Goal: Task Accomplishment & Management: Manage account settings

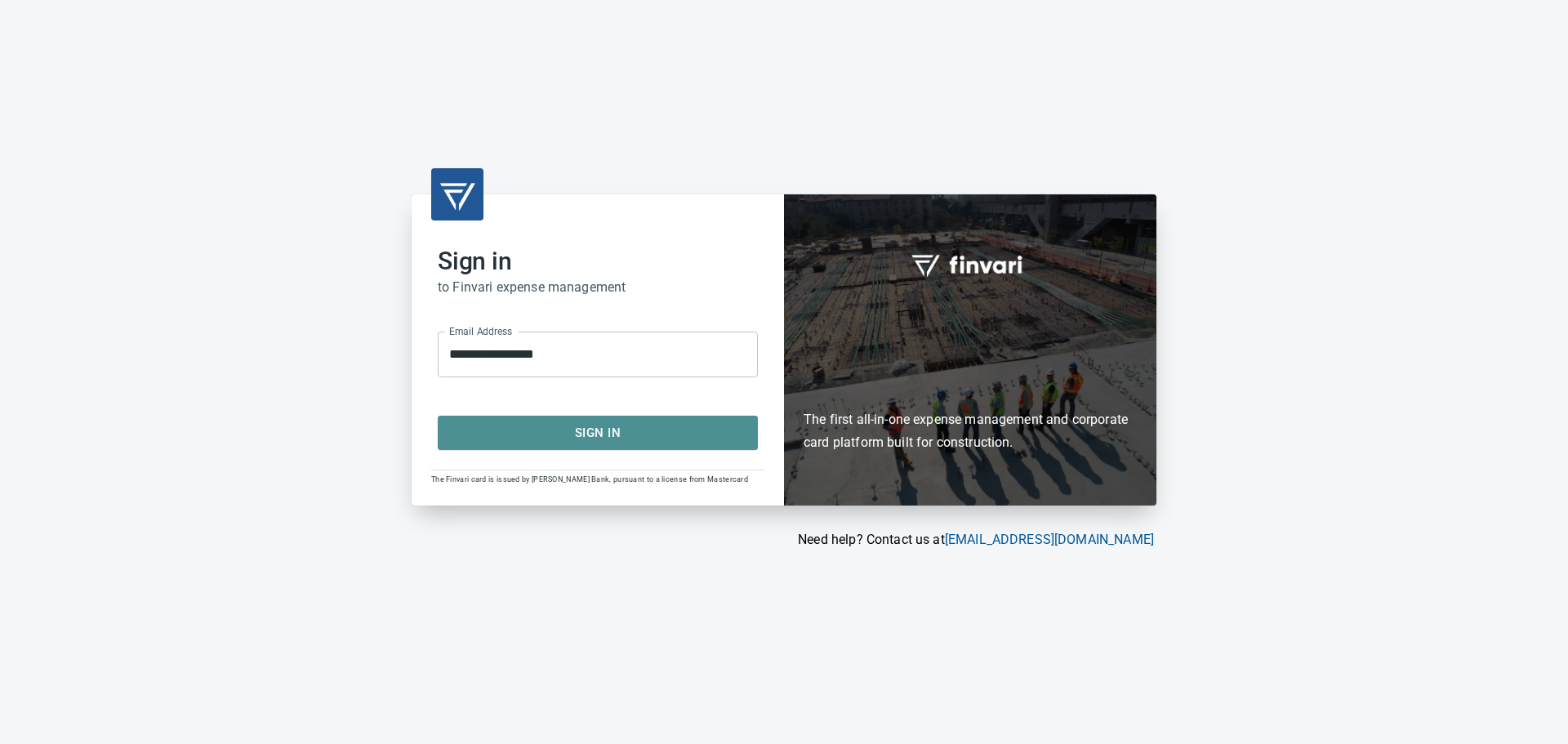
click at [560, 432] on span "Sign In" at bounding box center [598, 434] width 284 height 22
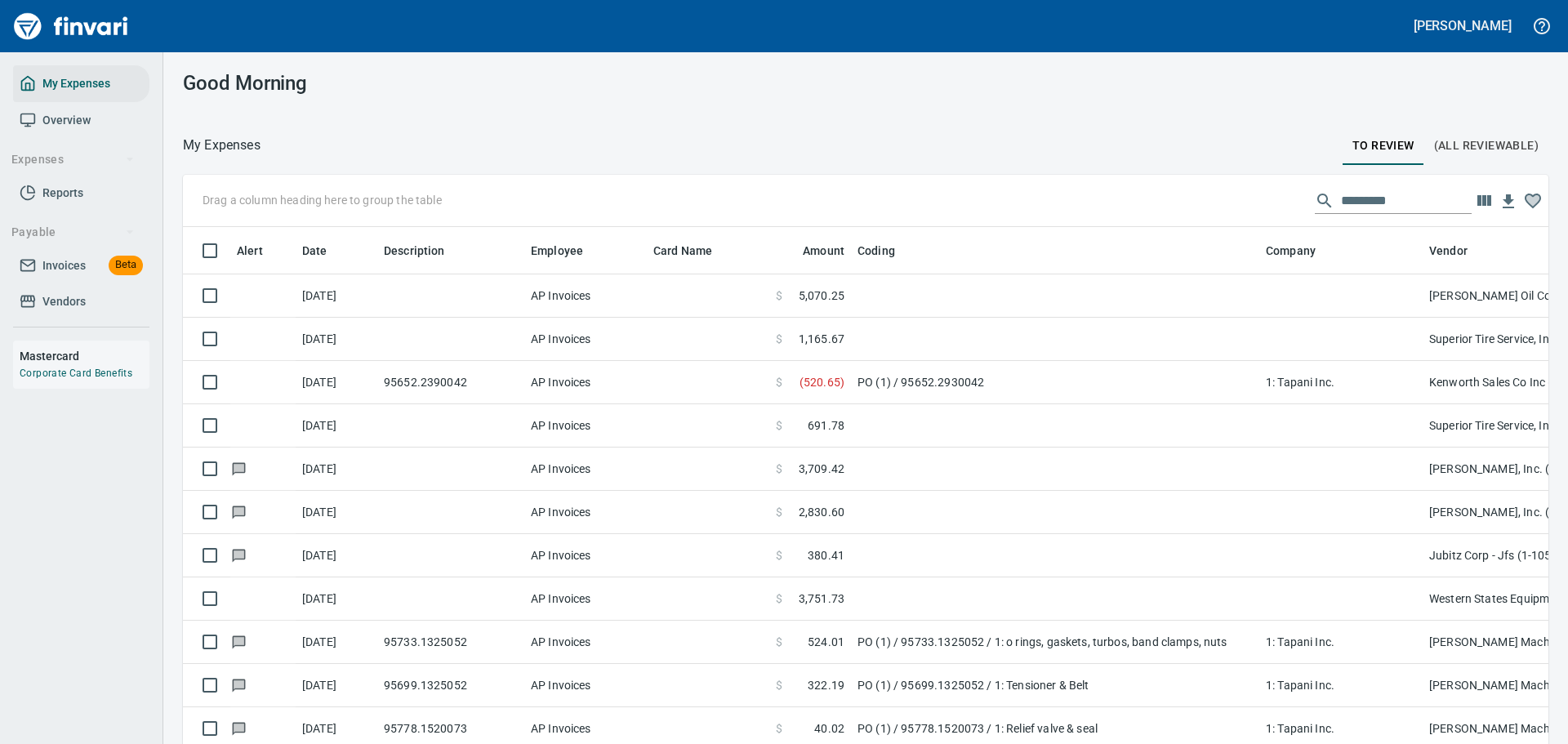
scroll to position [540, 1329]
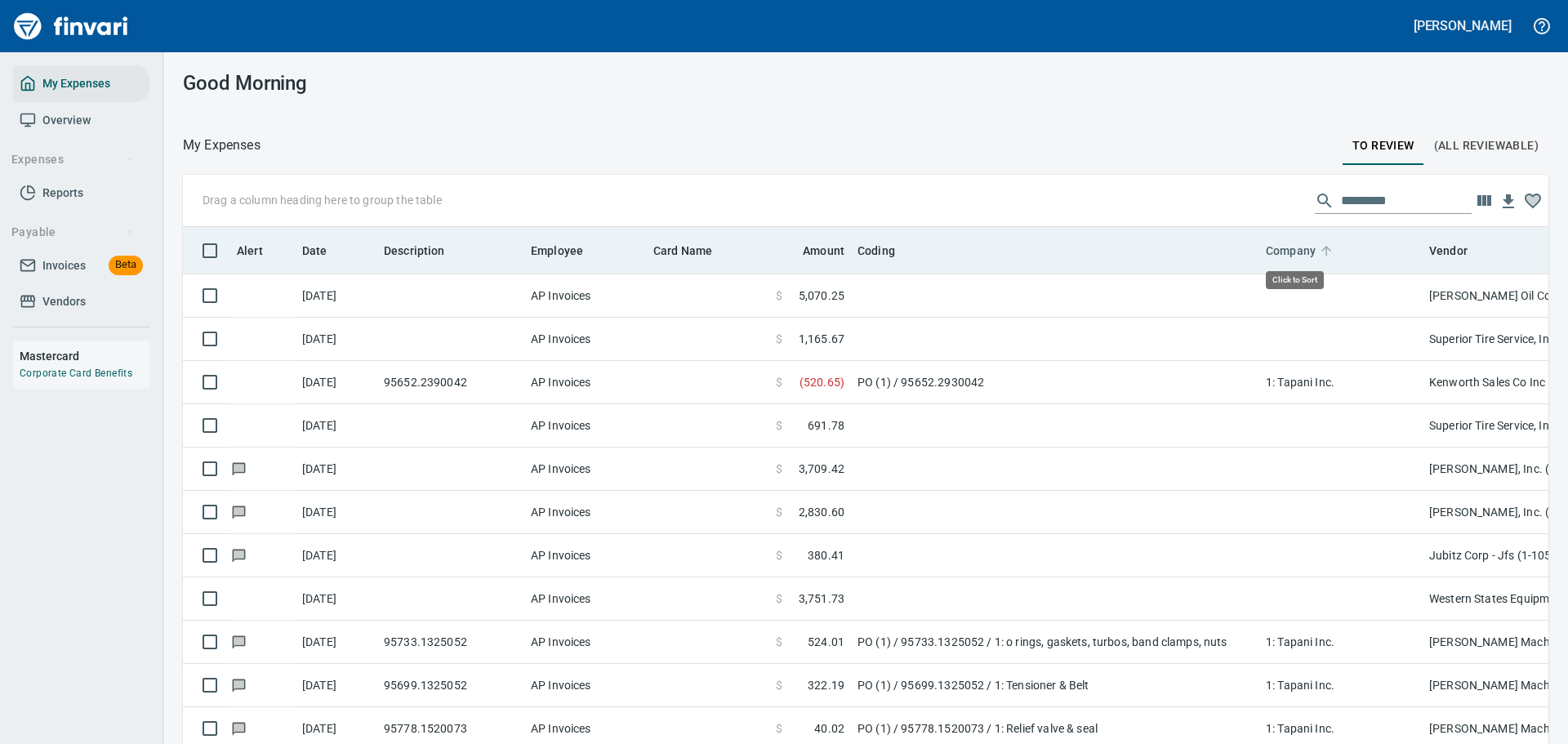
click at [1323, 248] on icon at bounding box center [1326, 250] width 10 height 10
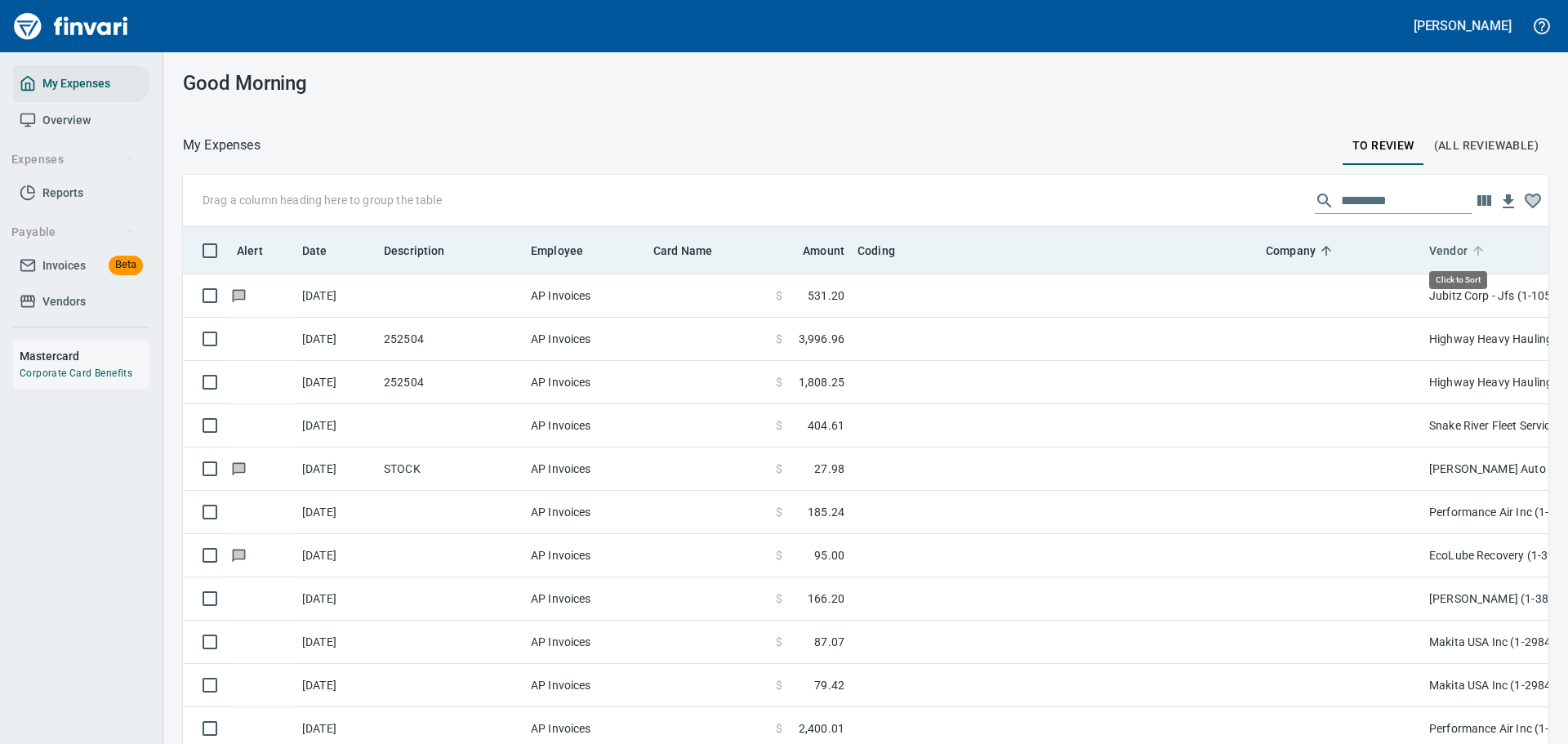
click at [1474, 251] on icon at bounding box center [1478, 251] width 14 height 14
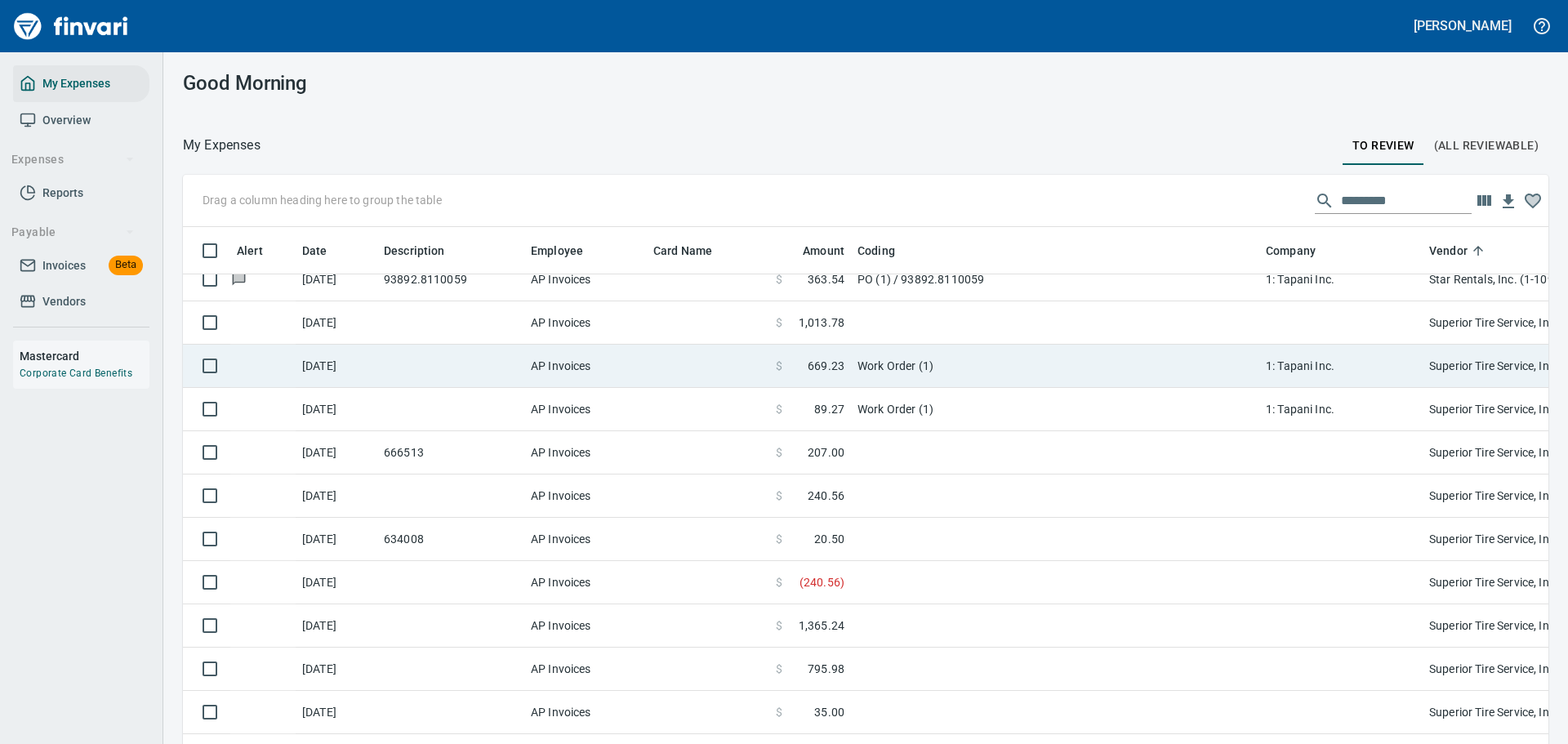
scroll to position [9152, 0]
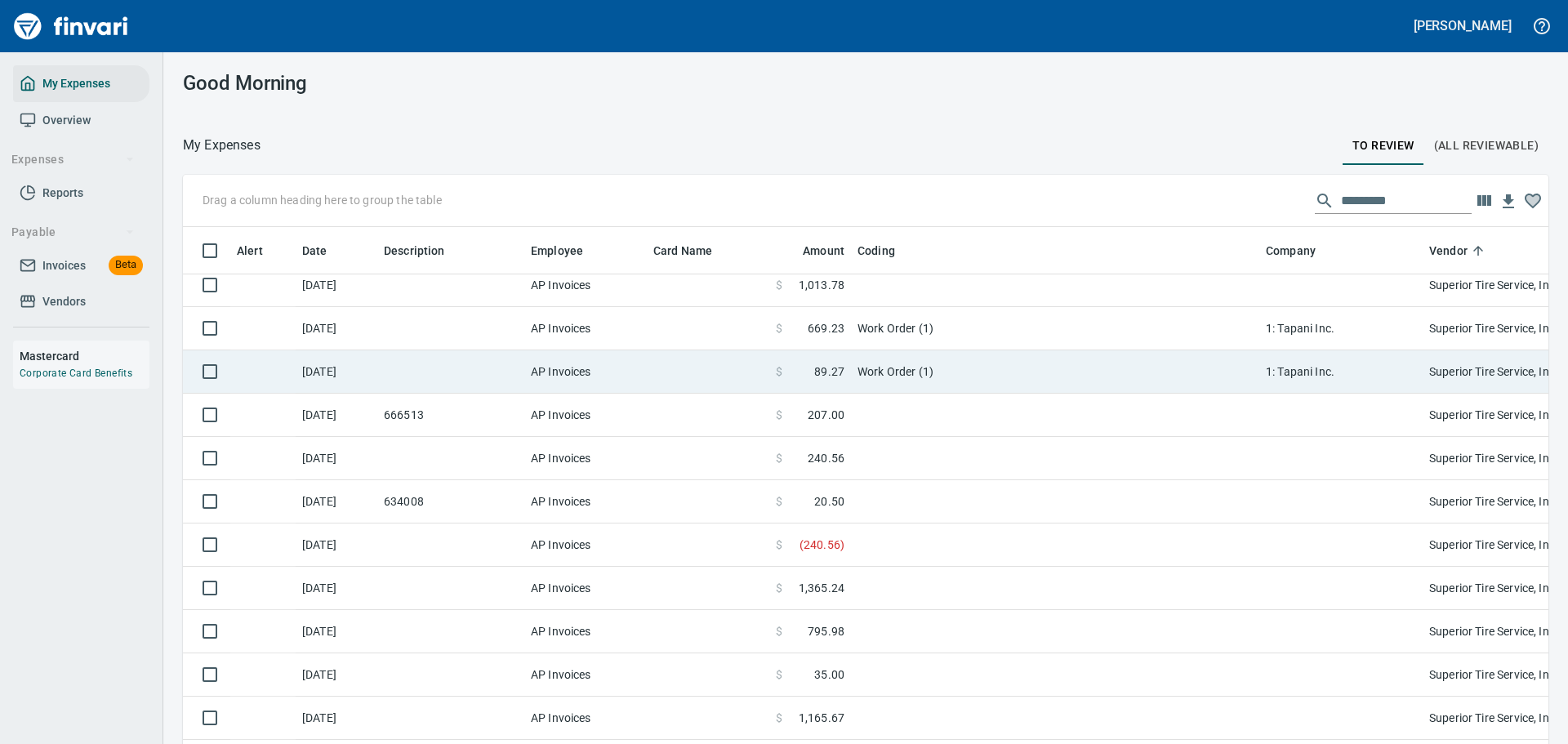
click at [872, 372] on td "Work Order (1)" at bounding box center [1055, 372] width 408 height 43
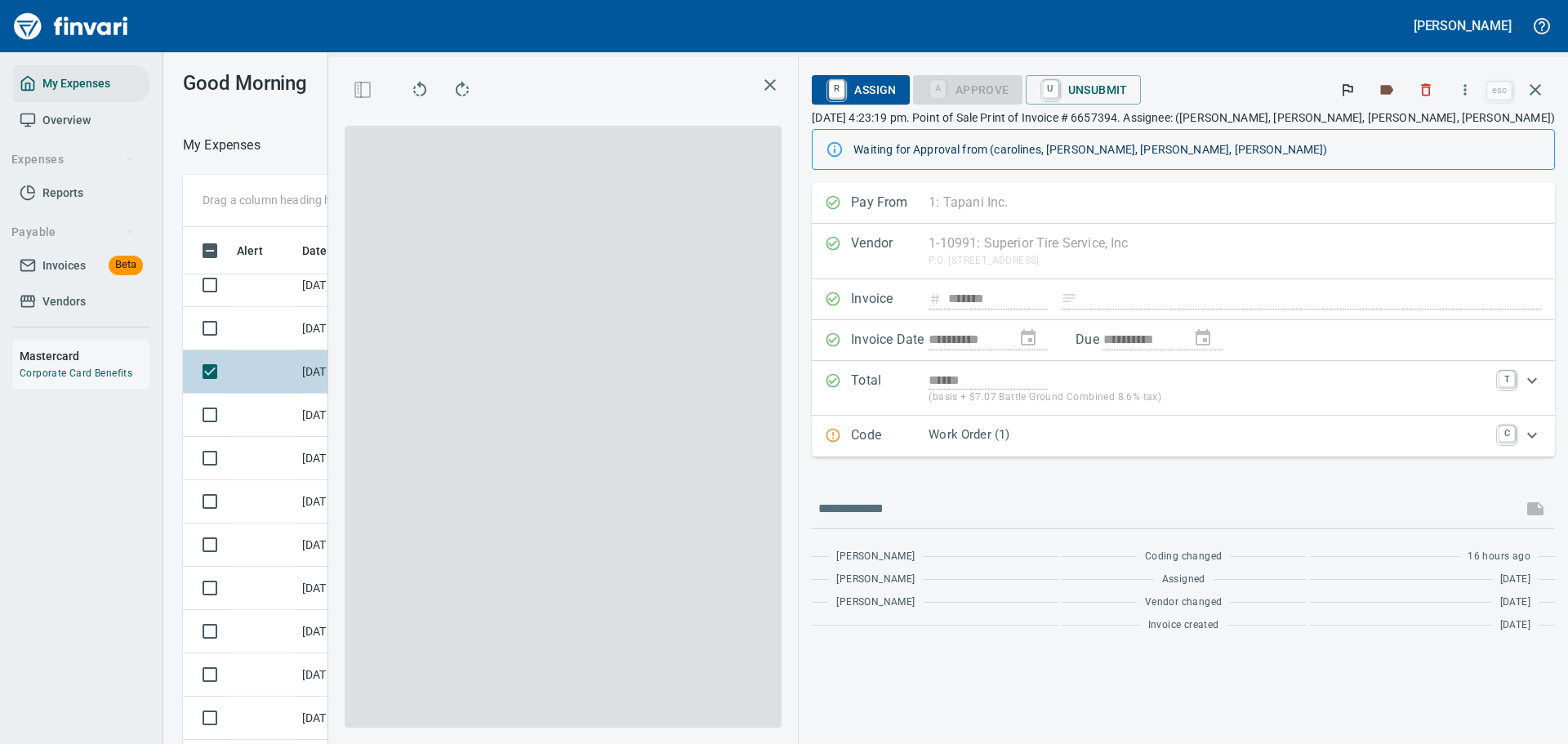
scroll to position [540, 921]
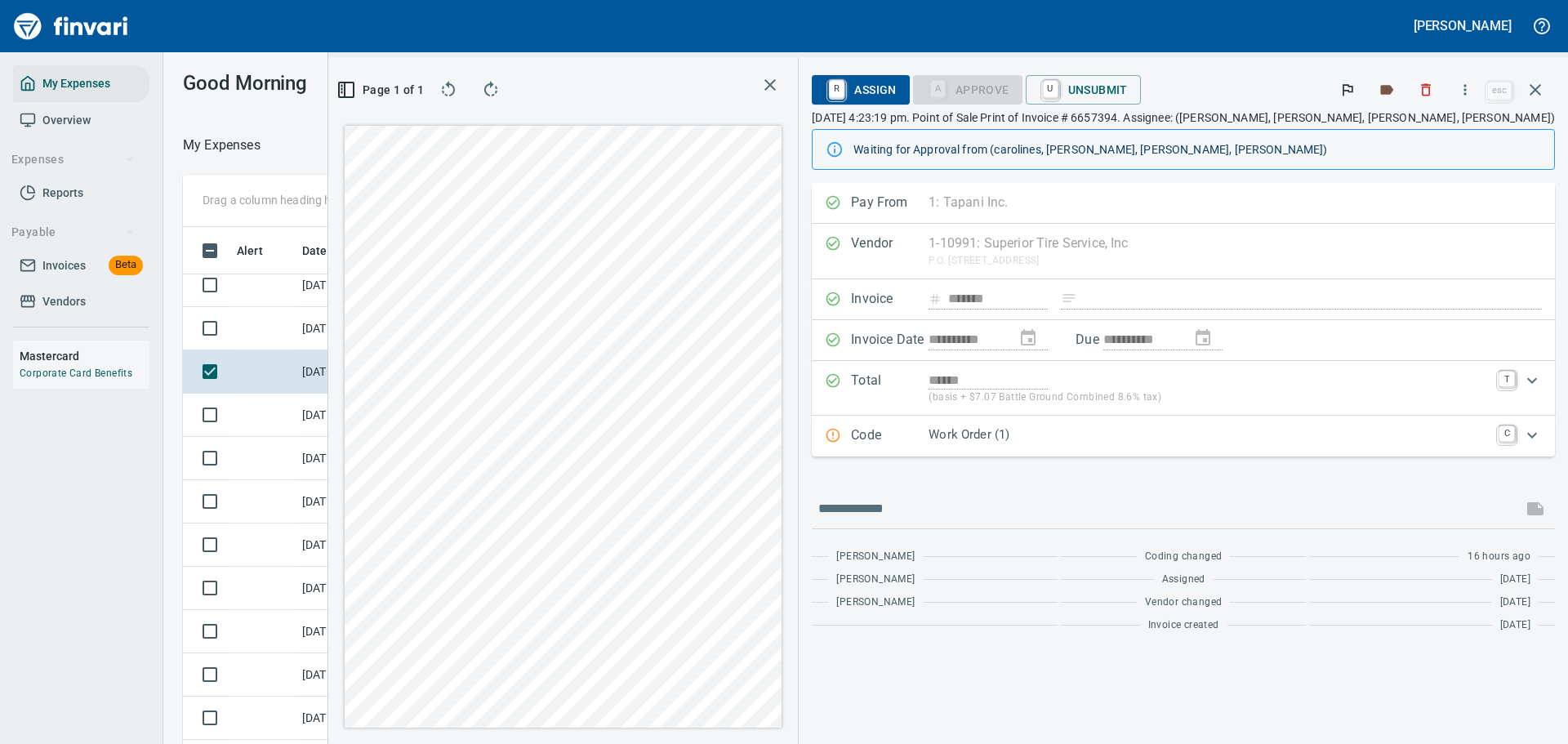
click at [929, 426] on p "Code" at bounding box center [889, 436] width 77 height 22
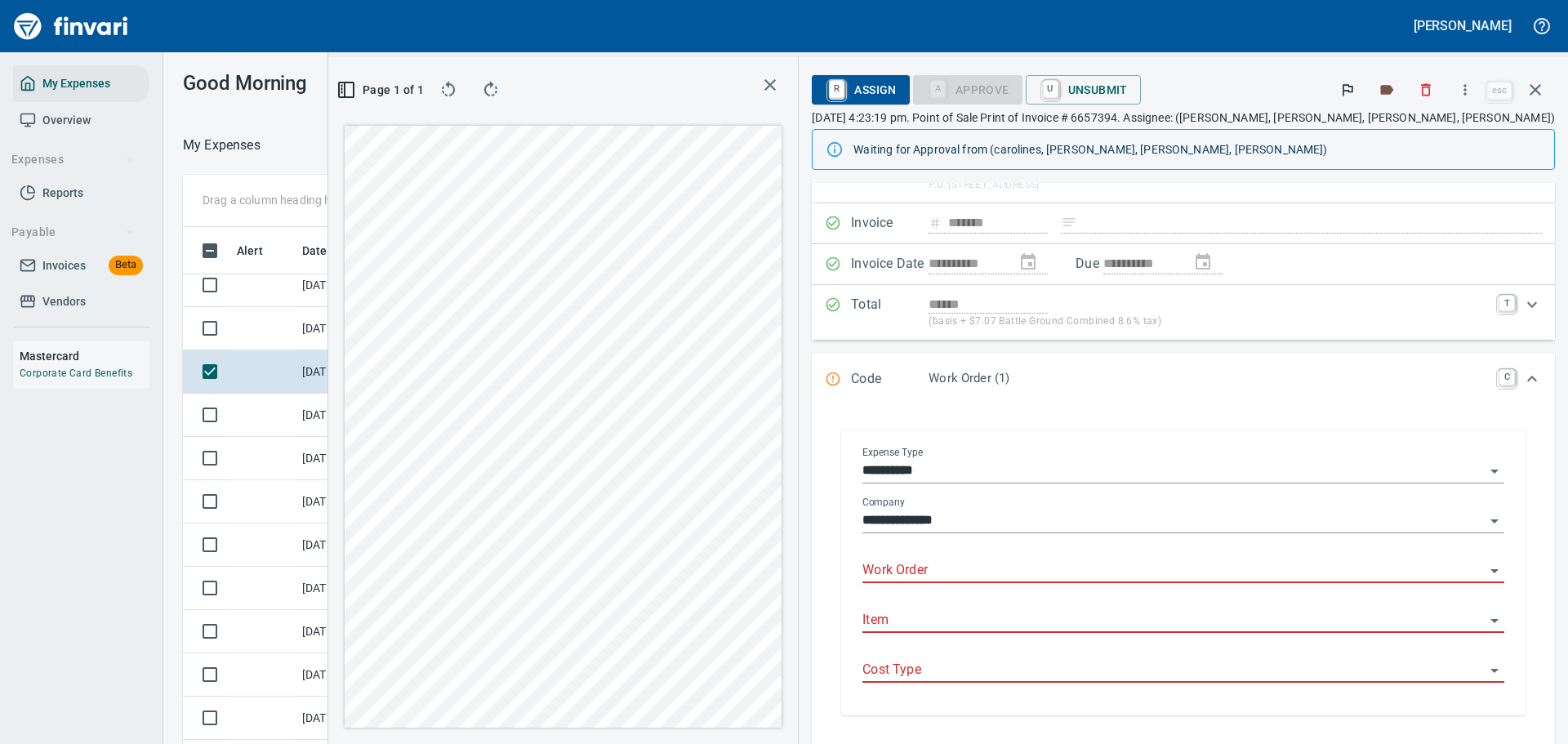
scroll to position [164, 0]
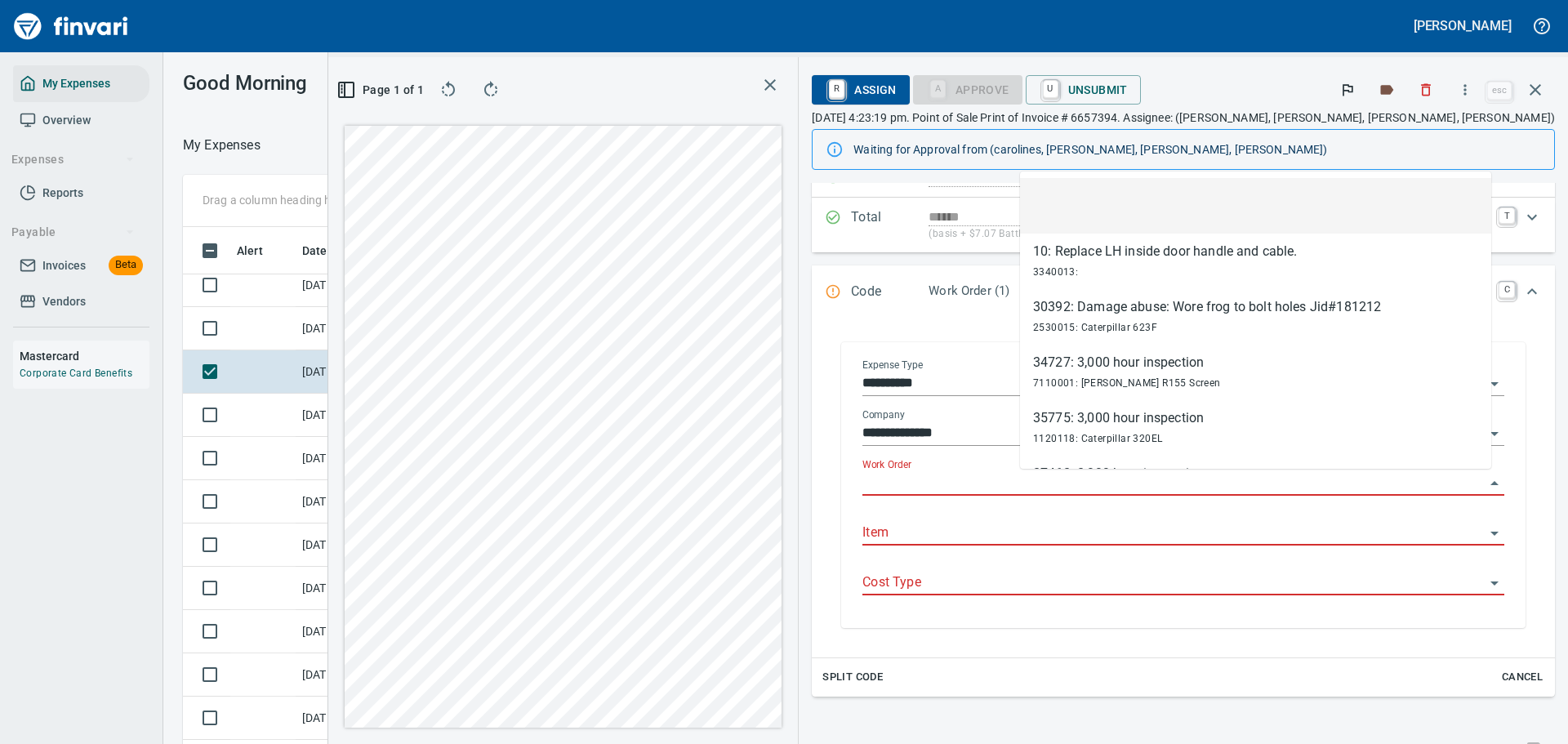
click at [1055, 480] on input "Work Order" at bounding box center [1173, 483] width 622 height 22
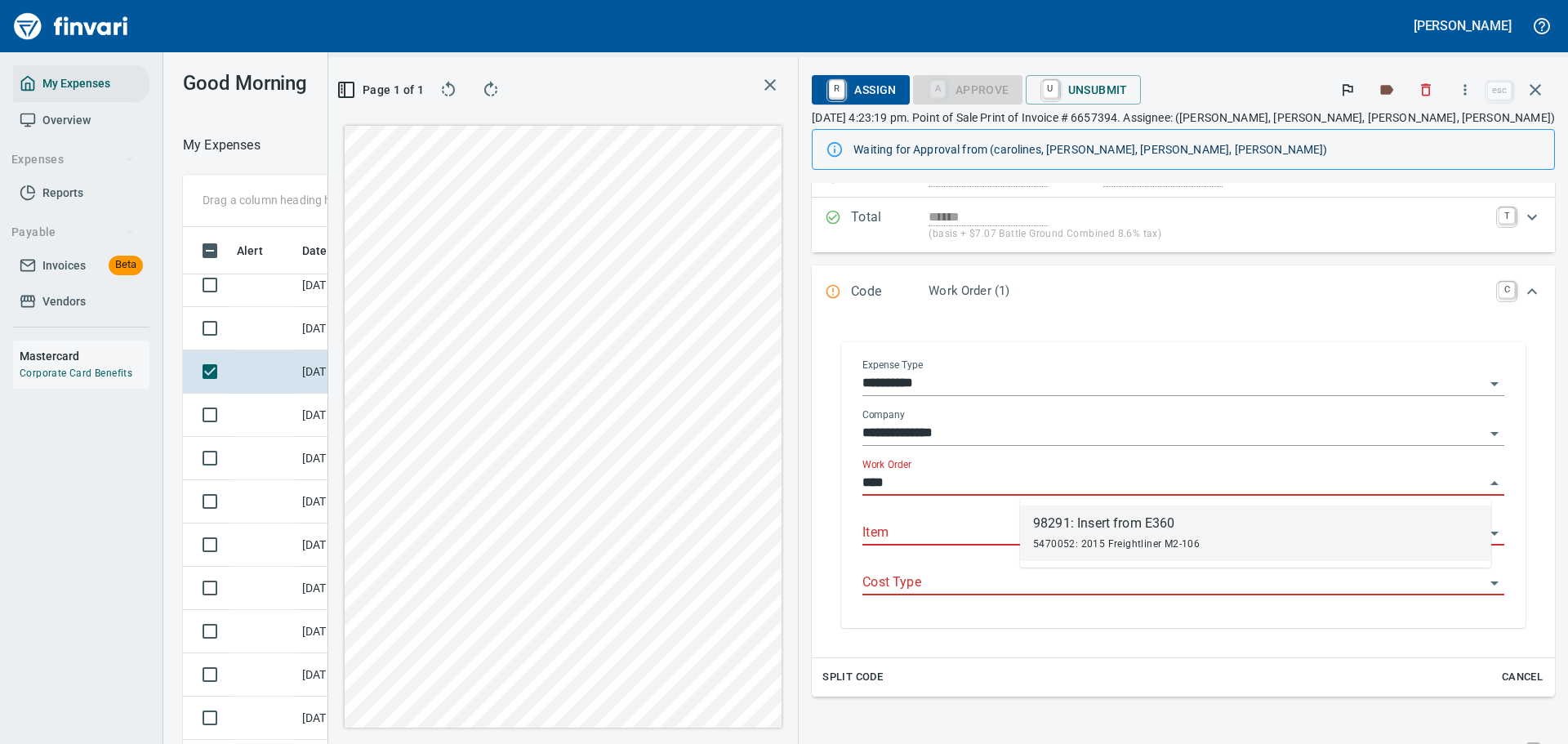
type input "*****"
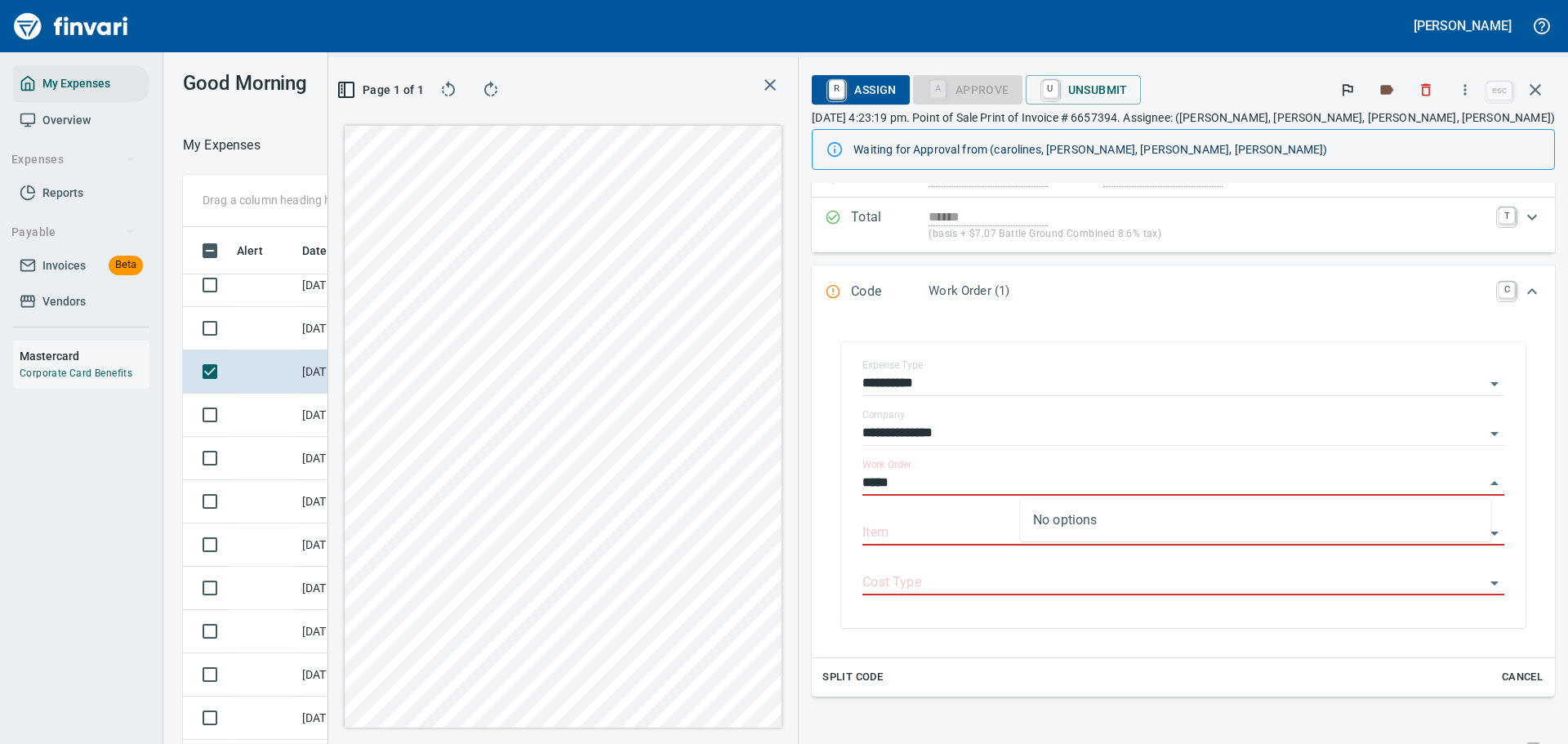
drag, startPoint x: 1077, startPoint y: 486, endPoint x: 991, endPoint y: 480, distance: 86.2
click at [991, 480] on div "**********" at bounding box center [1182, 485] width 717 height 318
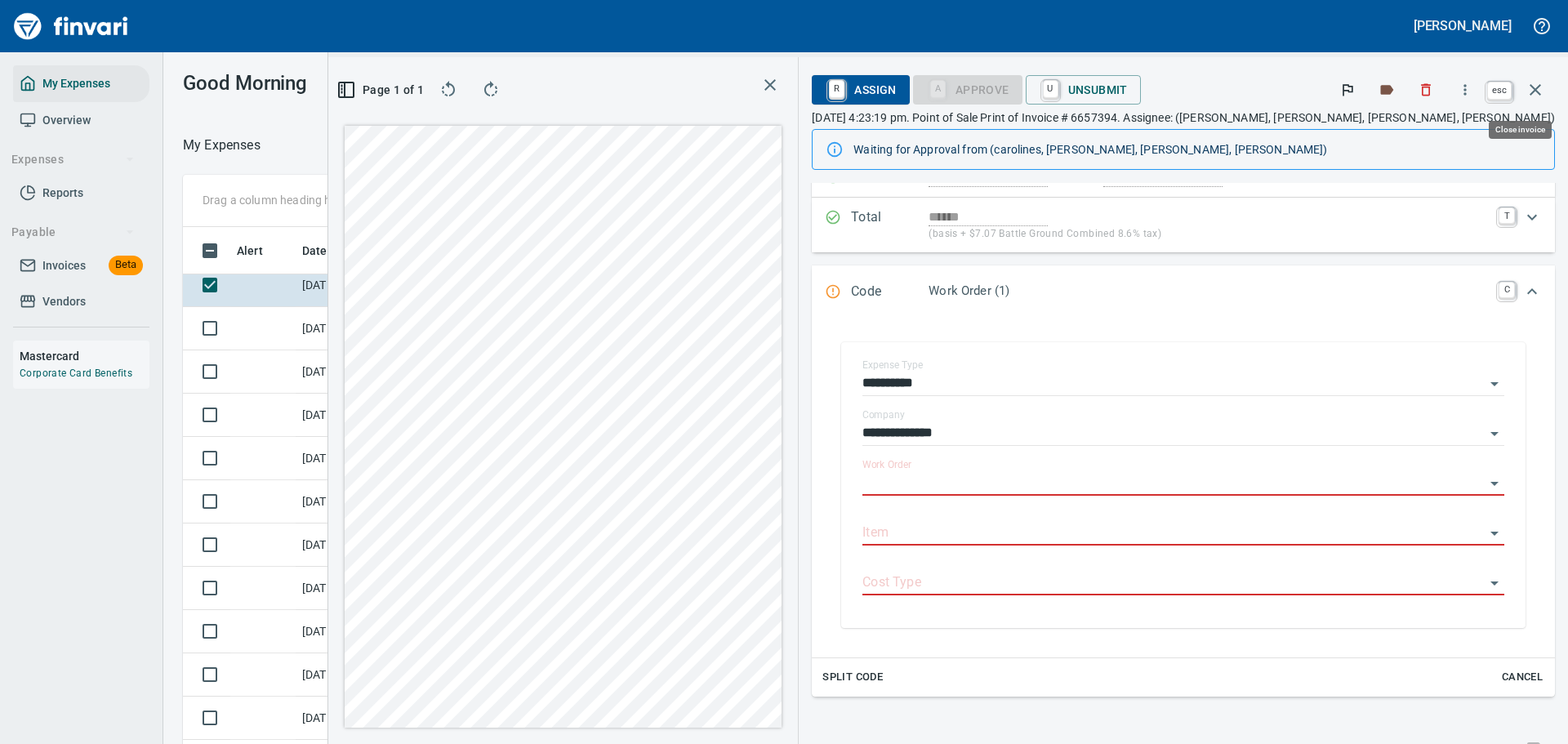
click at [1530, 89] on icon "button" at bounding box center [1536, 90] width 20 height 20
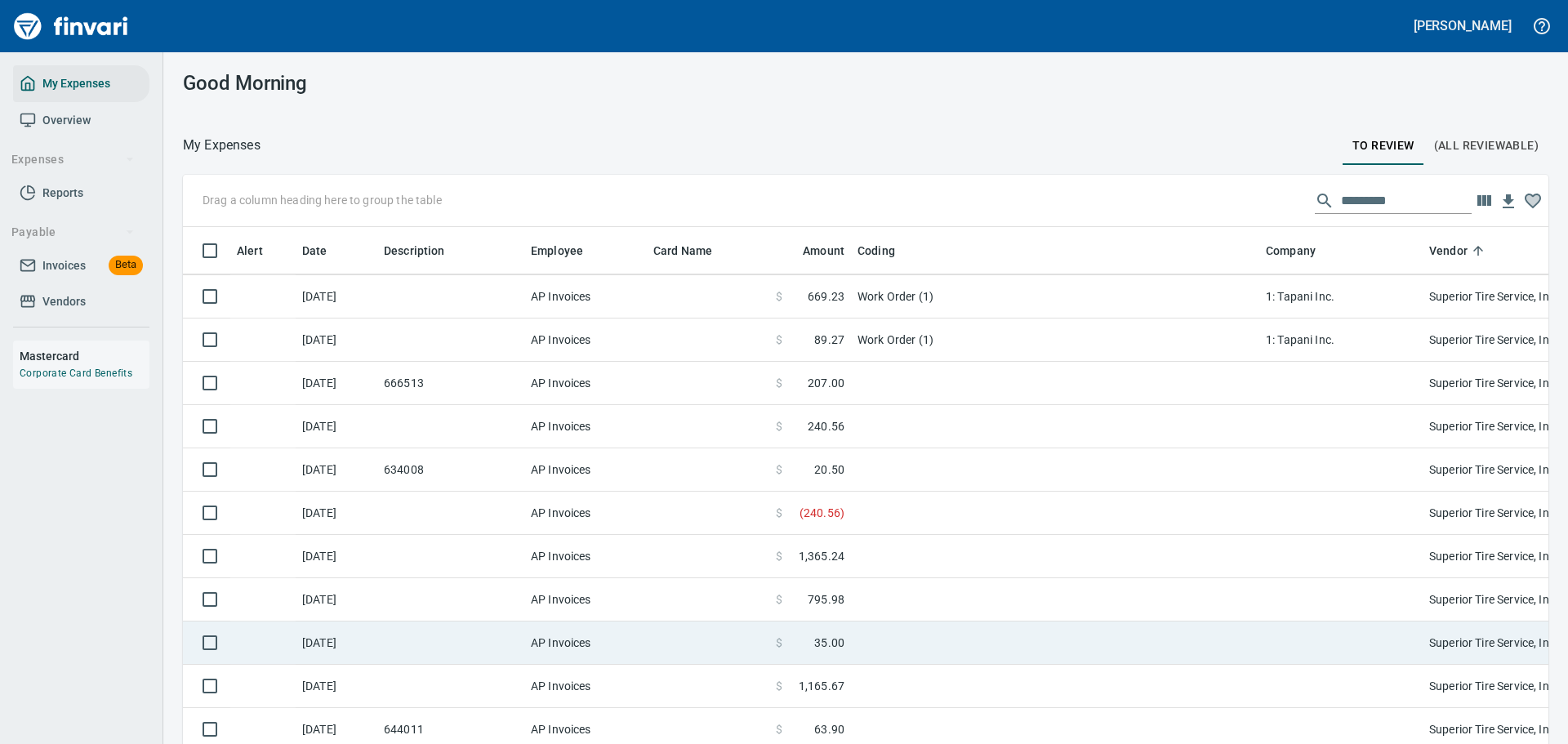
scroll to position [9070, 0]
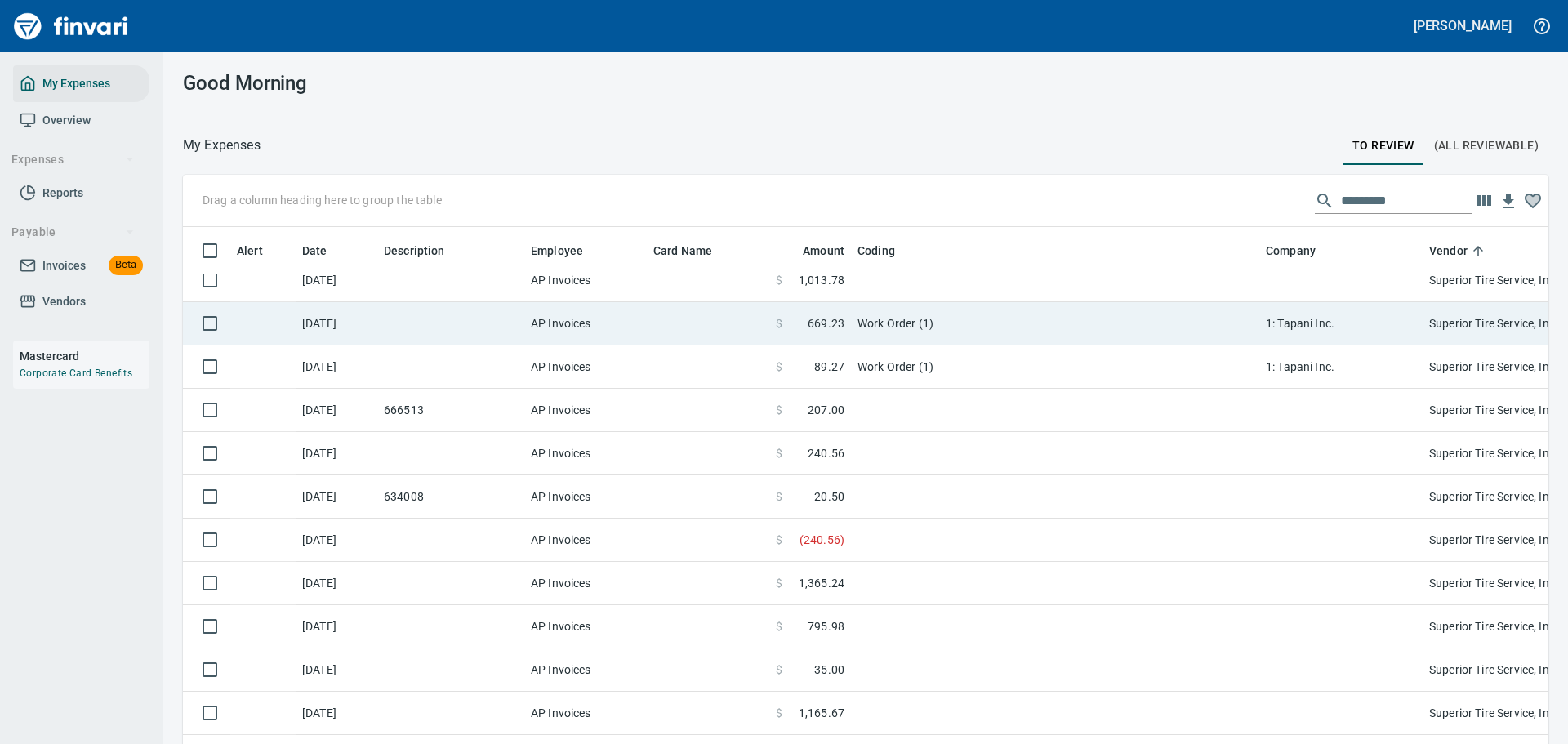
click at [885, 320] on td "Work Order (1)" at bounding box center [1055, 324] width 408 height 43
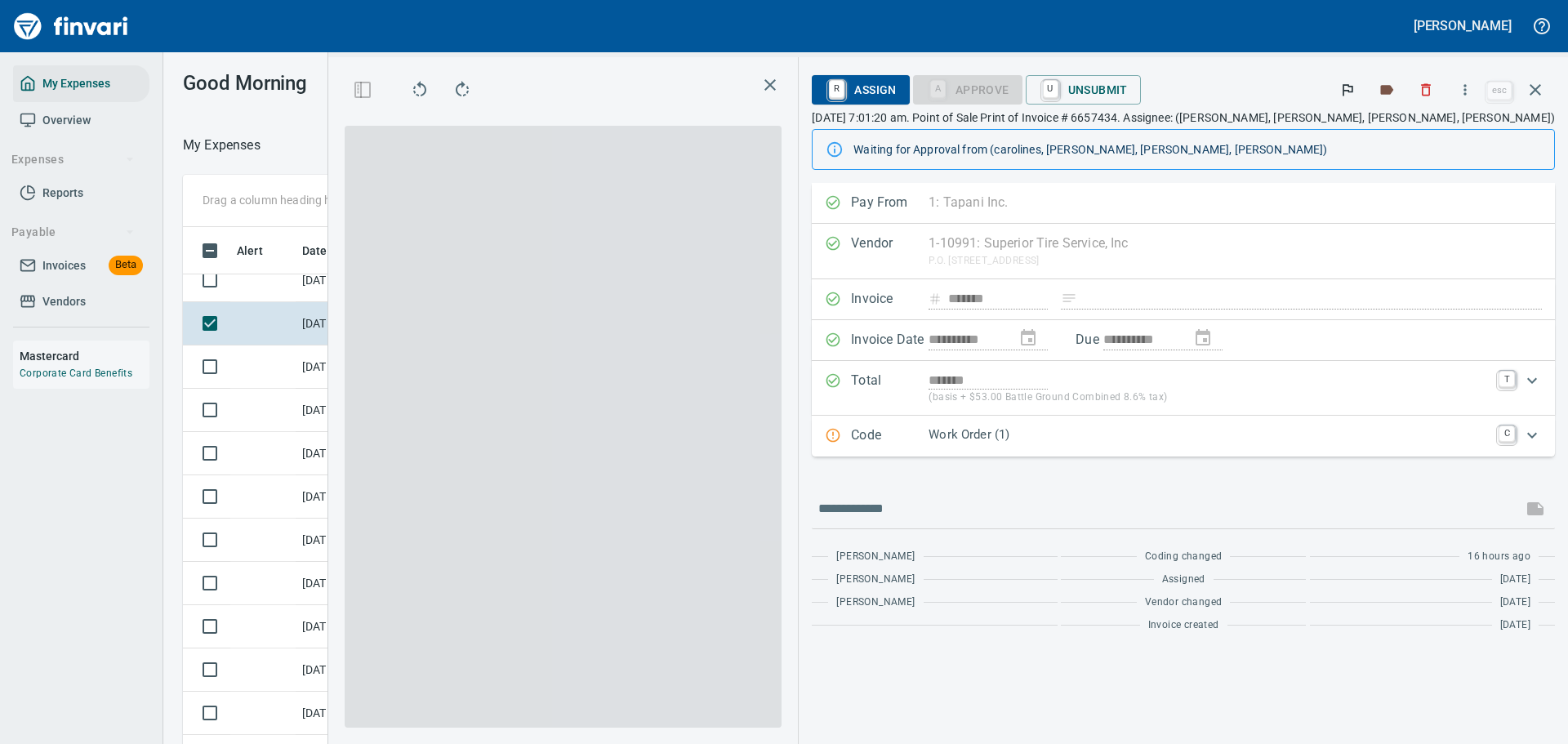
scroll to position [540, 921]
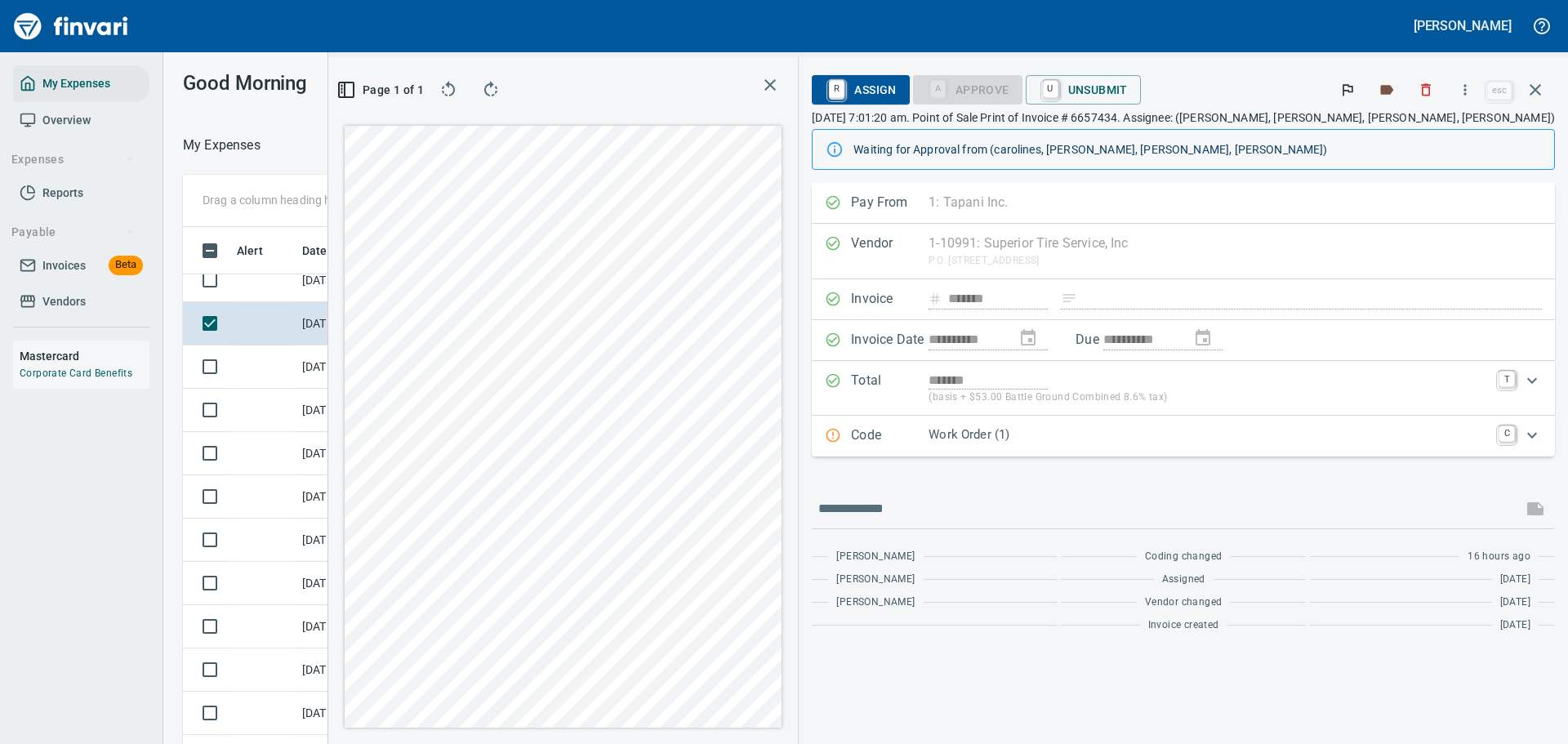
click at [1155, 442] on p "Work Order (1)" at bounding box center [1208, 435] width 560 height 19
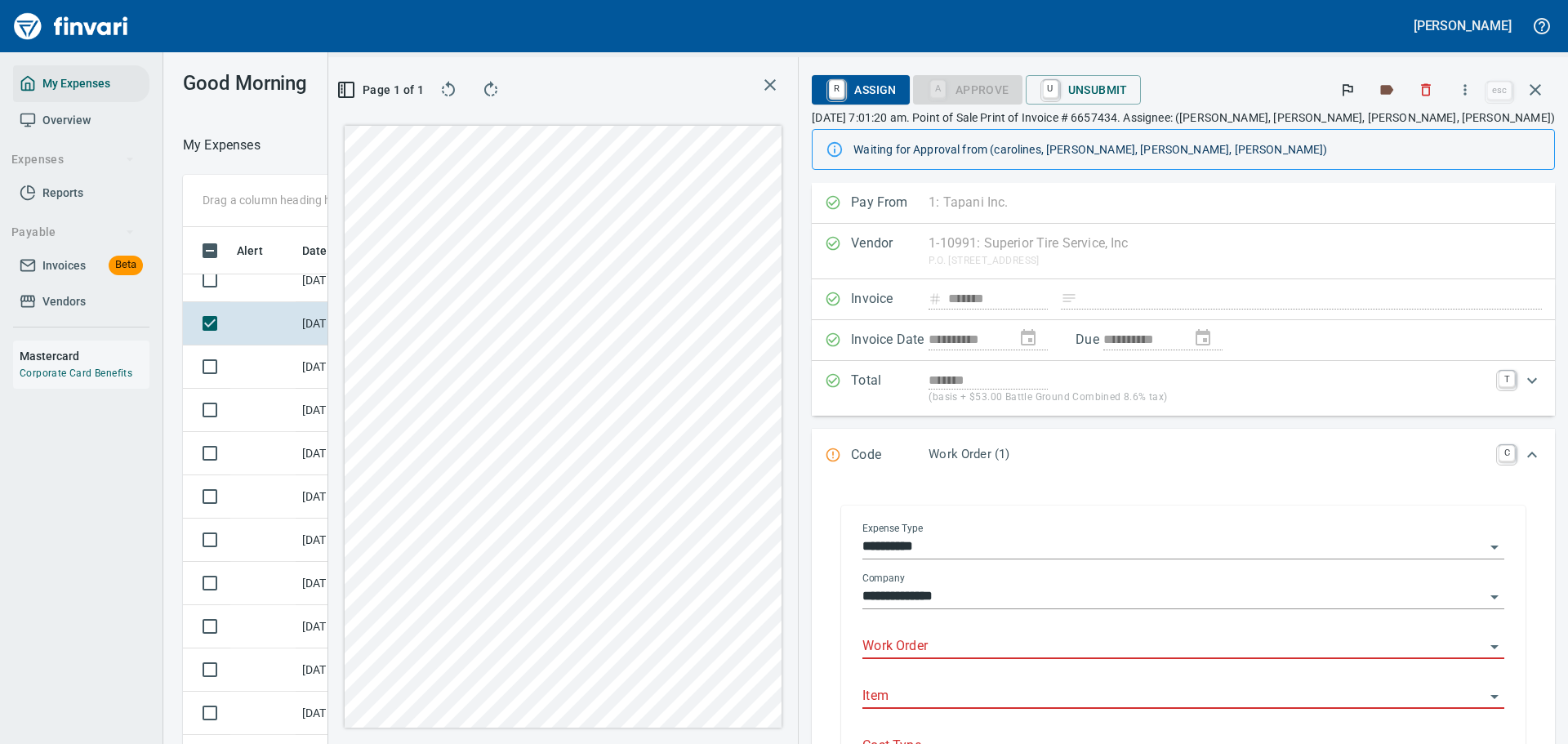
click at [1073, 646] on input "Work Order" at bounding box center [1173, 647] width 622 height 22
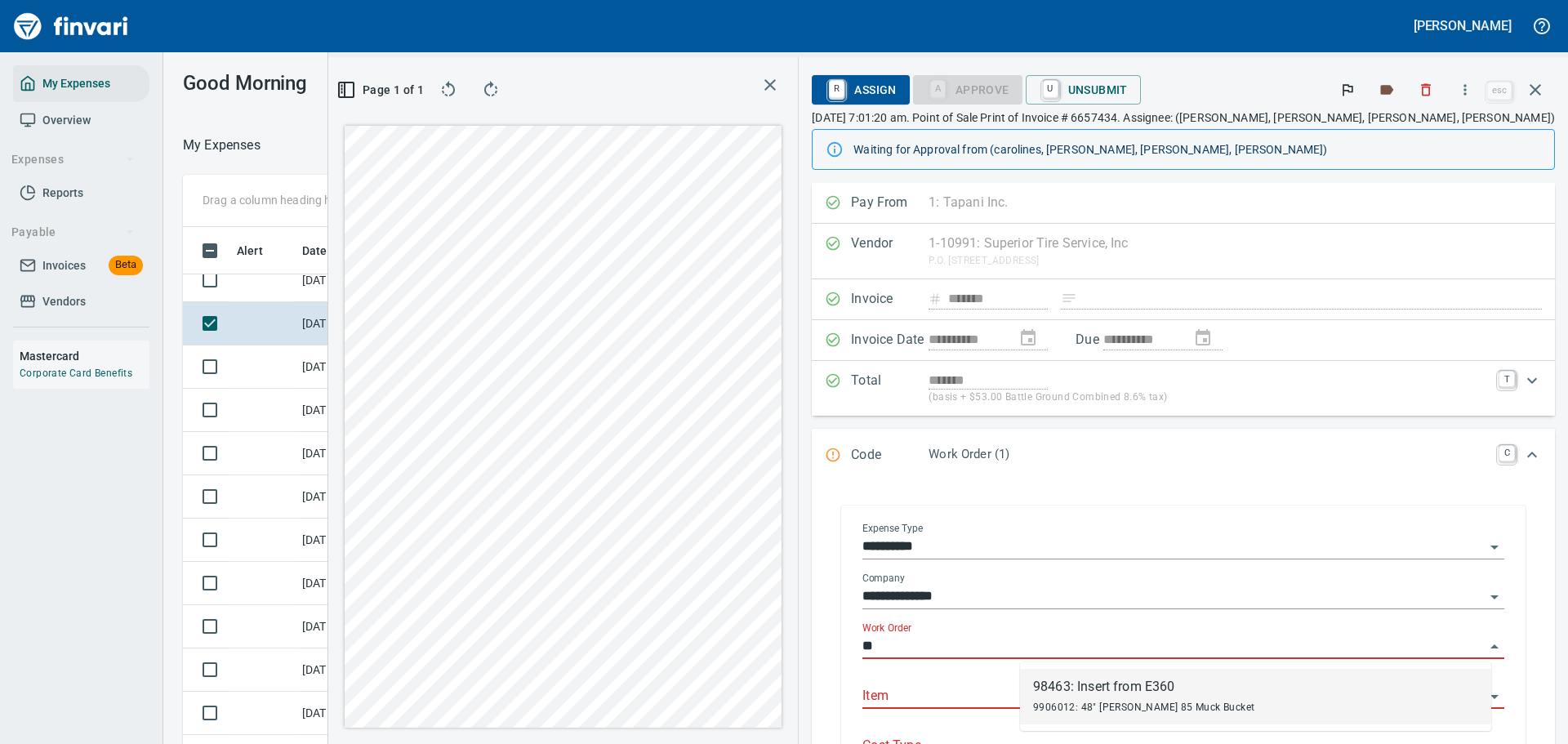
type input "*"
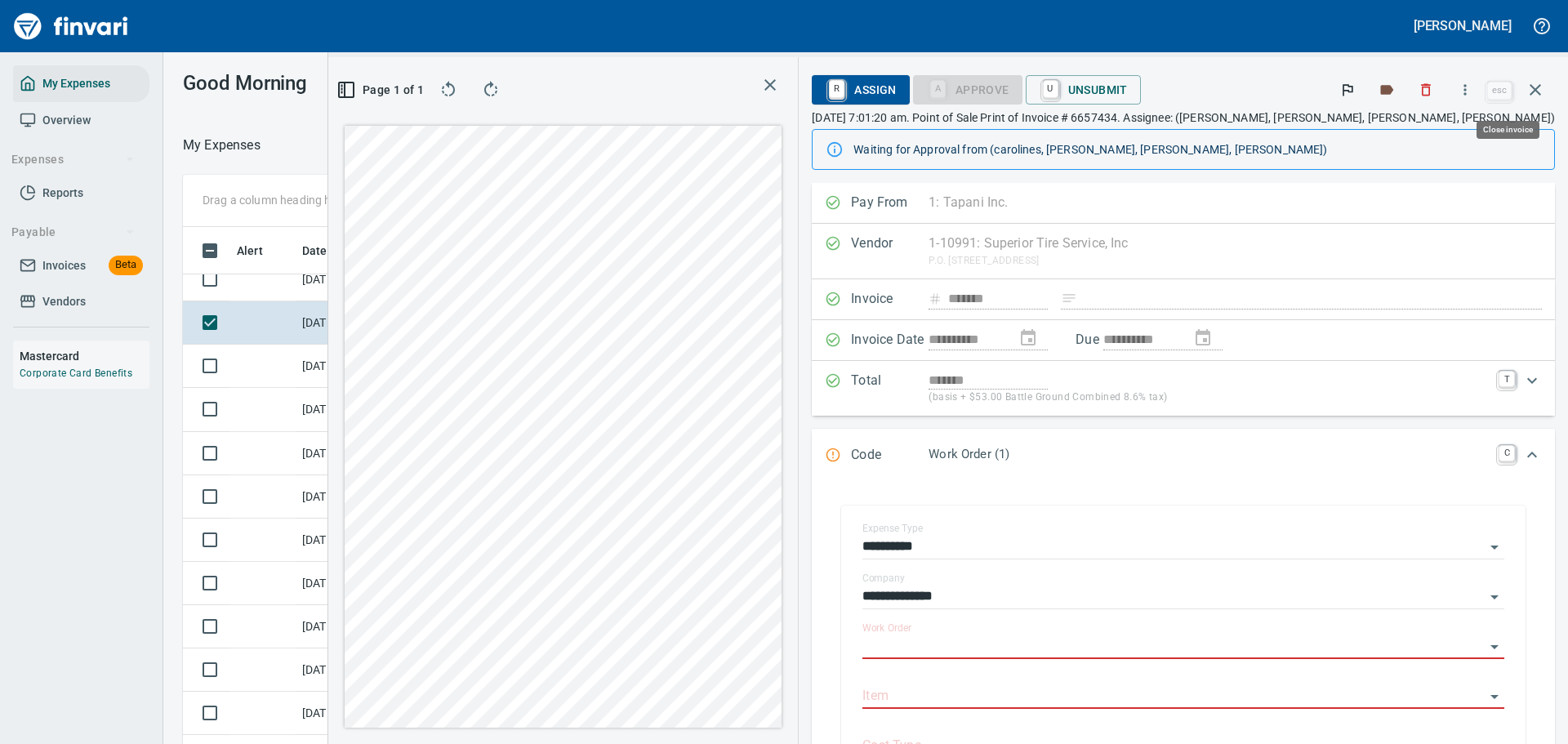
click at [1535, 90] on icon "button" at bounding box center [1535, 90] width 12 height 12
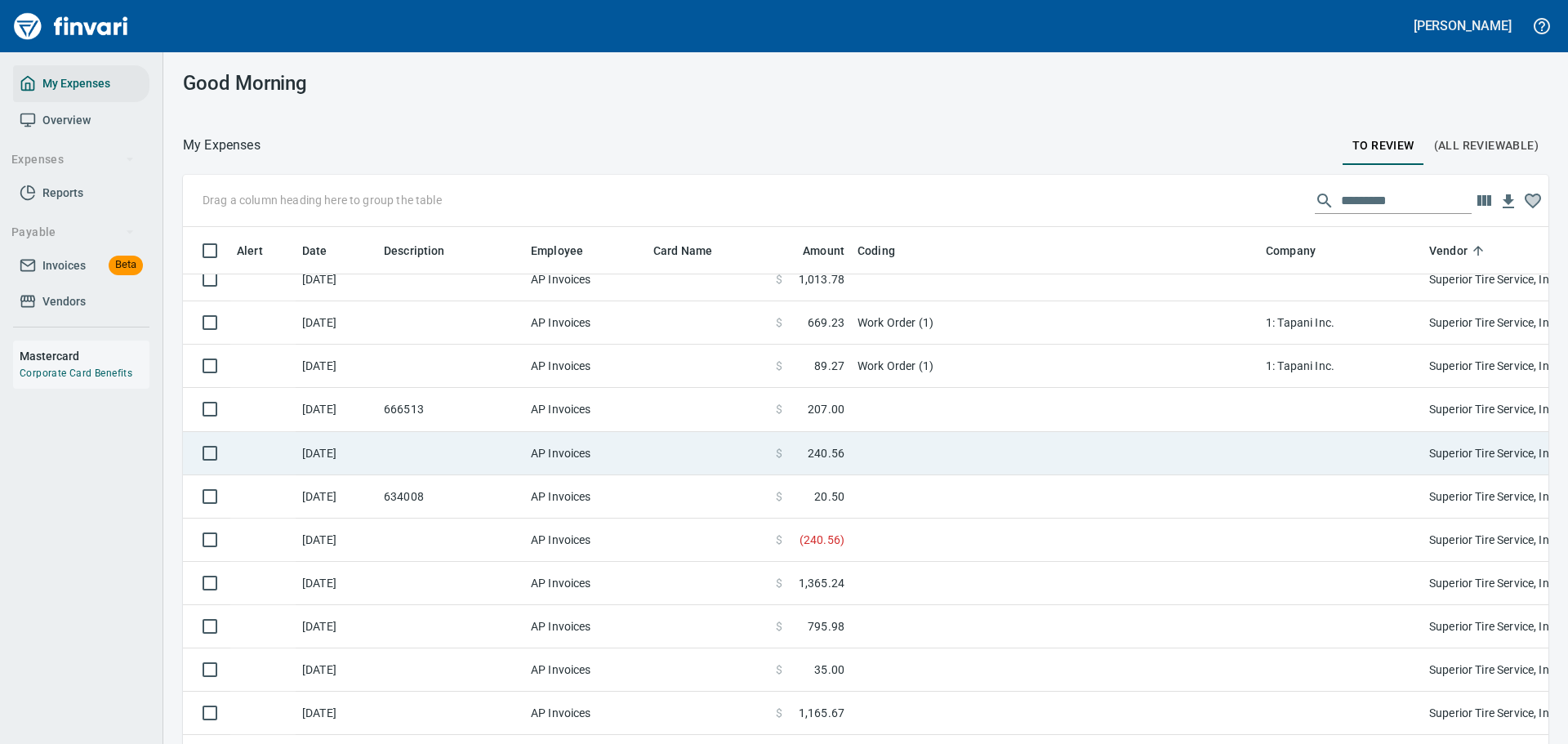
scroll to position [8988, 0]
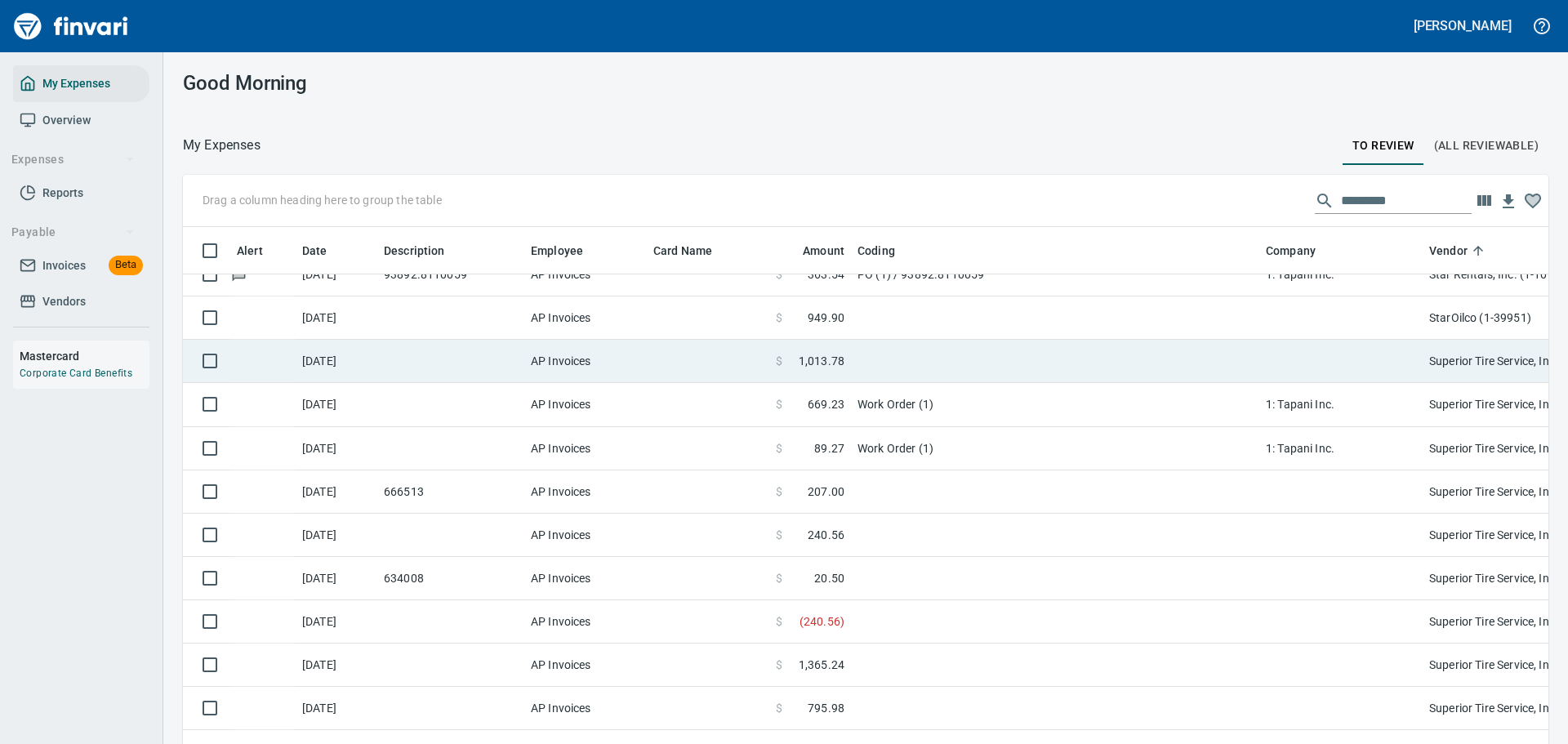
click at [797, 366] on span at bounding box center [790, 361] width 16 height 16
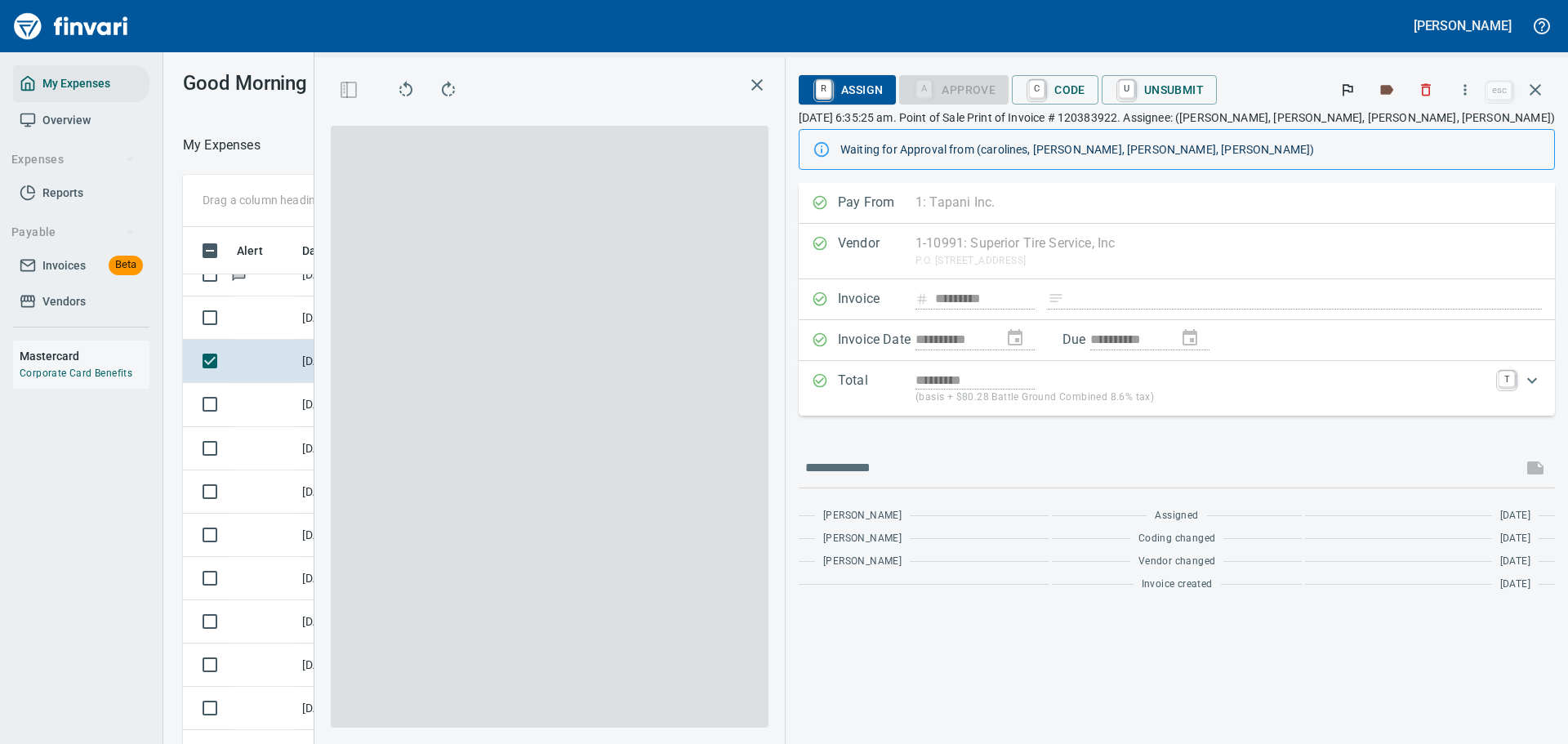
scroll to position [540, 921]
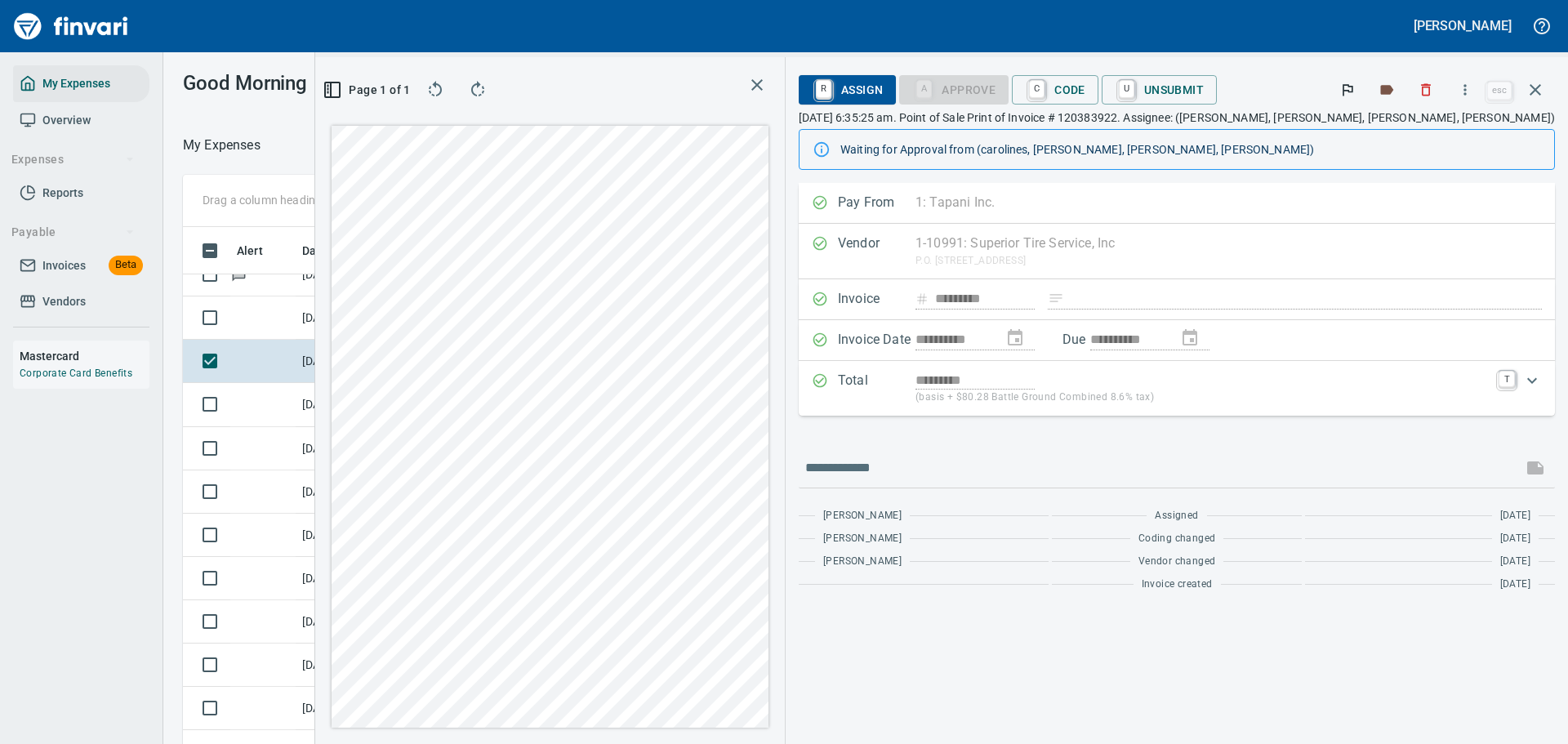
click at [1085, 81] on span "C Code" at bounding box center [1055, 89] width 60 height 28
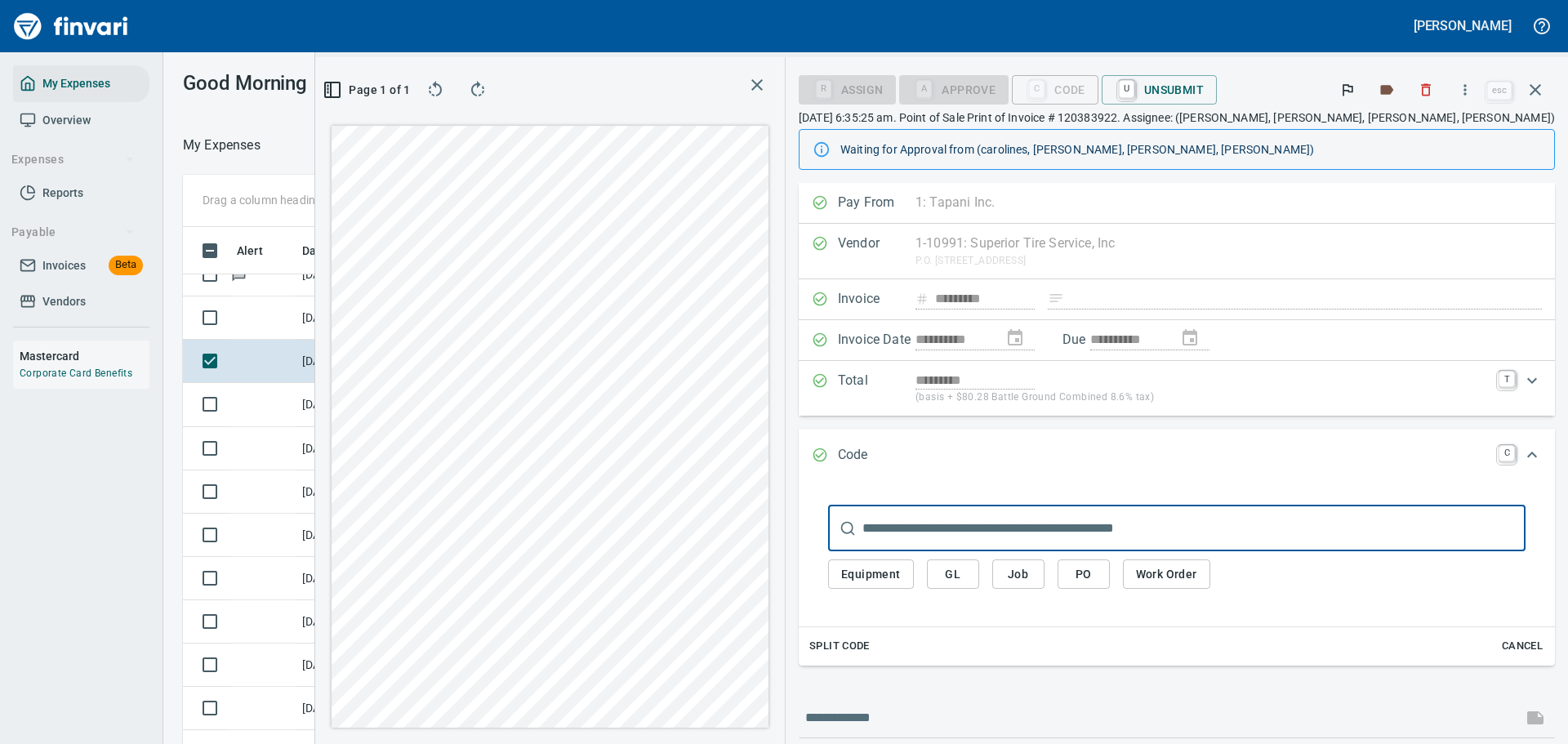
click at [1198, 582] on span "Work Order" at bounding box center [1166, 575] width 61 height 21
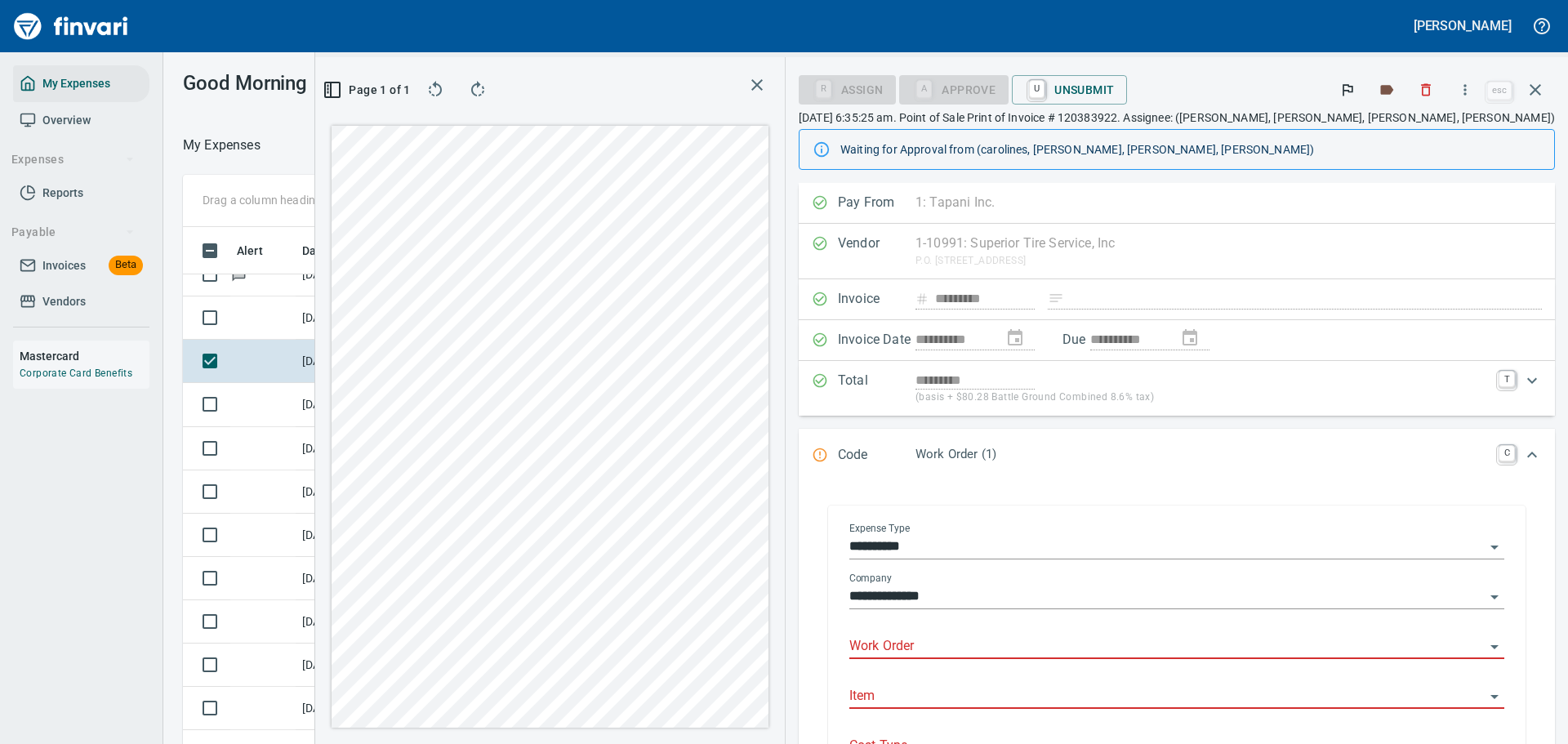
click at [1046, 651] on input "Work Order" at bounding box center [1167, 647] width 636 height 22
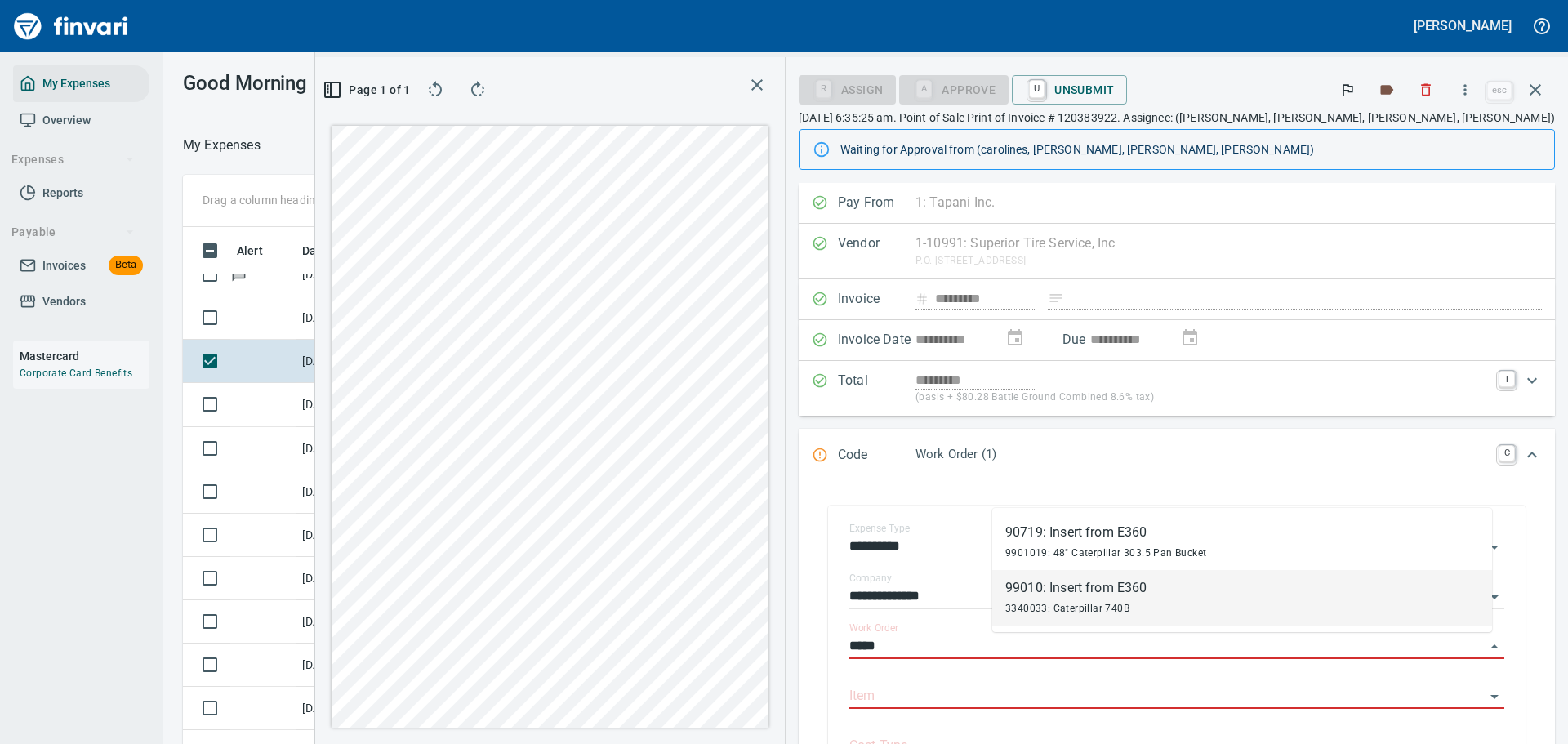
click at [1047, 584] on div "99010: Insert from E360" at bounding box center [1075, 588] width 141 height 20
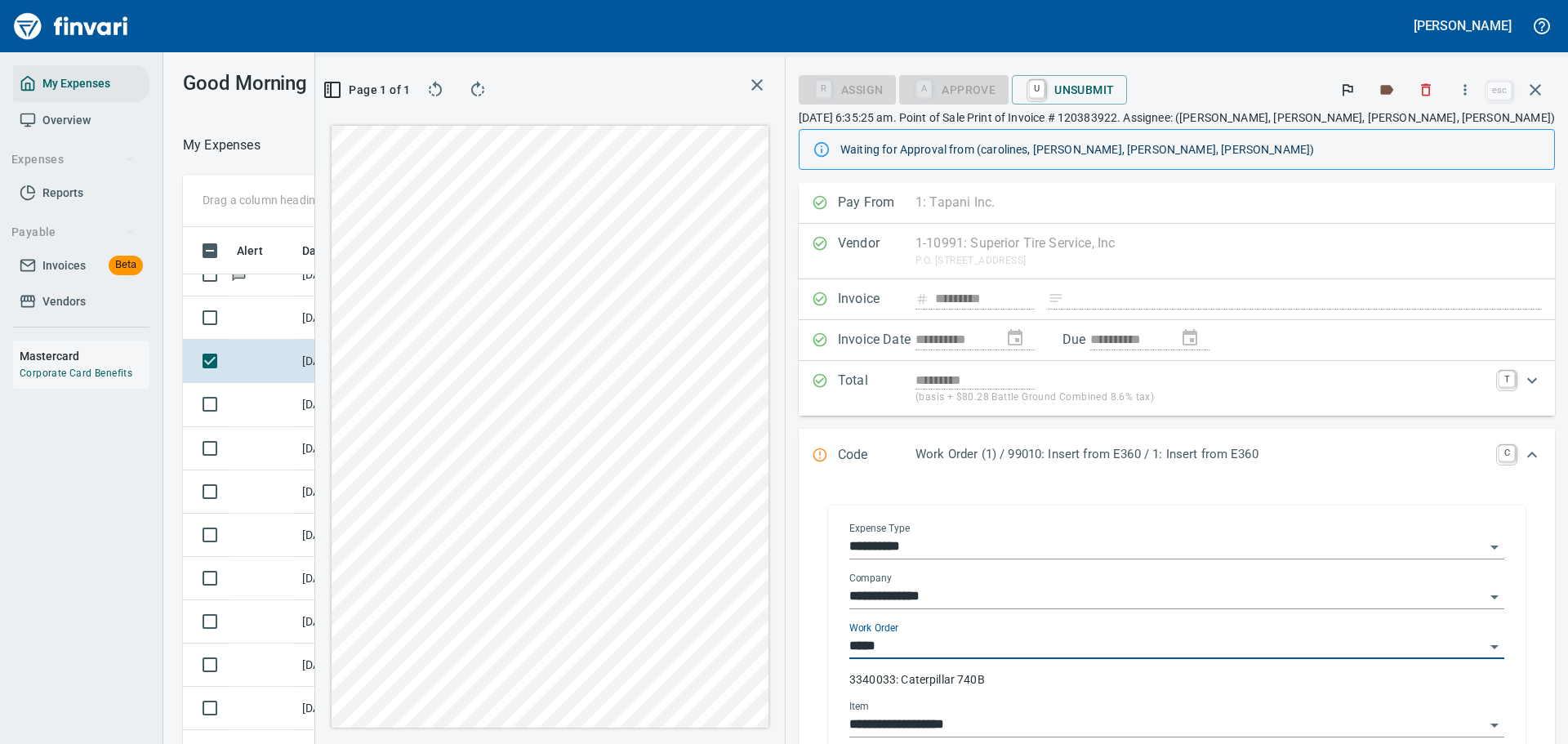
type input "**********"
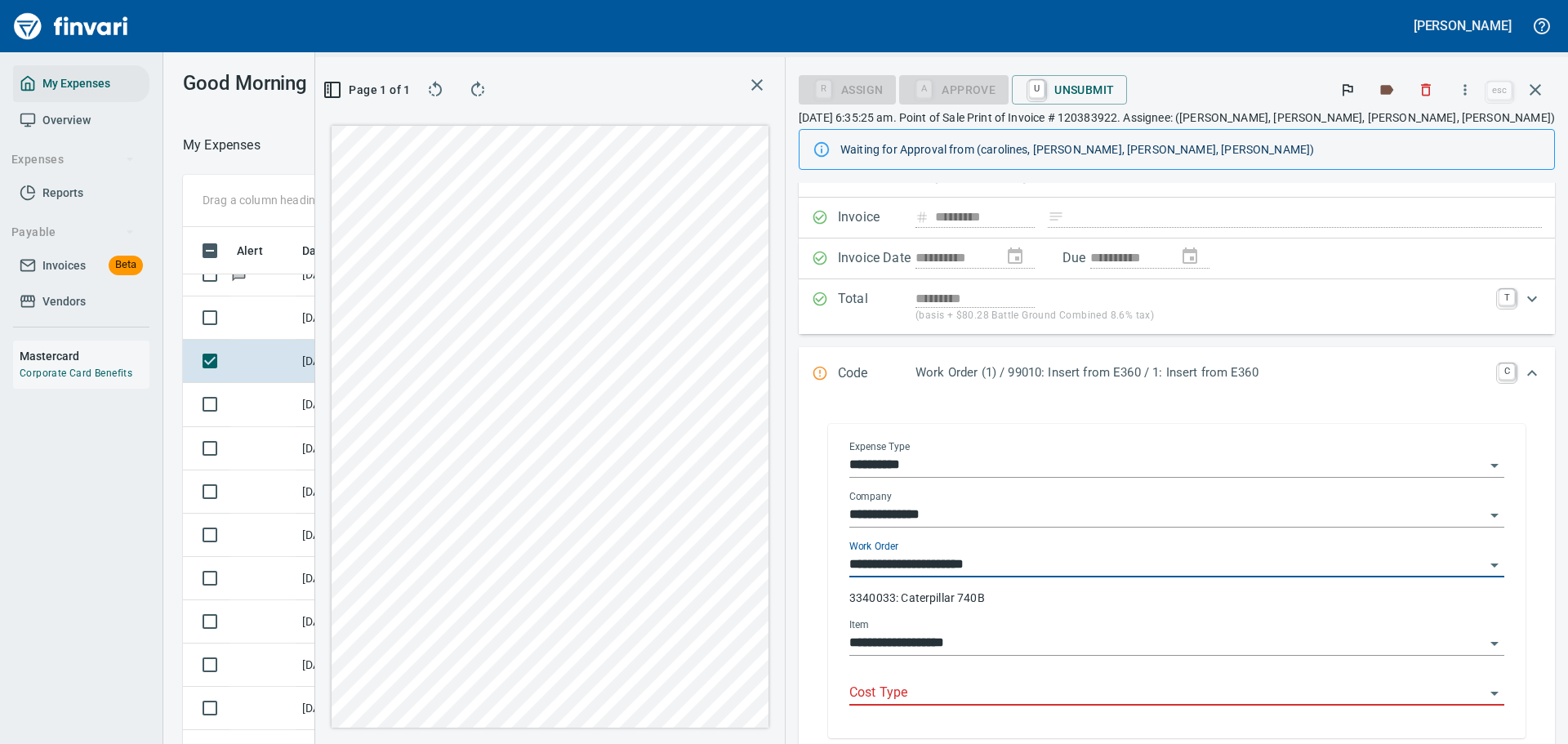
scroll to position [164, 0]
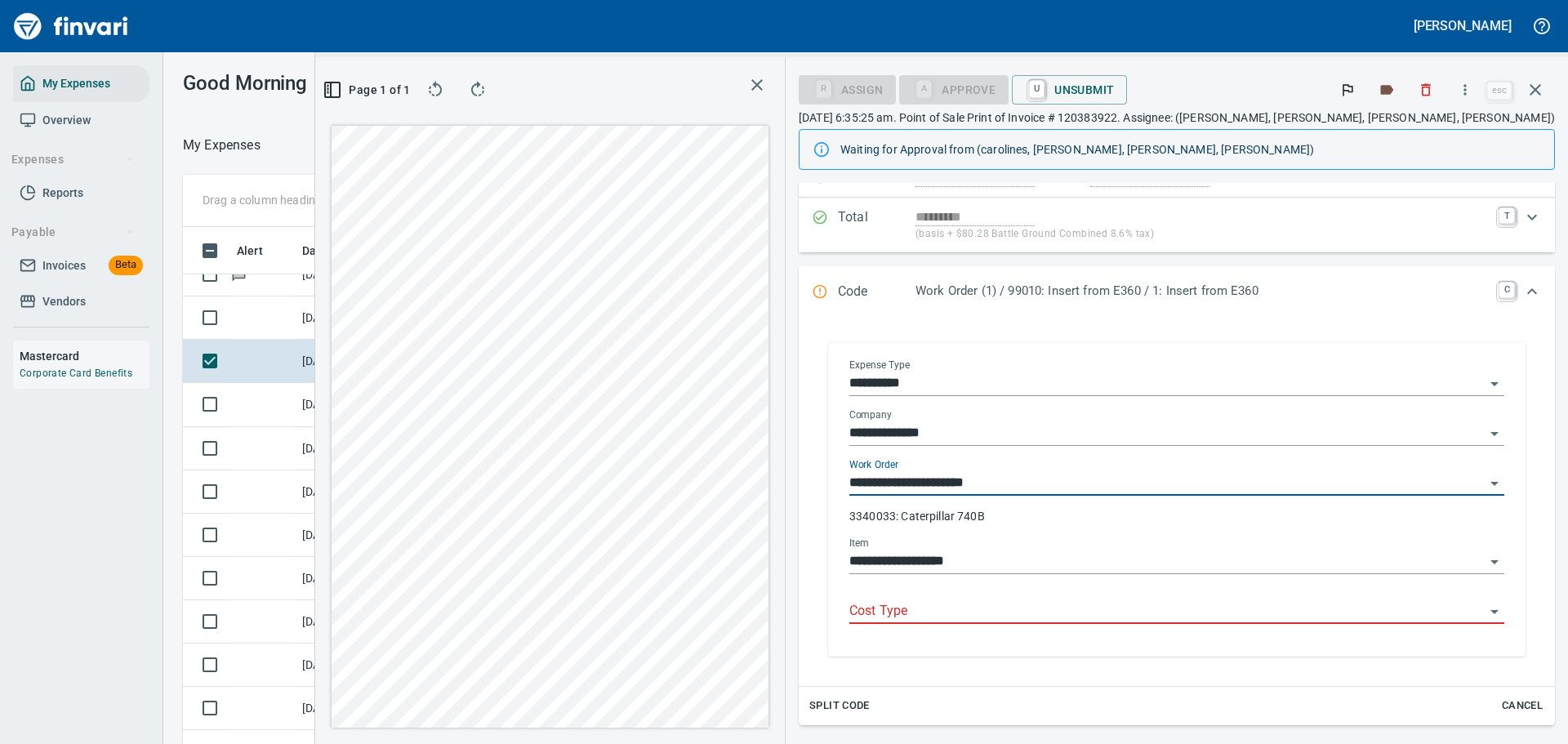
type input "**********"
click at [1034, 618] on input "Cost Type" at bounding box center [1167, 612] width 636 height 22
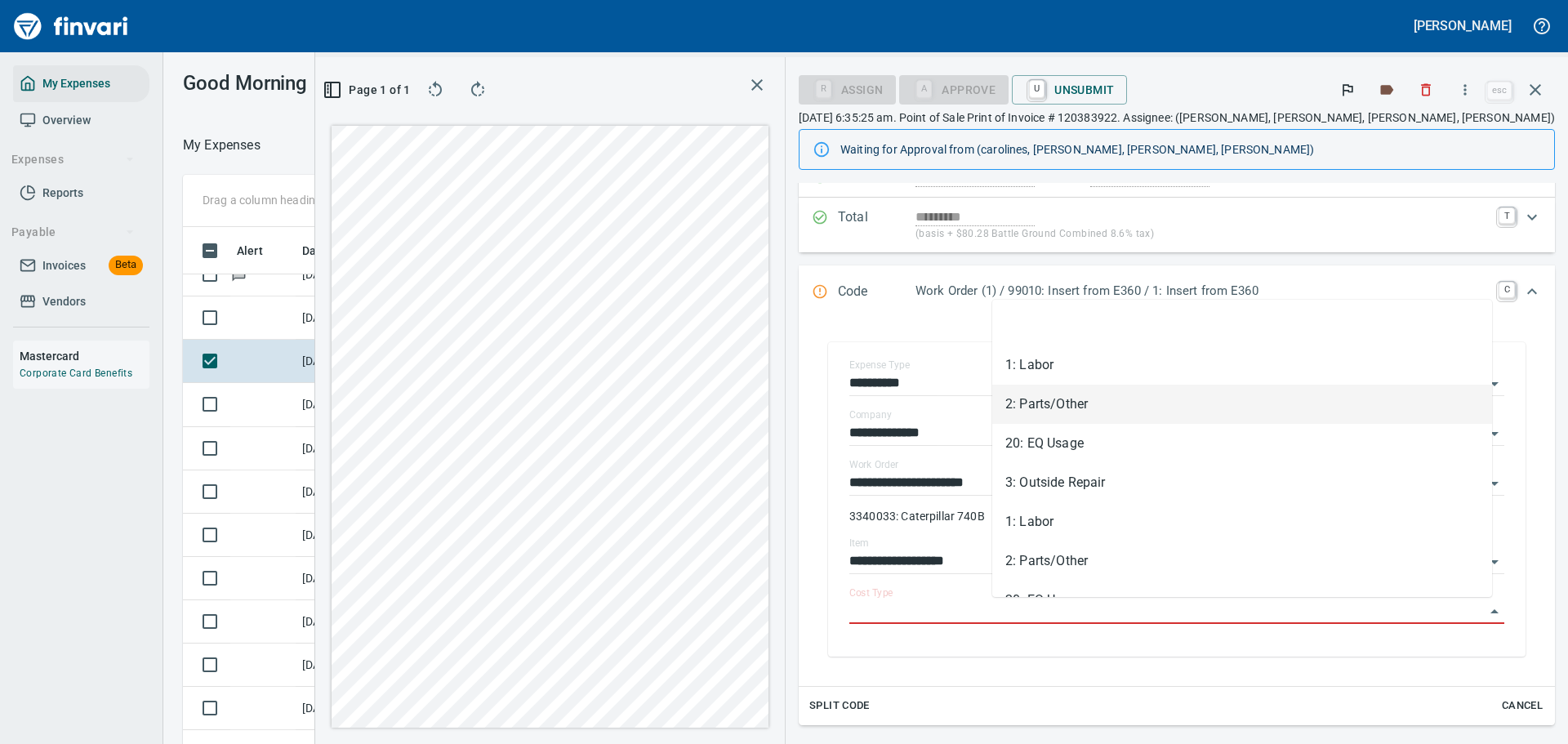
click at [1042, 407] on li "2: Parts/Other" at bounding box center [1243, 405] width 500 height 40
type input "**********"
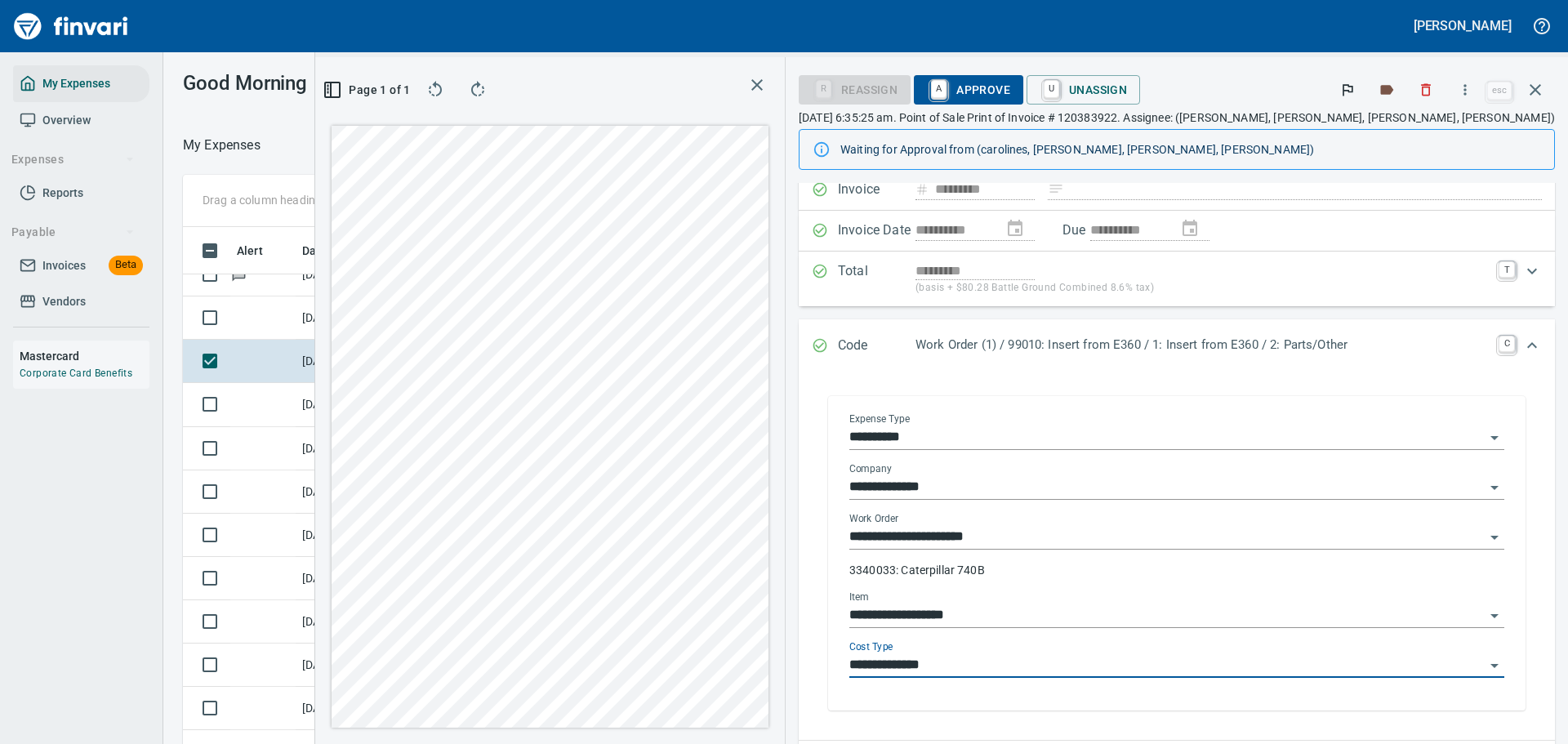
scroll to position [0, 0]
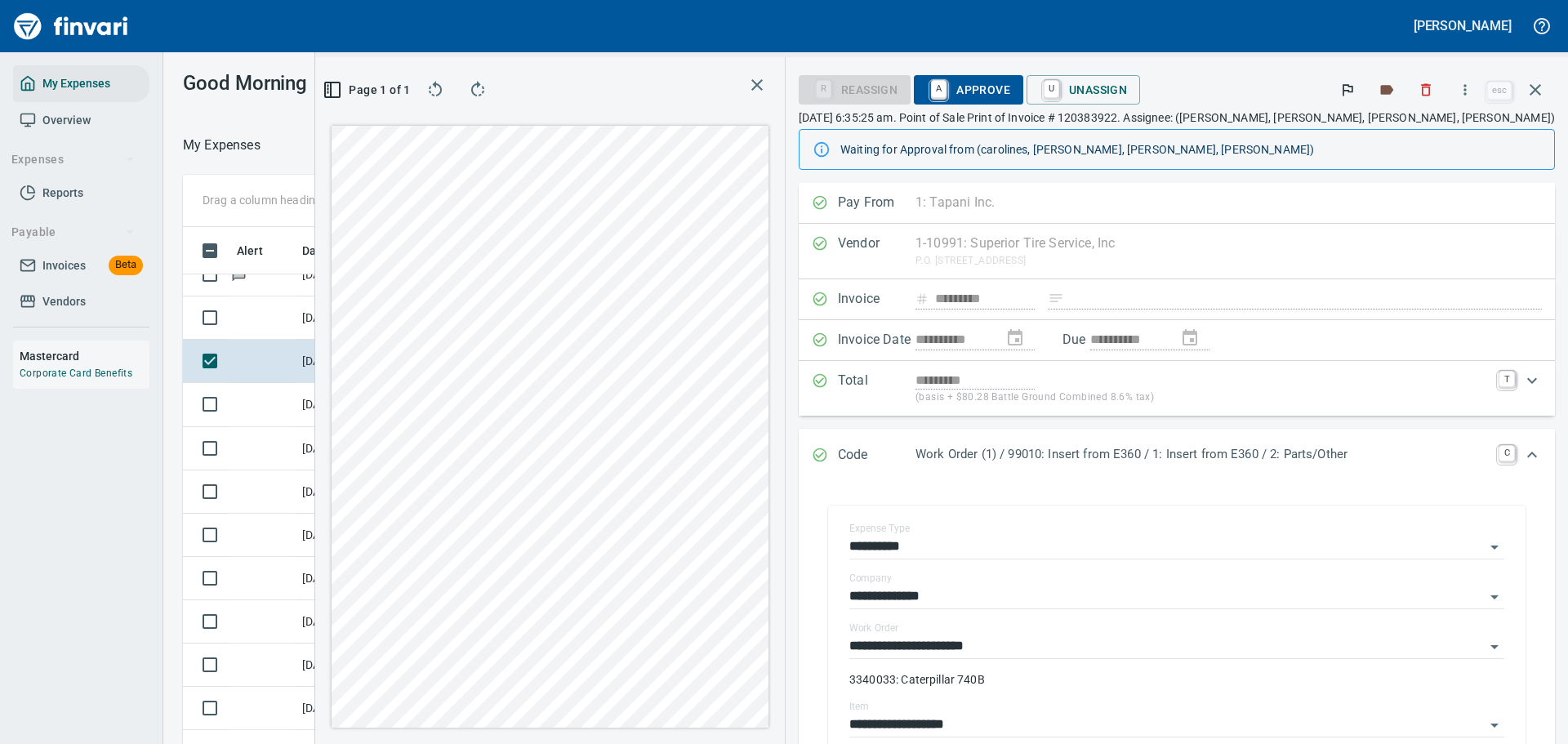
click at [1011, 86] on span "A Approve" at bounding box center [968, 89] width 84 height 28
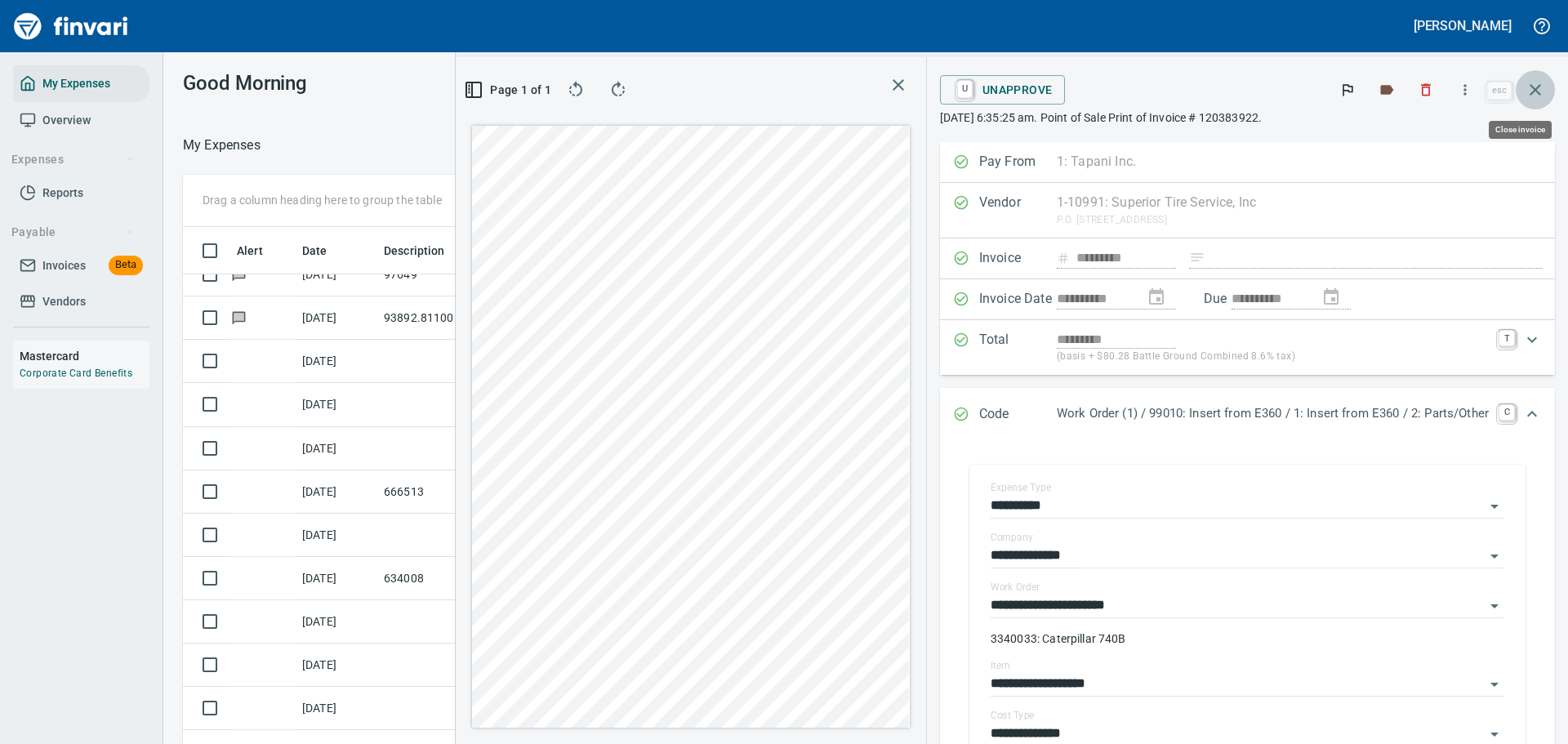
drag, startPoint x: 1531, startPoint y: 94, endPoint x: 1428, endPoint y: 181, distance: 134.8
click at [1531, 94] on icon "button" at bounding box center [1535, 90] width 12 height 12
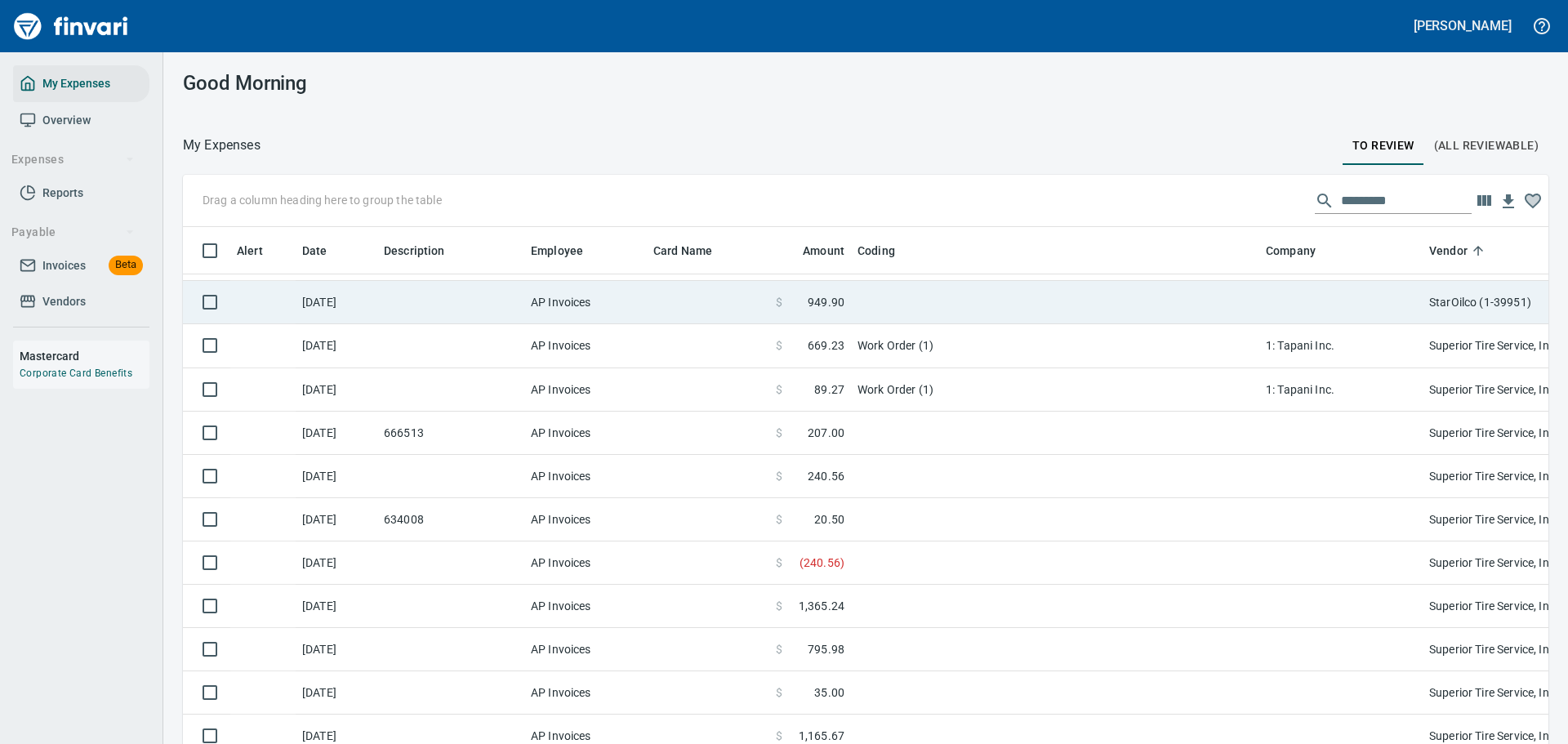
scroll to position [9070, 0]
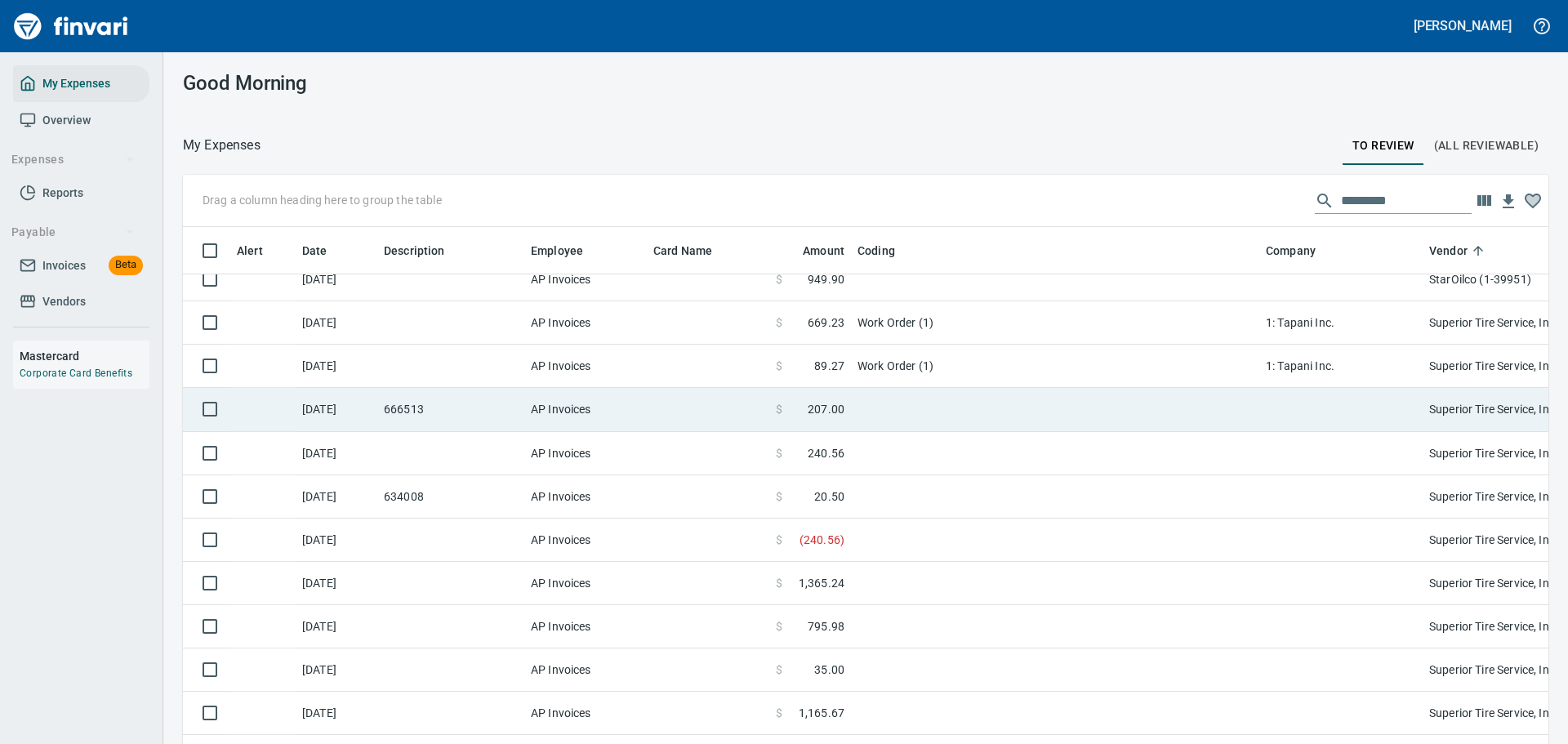
click at [913, 411] on td at bounding box center [1055, 409] width 408 height 43
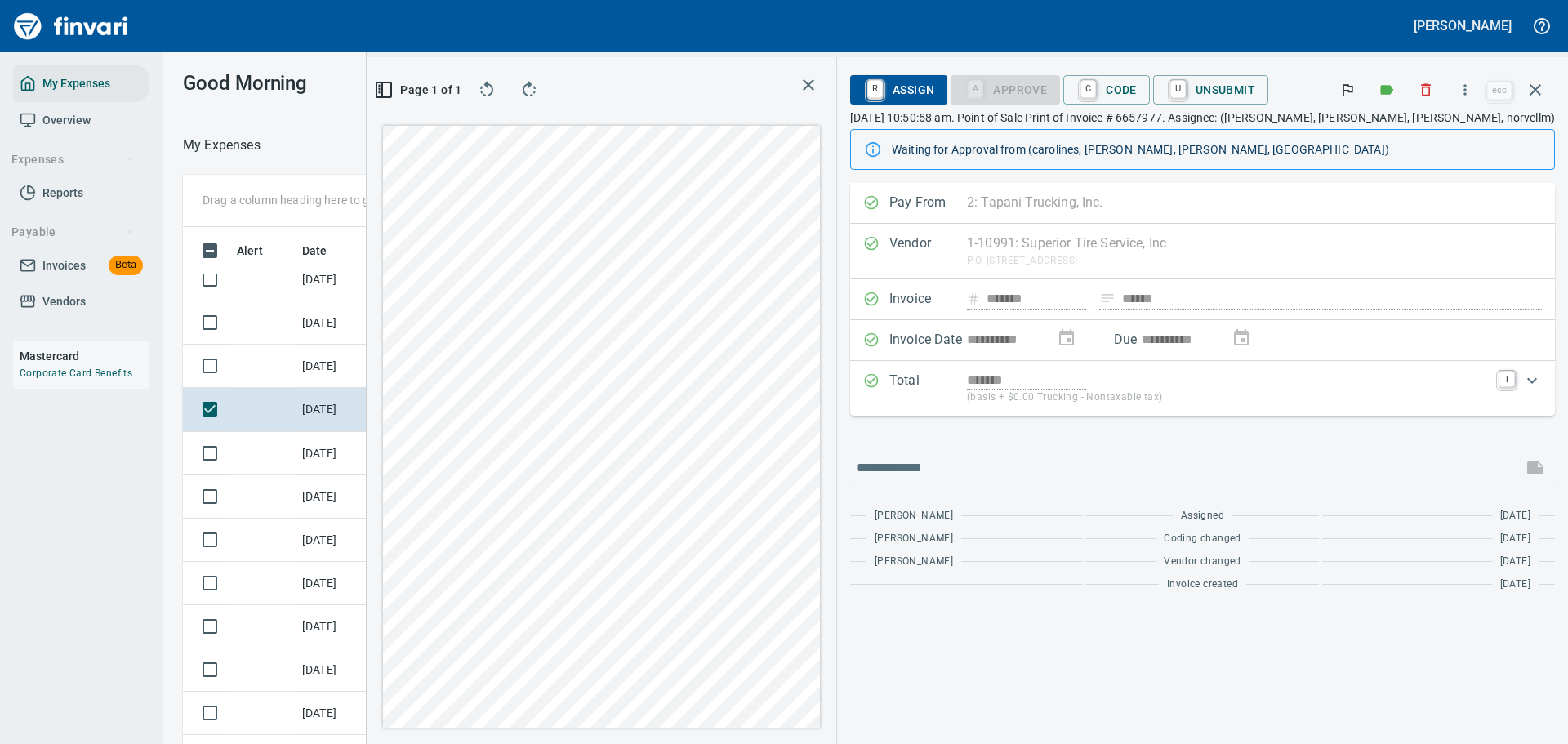
scroll to position [540, 921]
click at [1463, 98] on button "button" at bounding box center [1465, 90] width 36 height 36
click at [1397, 135] on span "Download" at bounding box center [1463, 138] width 156 height 20
click at [1096, 94] on link "C" at bounding box center [1088, 90] width 15 height 18
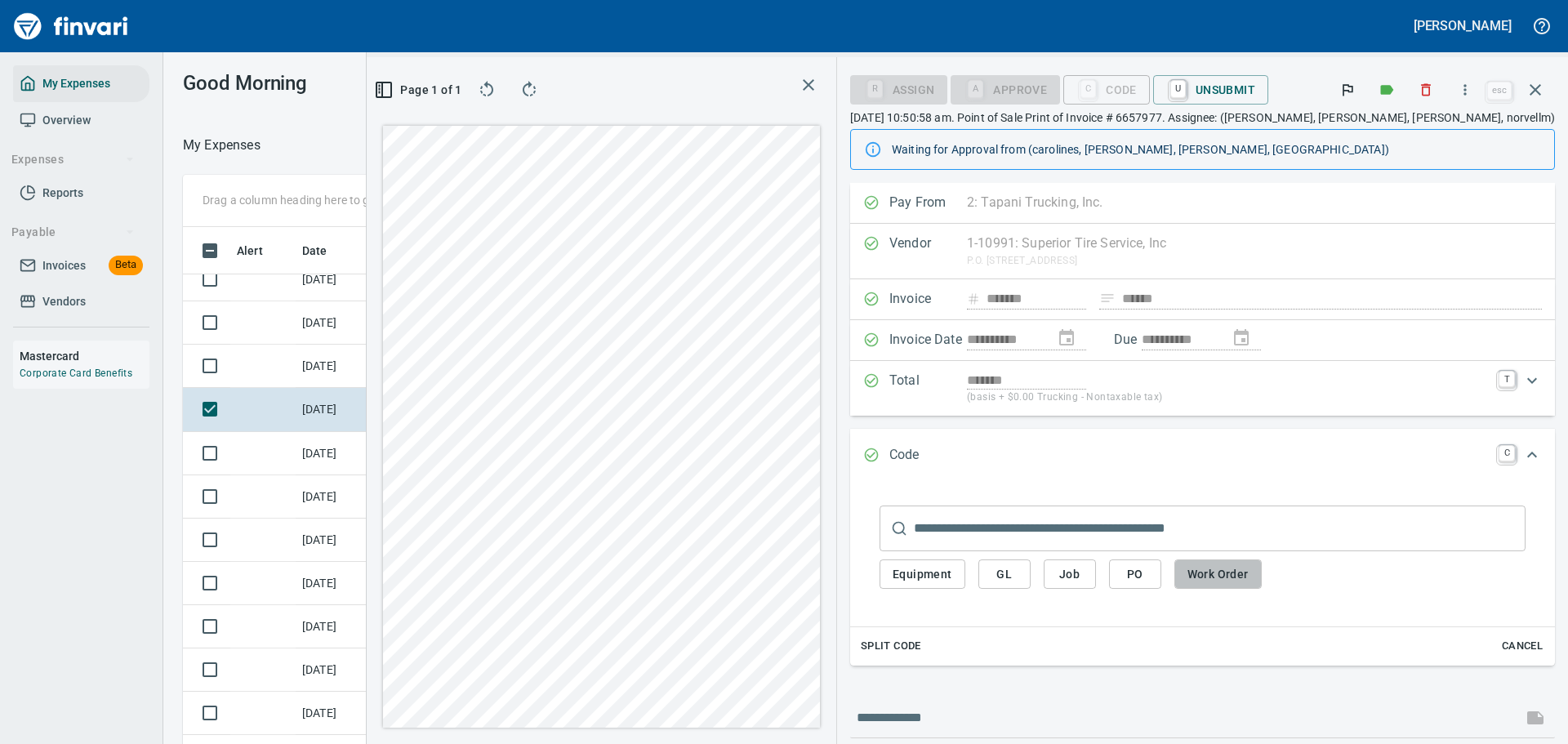
click at [1249, 577] on span "Work Order" at bounding box center [1218, 575] width 61 height 21
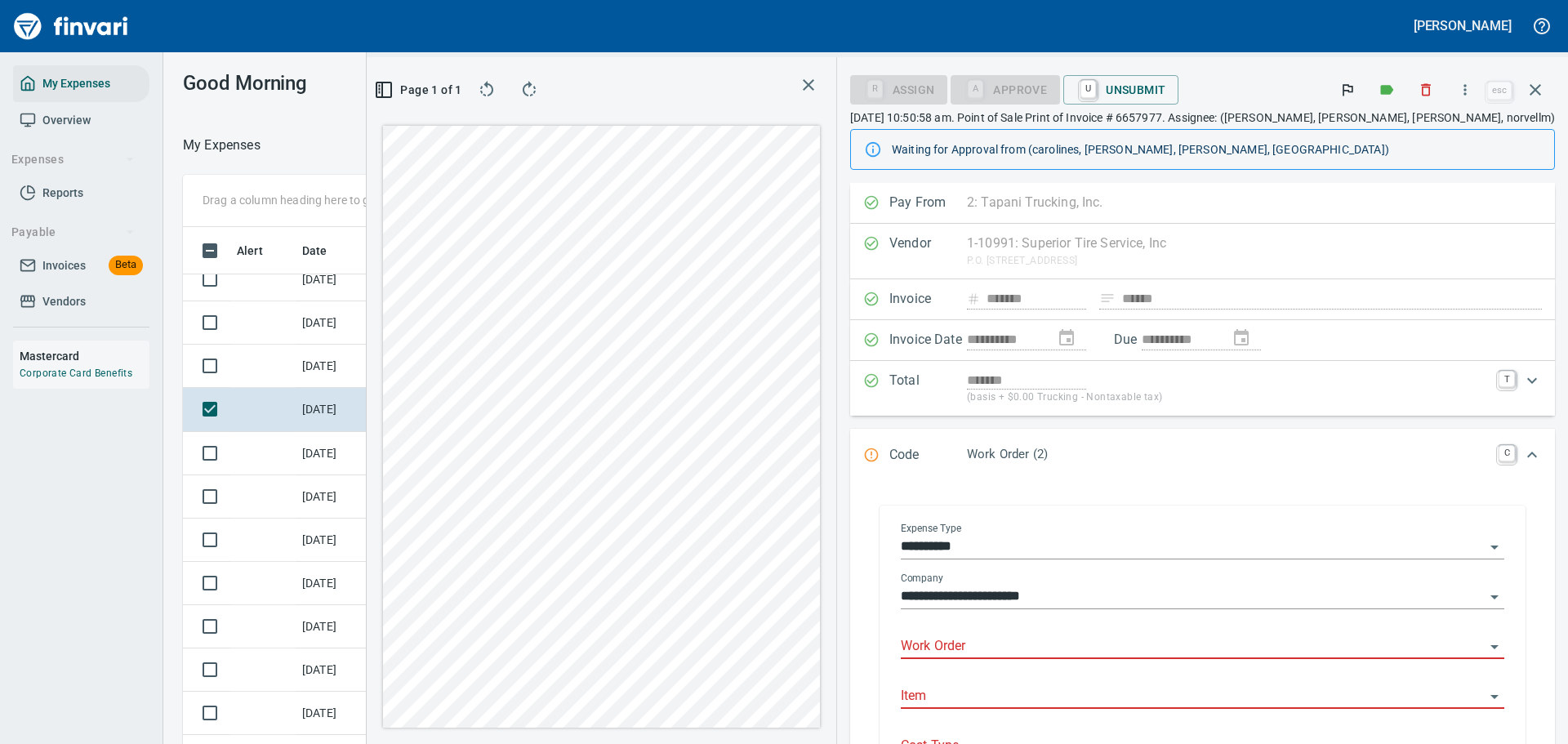
click at [1046, 634] on div "Work Order" at bounding box center [1202, 641] width 603 height 37
type input "*****"
click at [1534, 85] on icon "button" at bounding box center [1536, 90] width 20 height 20
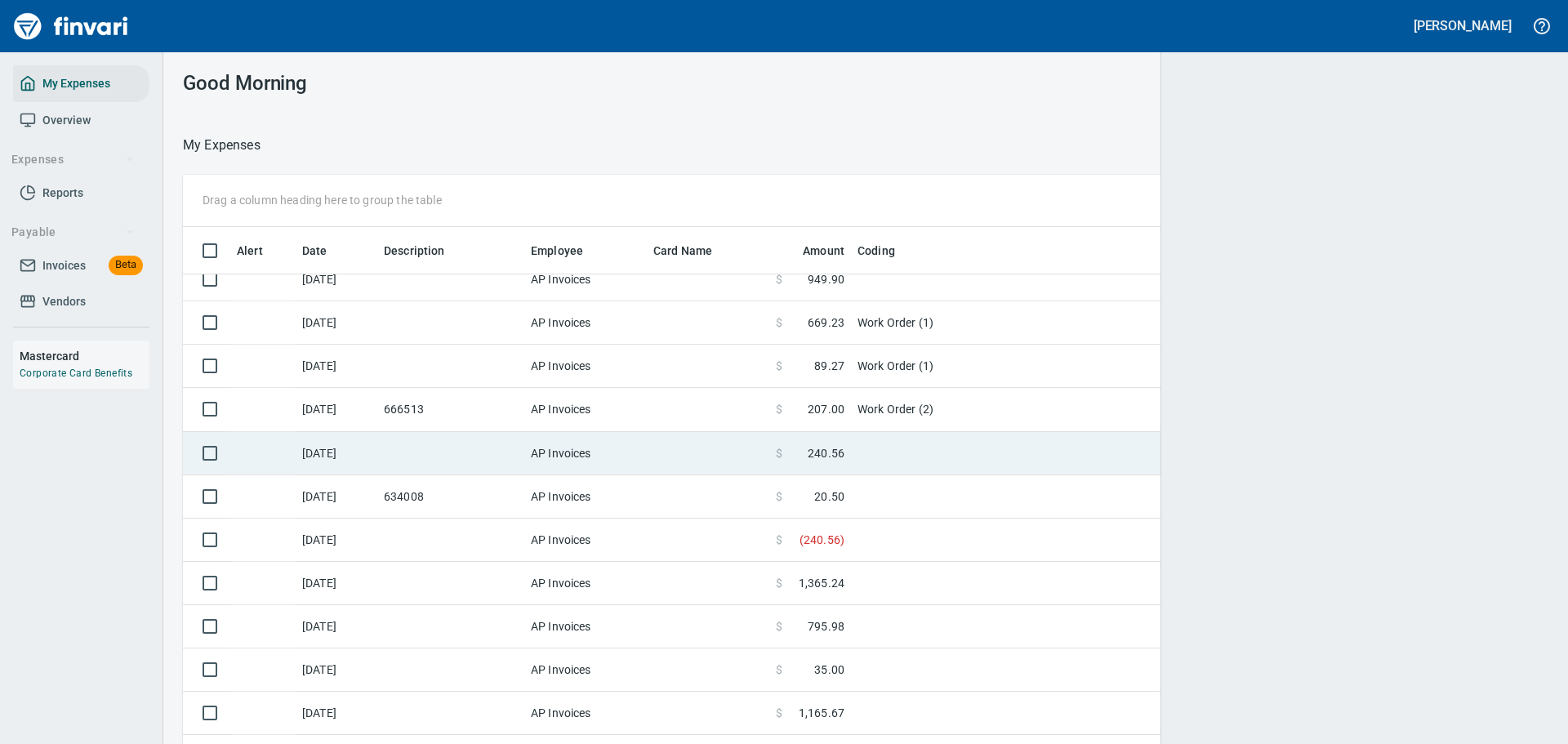
scroll to position [540, 1326]
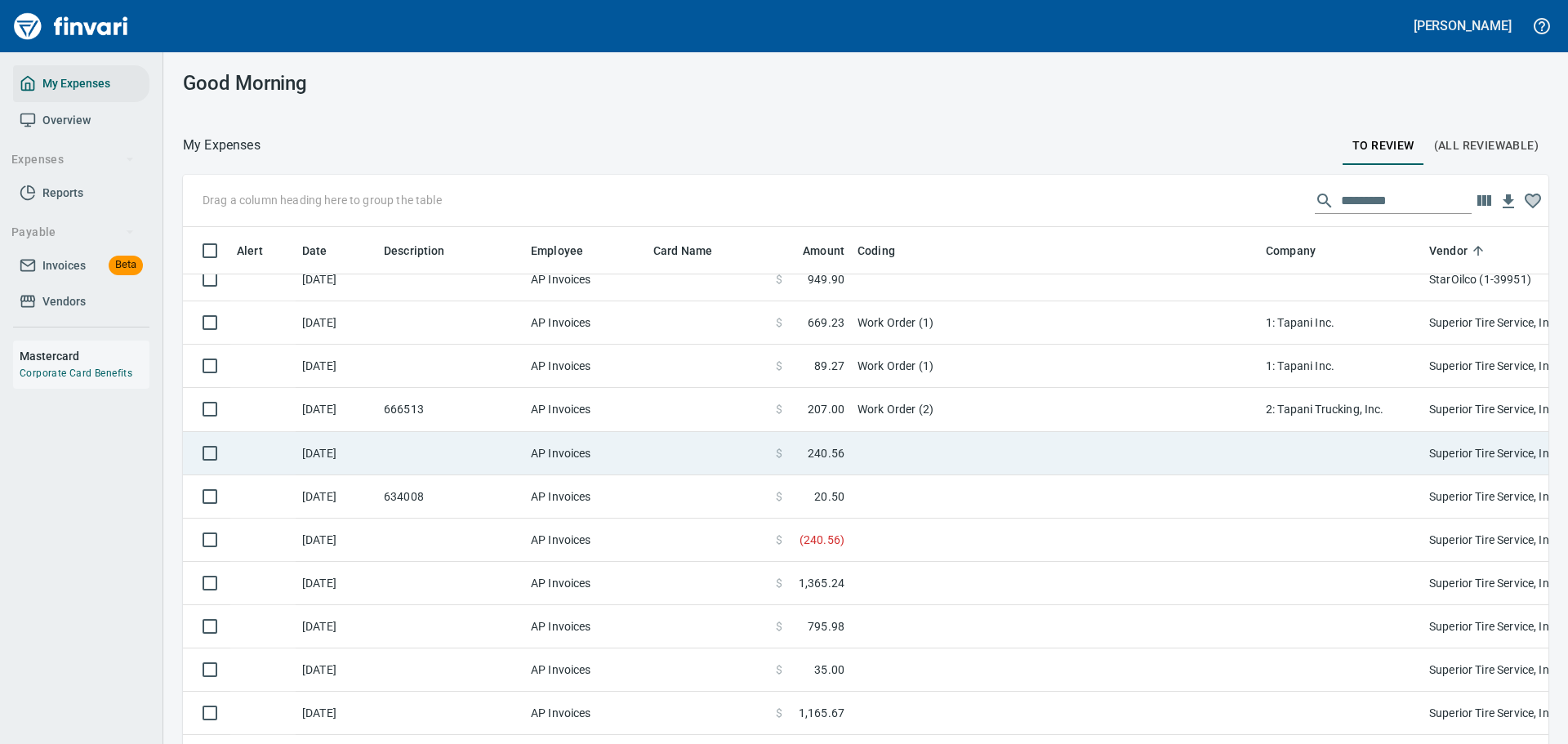
click at [645, 452] on td "AP Invoices" at bounding box center [585, 453] width 122 height 43
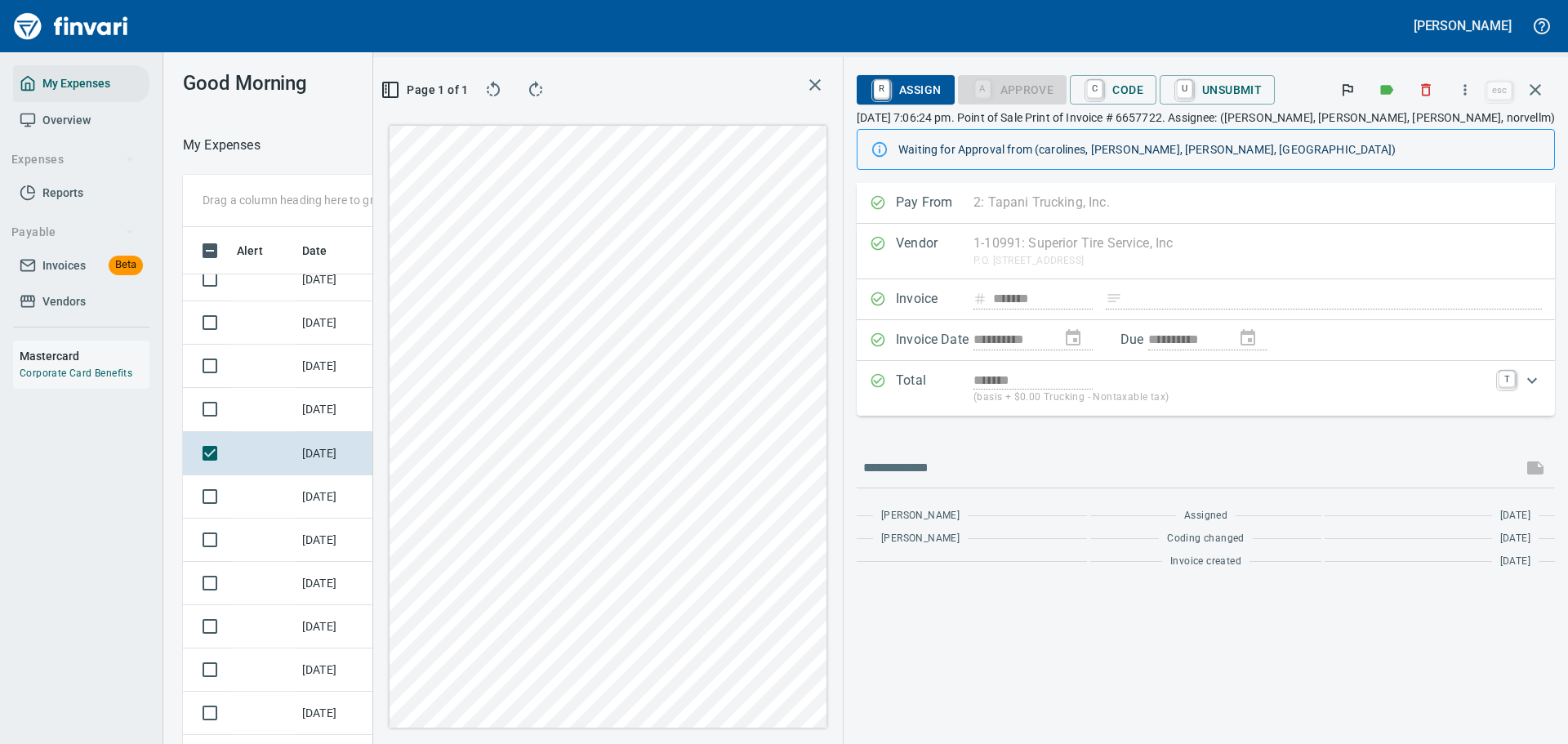
scroll to position [540, 921]
click at [1471, 94] on icon "button" at bounding box center [1465, 90] width 16 height 16
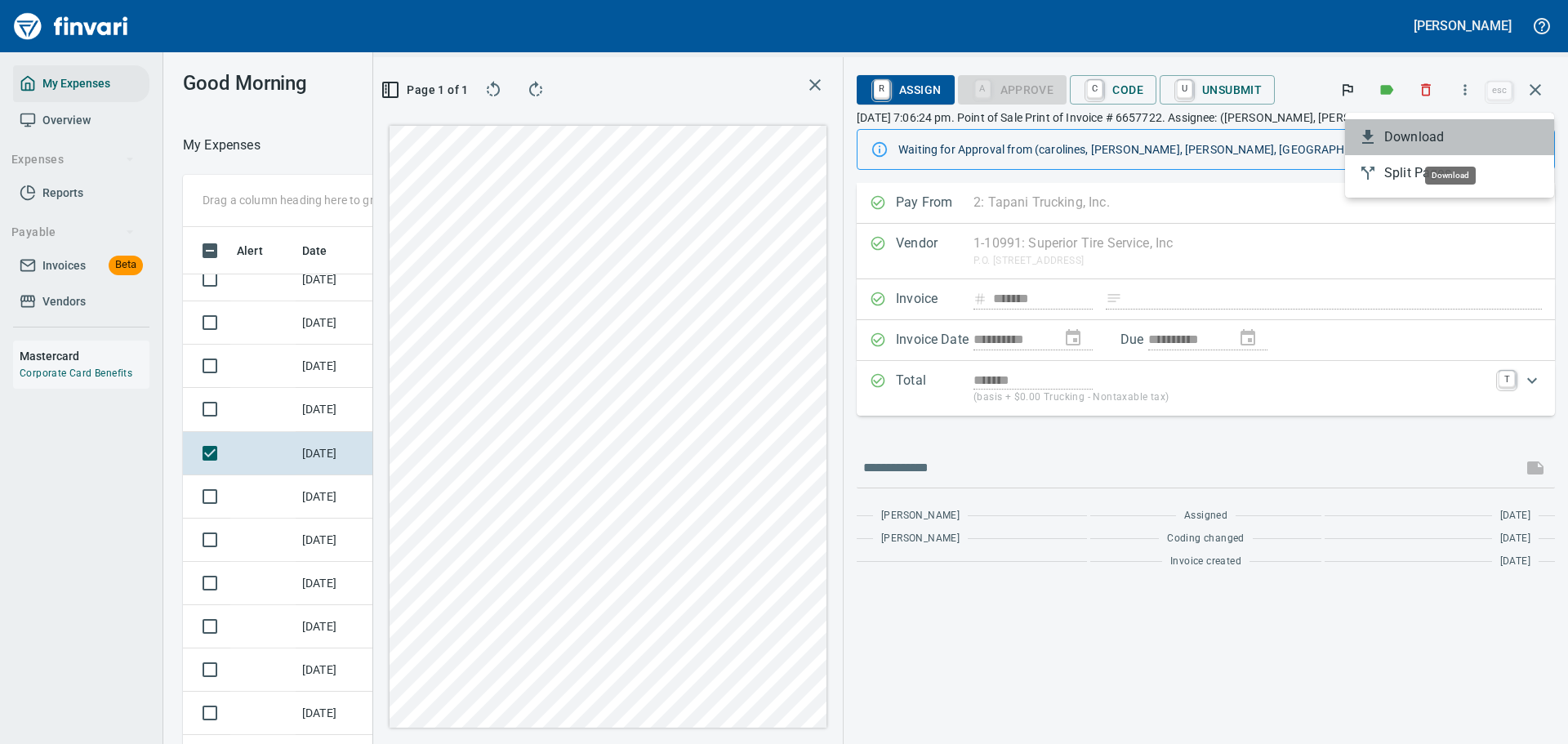
click at [1421, 150] on li "Download" at bounding box center [1449, 138] width 209 height 36
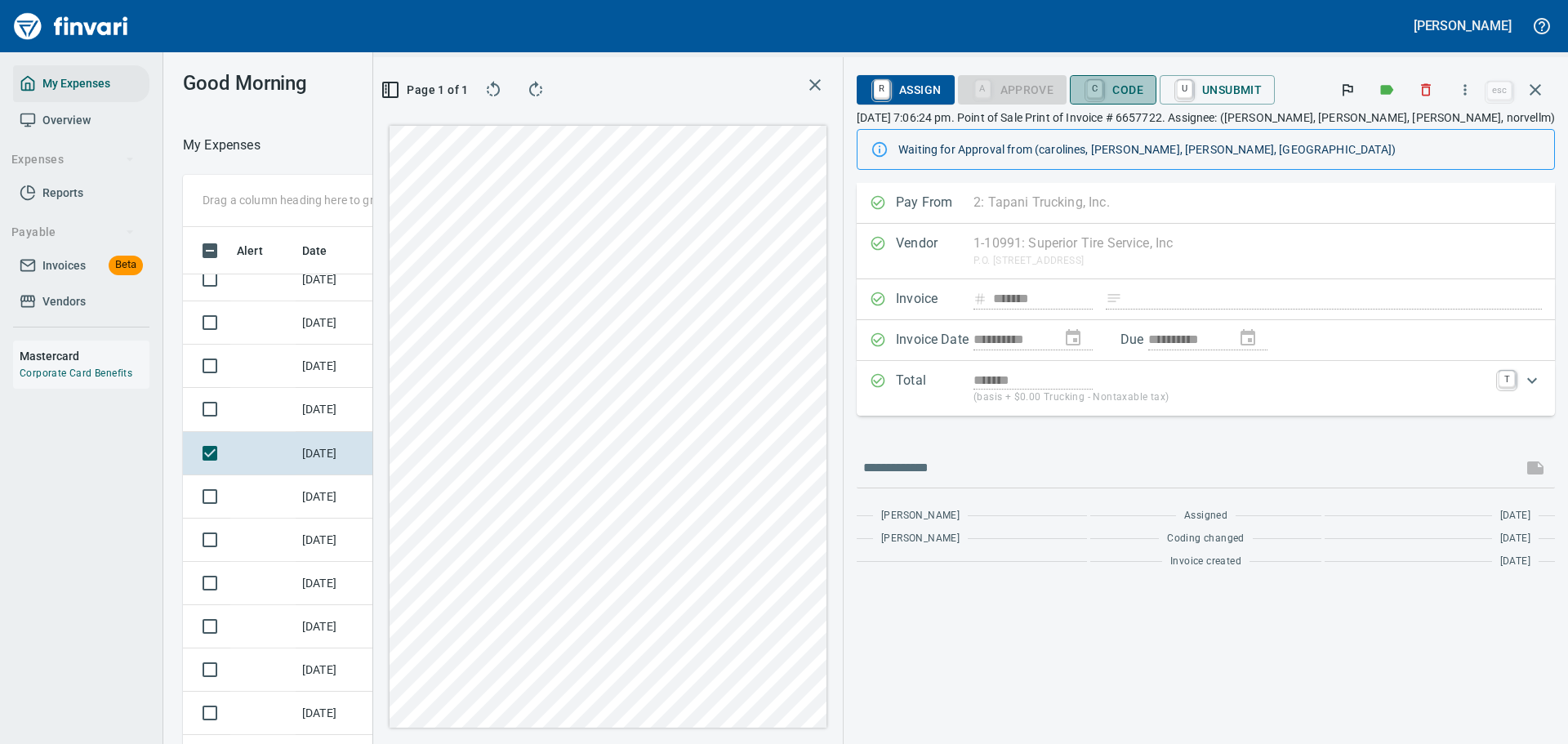
click at [1144, 92] on span "C Code" at bounding box center [1112, 89] width 60 height 28
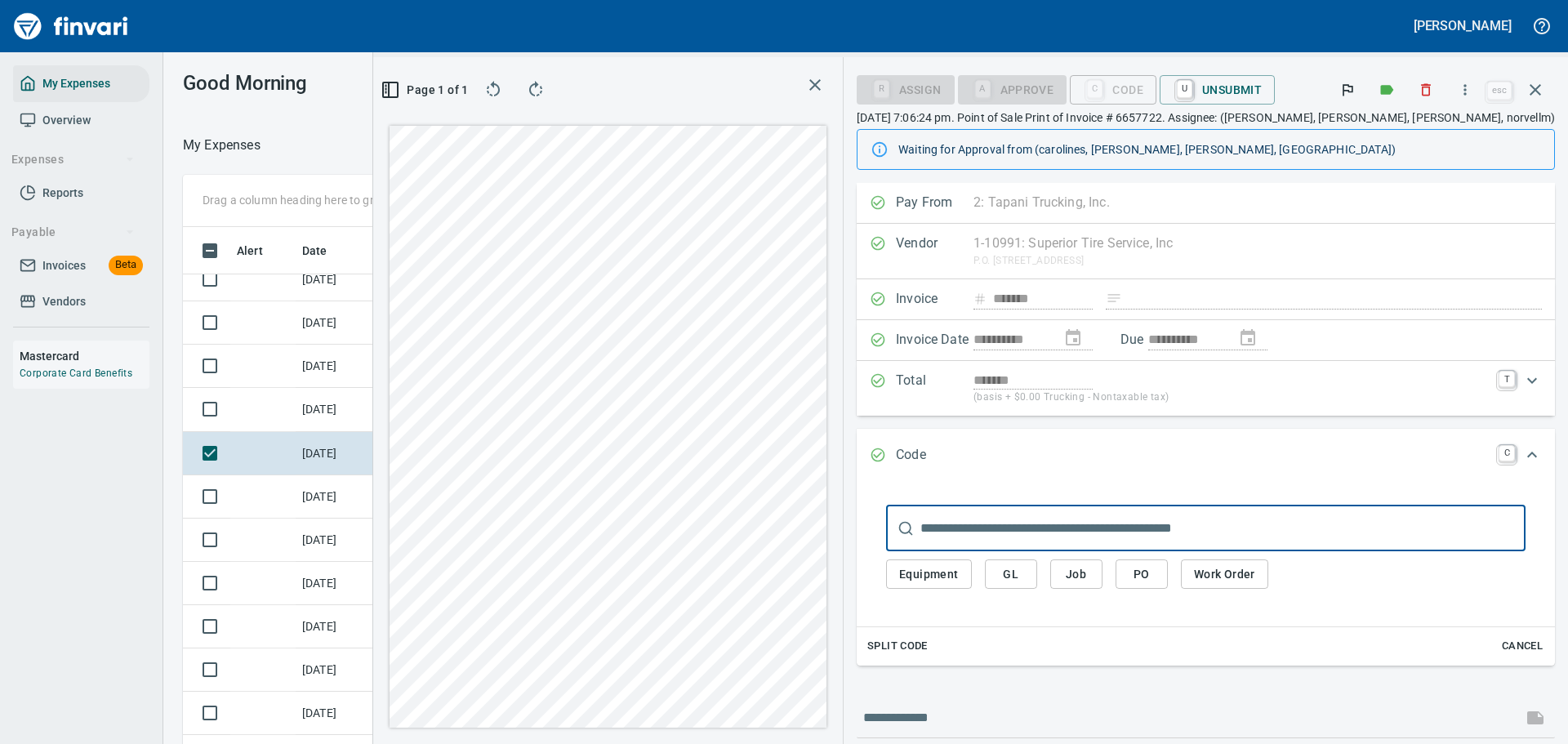
click at [958, 579] on span "Equipment" at bounding box center [929, 575] width 59 height 21
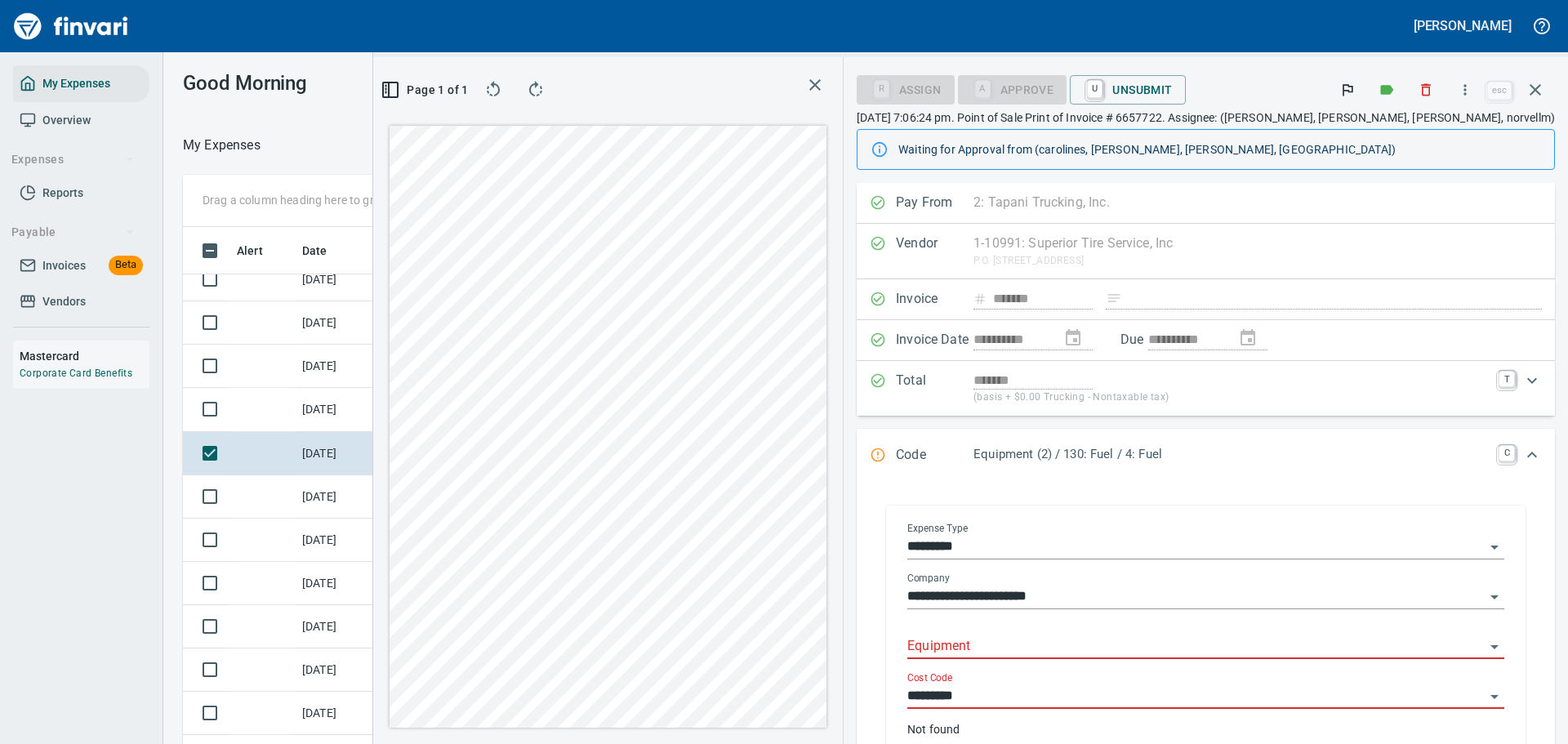
click at [1047, 646] on input "Equipment" at bounding box center [1196, 647] width 577 height 22
click at [1074, 693] on li "602011: Misc Shop Cost" at bounding box center [1251, 689] width 479 height 40
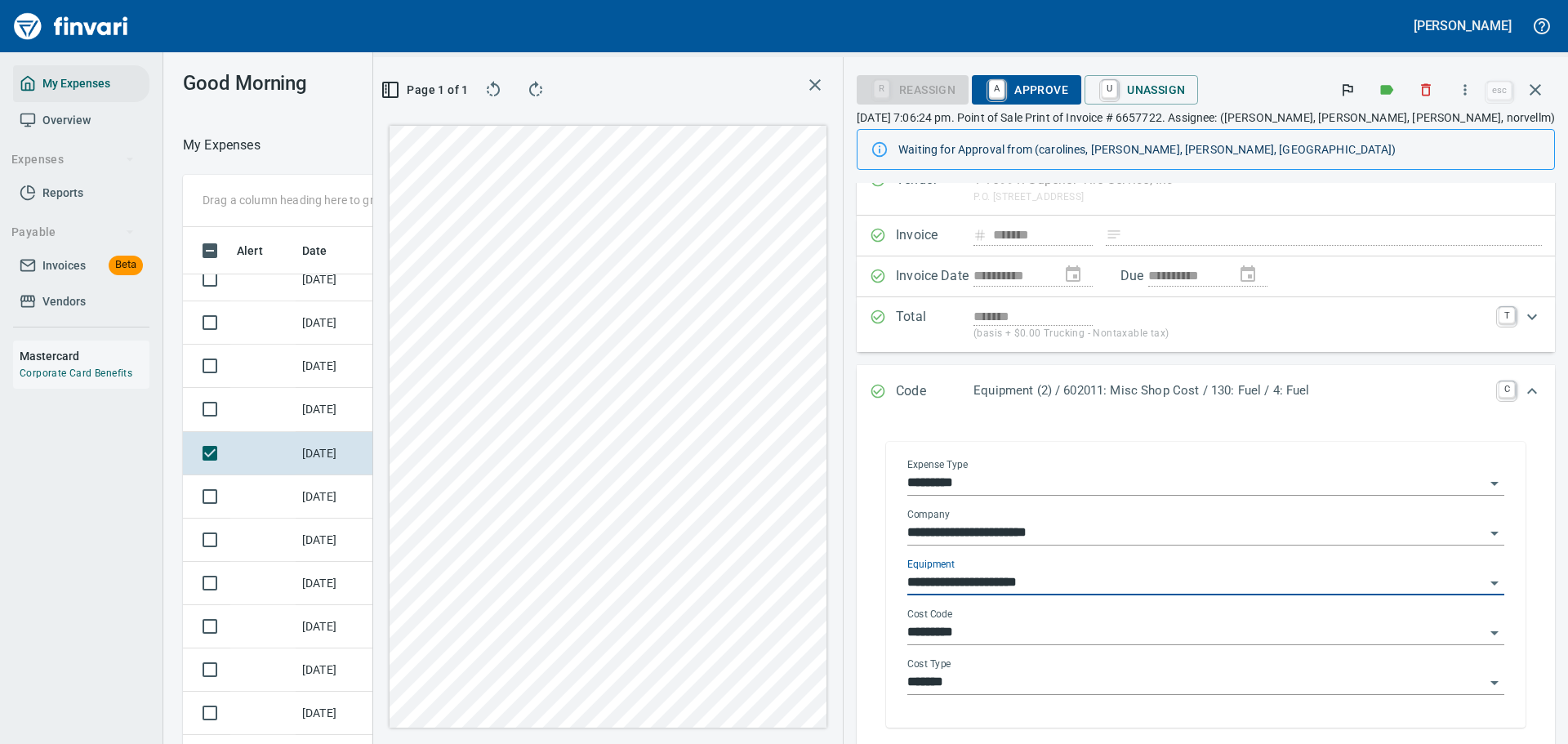
scroll to position [164, 0]
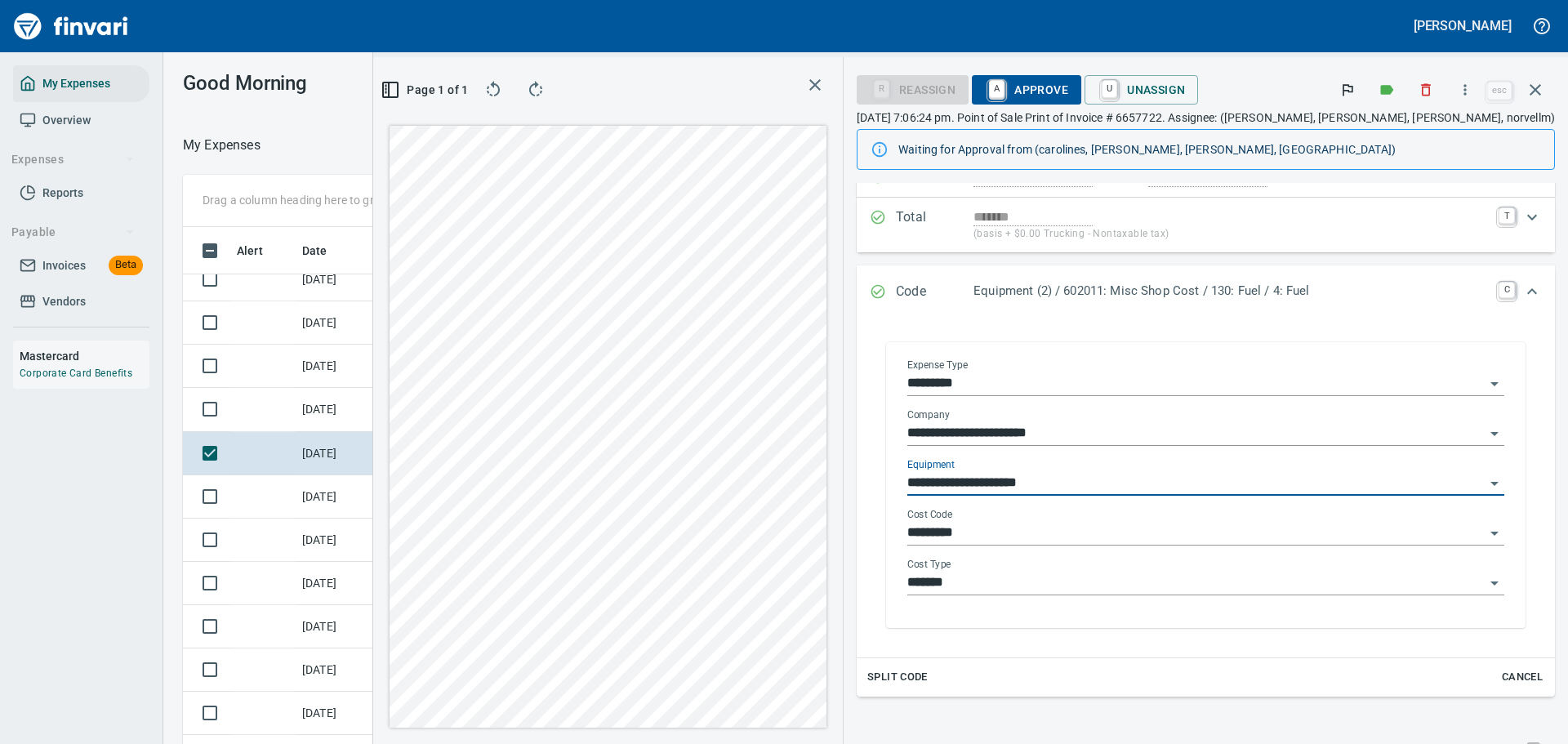
type input "**********"
click at [1079, 538] on input "*********" at bounding box center [1196, 533] width 577 height 22
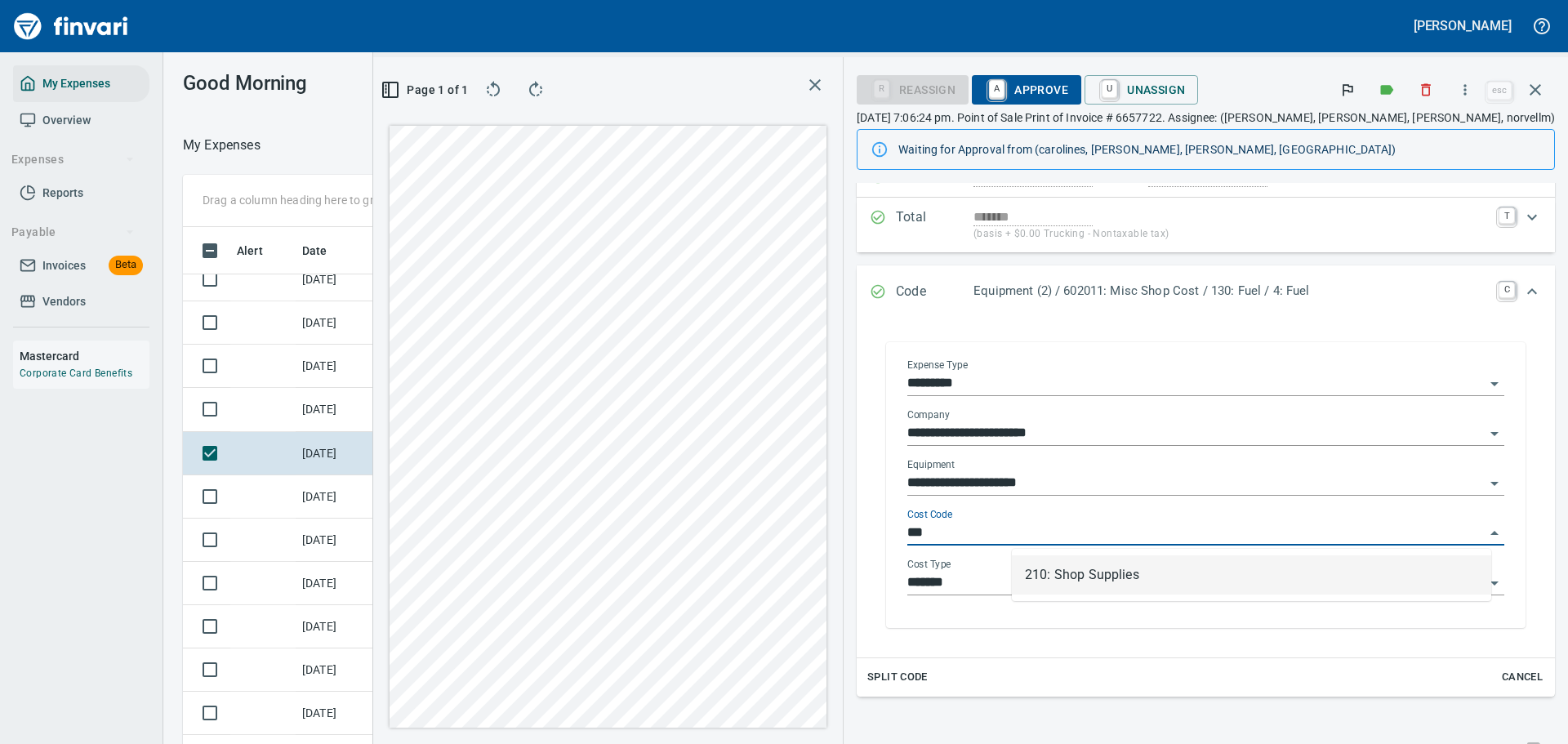
scroll to position [540, 921]
click at [1069, 575] on li "210: Shop Supplies" at bounding box center [1251, 576] width 479 height 40
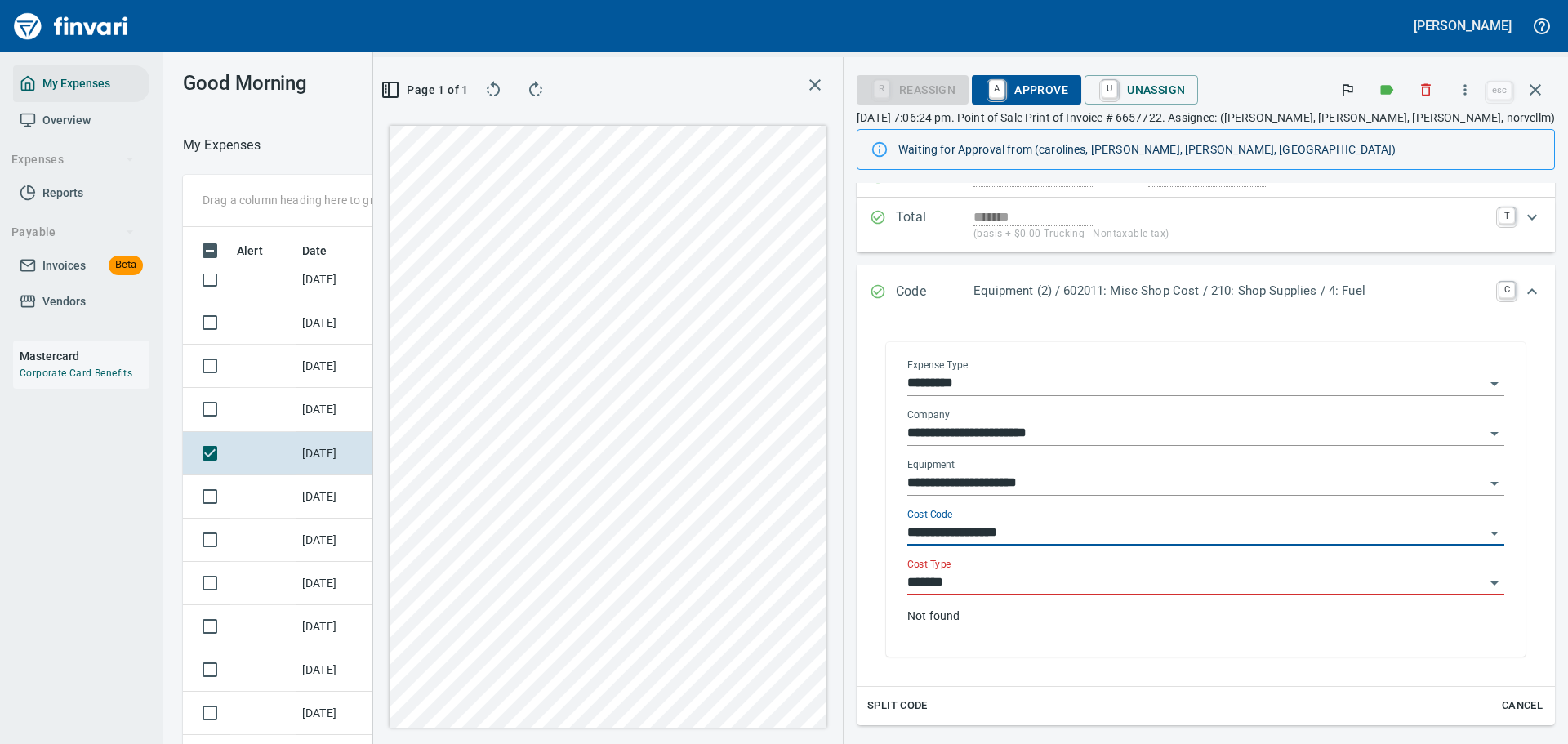
type input "**********"
click at [1061, 584] on input "*******" at bounding box center [1196, 583] width 577 height 22
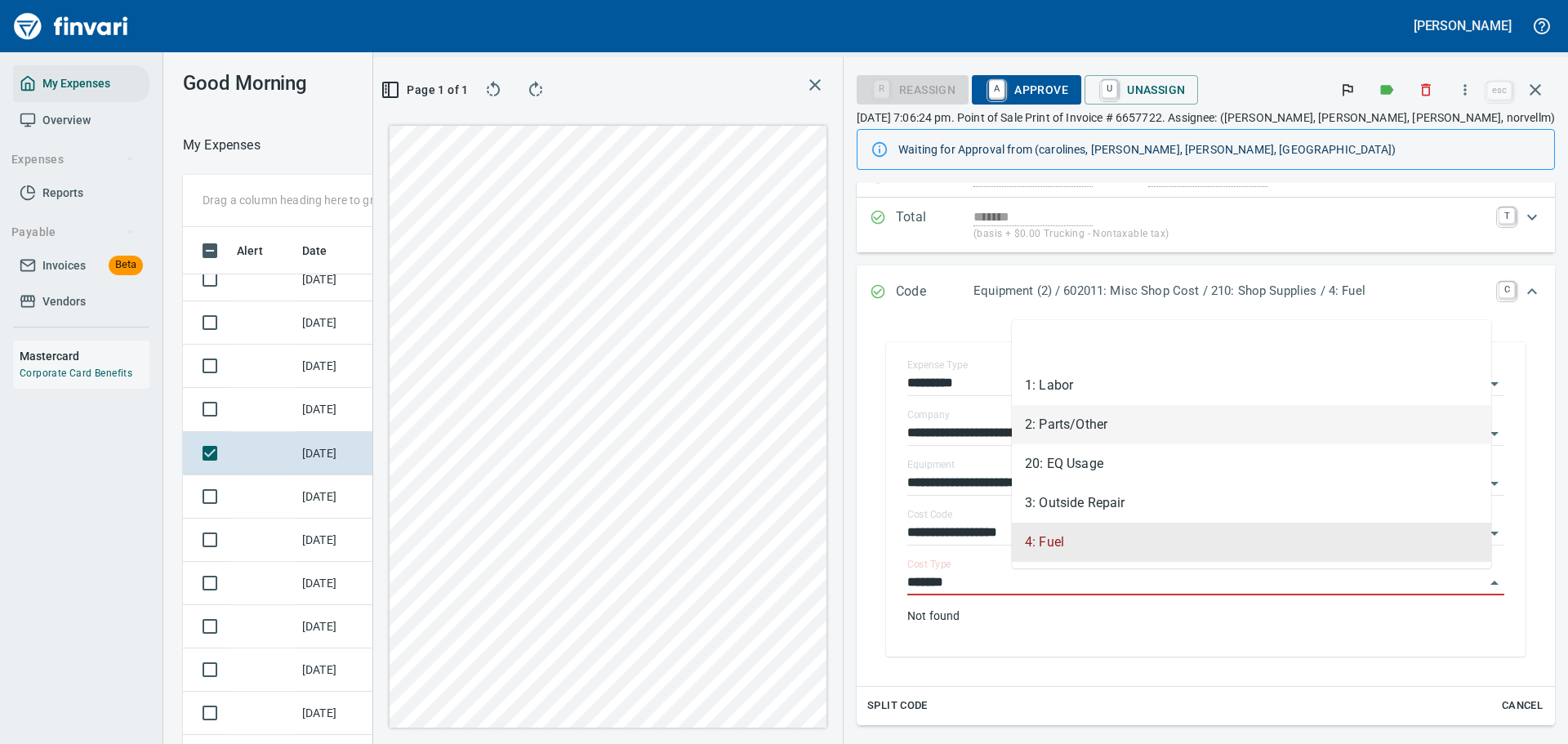
click at [1062, 426] on li "2: Parts/Other" at bounding box center [1251, 426] width 479 height 40
type input "**********"
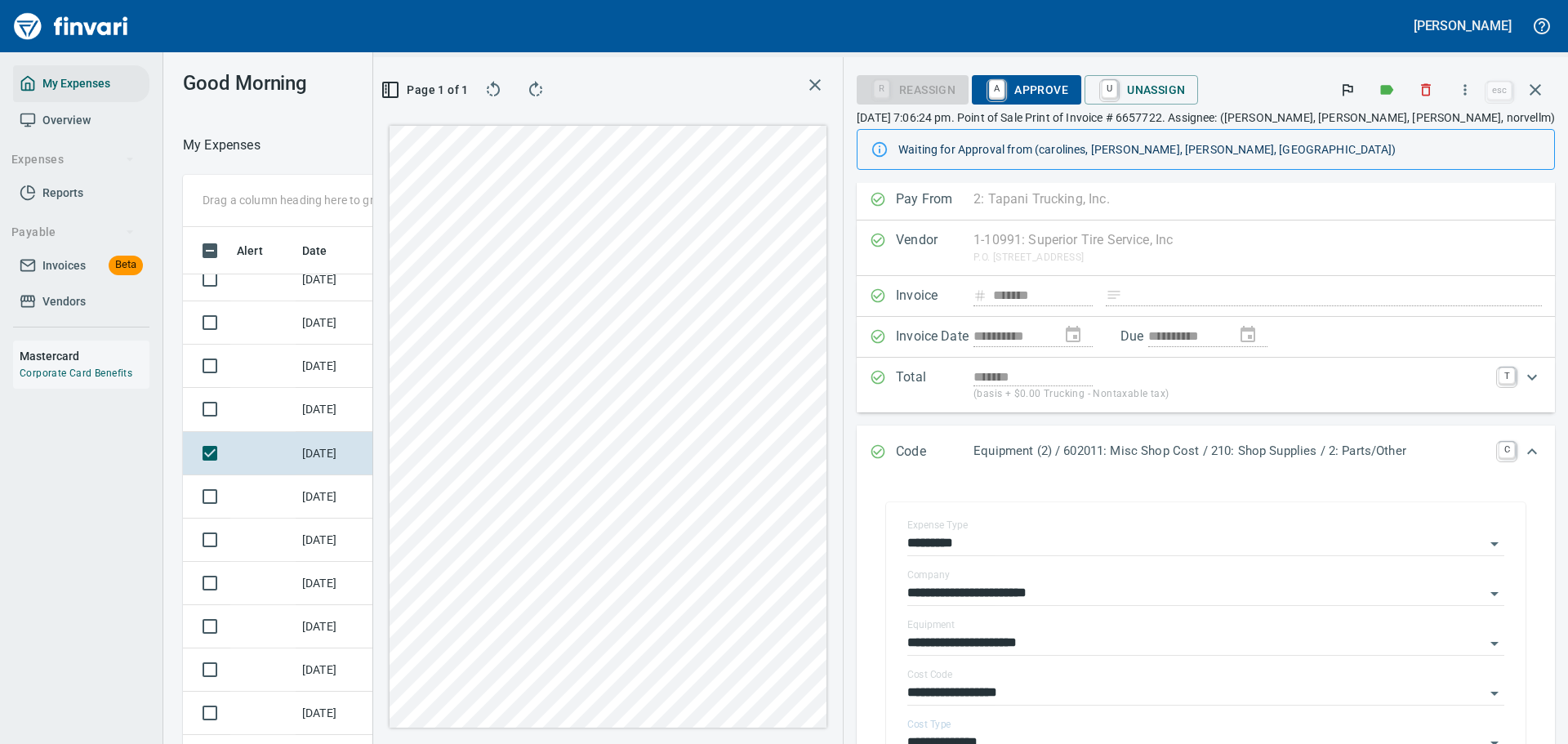
scroll to position [0, 0]
click at [1068, 94] on span "A Approve" at bounding box center [1026, 89] width 84 height 28
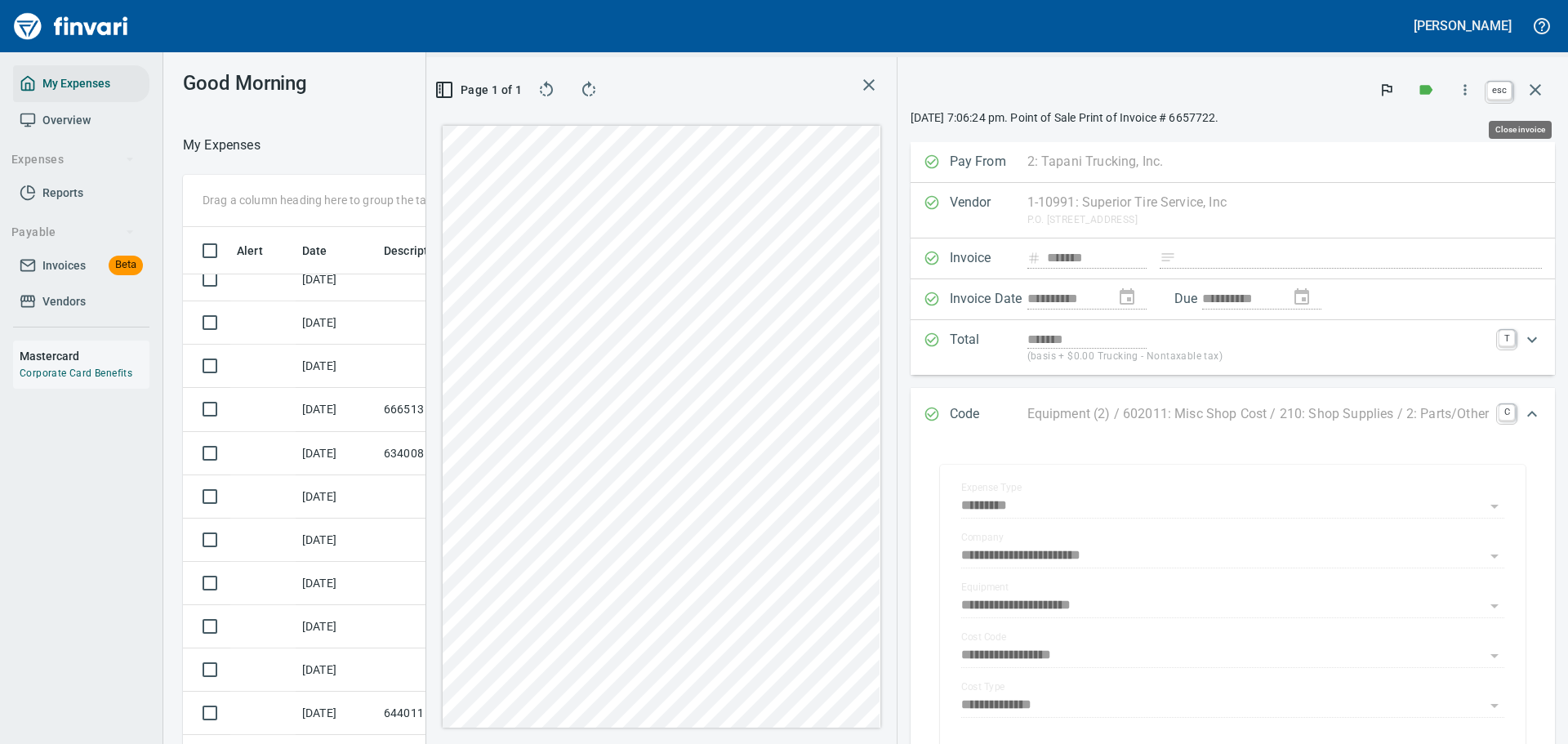
scroll to position [540, 921]
click at [1541, 97] on icon "button" at bounding box center [1536, 90] width 20 height 20
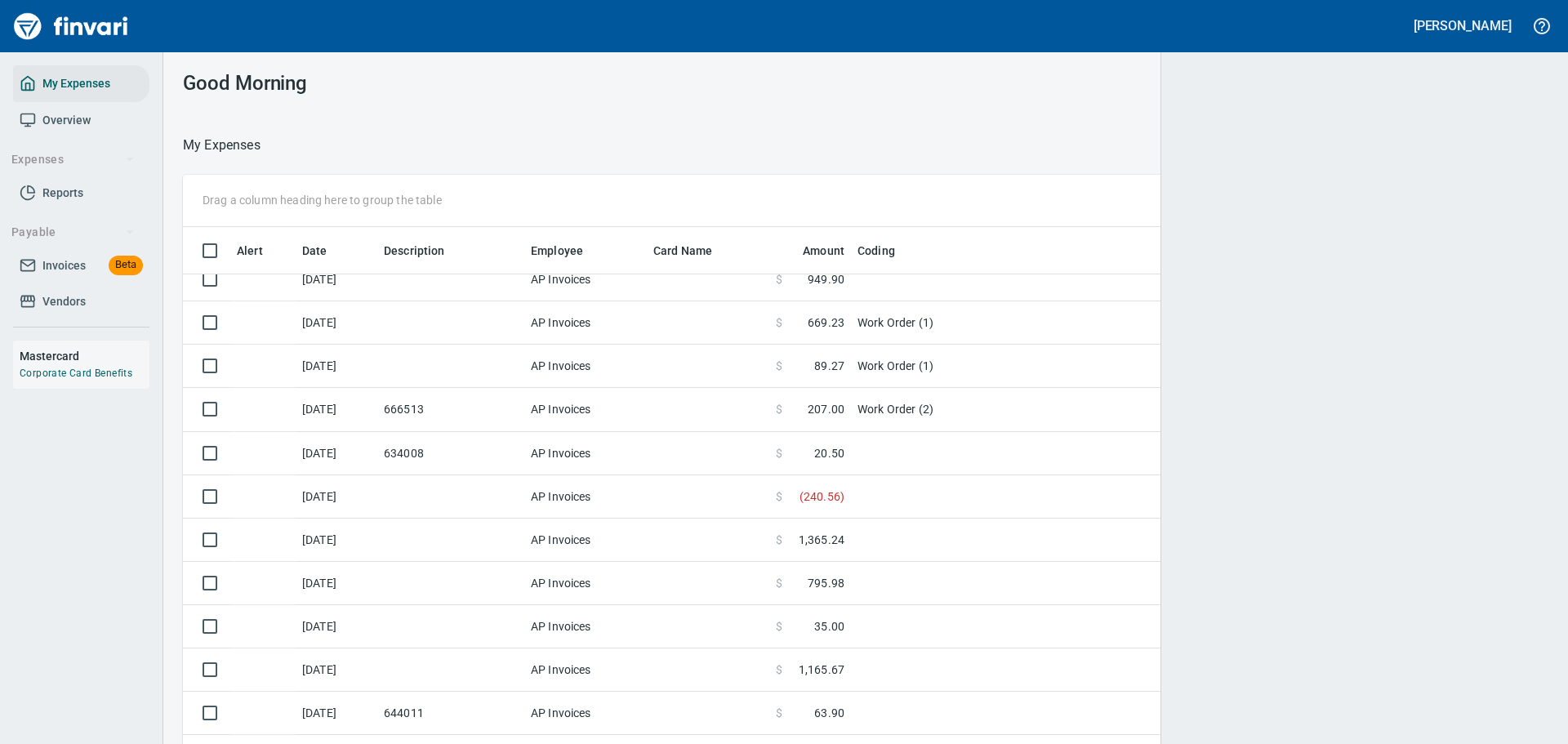
scroll to position [540, 1326]
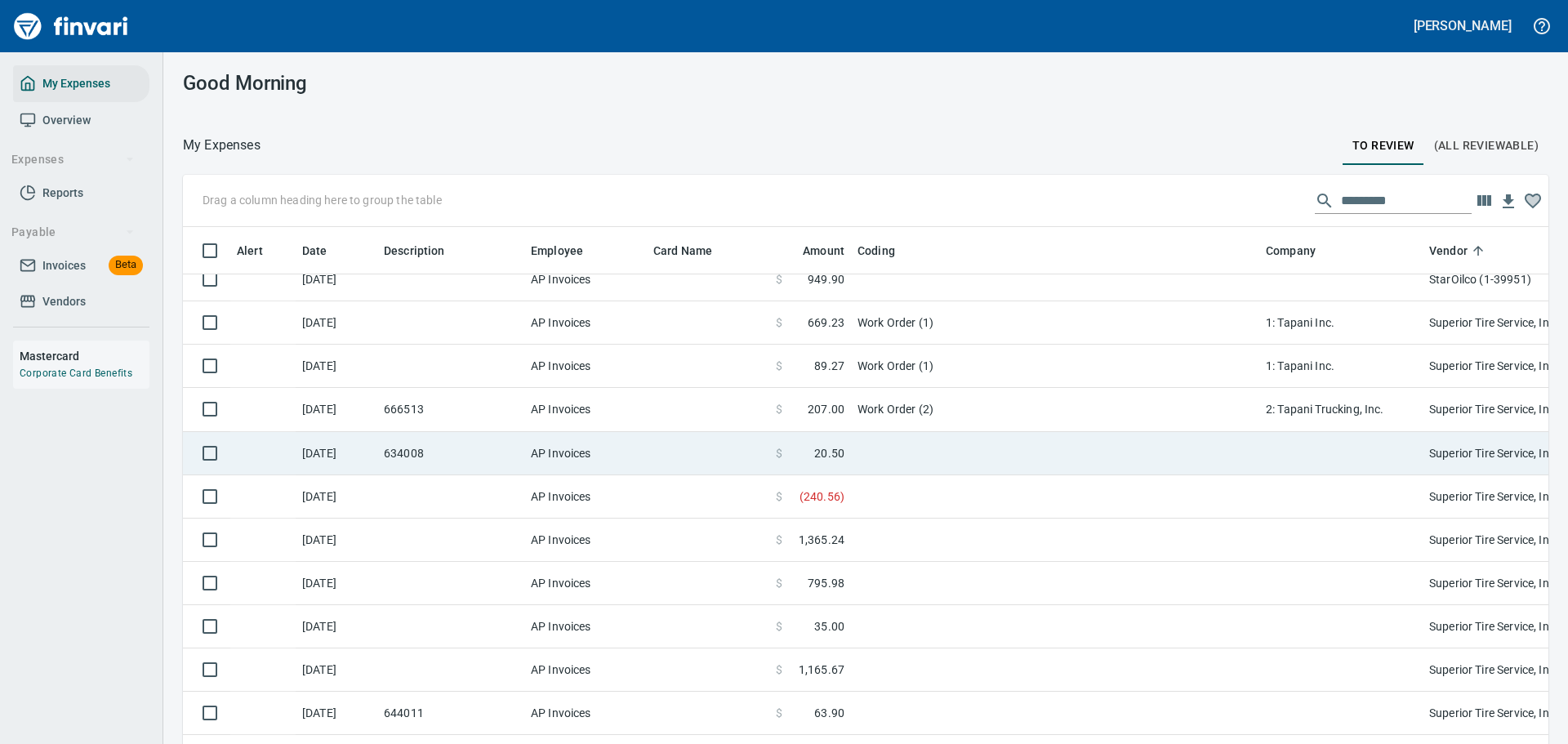
click at [852, 457] on td at bounding box center [1055, 453] width 408 height 43
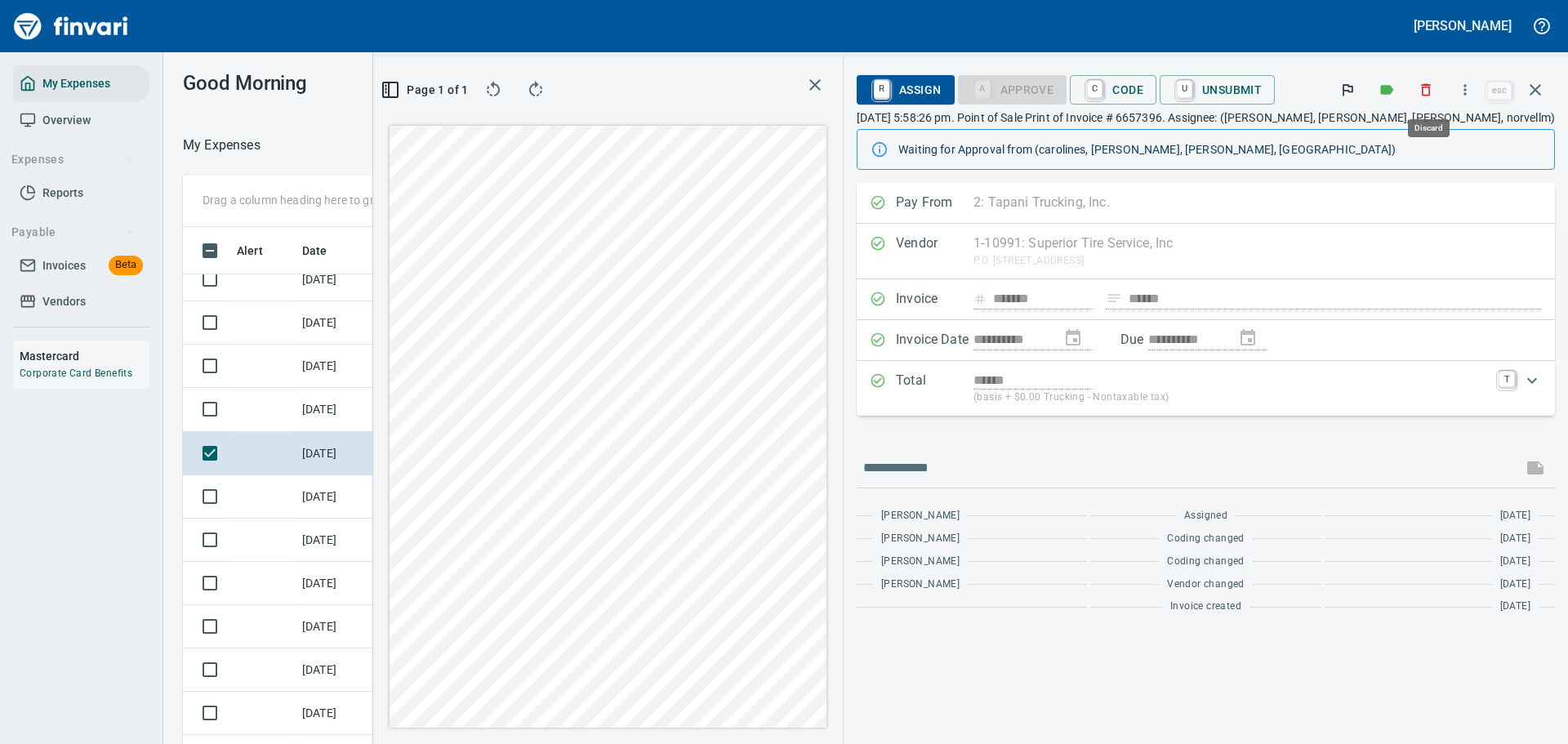
scroll to position [540, 921]
click at [1464, 89] on icon "button" at bounding box center [1465, 90] width 16 height 16
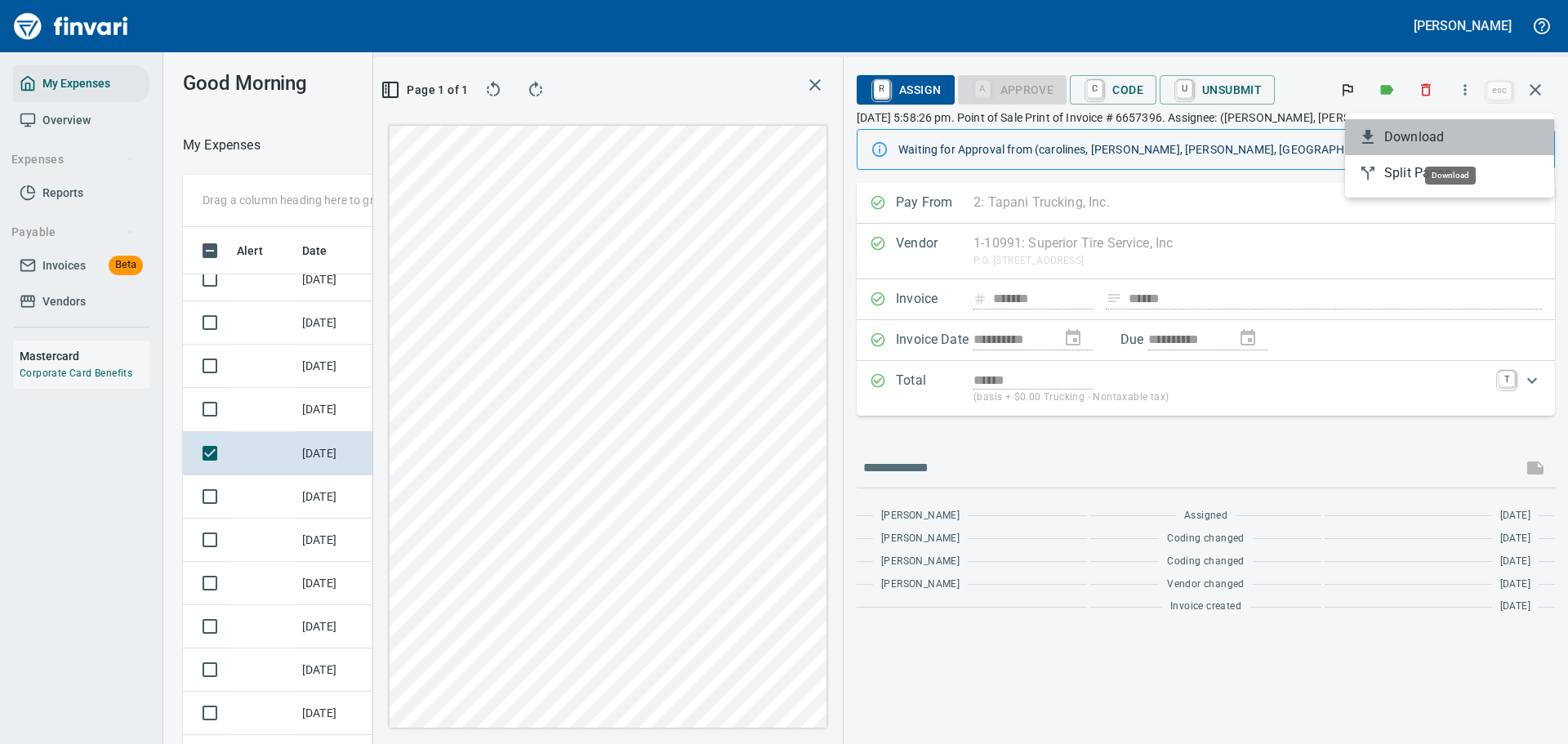
click at [1403, 142] on span "Download" at bounding box center [1463, 138] width 156 height 20
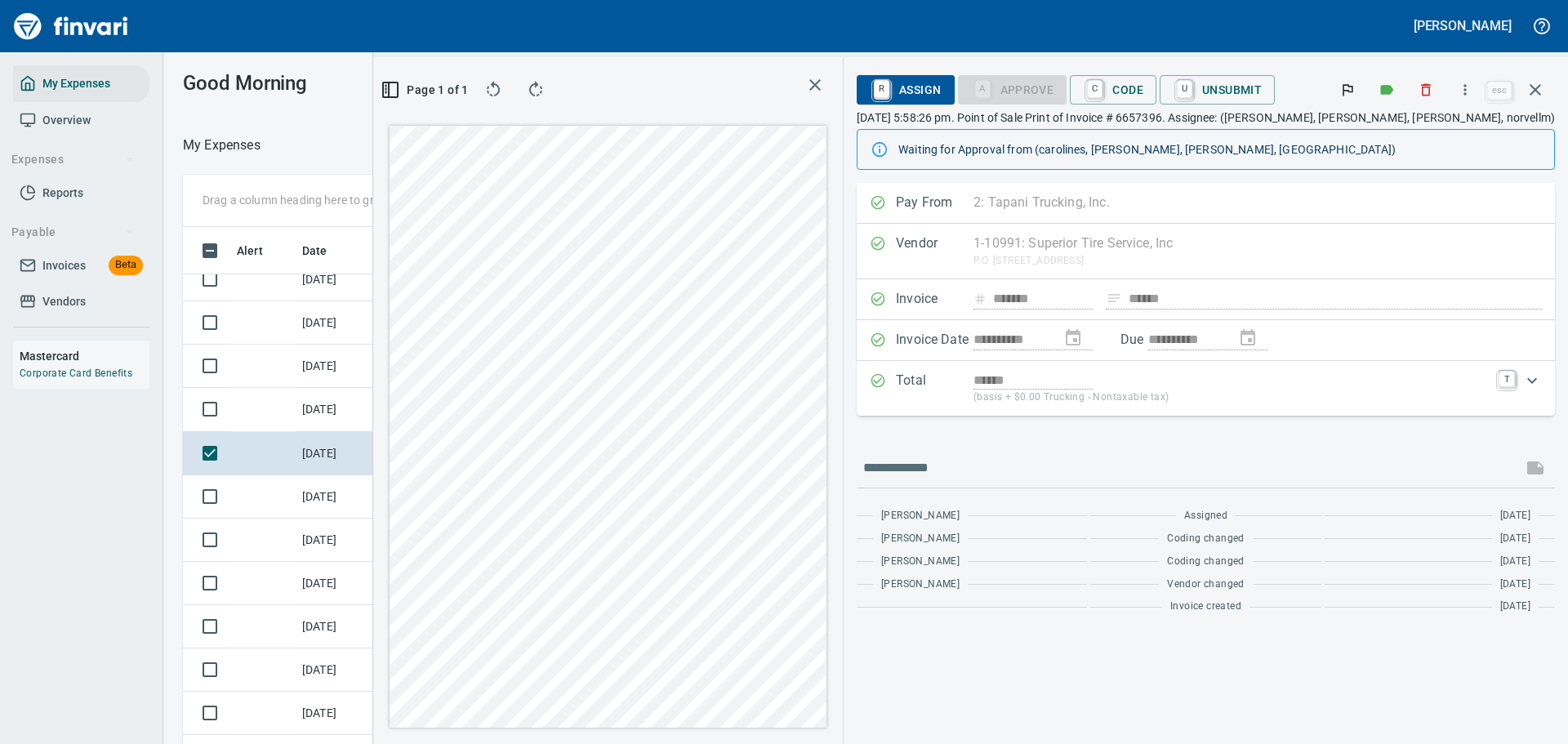
drag, startPoint x: 1156, startPoint y: 87, endPoint x: 1140, endPoint y: 184, distance: 98.3
click at [1102, 87] on link "C" at bounding box center [1094, 89] width 15 height 18
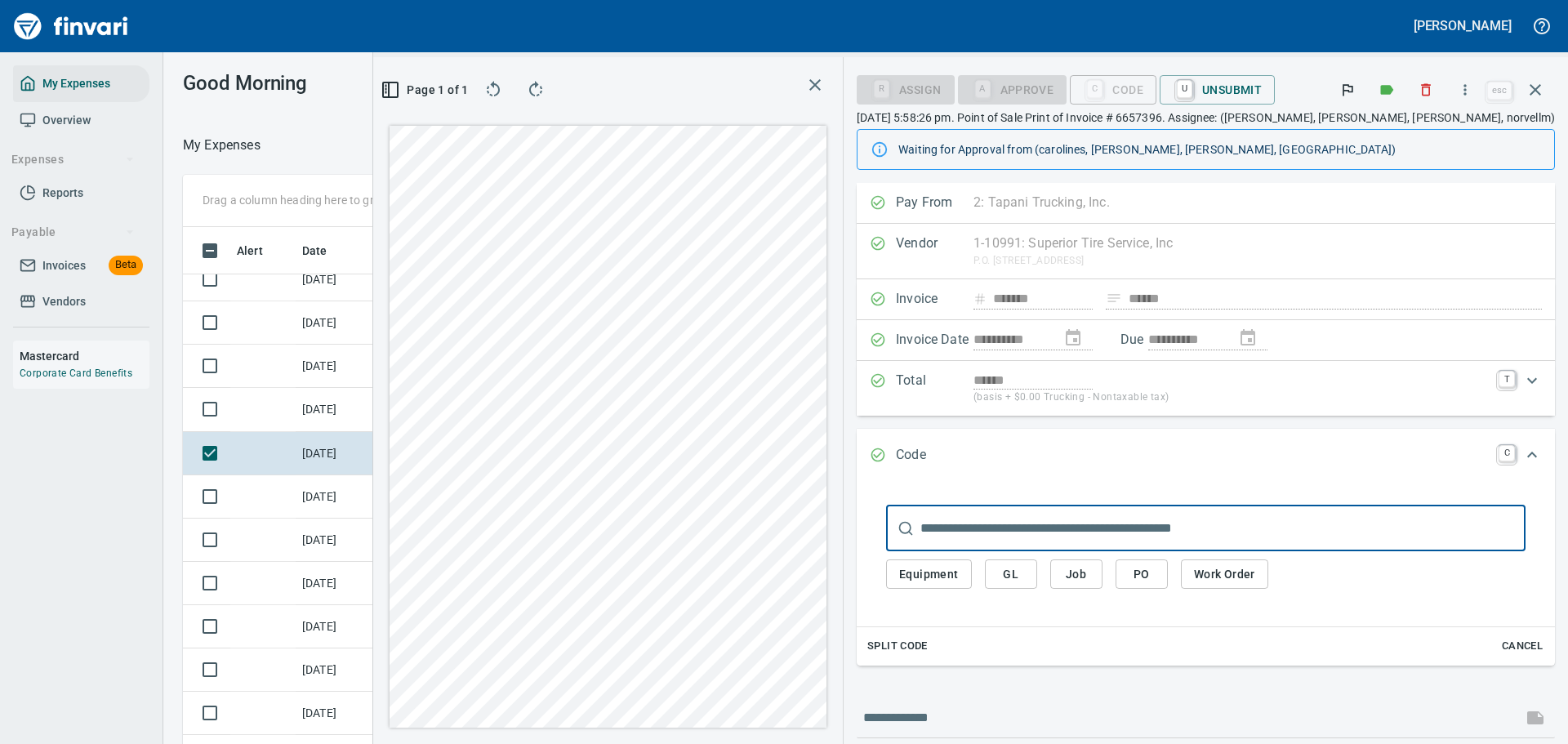
click at [958, 569] on span "Equipment" at bounding box center [929, 575] width 59 height 21
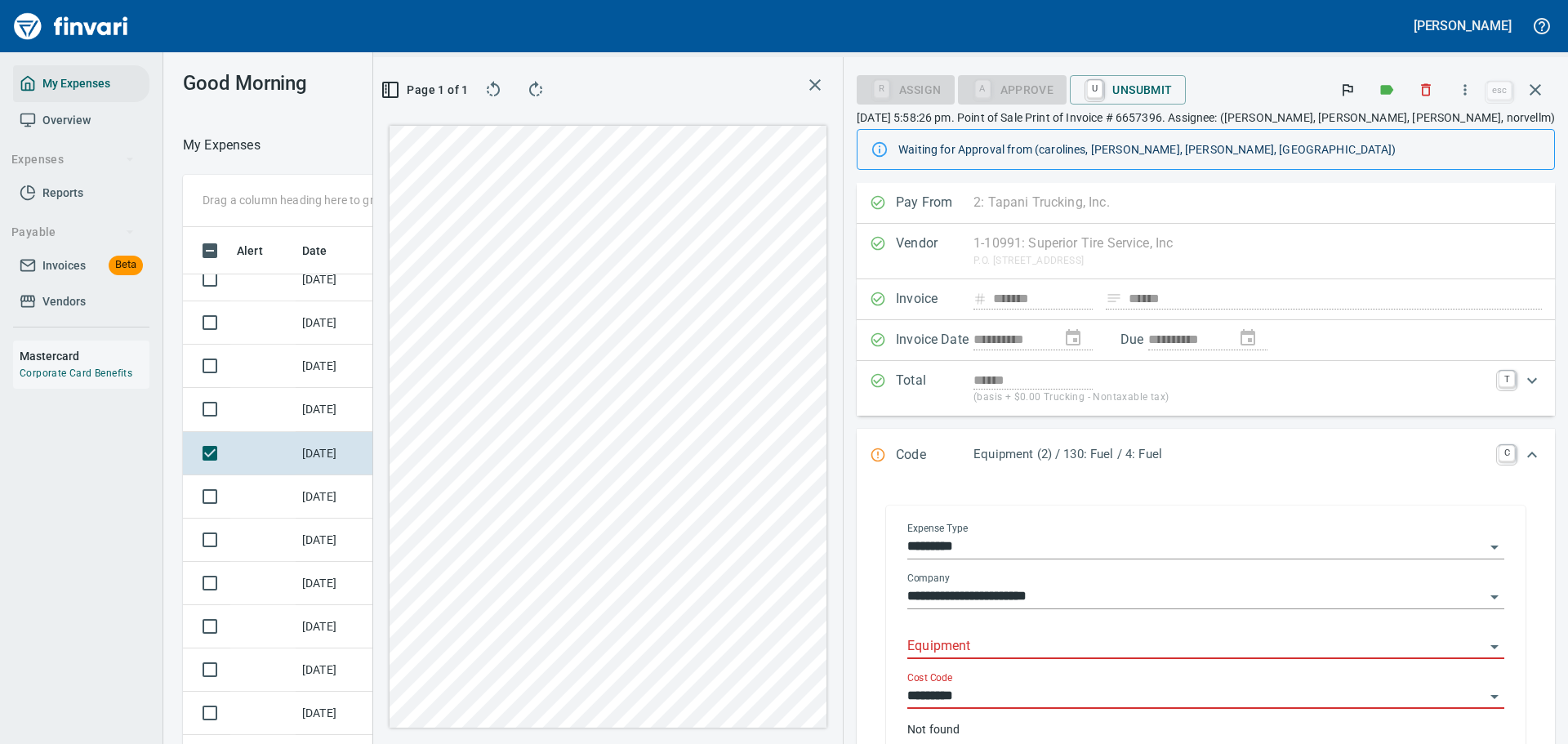
click at [1068, 653] on input "Equipment" at bounding box center [1196, 647] width 577 height 22
click at [1065, 686] on li "634008: [PERSON_NAME] 4 Axle Turntable Pup Trailer" at bounding box center [1251, 689] width 479 height 40
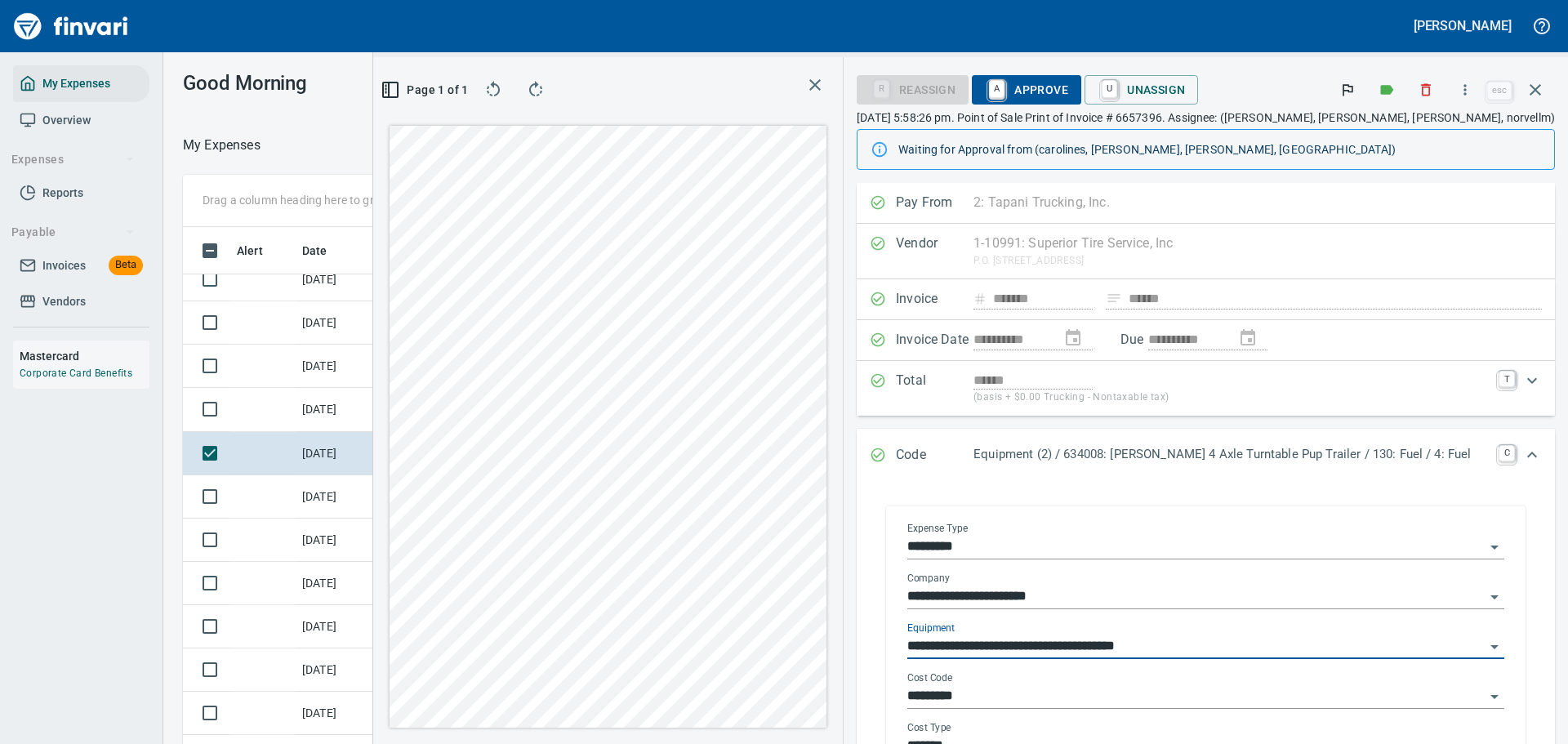
type input "**********"
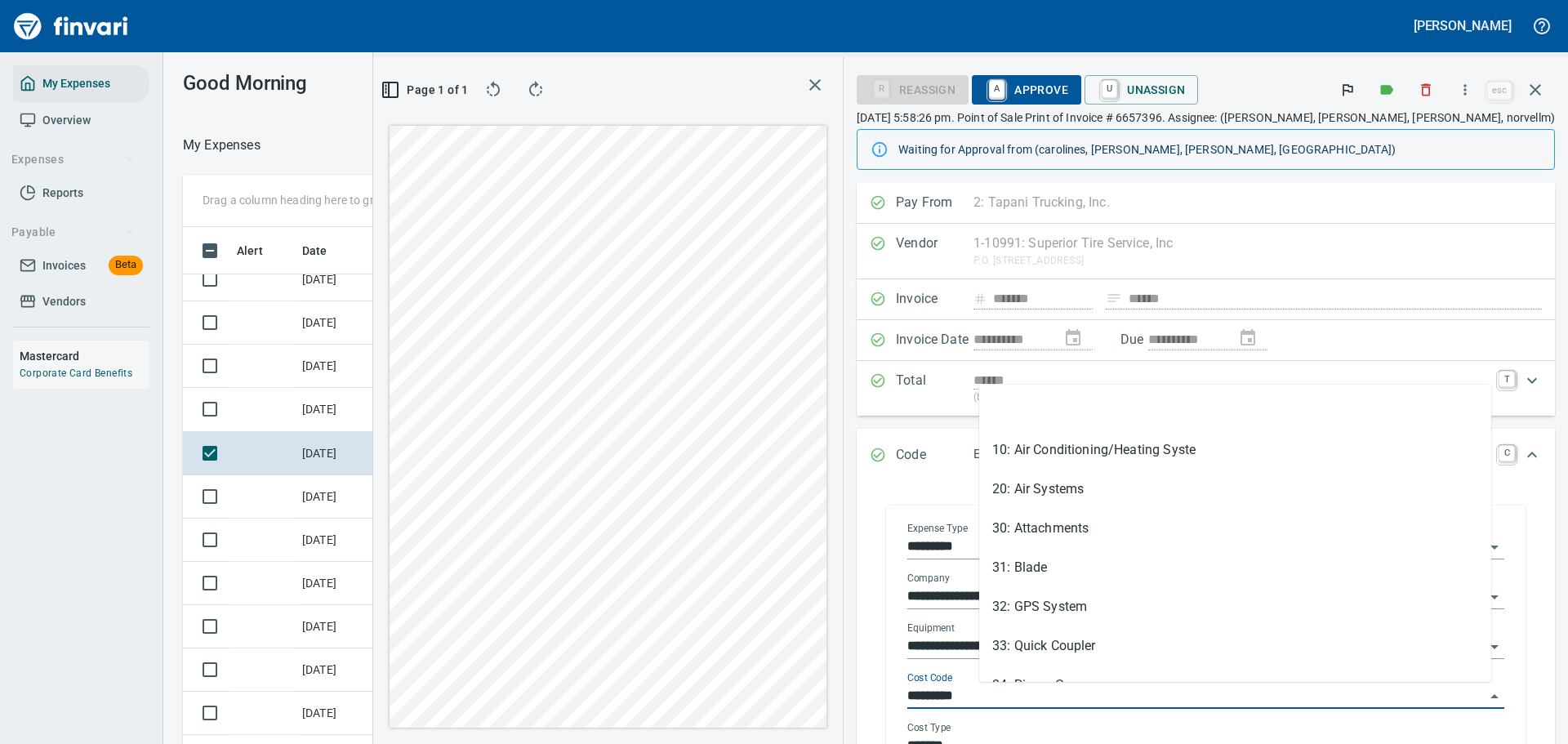
click at [1056, 695] on input "*********" at bounding box center [1196, 696] width 577 height 22
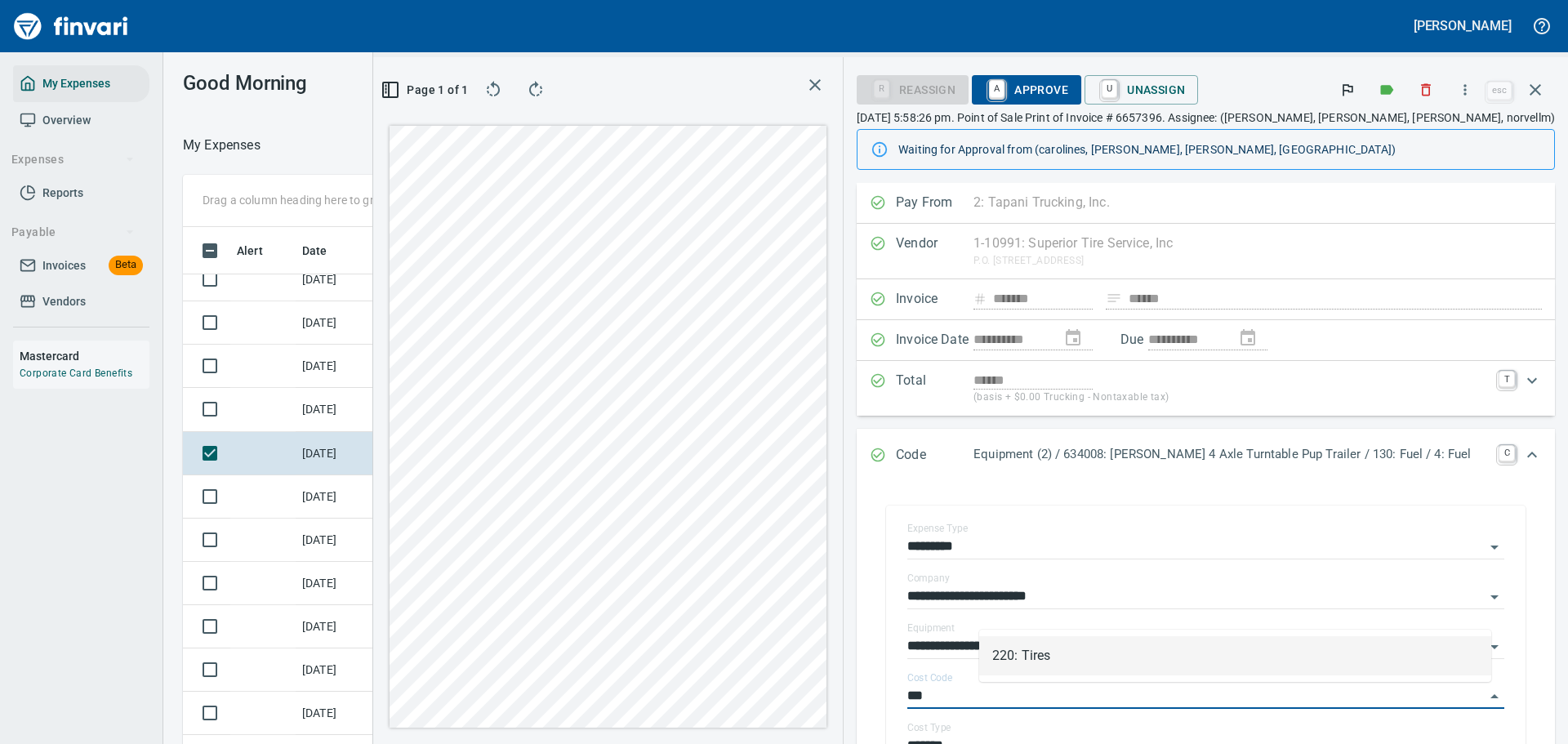
click at [1035, 665] on li "220: Tires" at bounding box center [1234, 657] width 512 height 40
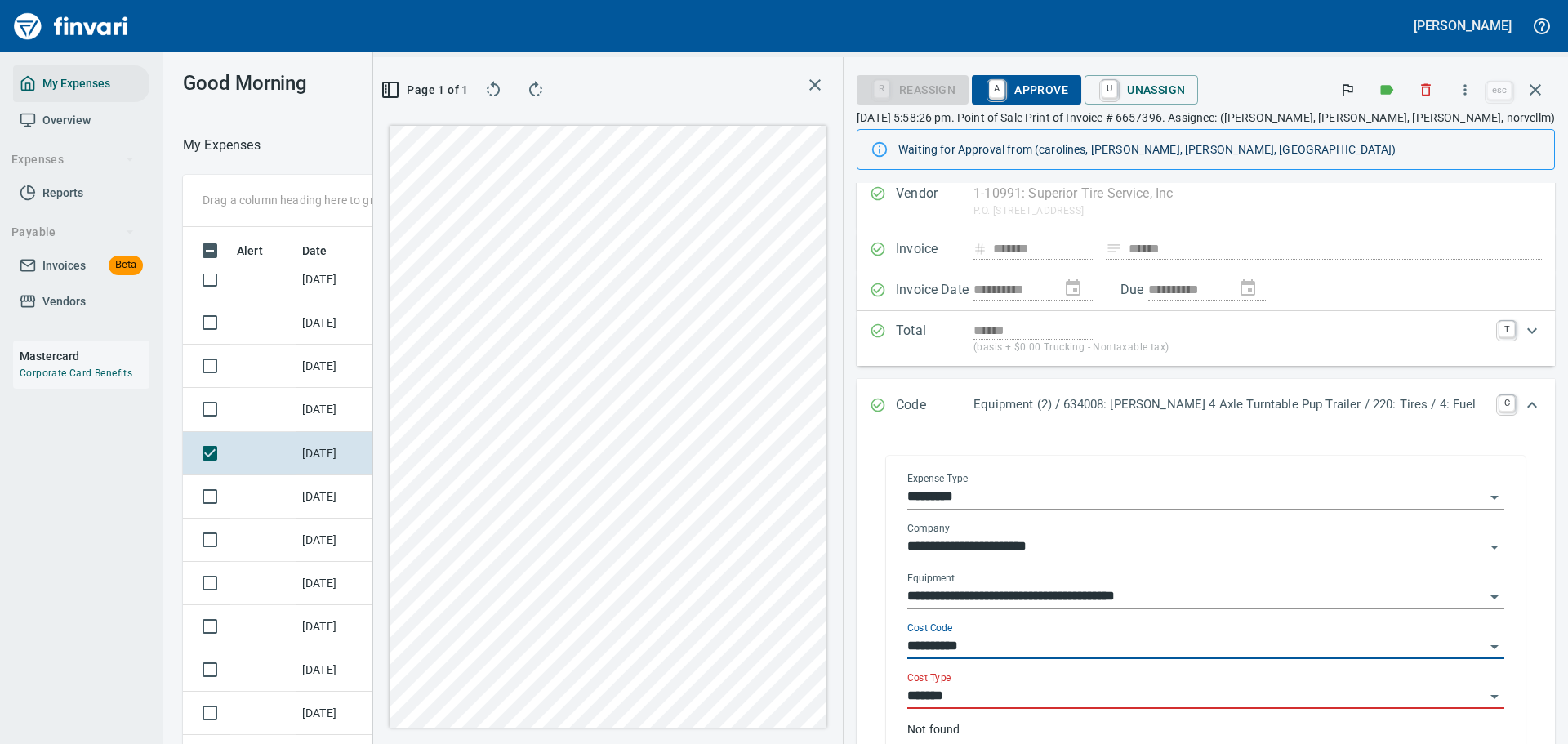
scroll to position [164, 0]
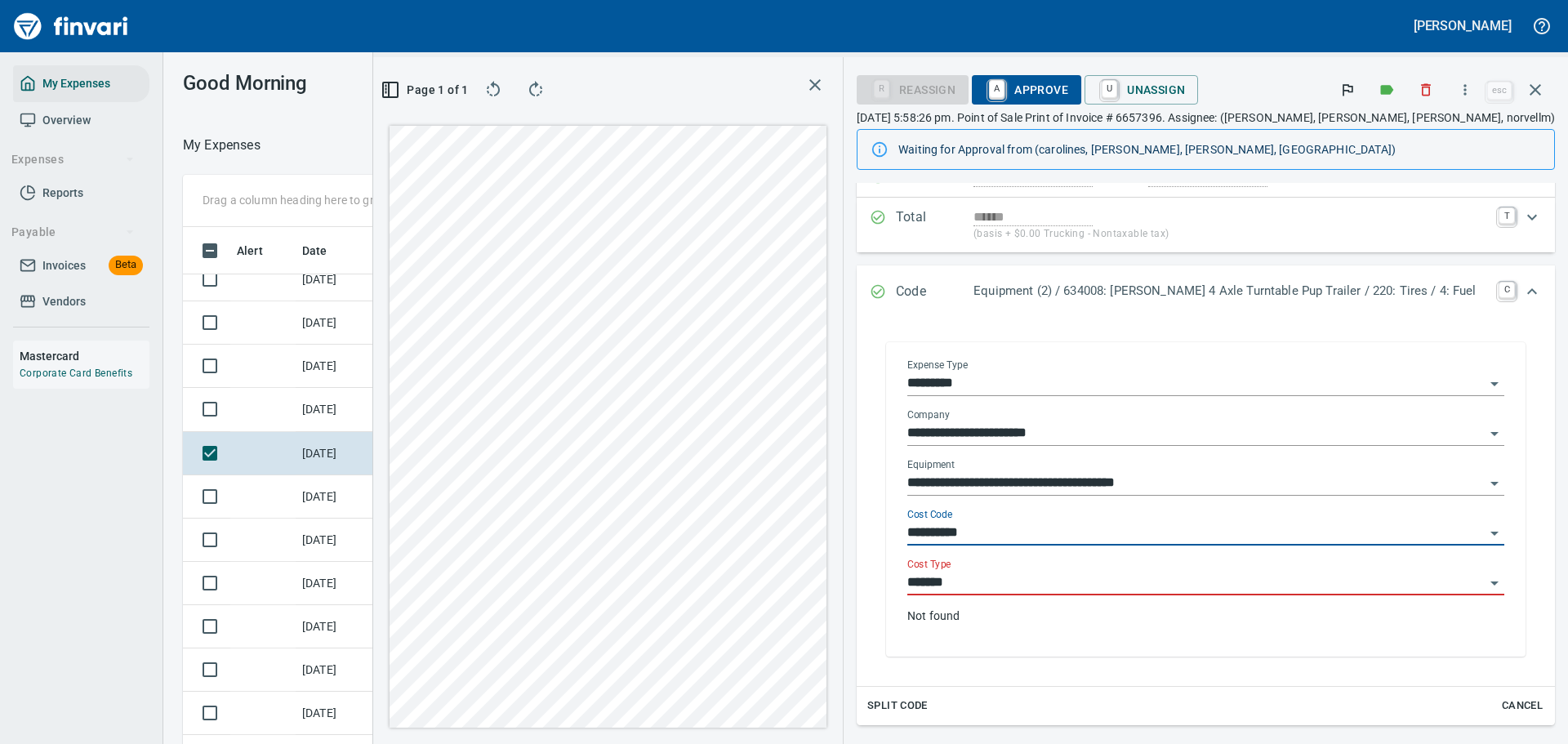
type input "**********"
click at [1041, 580] on input "*******" at bounding box center [1196, 583] width 577 height 22
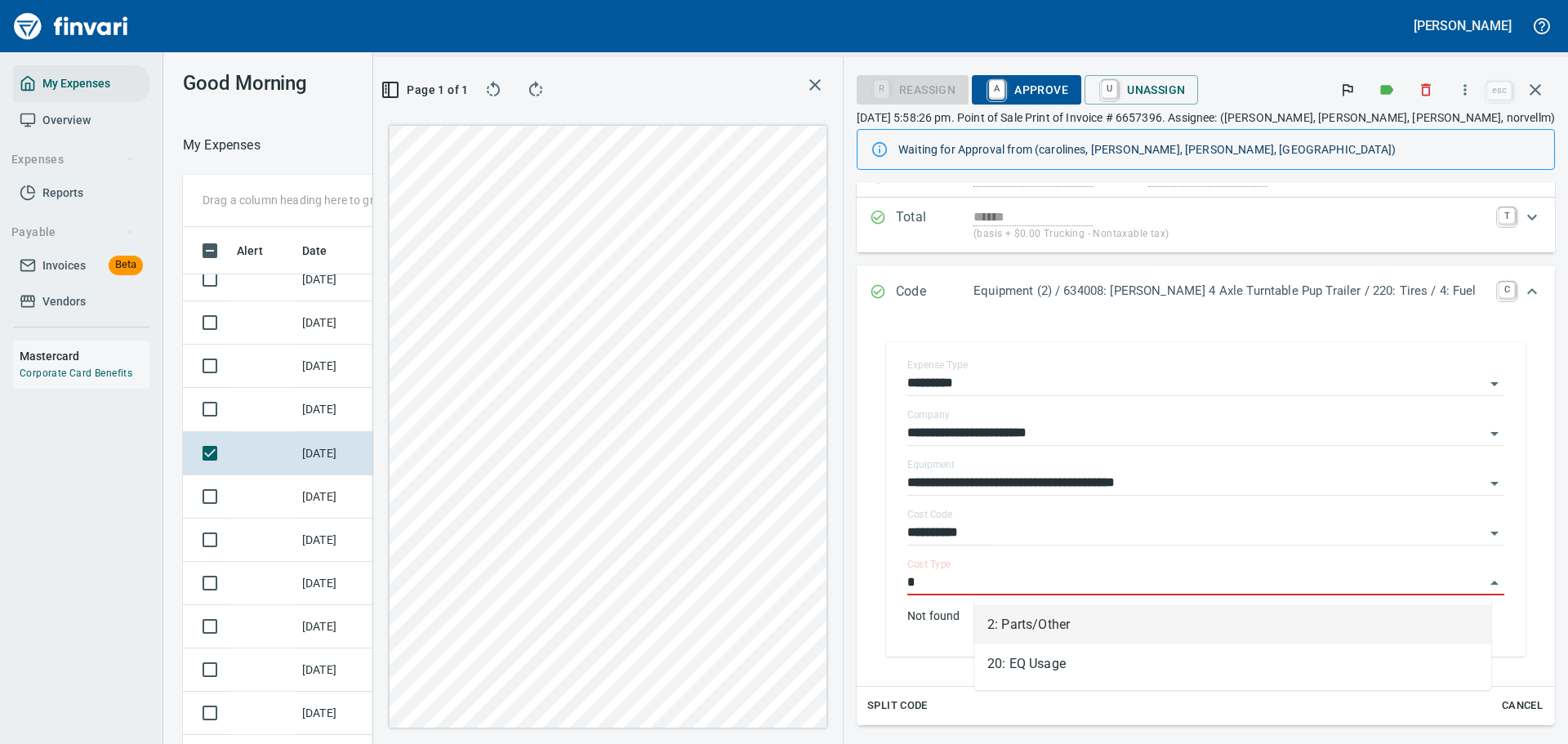
click at [1001, 632] on li "2: Parts/Other" at bounding box center [1233, 625] width 517 height 40
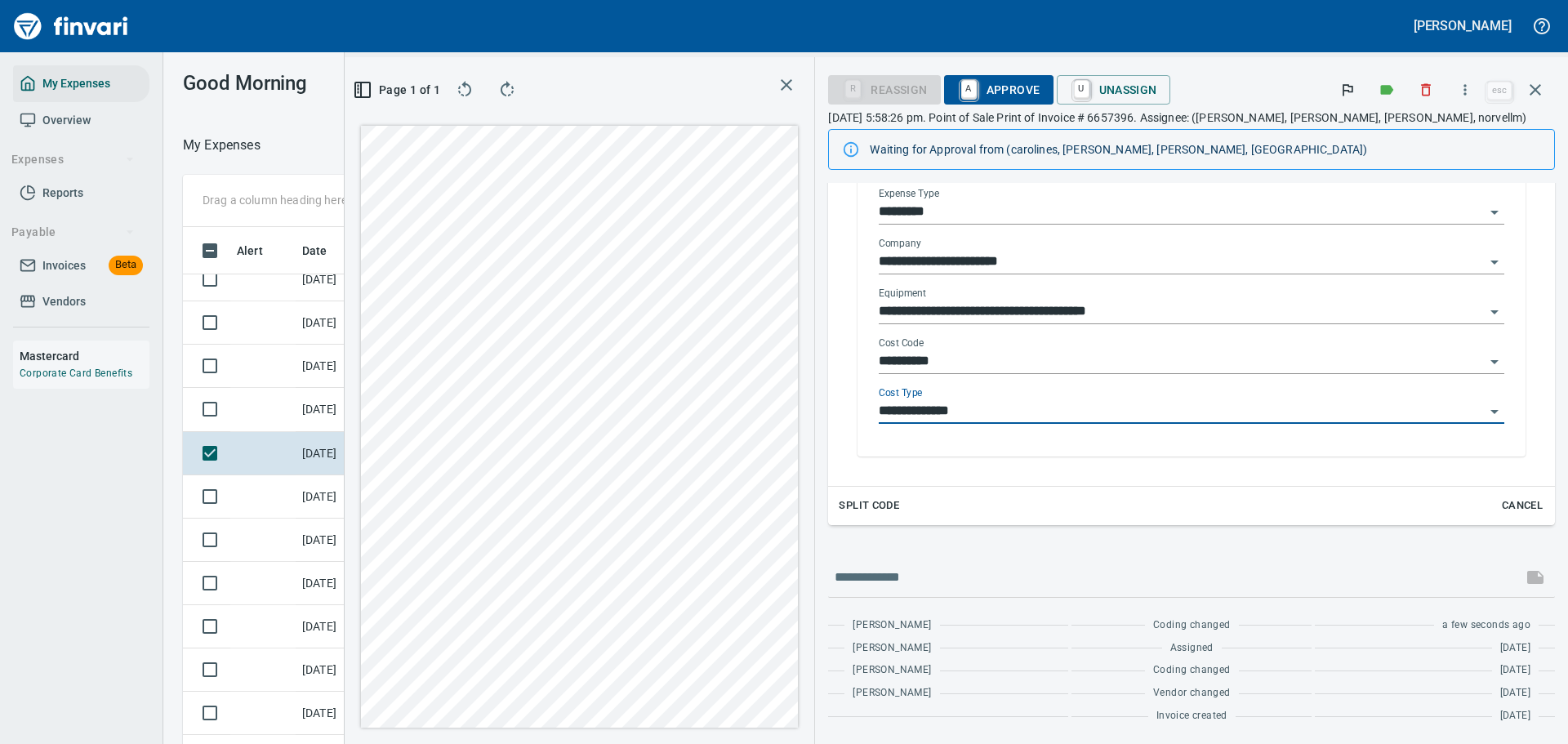
scroll to position [0, 0]
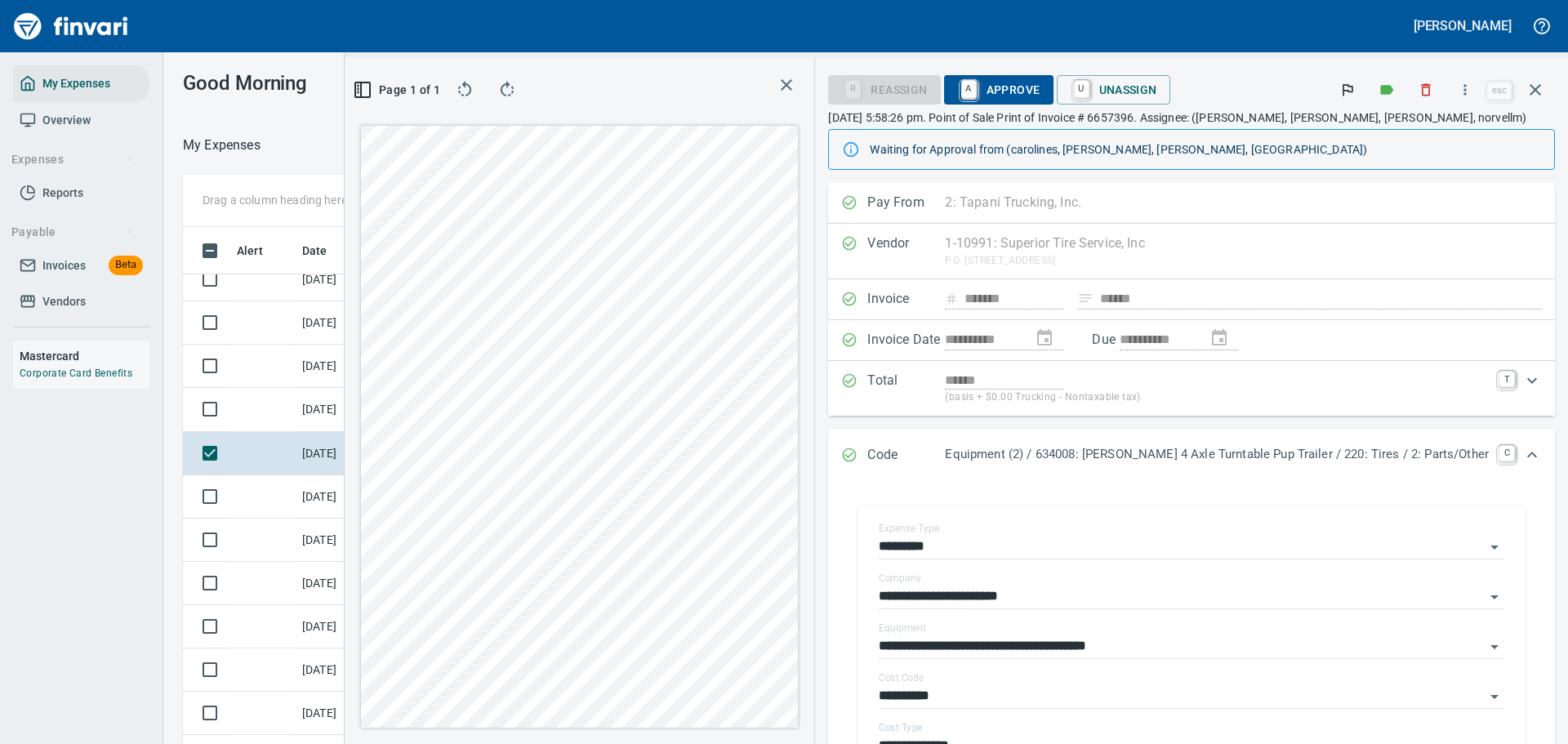
type input "**********"
click at [1040, 85] on span "A Approve" at bounding box center [998, 89] width 84 height 28
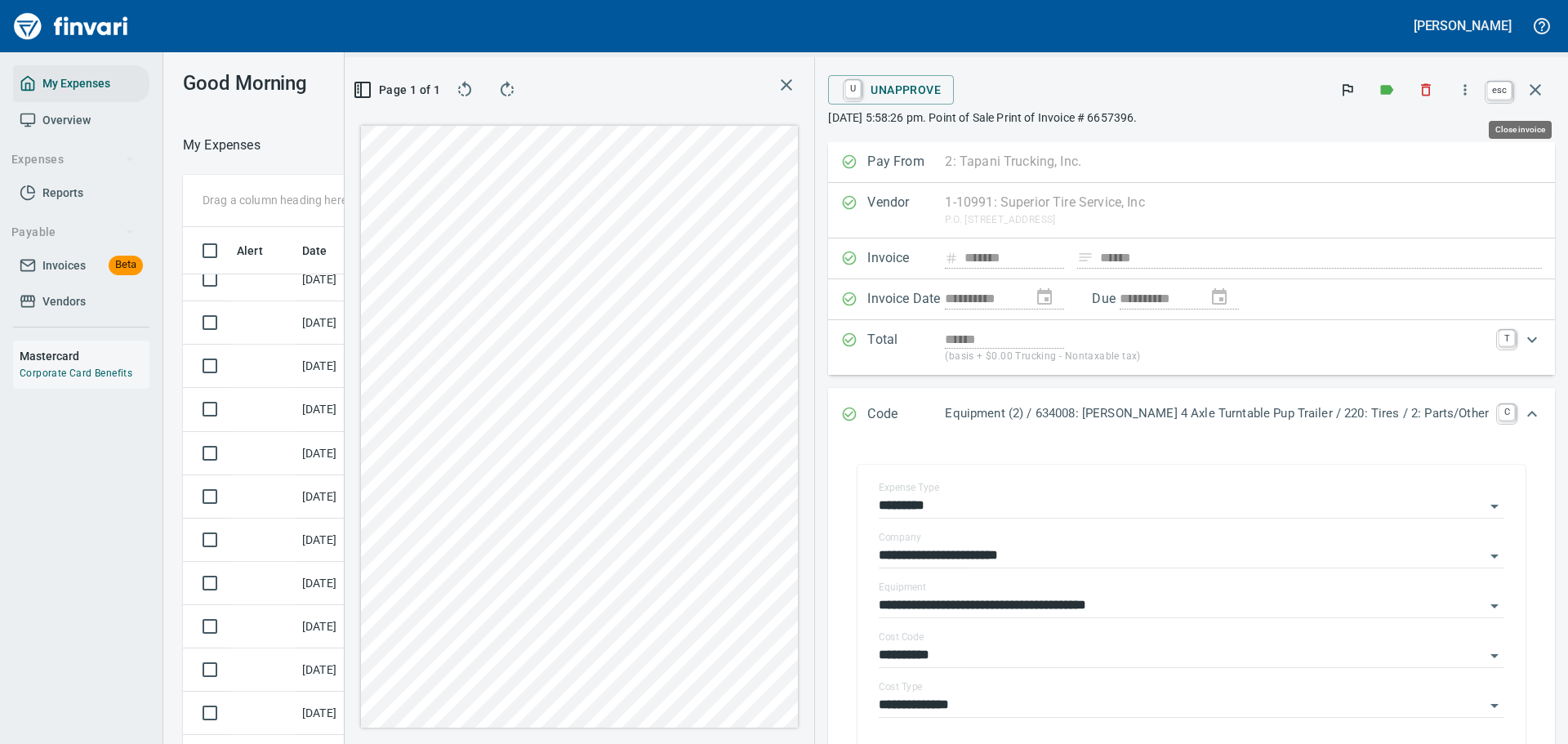
scroll to position [540, 921]
click at [1539, 96] on icon "button" at bounding box center [1536, 90] width 20 height 20
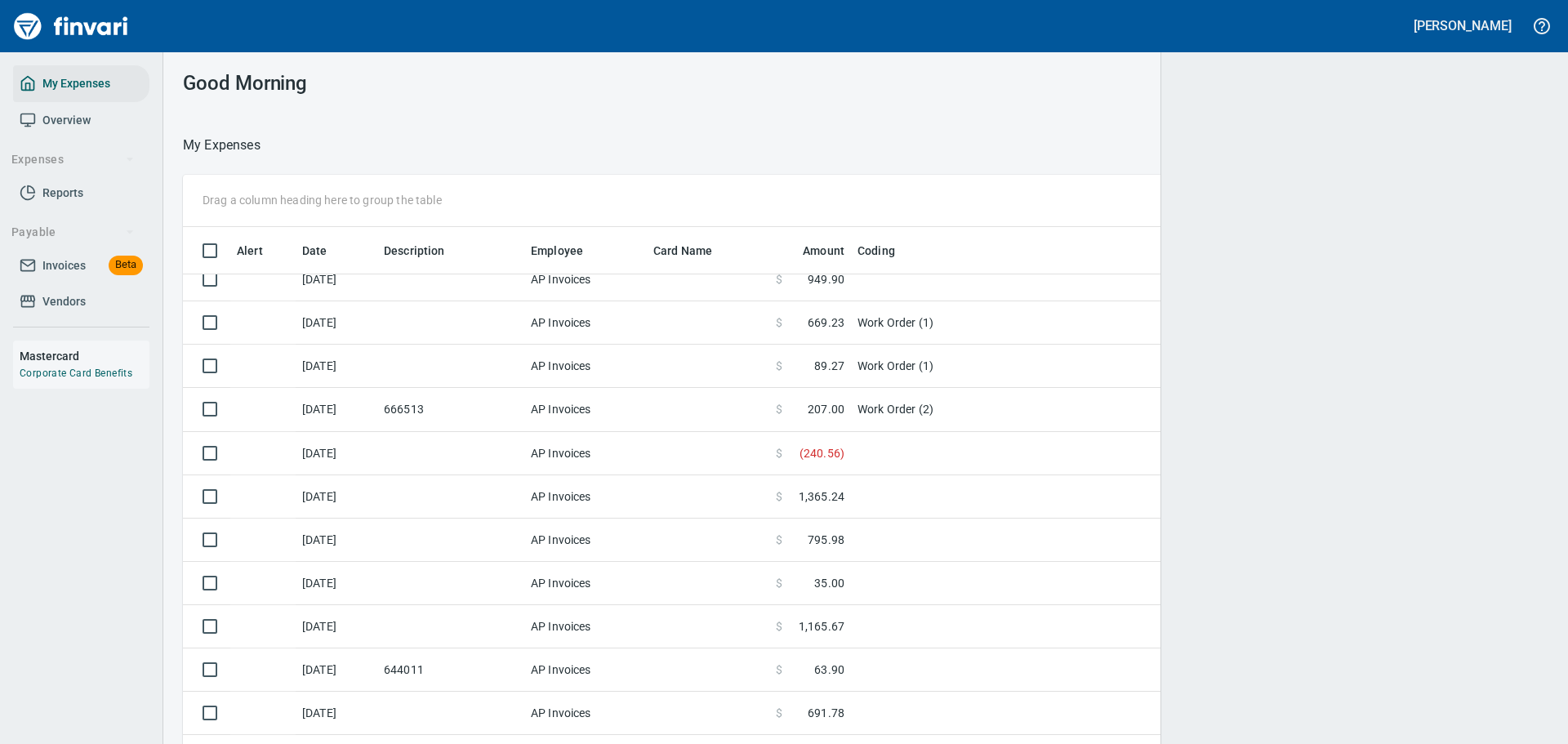
scroll to position [540, 1326]
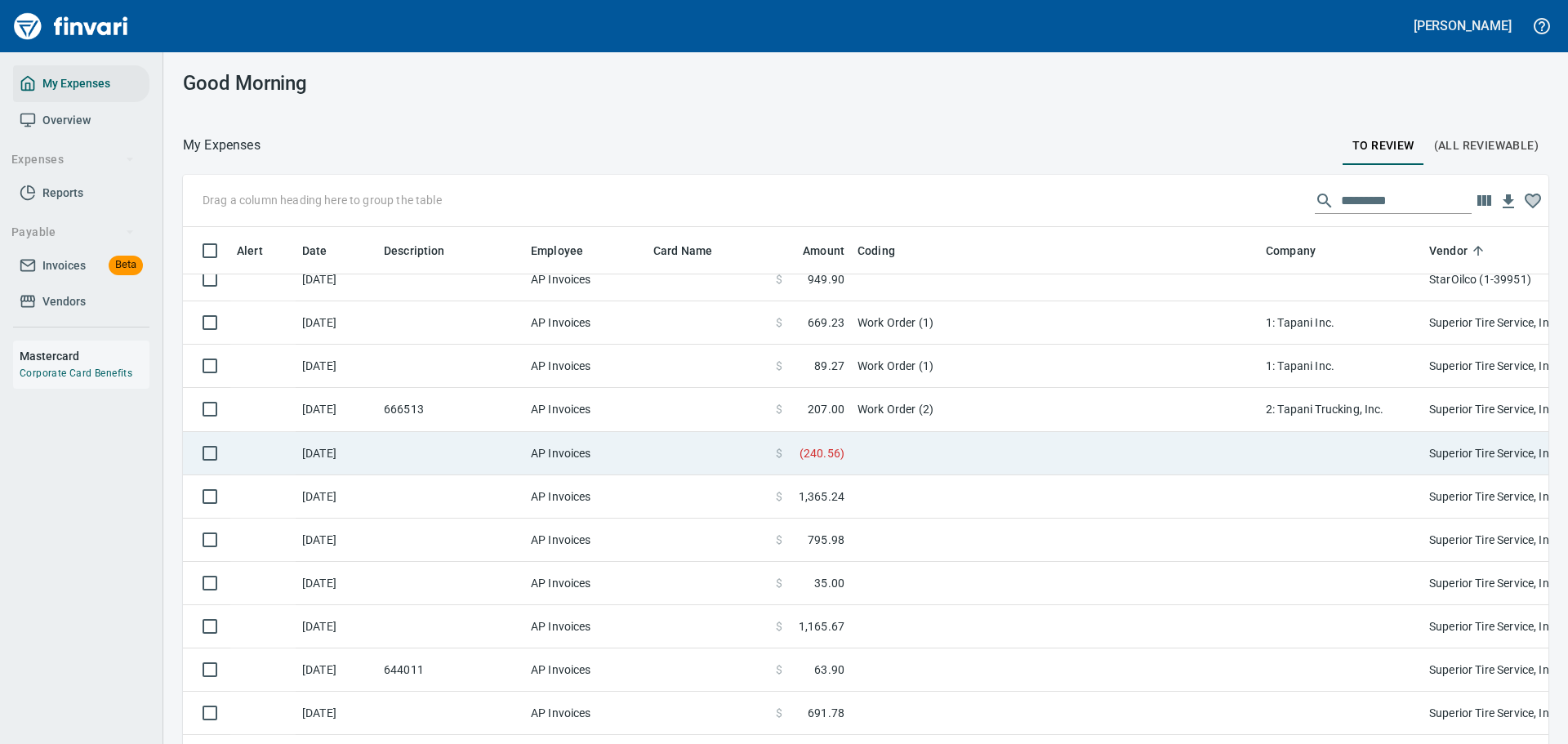
click at [855, 456] on td at bounding box center [1055, 453] width 408 height 43
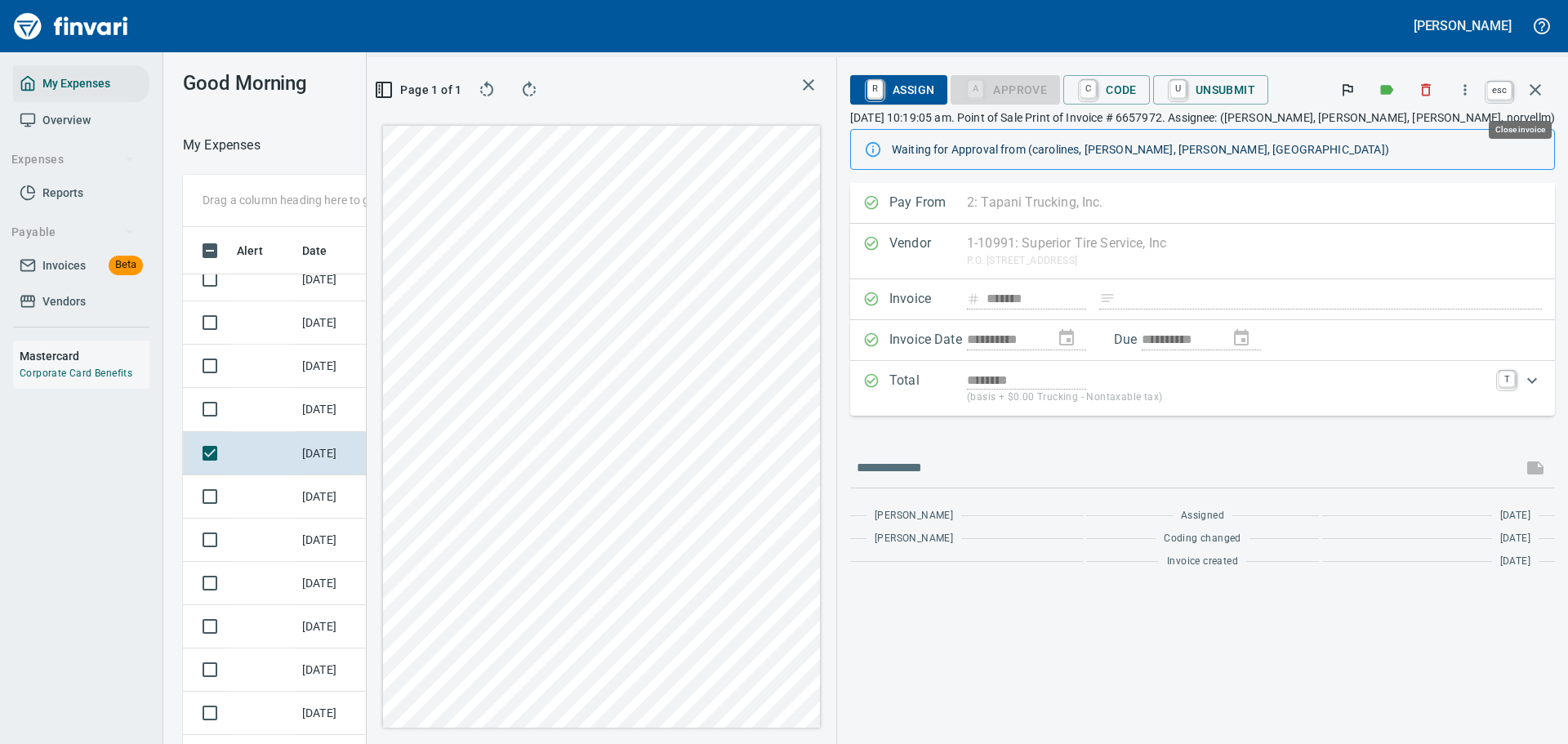
scroll to position [540, 921]
click at [1530, 94] on icon "button" at bounding box center [1536, 90] width 20 height 20
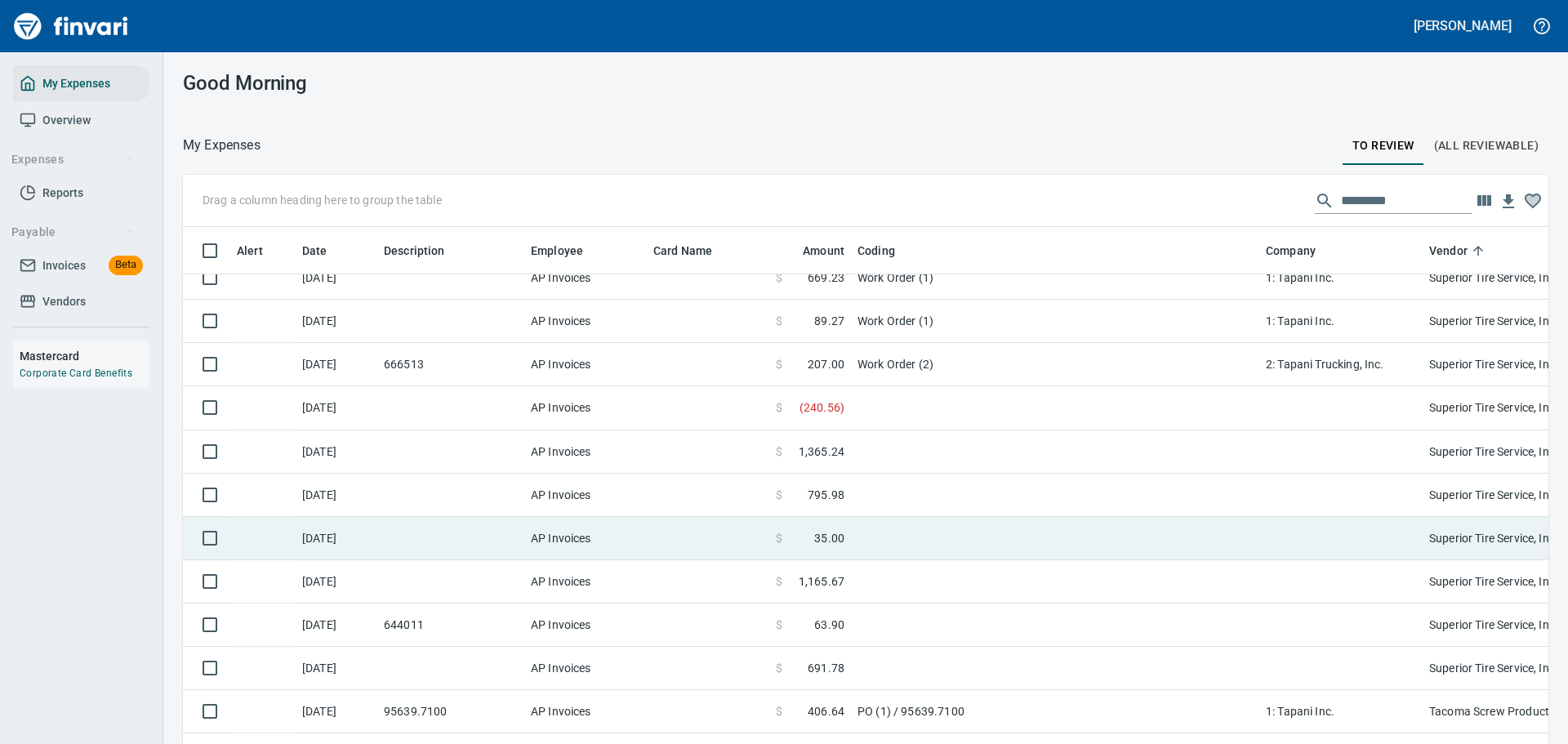
scroll to position [9152, 0]
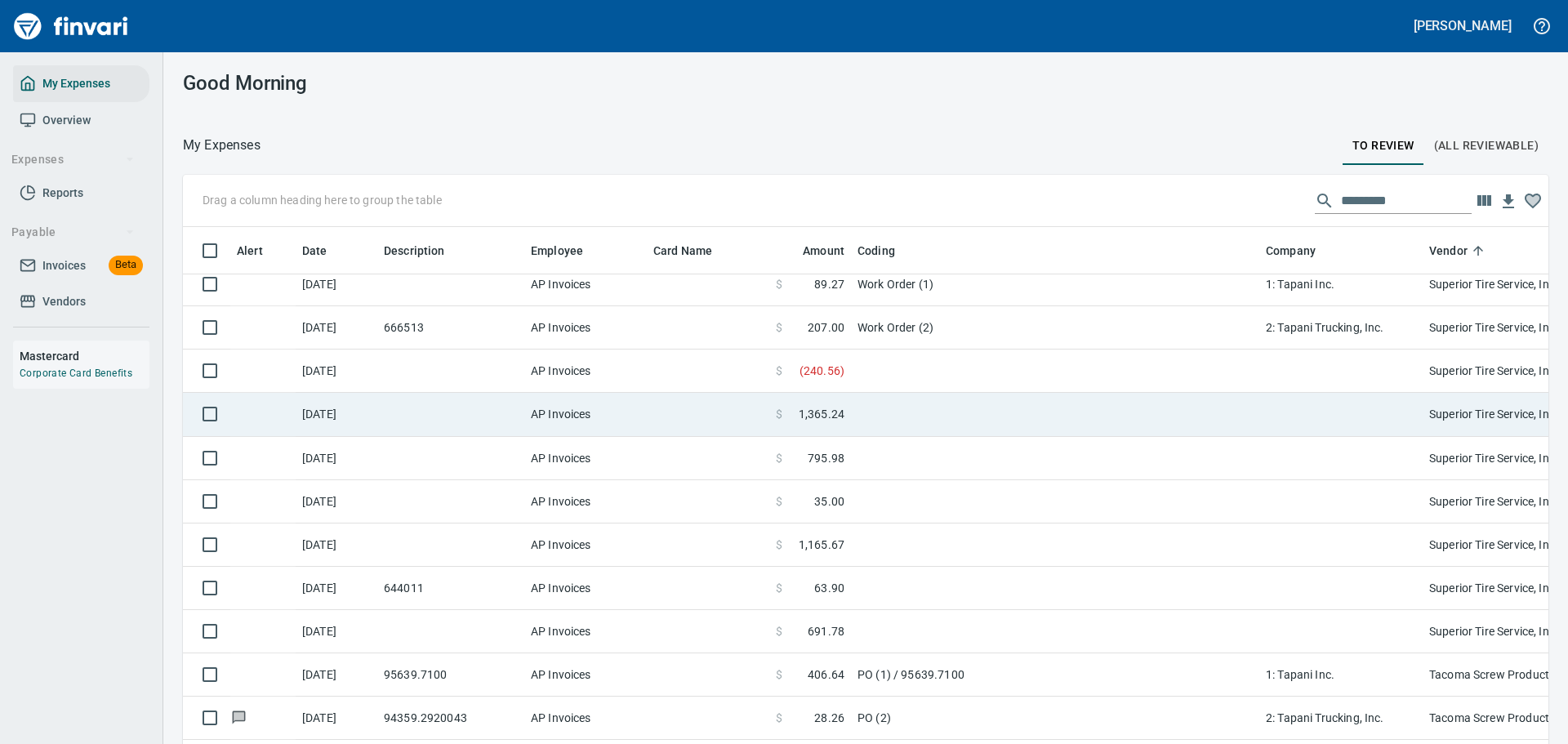
click at [901, 406] on td at bounding box center [1055, 415] width 408 height 43
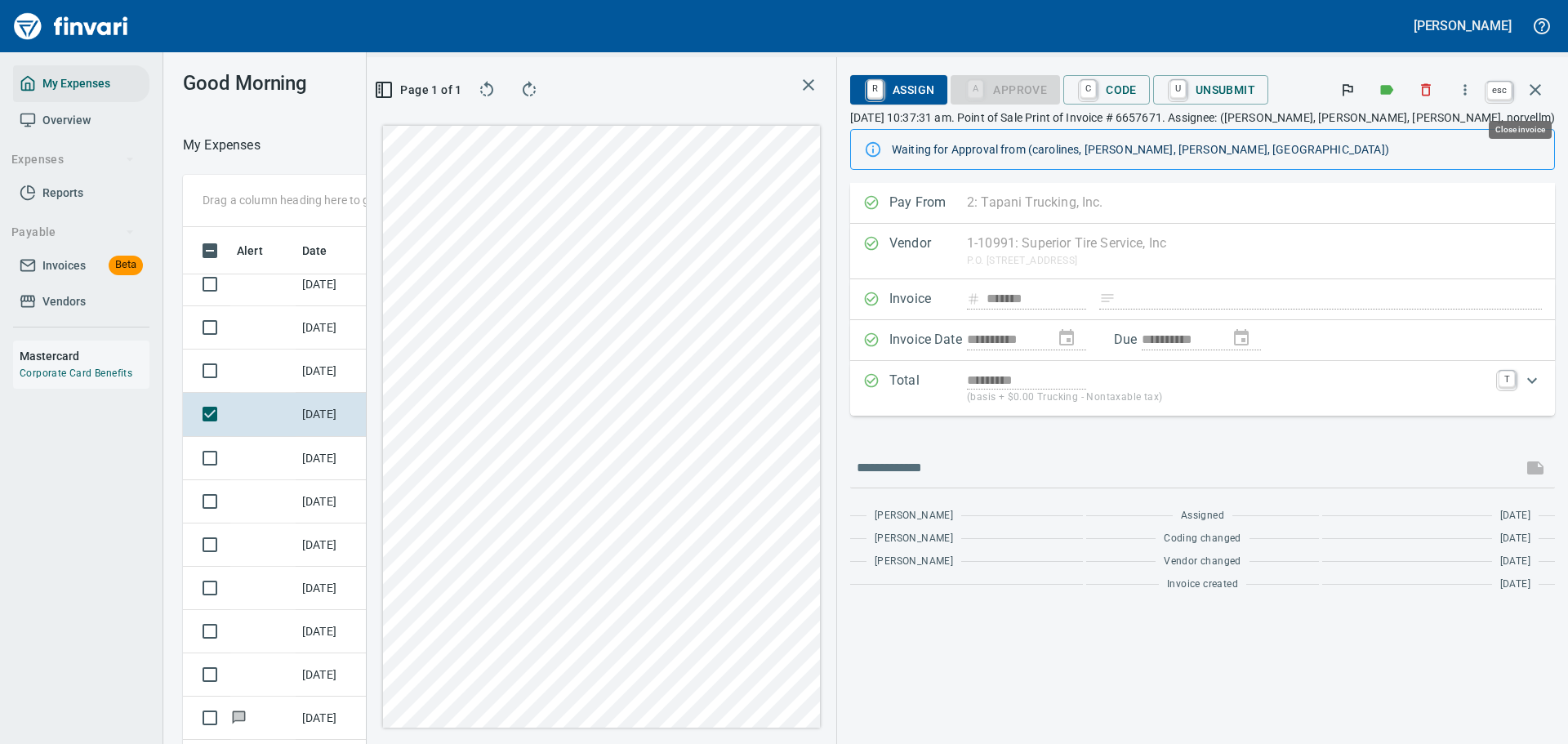
scroll to position [540, 921]
click at [1533, 93] on icon "button" at bounding box center [1535, 90] width 12 height 12
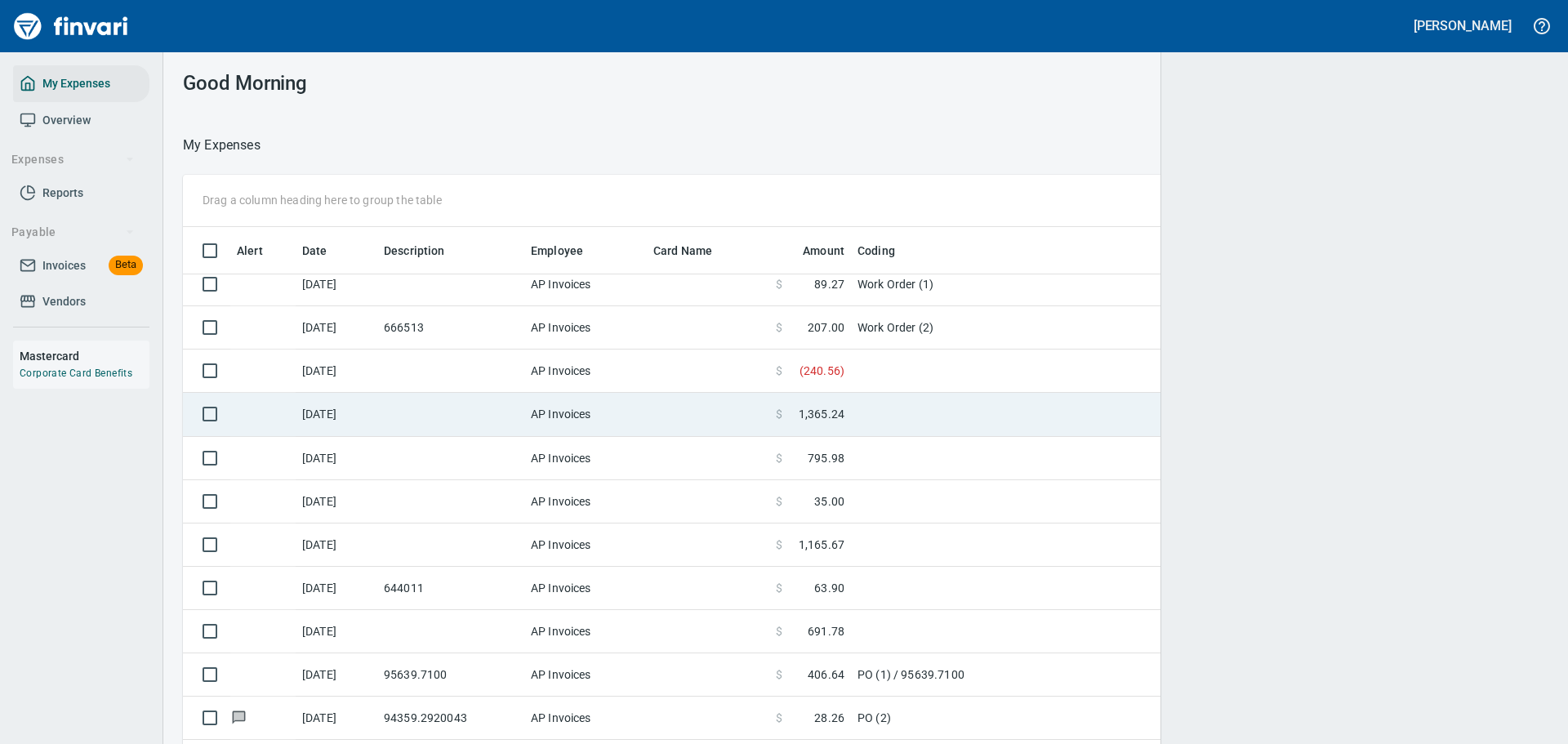
scroll to position [540, 1329]
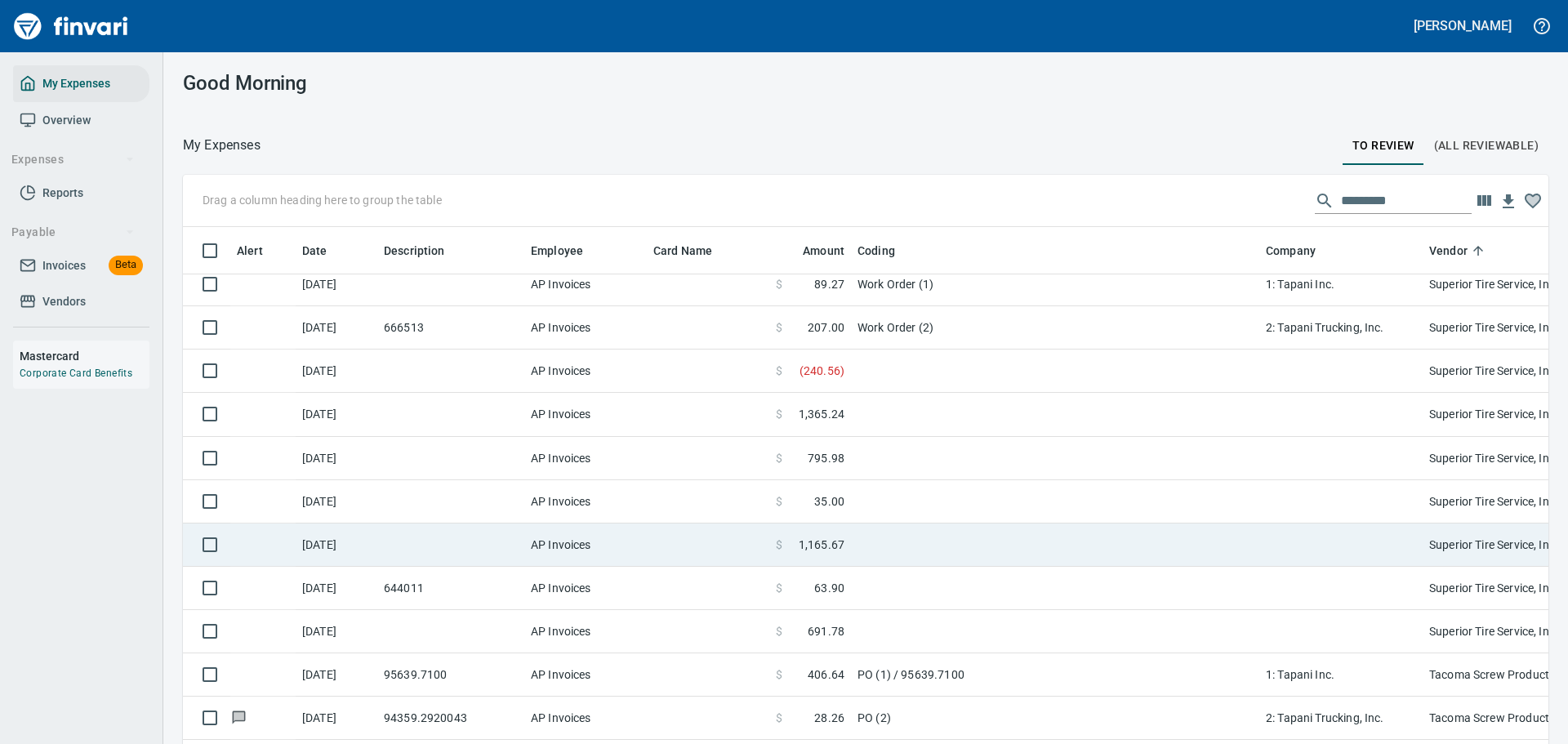
click at [842, 542] on span "1,165.67" at bounding box center [821, 545] width 46 height 16
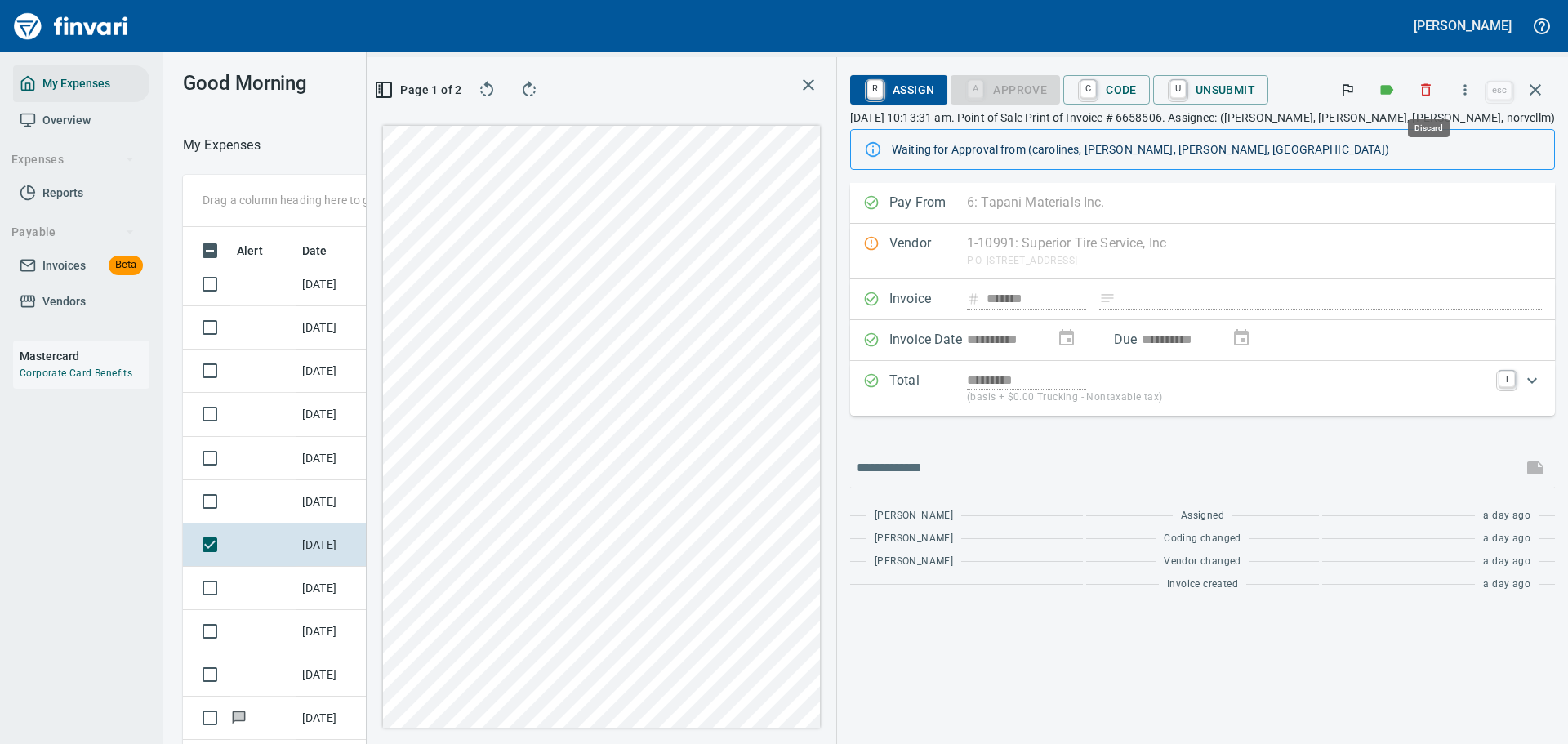
scroll to position [540, 921]
click at [1472, 92] on icon "button" at bounding box center [1465, 90] width 16 height 16
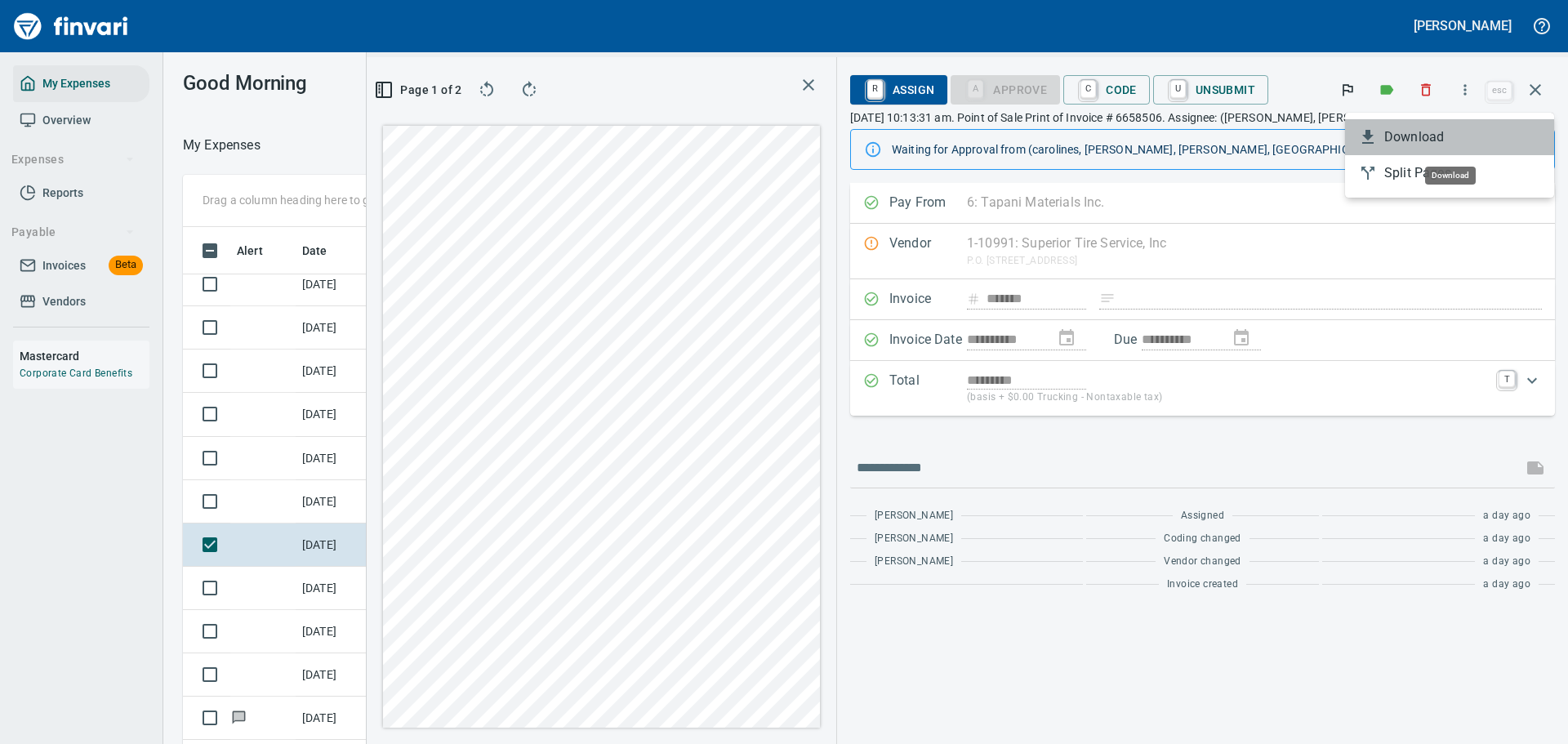
click at [1405, 137] on span "Download" at bounding box center [1463, 138] width 156 height 20
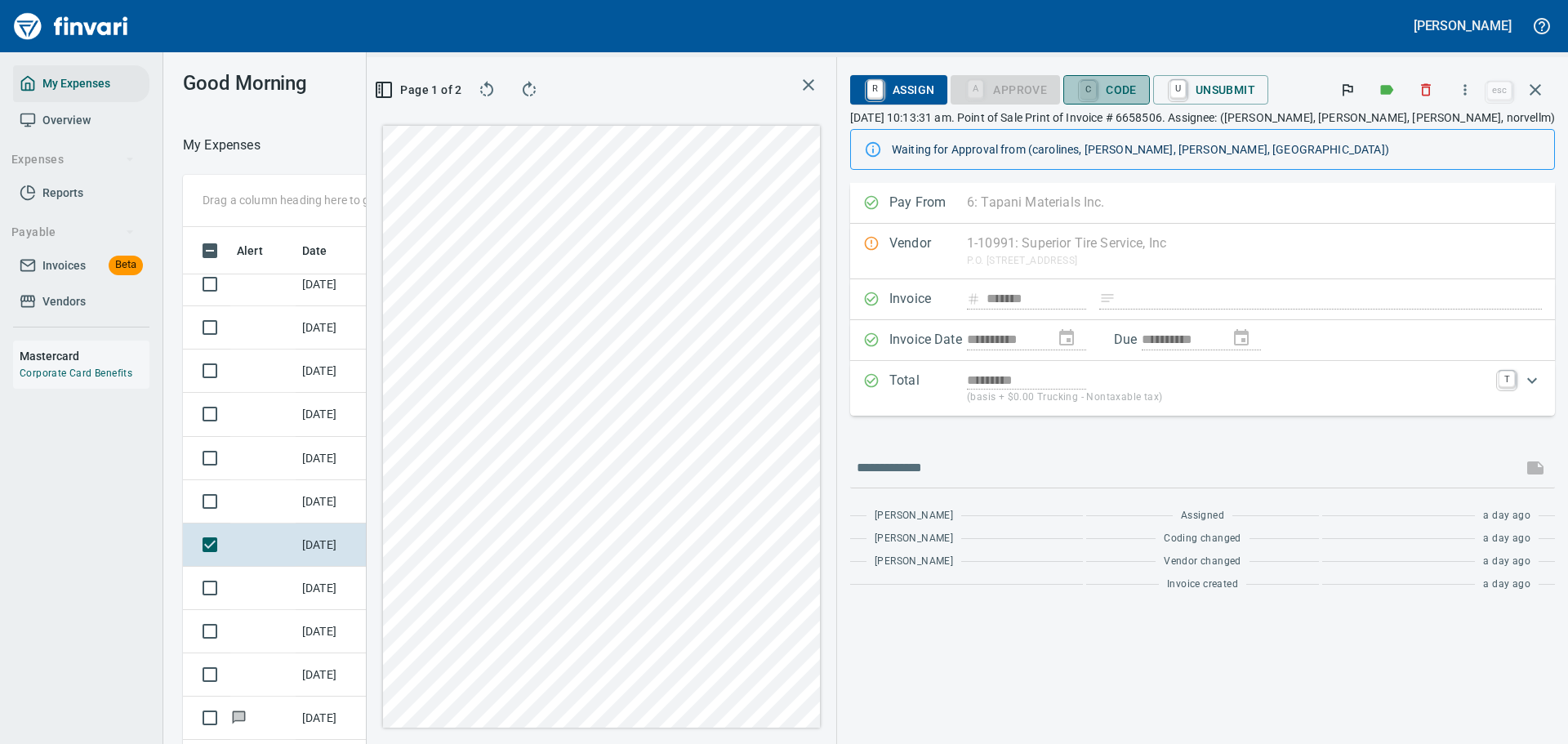
click at [1096, 90] on link "C" at bounding box center [1088, 90] width 15 height 18
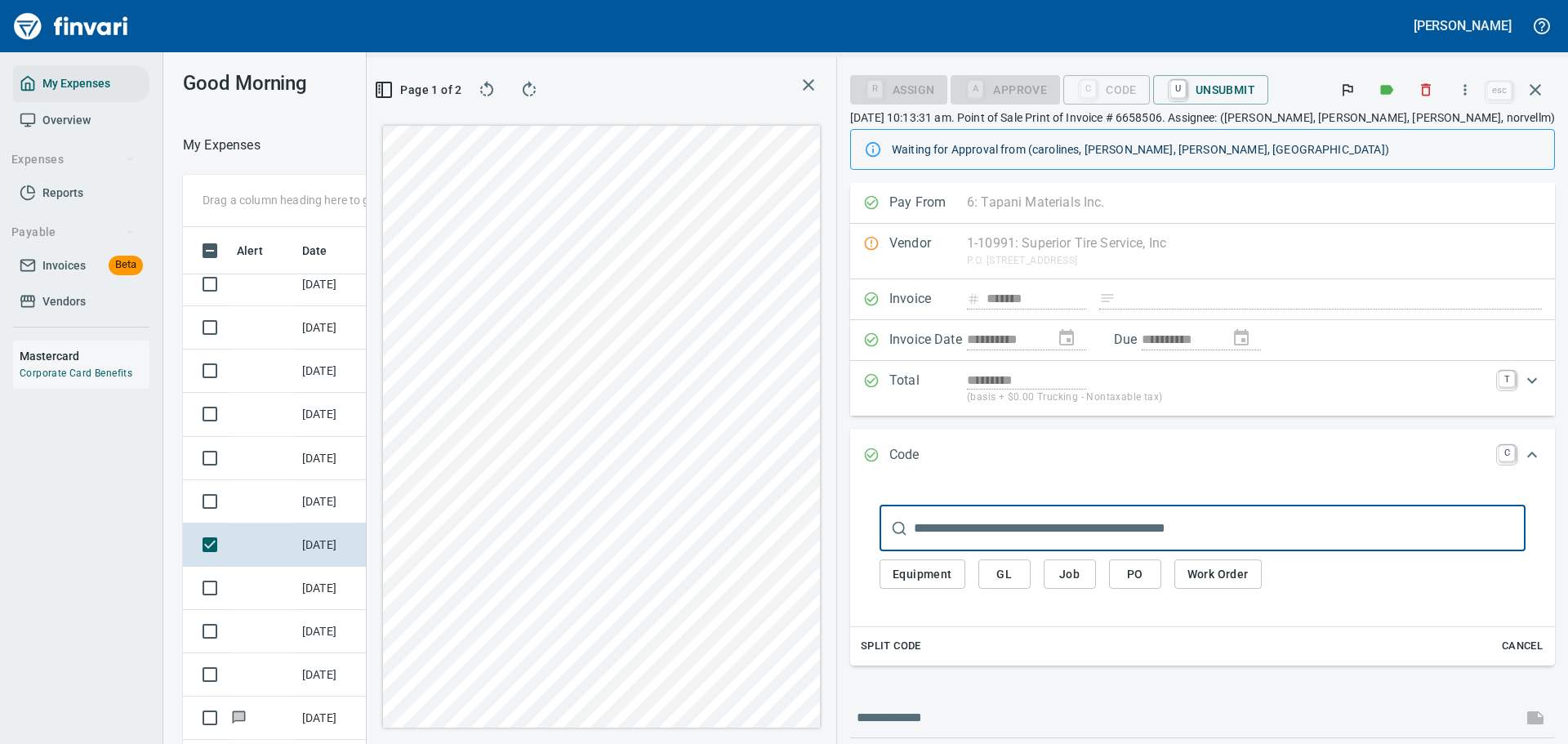
click at [952, 575] on span "Equipment" at bounding box center [922, 575] width 59 height 21
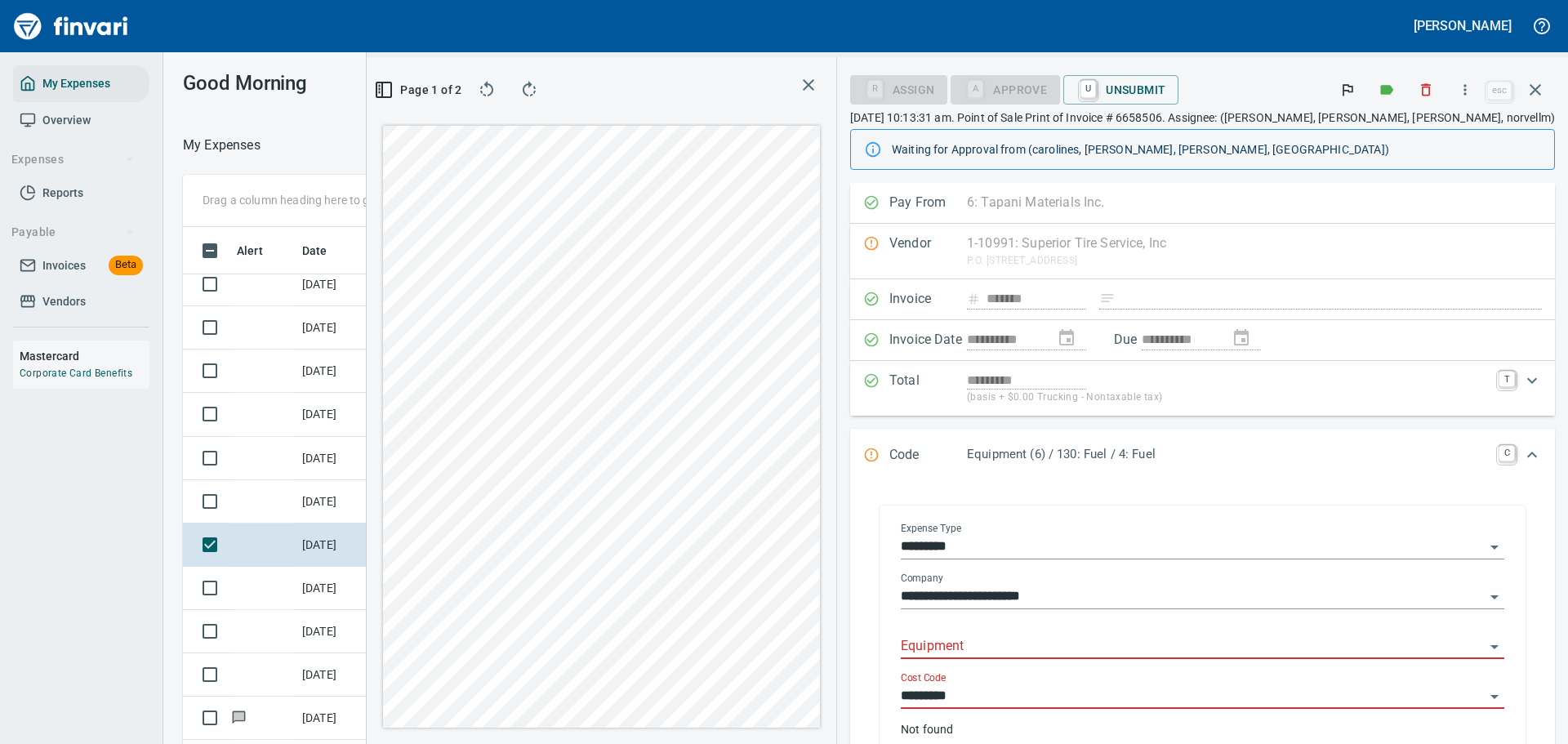
click at [1042, 637] on input "Equipment" at bounding box center [1192, 647] width 584 height 22
type input "******"
click at [1020, 587] on input "**********" at bounding box center [1192, 596] width 584 height 22
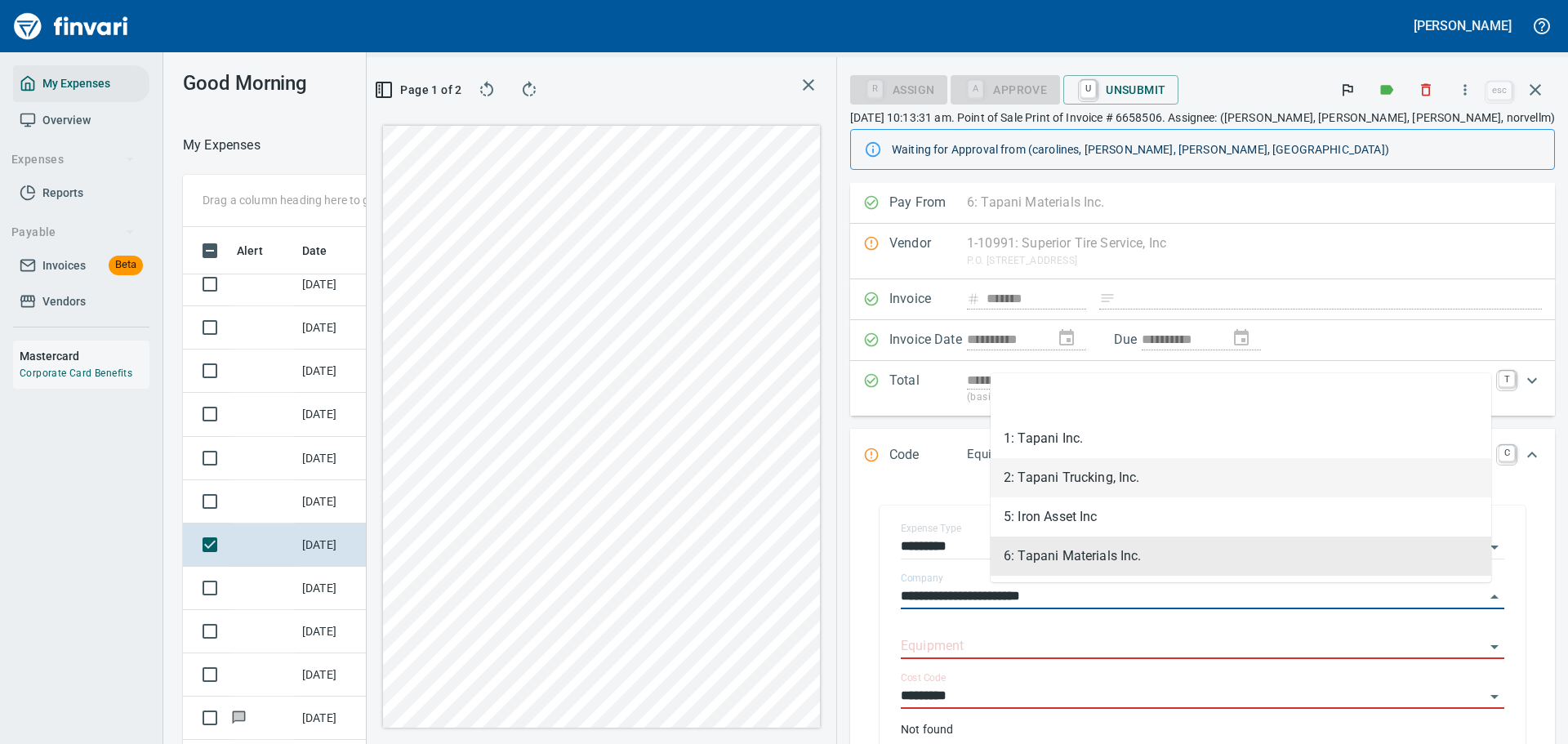
click at [1034, 478] on li "2: Tapani Trucking, Inc." at bounding box center [1241, 479] width 501 height 40
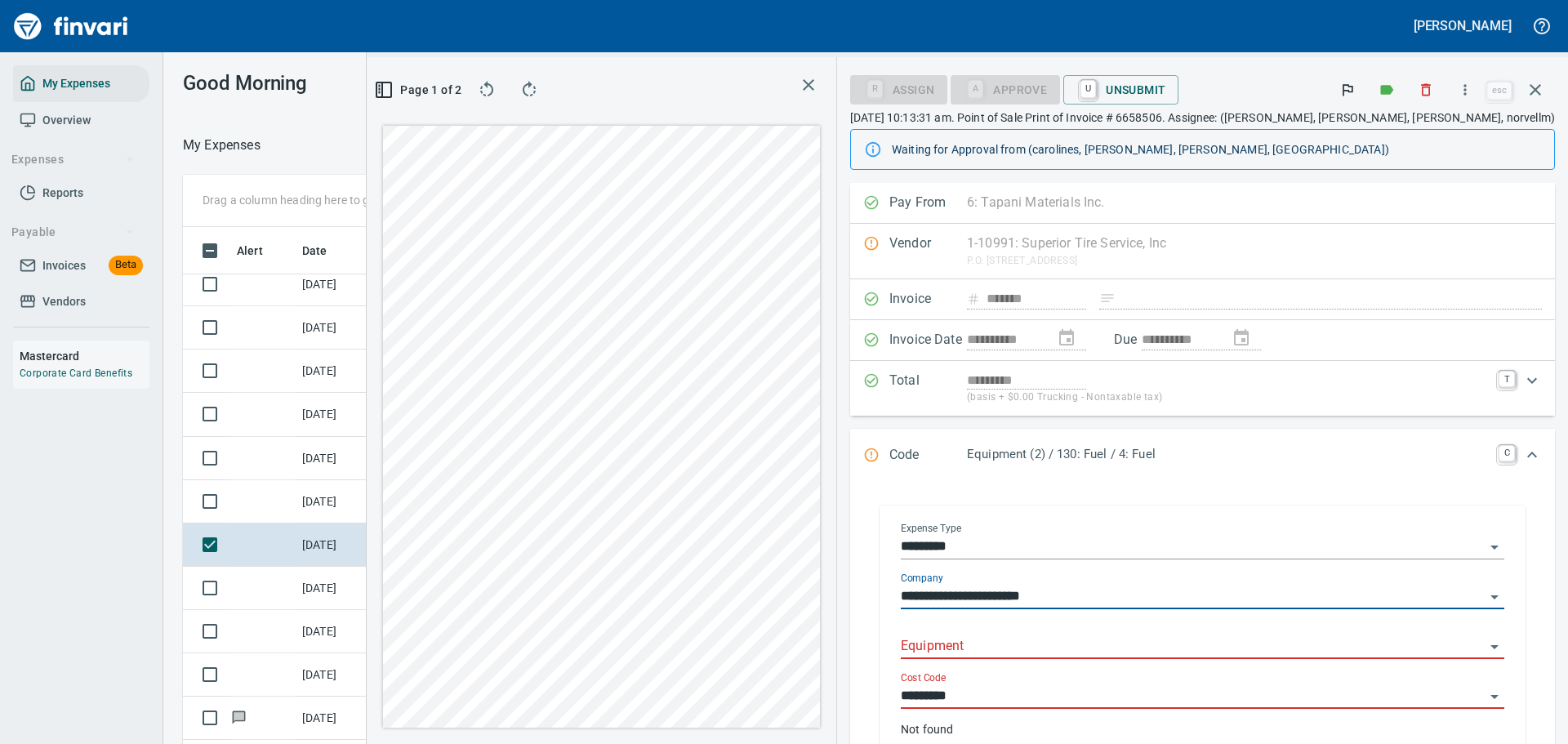
type input "**********"
click at [1059, 205] on div "Pay From 6: Tapani Materials Inc. 1 Tapani Inc. 2 Tapani Trucking, Inc. 3 Tower…" at bounding box center [1203, 202] width 705 height 40
drag, startPoint x: 1064, startPoint y: 203, endPoint x: 1015, endPoint y: 211, distance: 49.6
click at [1045, 211] on div "Pay From 6: Tapani Materials Inc. 1 Tapani Inc. 2 Tapani Trucking, Inc. 3 Tower…" at bounding box center [1203, 202] width 705 height 40
click at [1006, 212] on div "Pay From 6: Tapani Materials Inc. 1 Tapani Inc. 2 Tapani Trucking, Inc. 3 Tower…" at bounding box center [1203, 202] width 705 height 40
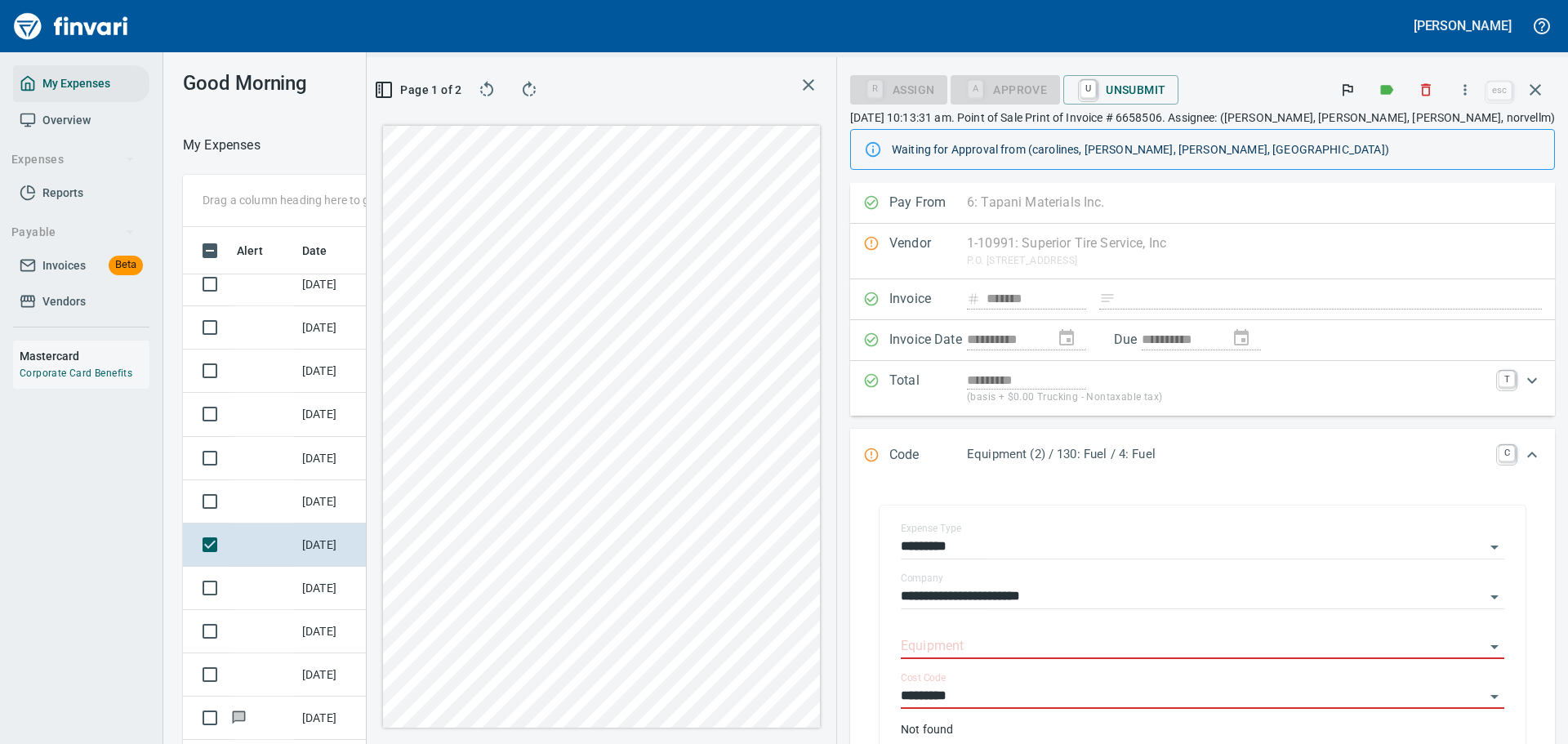
click at [1100, 198] on div "Pay From 6: Tapani Materials Inc. 1 Tapani Inc. 2 Tapani Trucking, Inc. 3 Tower…" at bounding box center [1203, 202] width 705 height 40
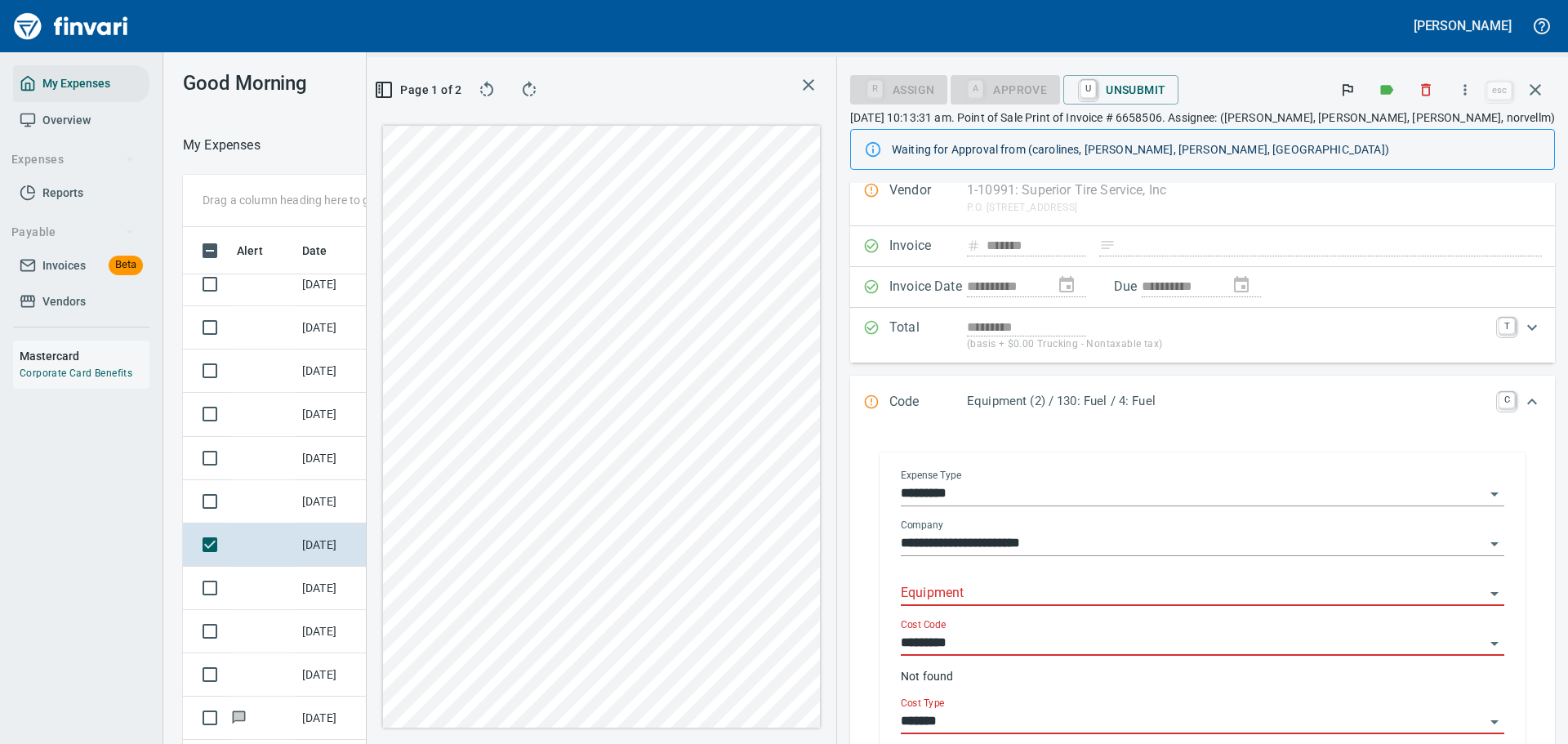
scroll to position [82, 0]
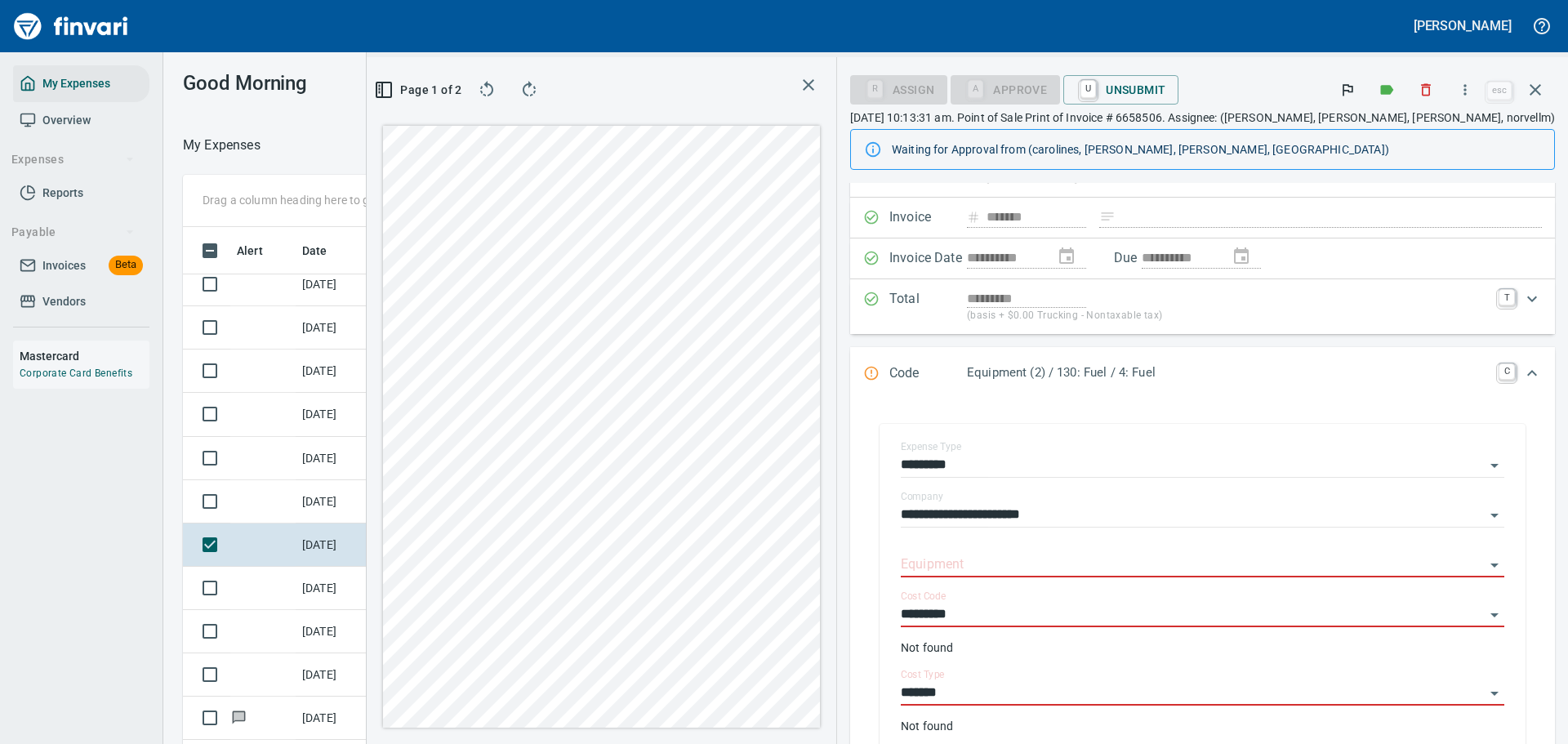
click at [1527, 375] on icon "Expand" at bounding box center [1531, 372] width 10 height 5
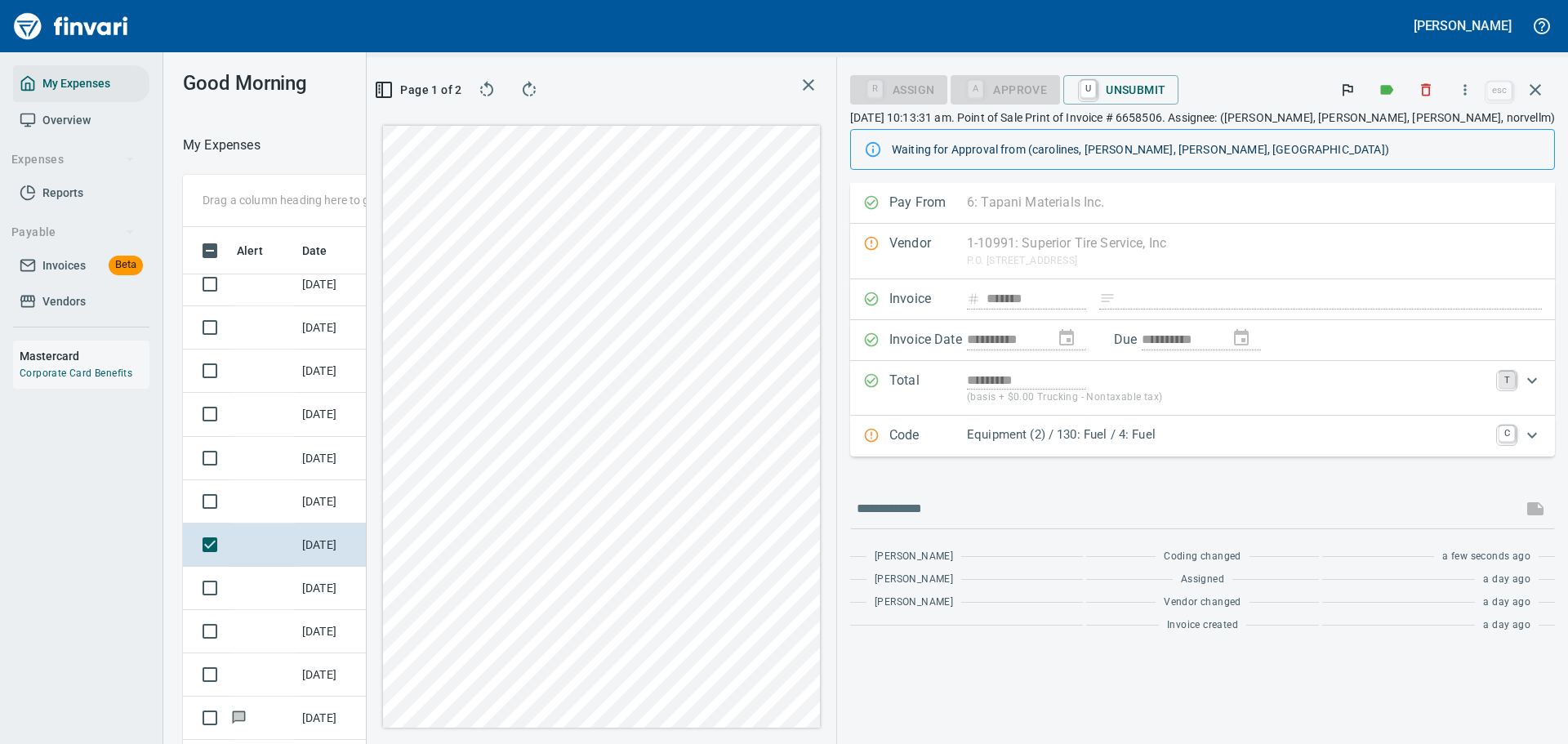
scroll to position [0, 0]
click at [1030, 511] on input "text" at bounding box center [1186, 508] width 659 height 26
click at [993, 507] on input "text" at bounding box center [1186, 508] width 659 height 26
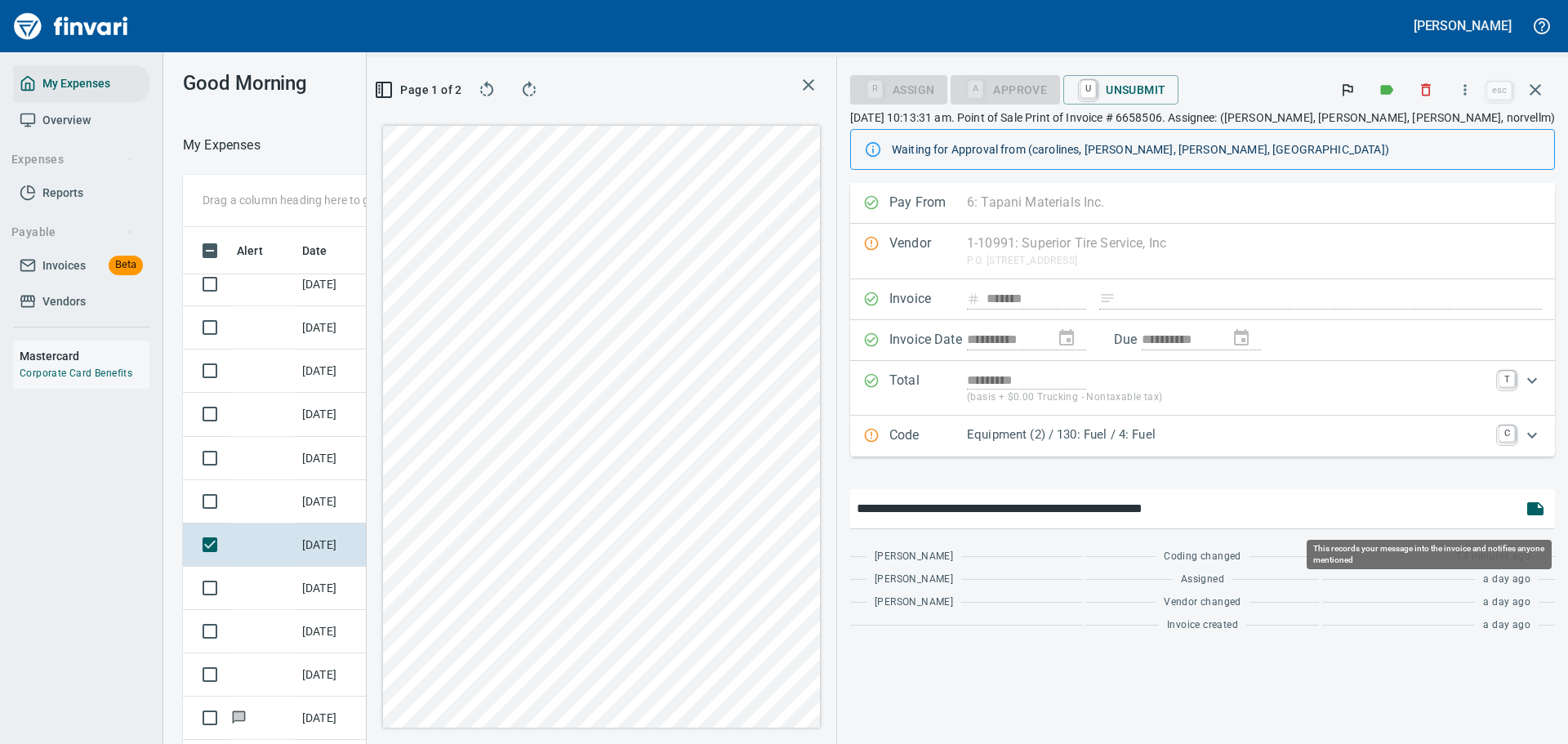
type input "**********"
click at [1532, 511] on icon "button" at bounding box center [1535, 509] width 16 height 13
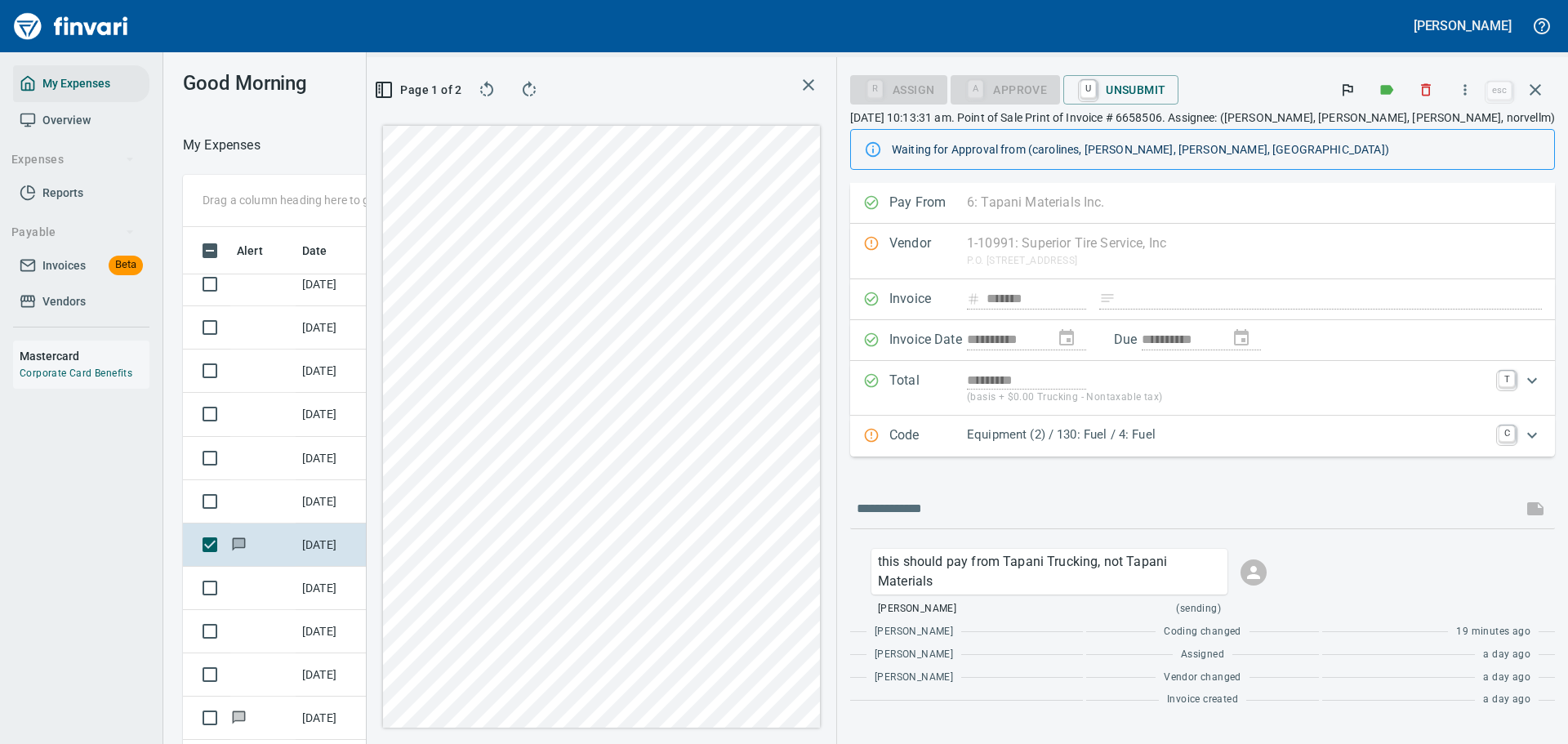
click at [1096, 98] on link "U" at bounding box center [1088, 89] width 15 height 18
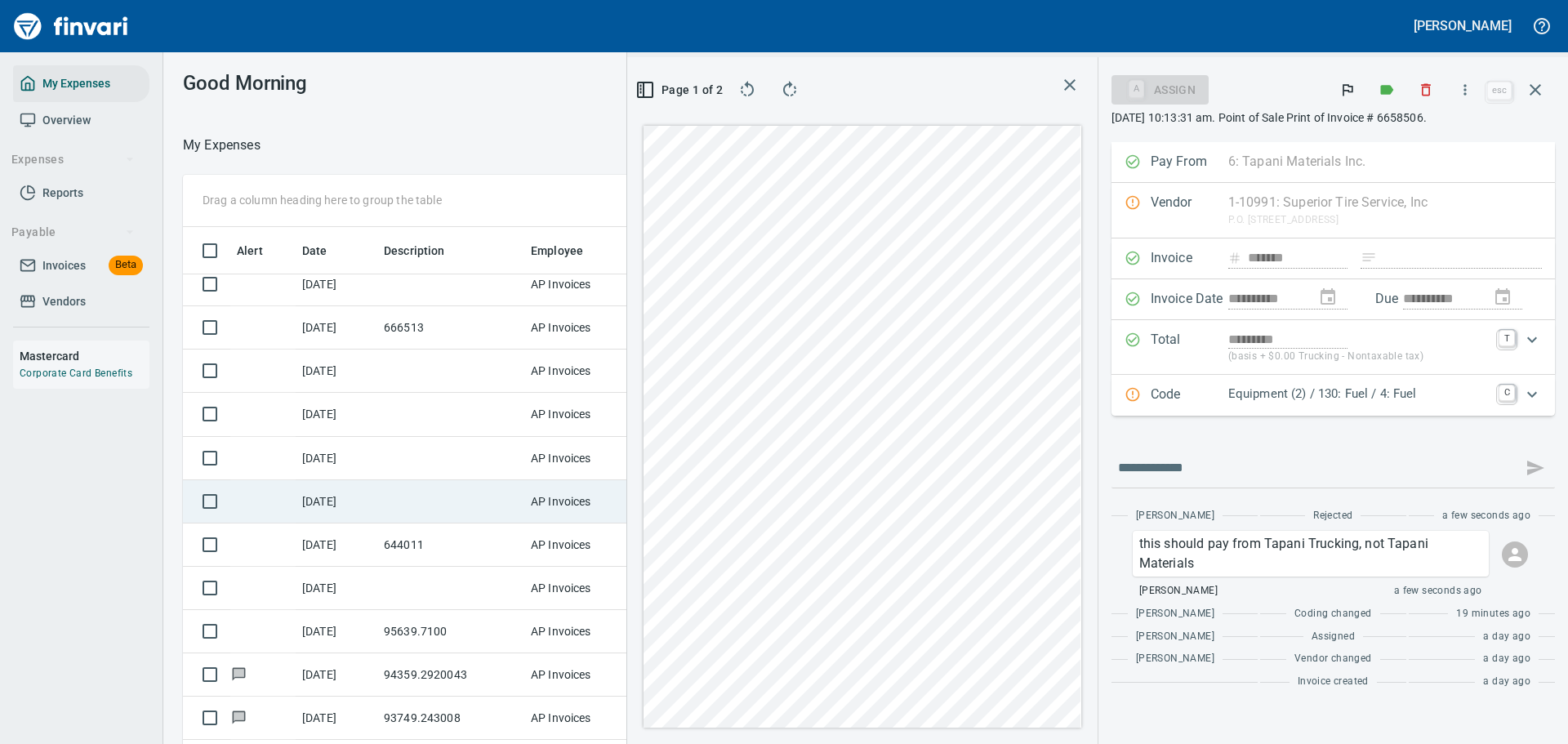
click at [1533, 83] on icon "button" at bounding box center [1536, 90] width 20 height 20
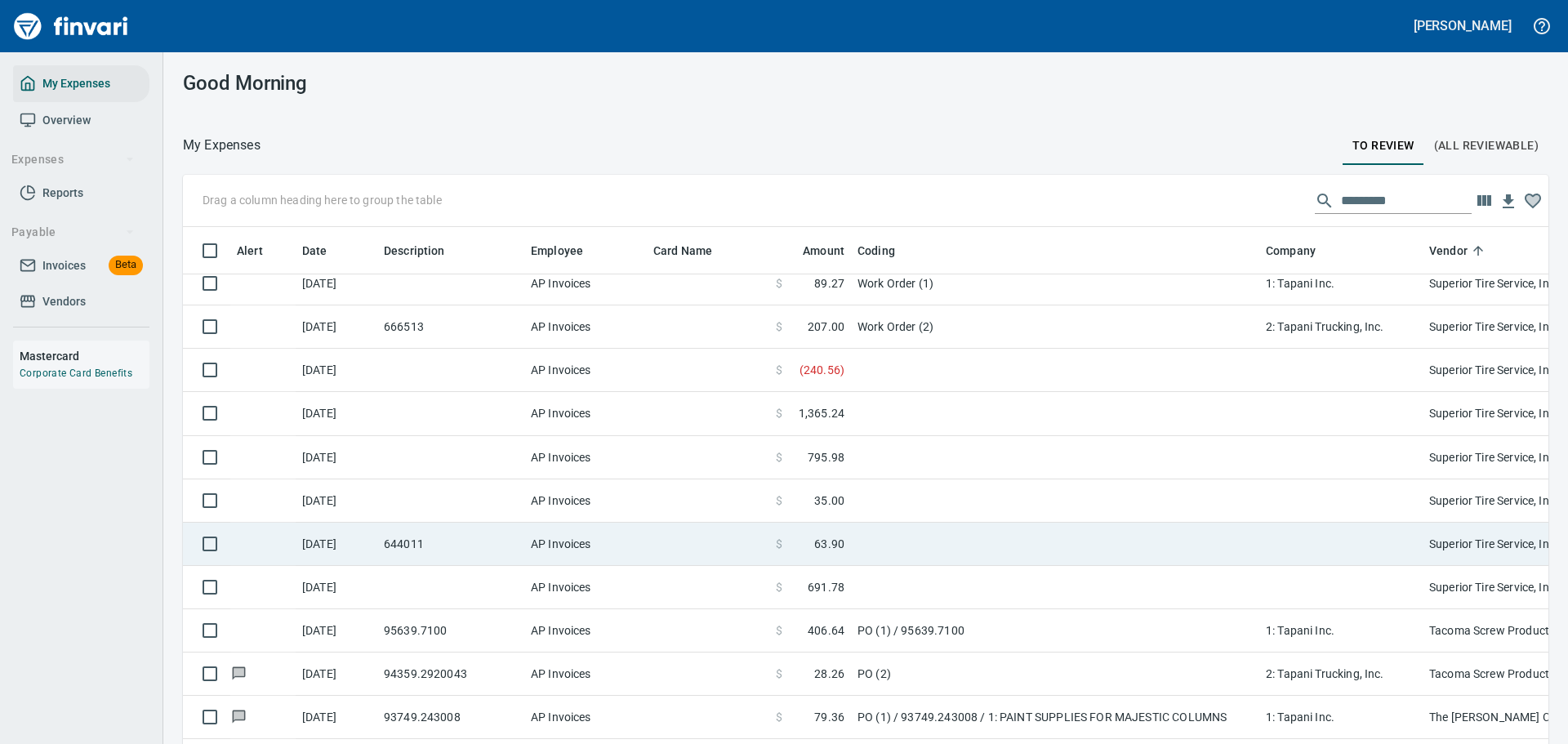
scroll to position [9152, 0]
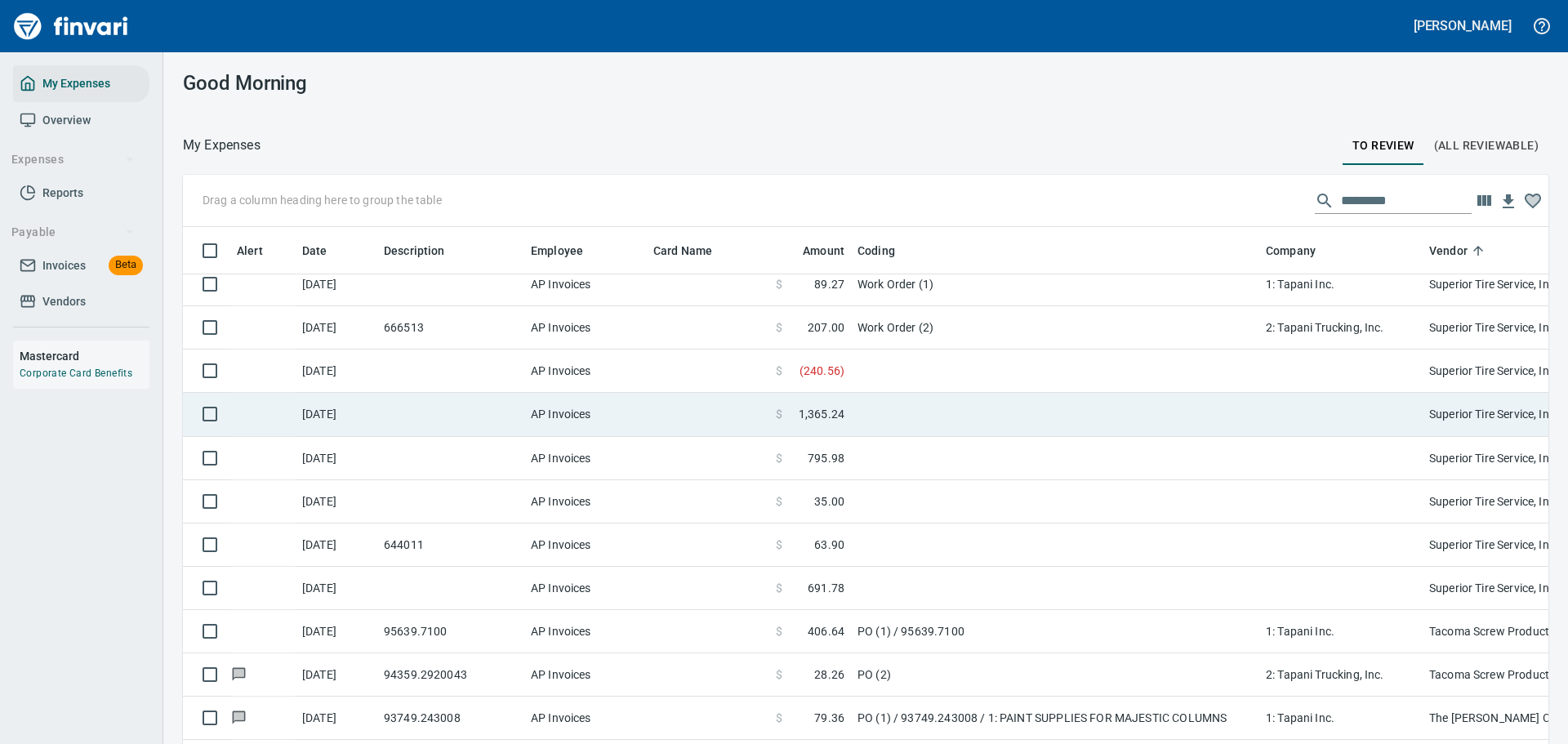
click at [854, 421] on td at bounding box center [1055, 415] width 408 height 43
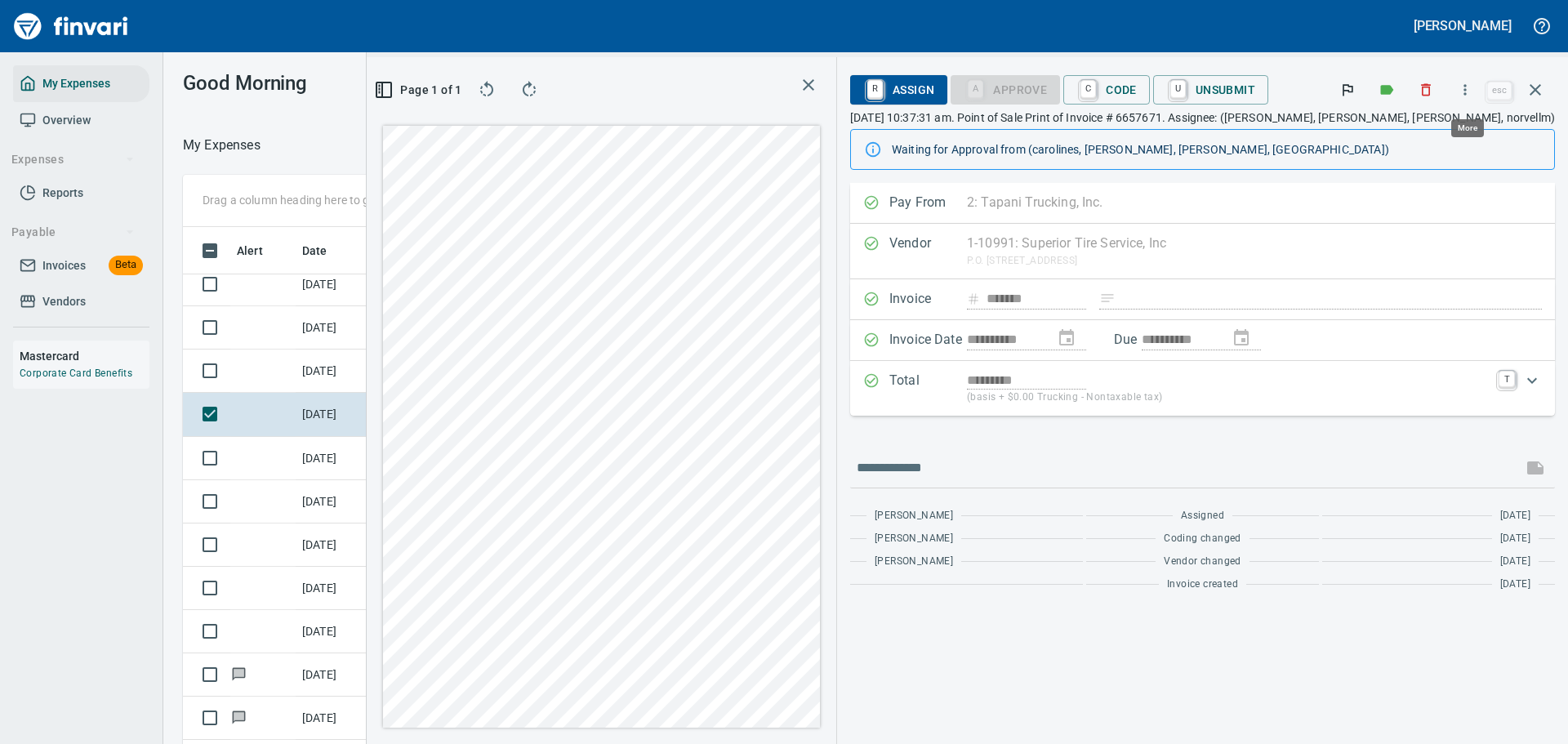
scroll to position [540, 921]
click at [1465, 89] on icon "button" at bounding box center [1465, 90] width 16 height 16
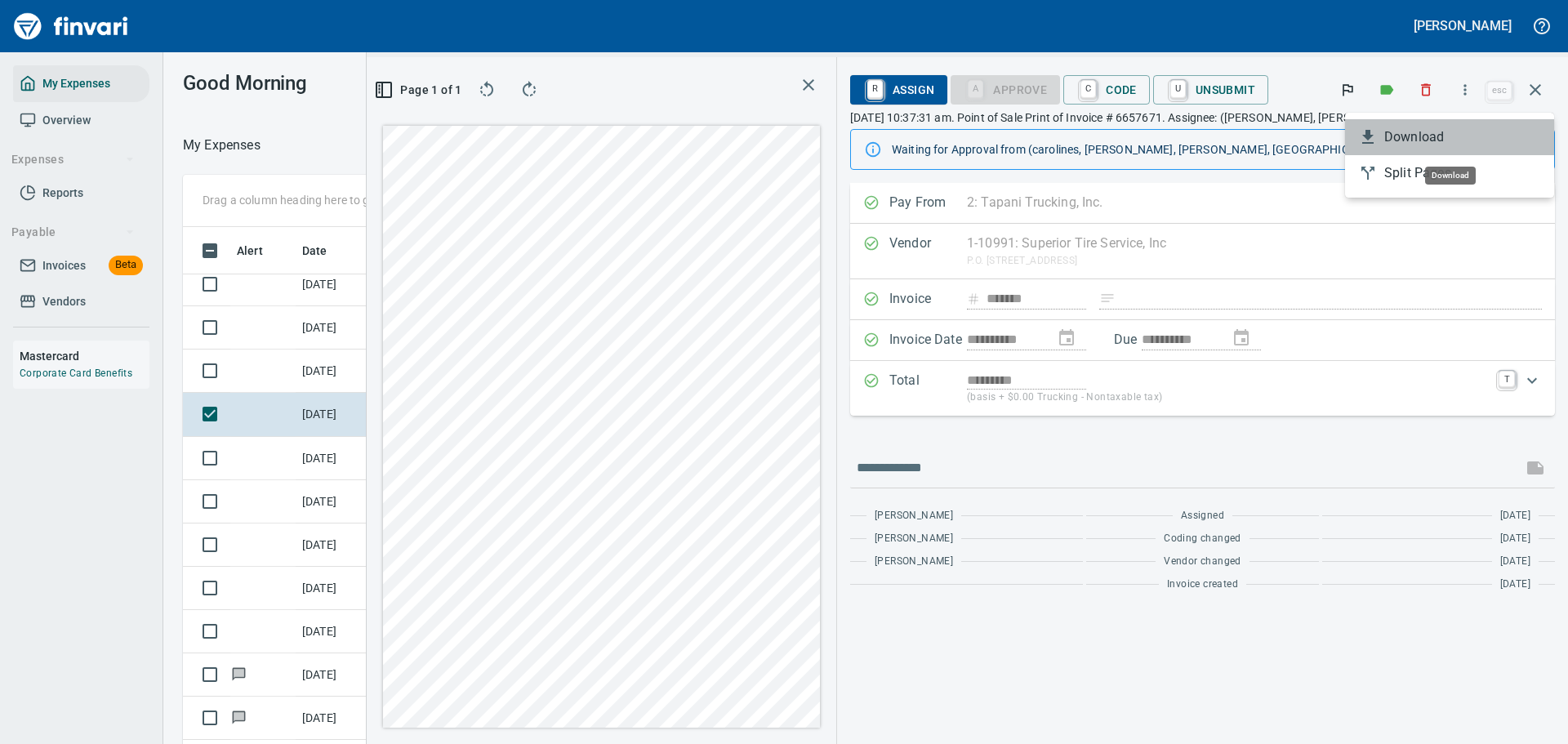
click at [1374, 130] on icon at bounding box center [1368, 138] width 20 height 20
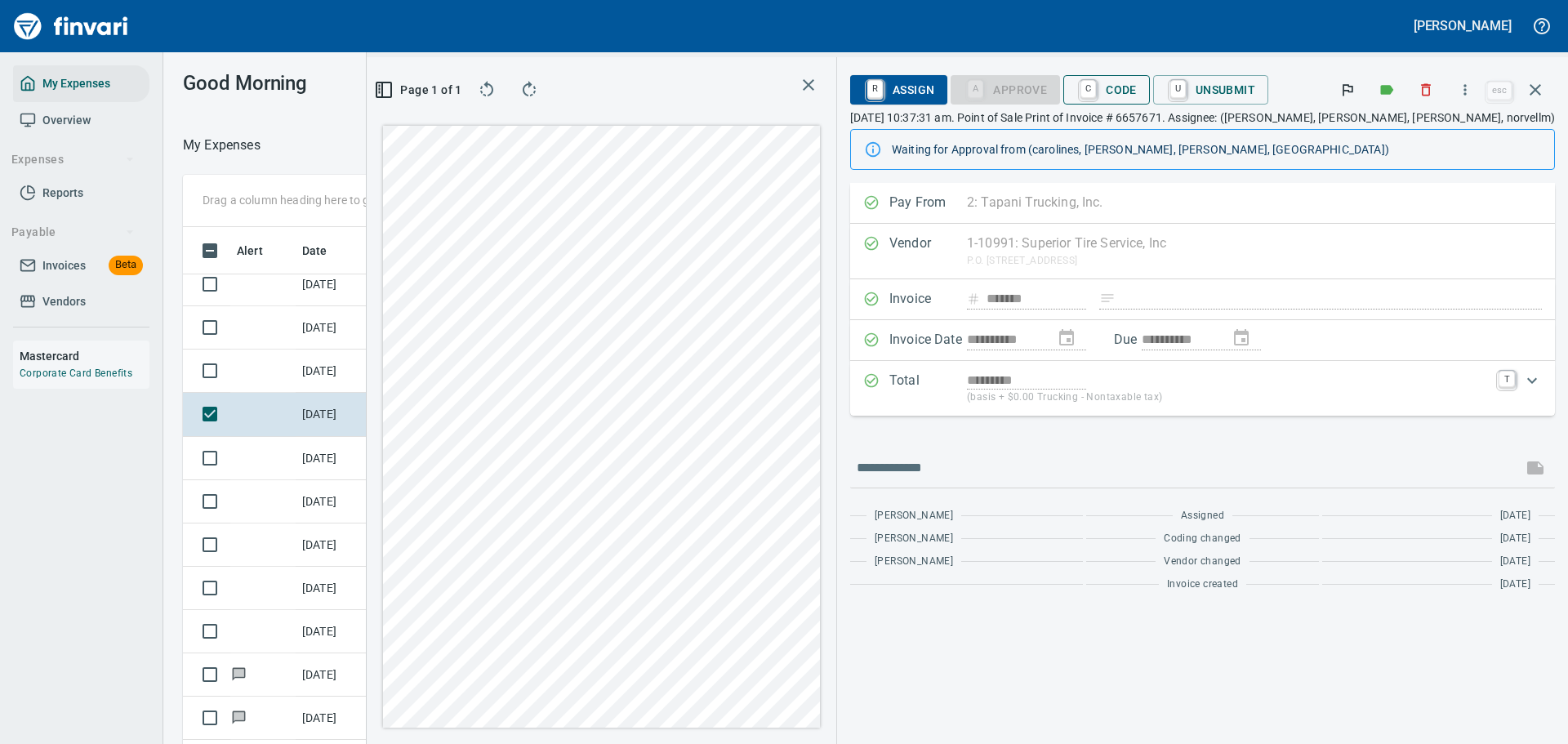
click at [1136, 91] on span "C Code" at bounding box center [1106, 89] width 60 height 28
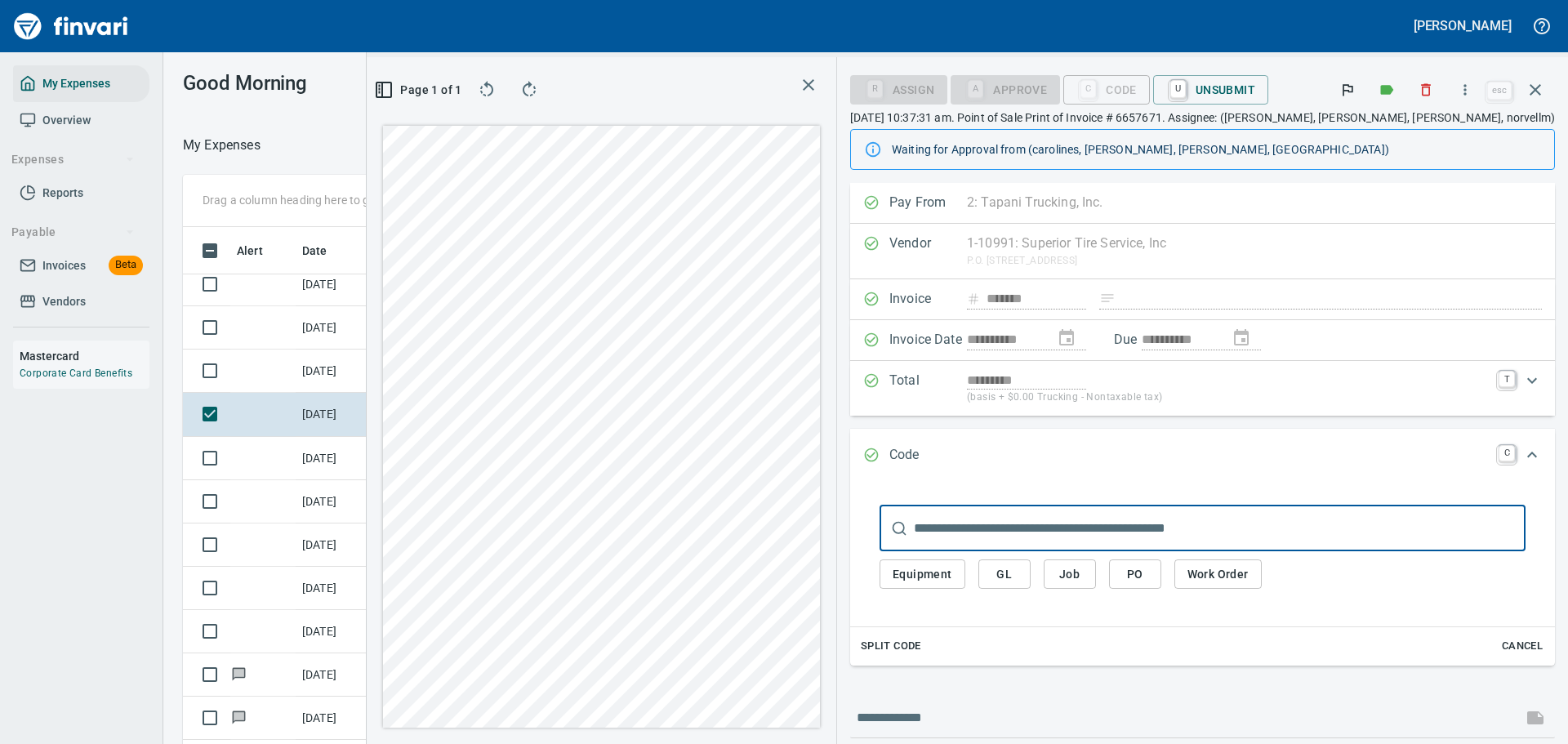
click at [952, 578] on span "Equipment" at bounding box center [922, 575] width 59 height 21
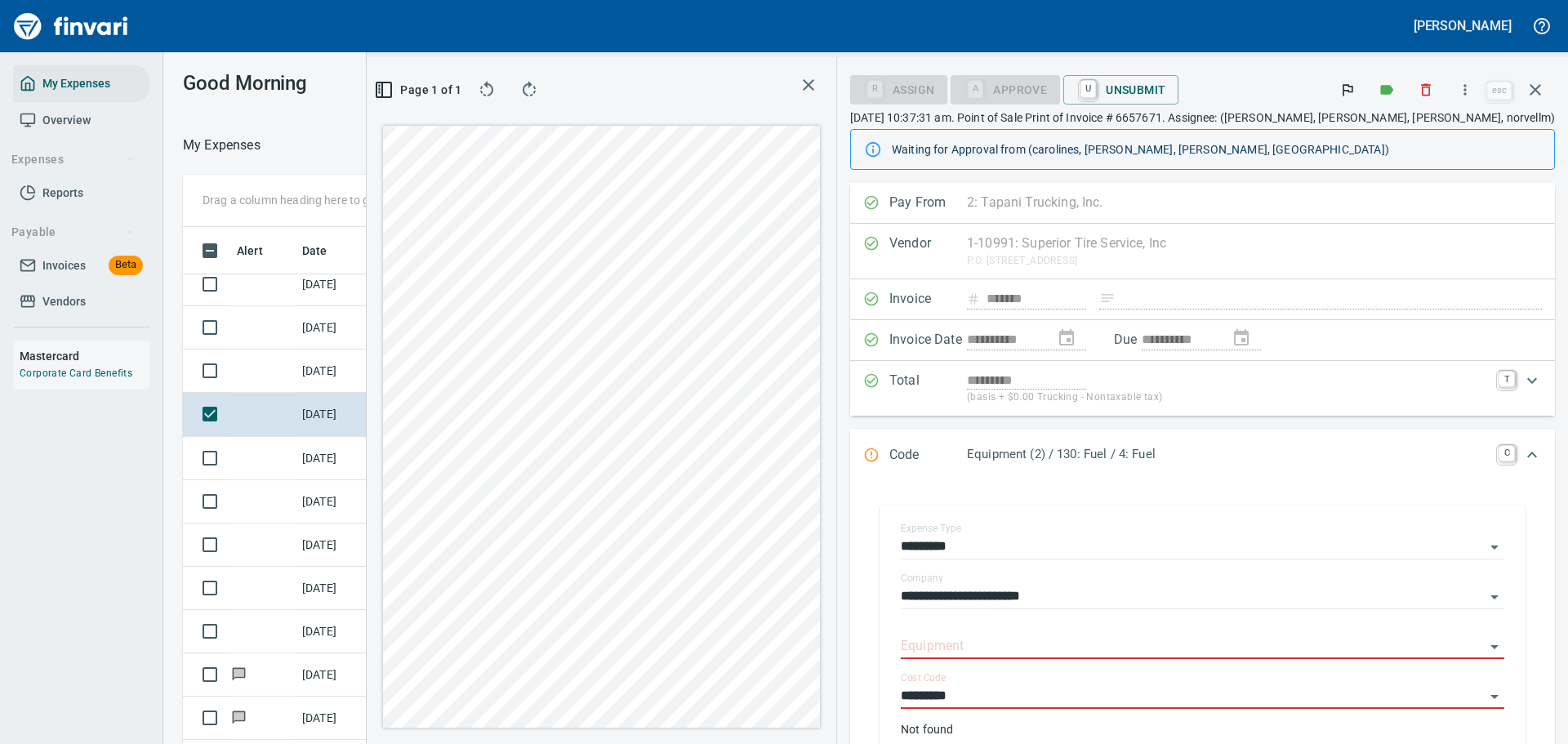
scroll to position [79, 0]
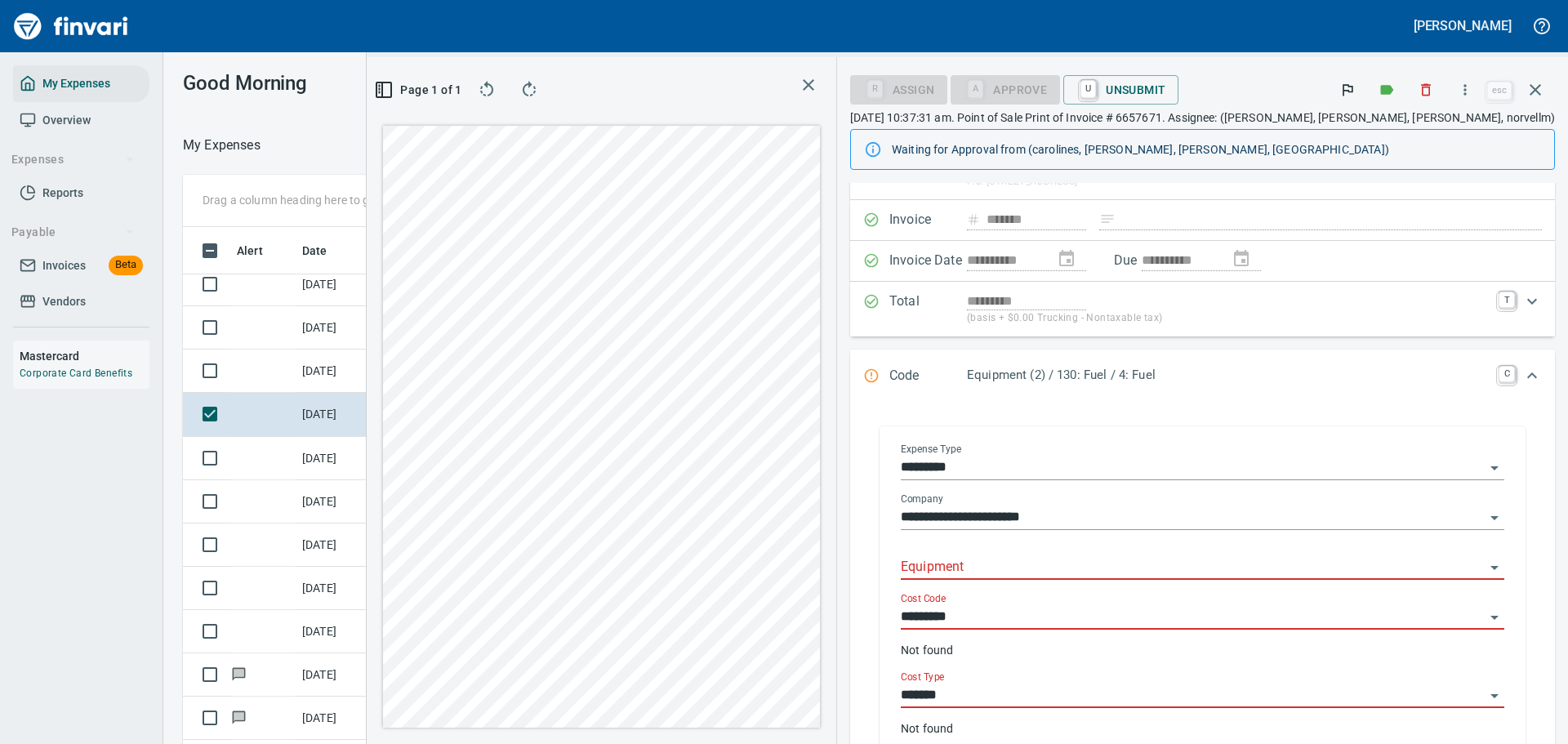
click at [1037, 562] on input "Equipment" at bounding box center [1192, 568] width 584 height 22
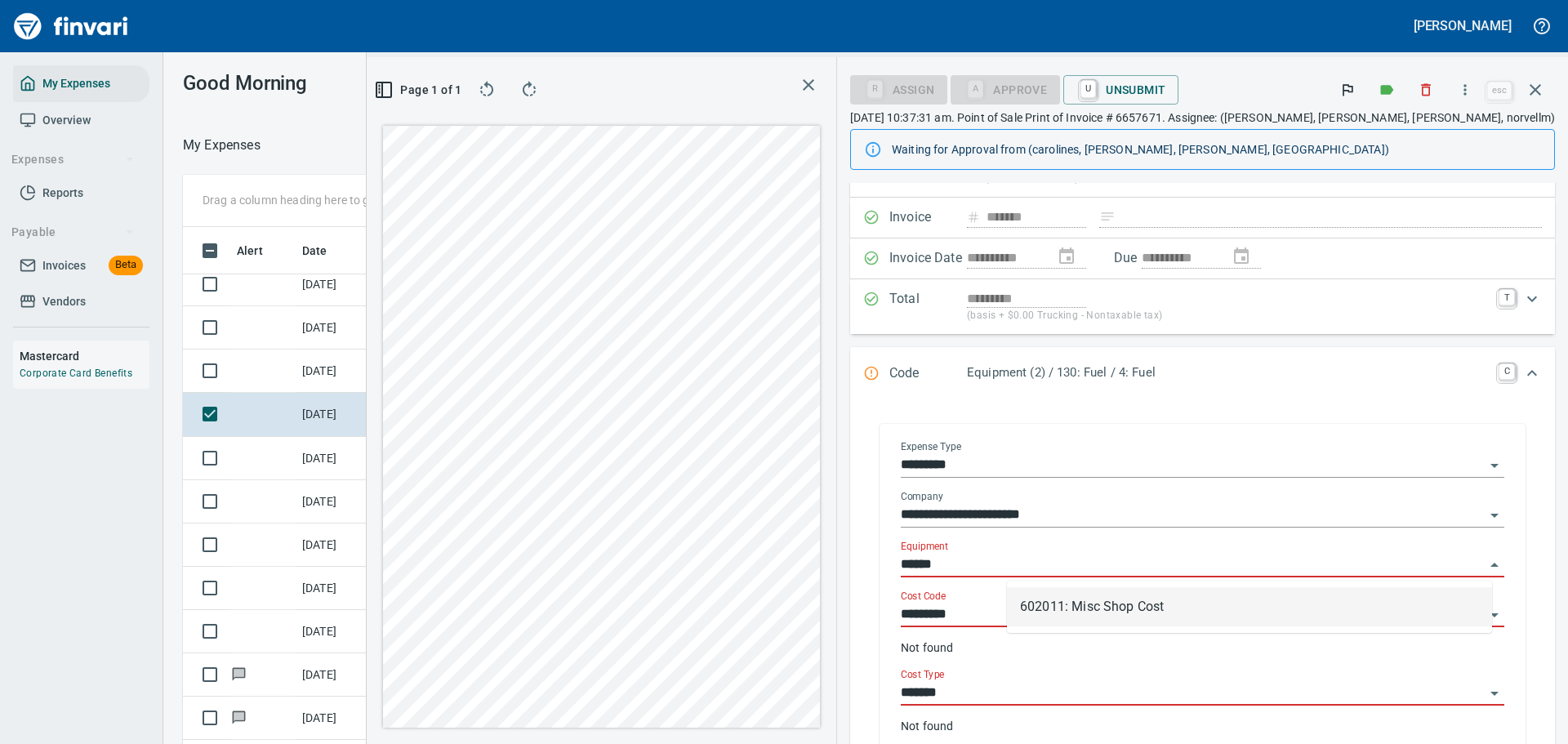
scroll to position [540, 921]
click at [1065, 603] on li "602011: Misc Shop Cost" at bounding box center [1250, 607] width 486 height 40
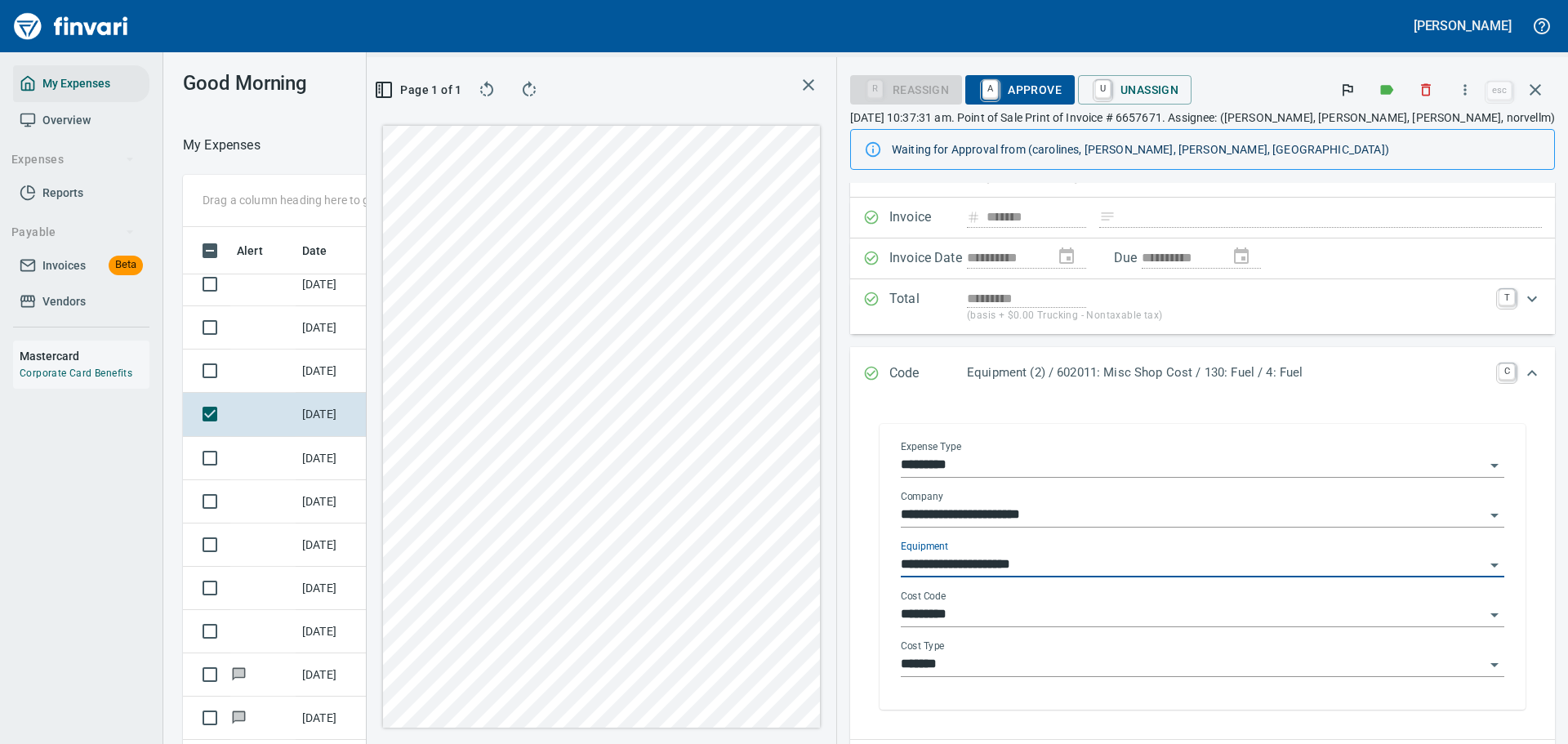
type input "**********"
click at [1060, 635] on div "Cost Code *********" at bounding box center [1202, 615] width 603 height 49
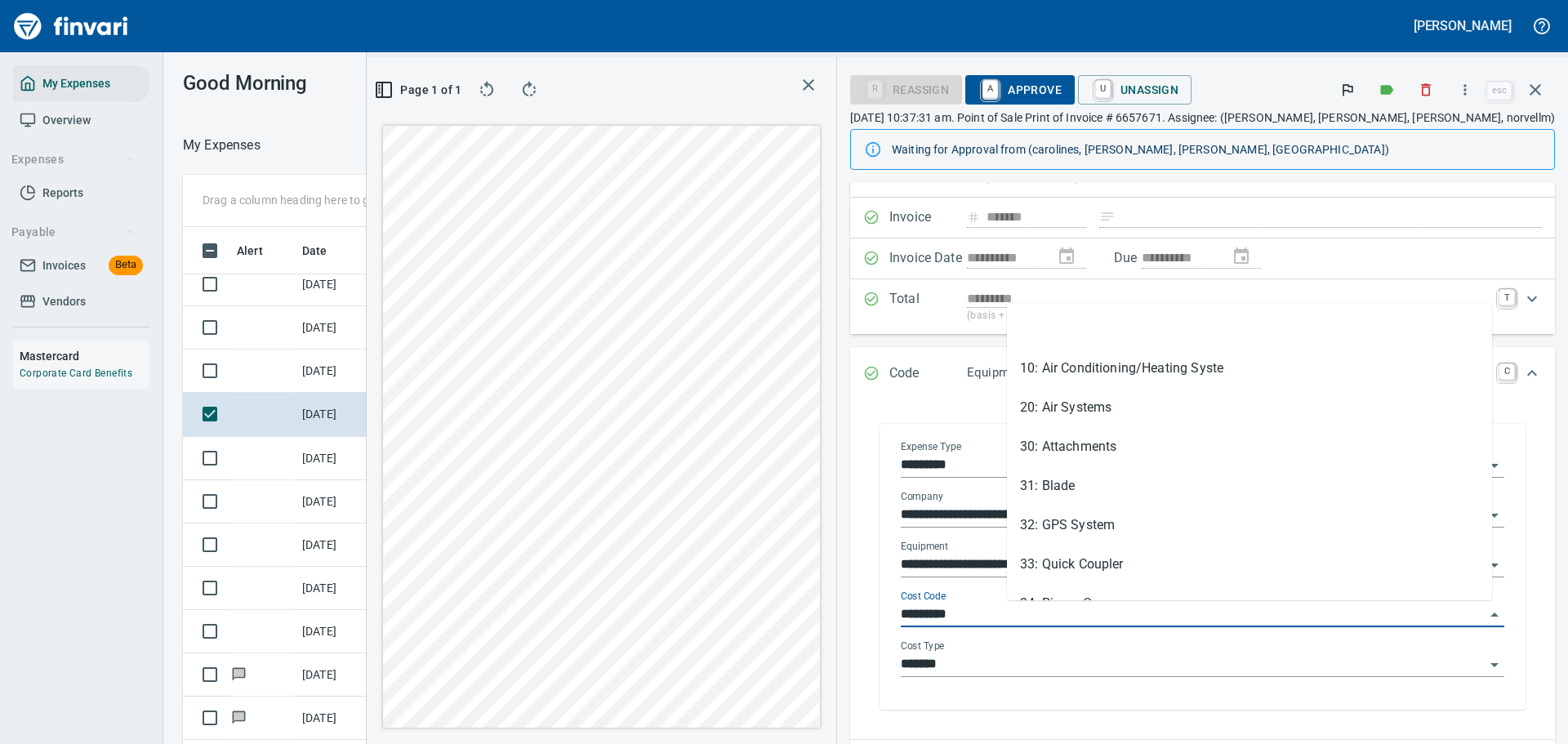
click at [1077, 611] on input "*********" at bounding box center [1192, 614] width 584 height 22
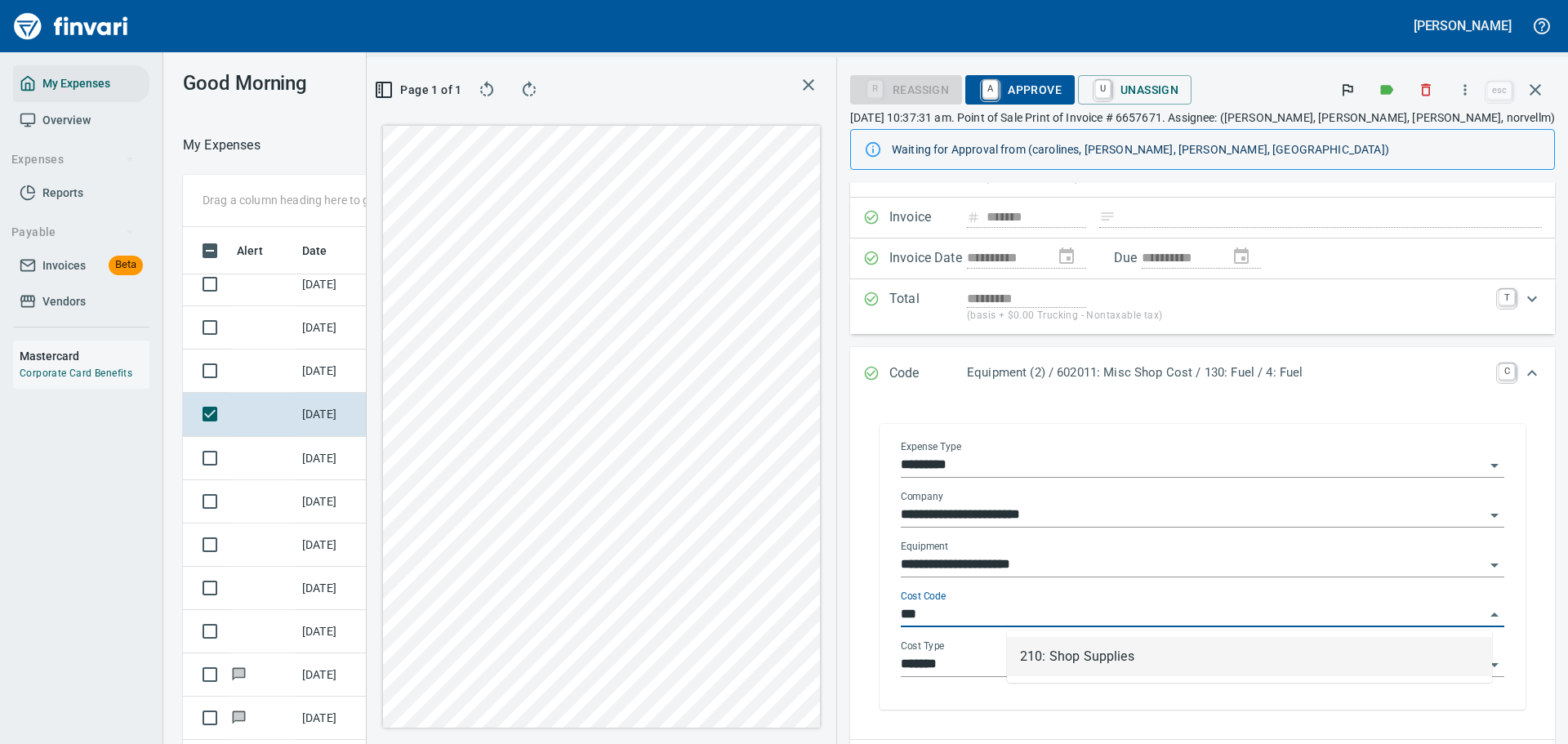
click at [1063, 654] on li "210: Shop Supplies" at bounding box center [1250, 657] width 486 height 40
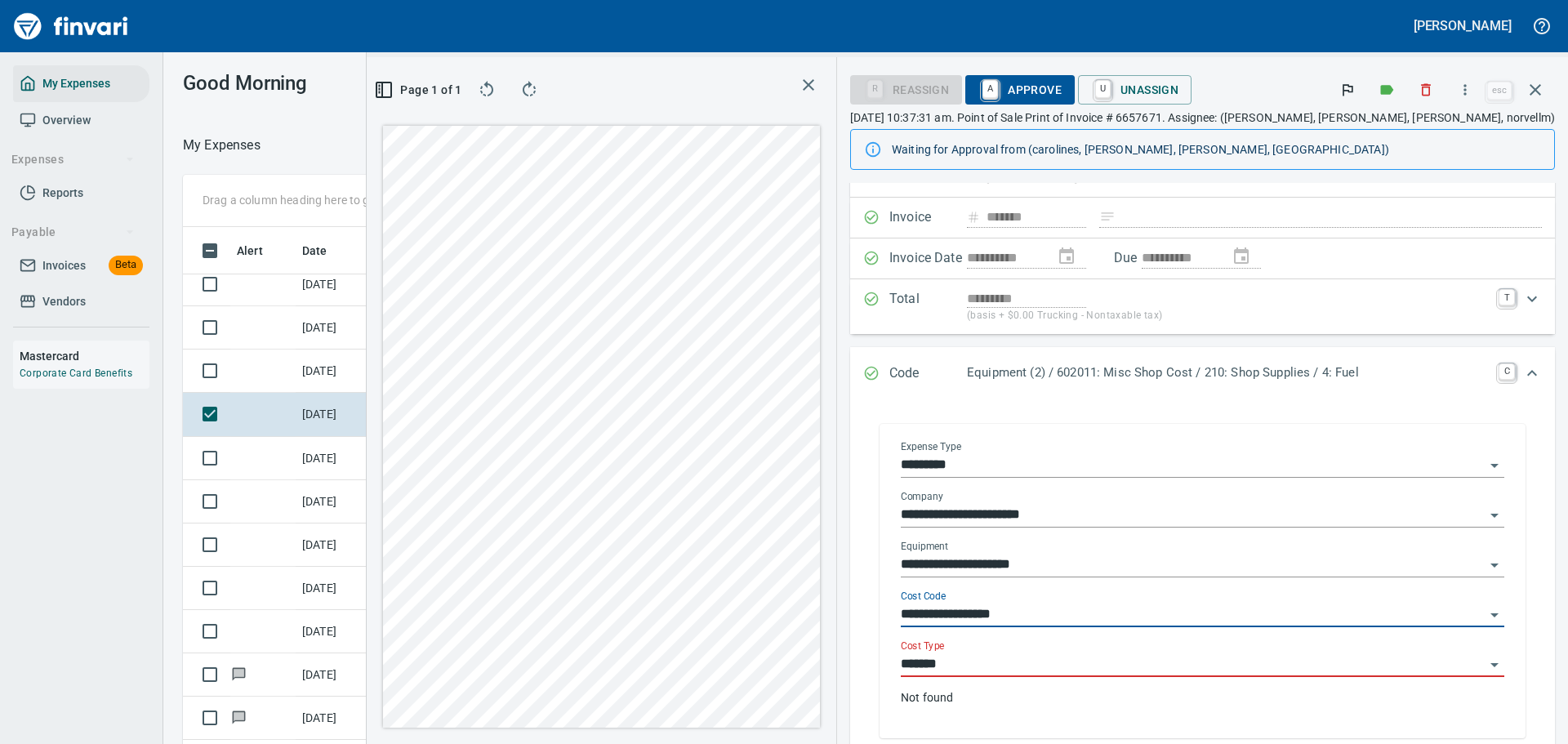
click at [1060, 652] on div "Cost Type *******" at bounding box center [1202, 659] width 603 height 37
type input "**********"
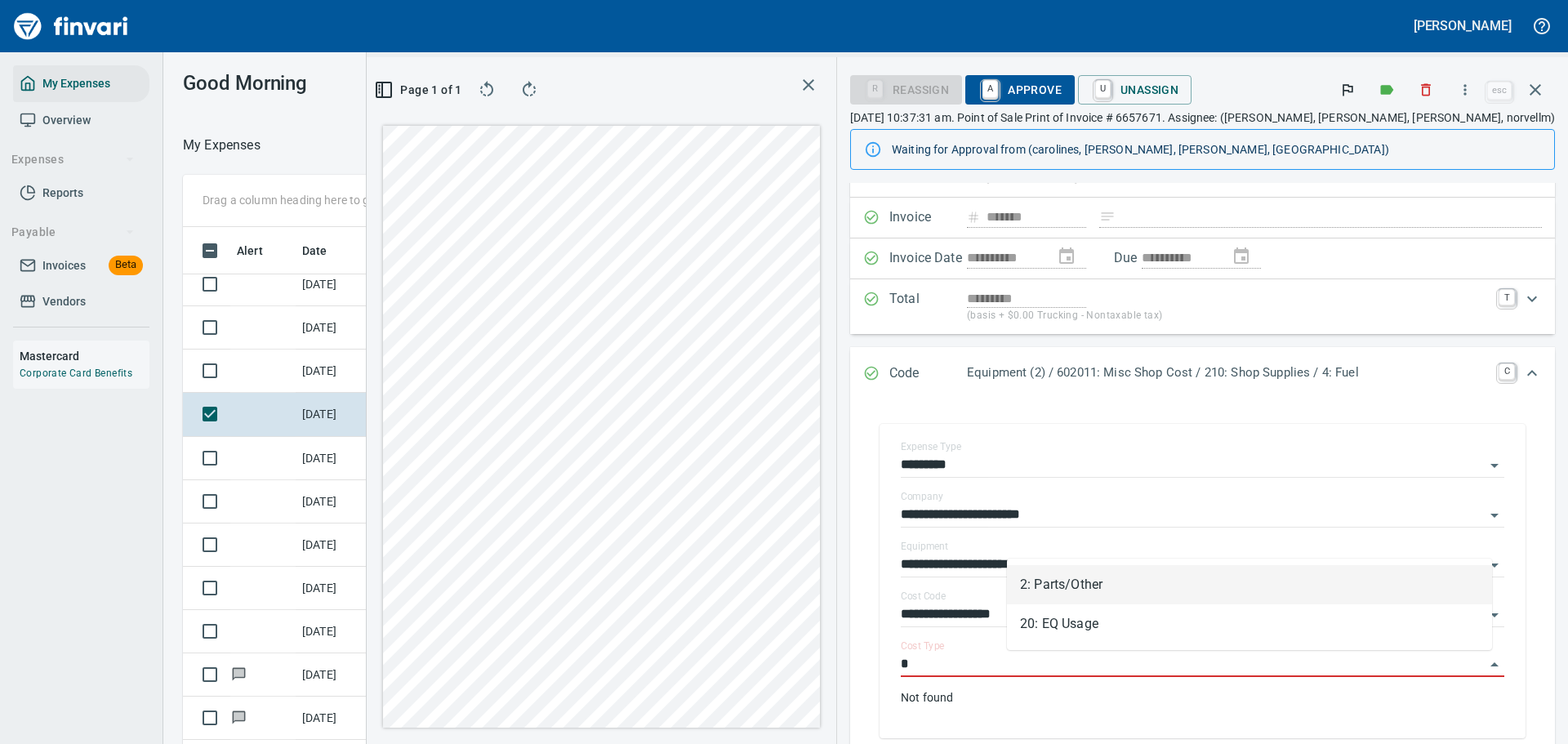
click at [1064, 592] on li "2: Parts/Other" at bounding box center [1250, 586] width 486 height 40
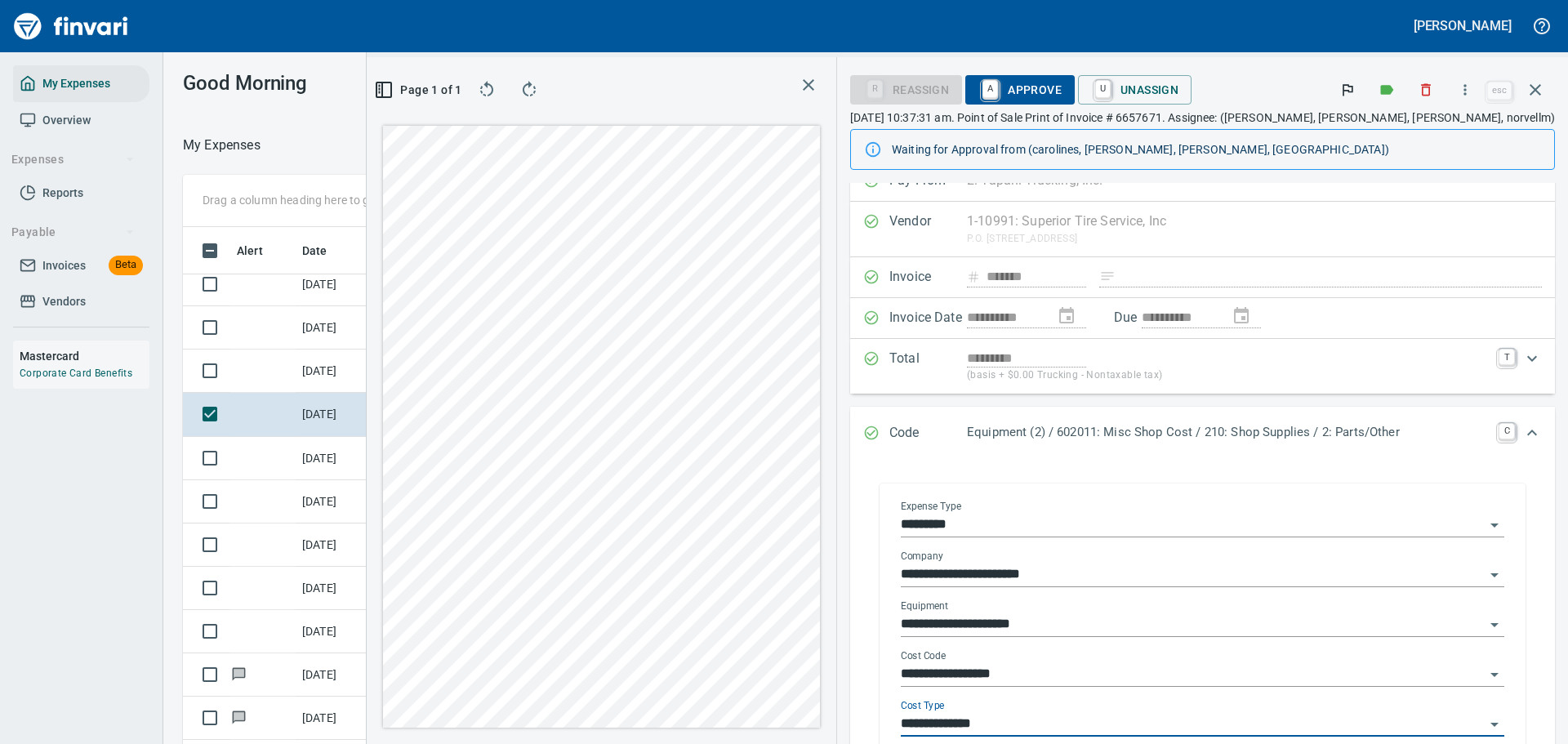
scroll to position [0, 0]
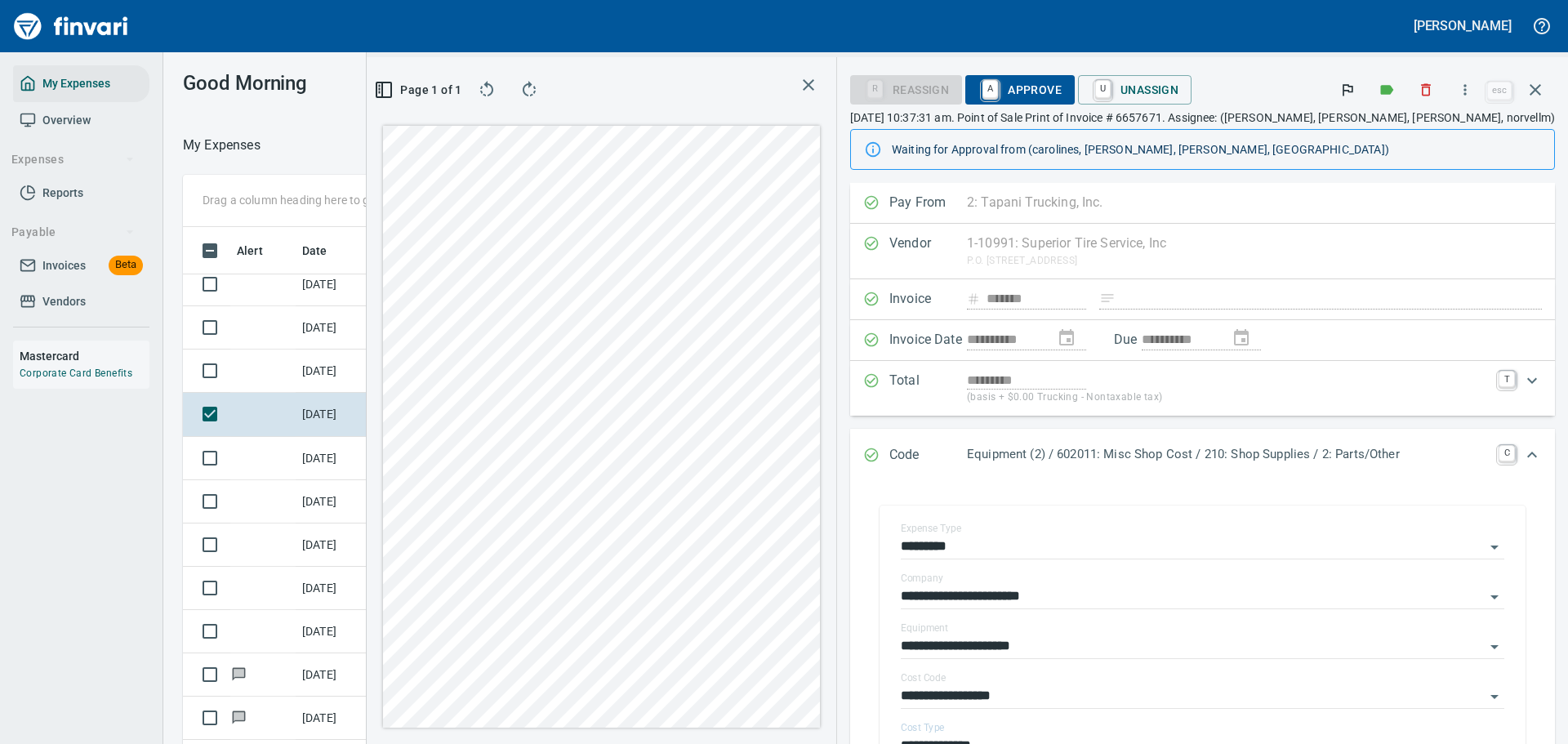
type input "**********"
click at [1062, 87] on span "A Approve" at bounding box center [1020, 89] width 84 height 28
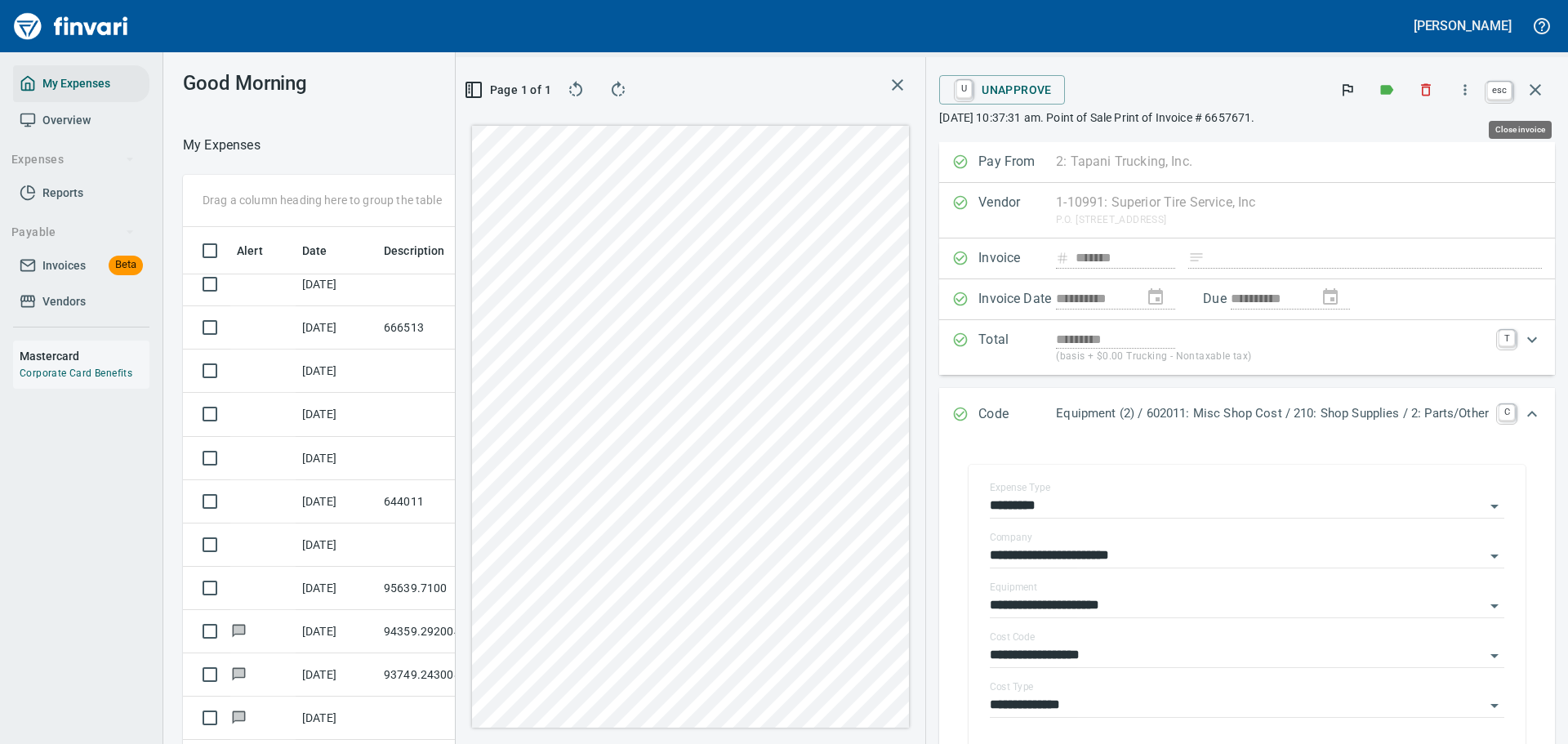
click at [1546, 96] on button "button" at bounding box center [1536, 90] width 40 height 40
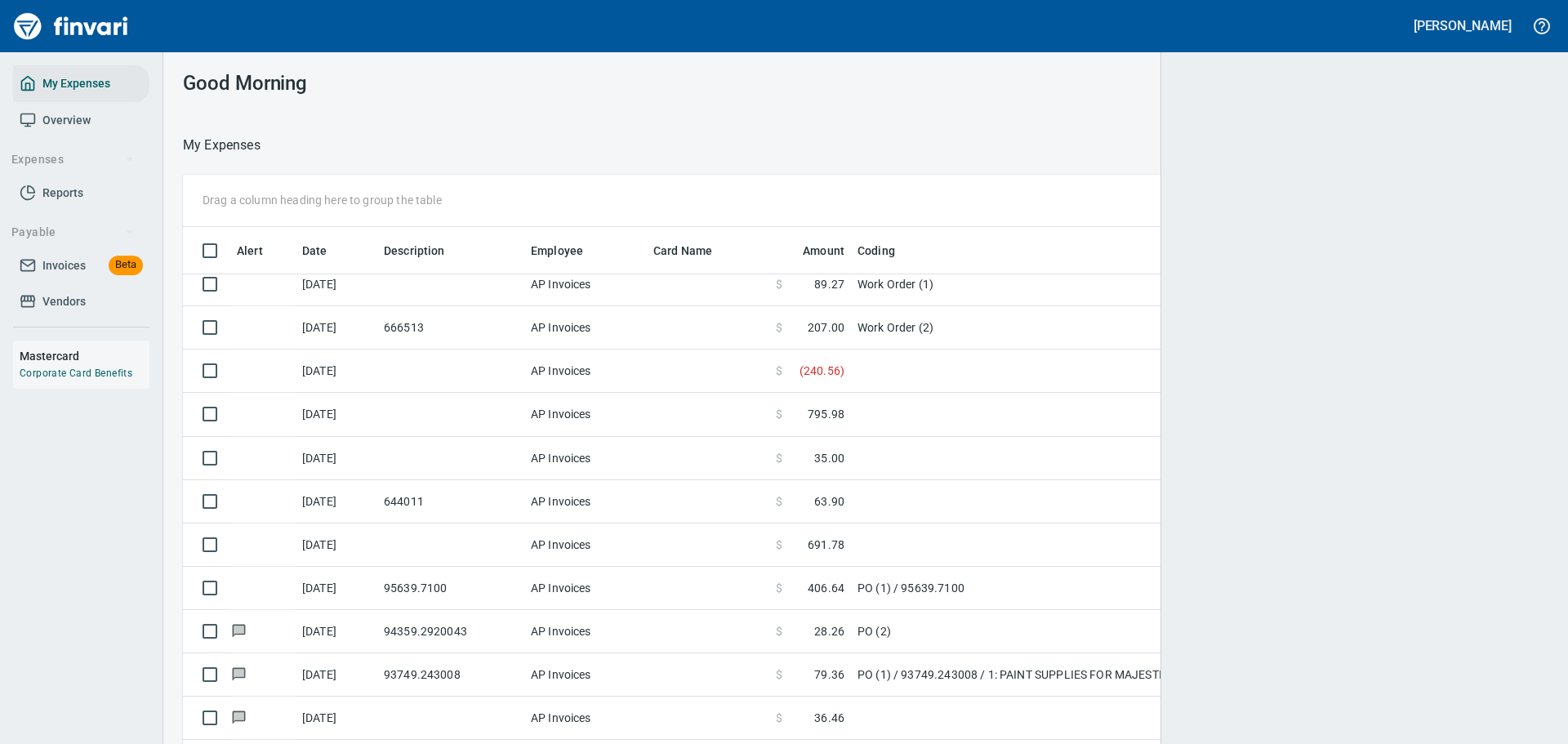
scroll to position [540, 1329]
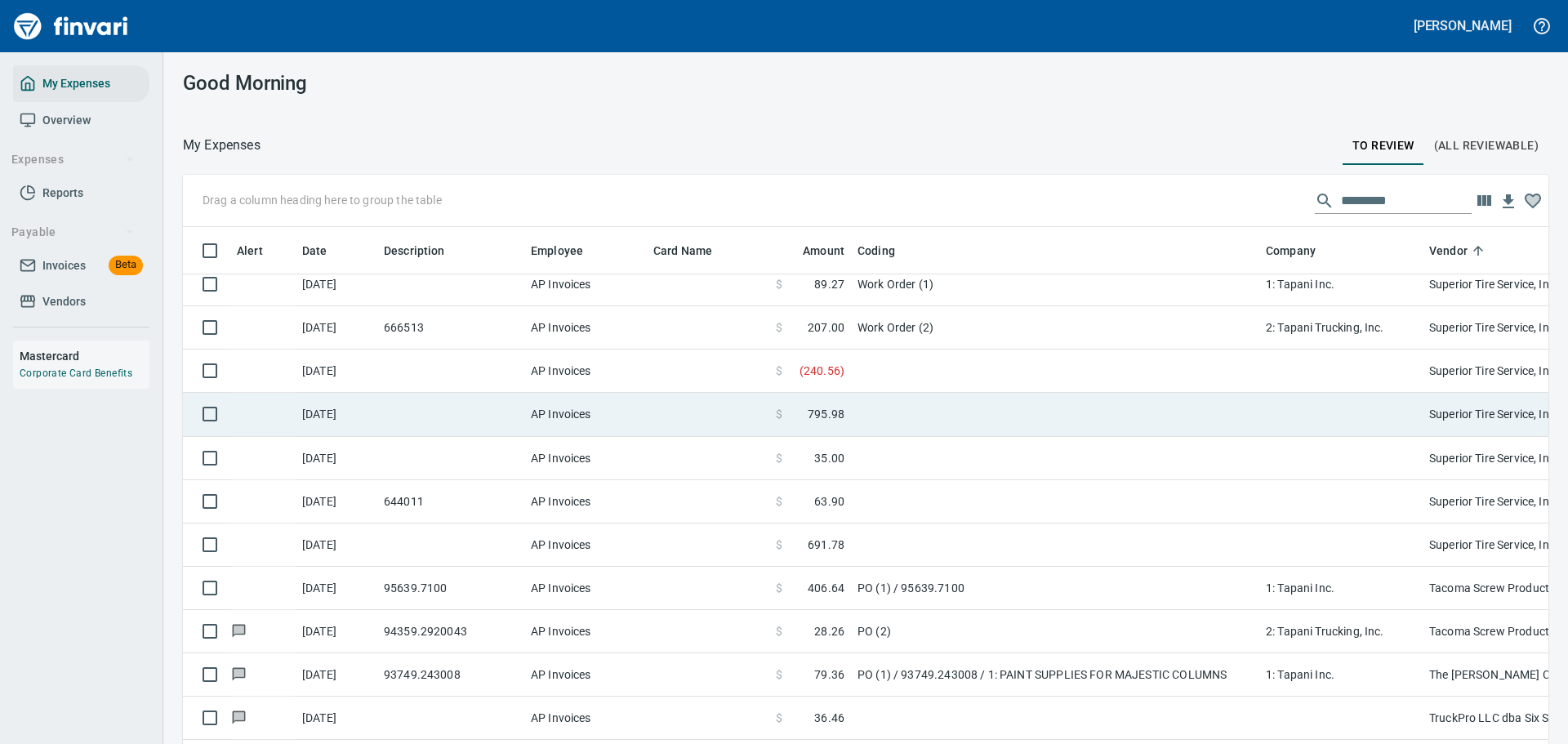
click at [842, 417] on span "795.98" at bounding box center [825, 414] width 37 height 16
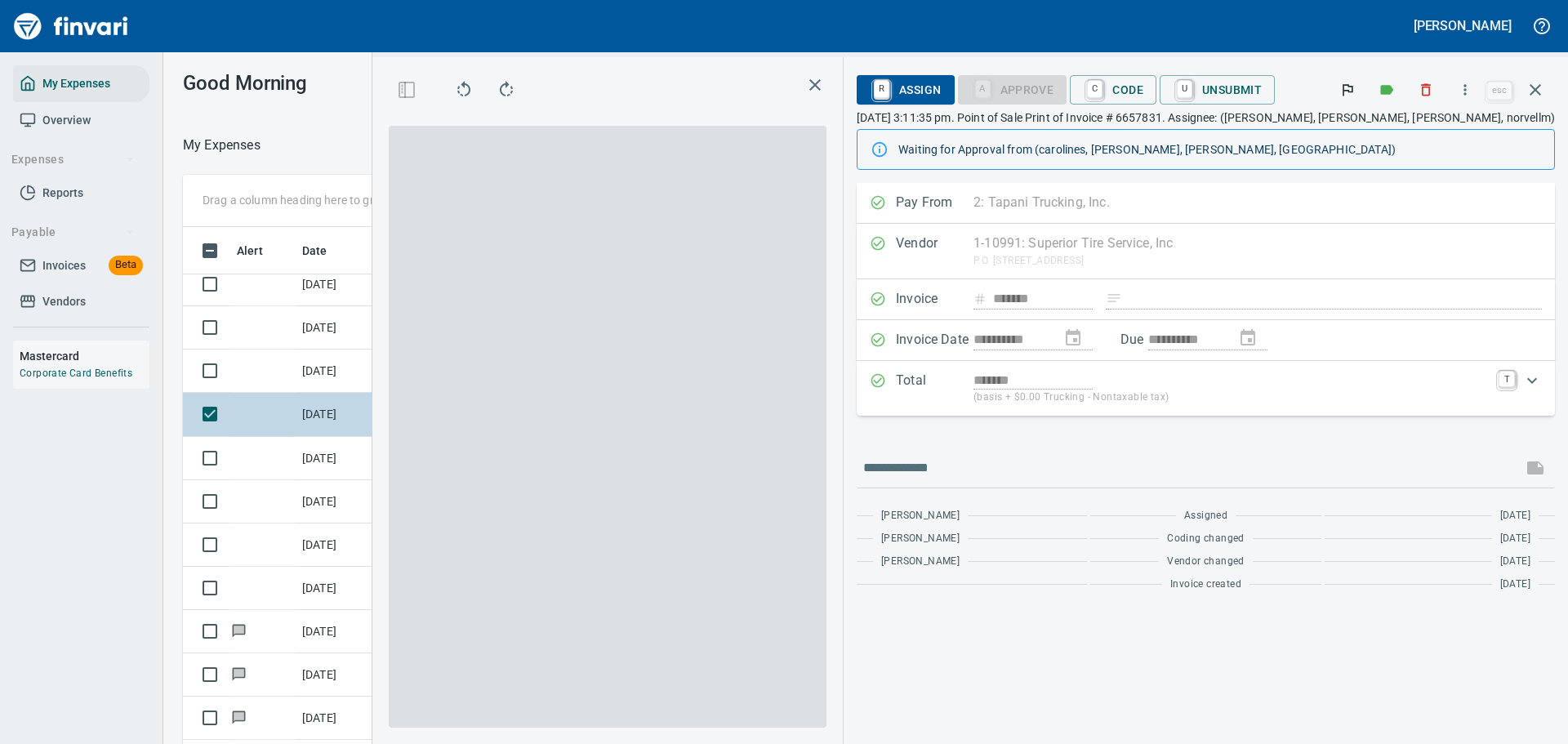
scroll to position [540, 921]
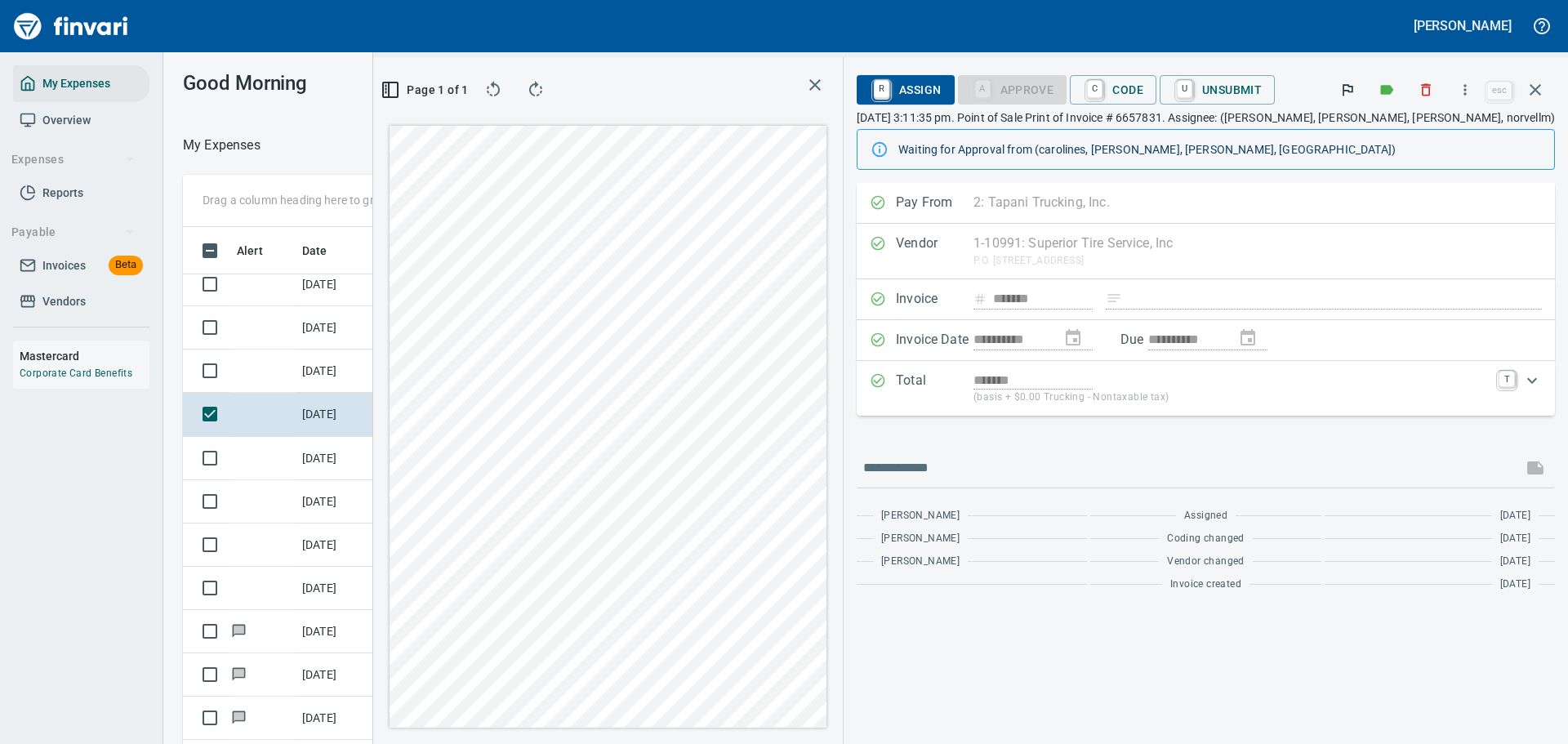
drag, startPoint x: 1137, startPoint y: 94, endPoint x: 1103, endPoint y: 236, distance: 146.0
click at [1102, 94] on link "C" at bounding box center [1094, 89] width 15 height 18
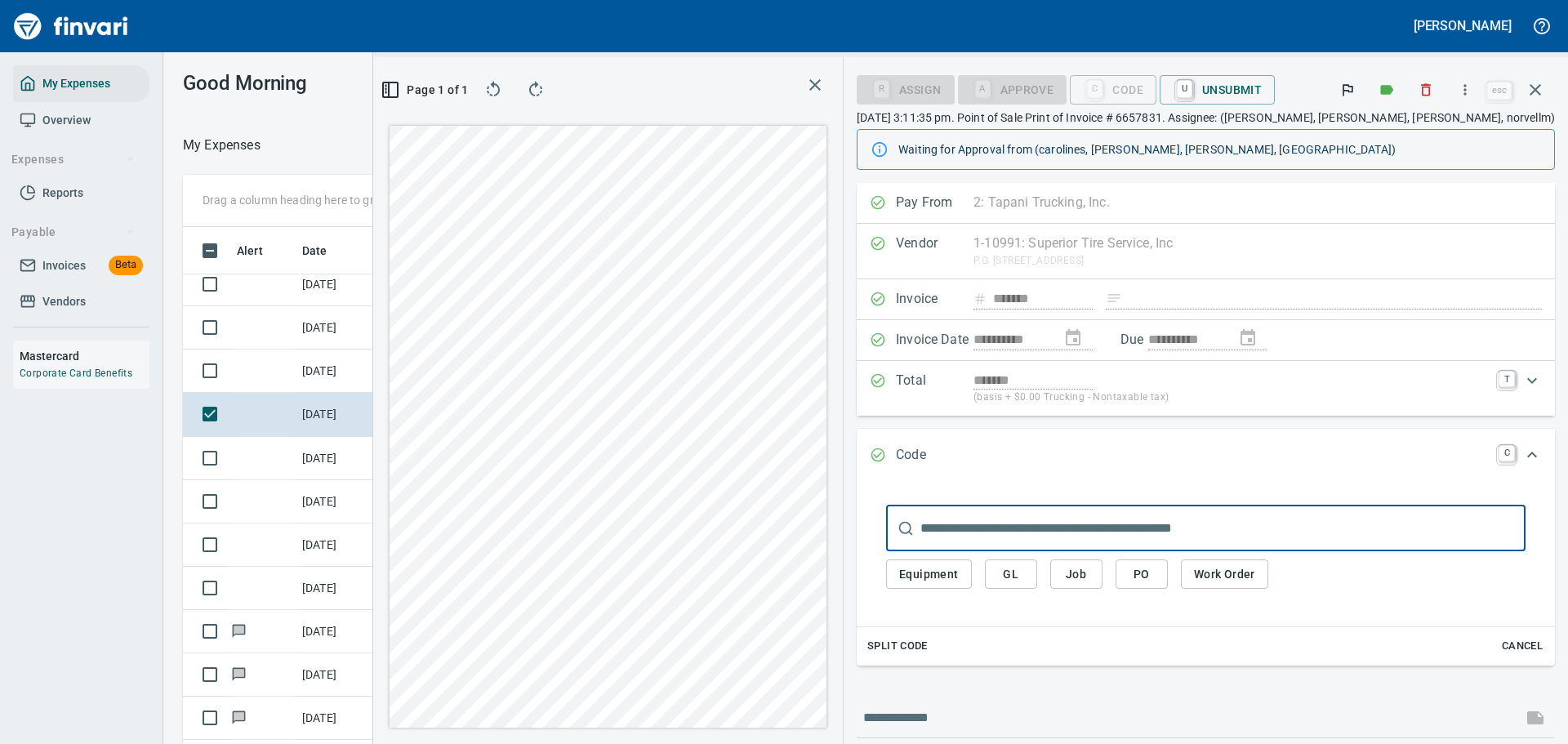
click at [1255, 574] on span "Work Order" at bounding box center [1225, 575] width 61 height 21
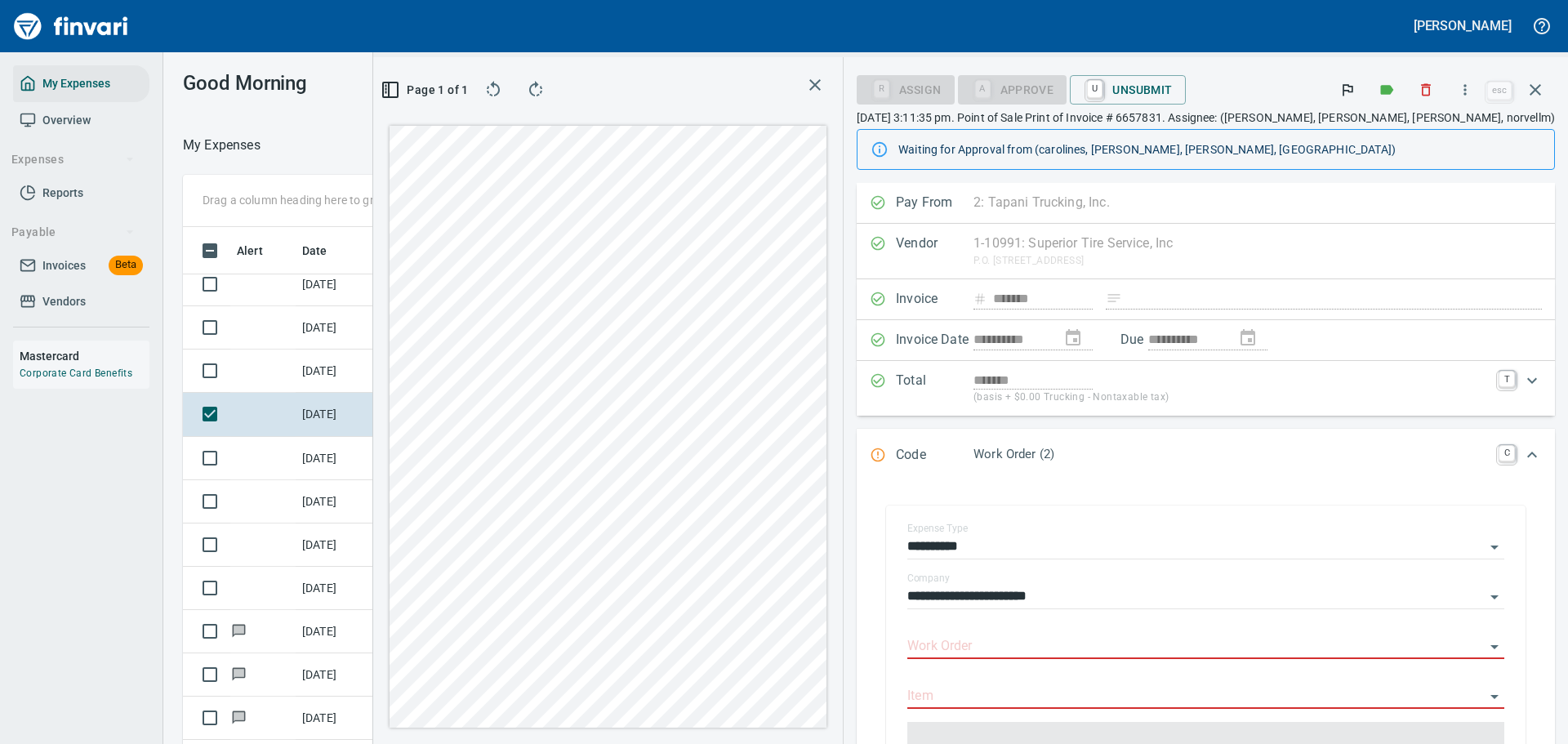
scroll to position [119, 0]
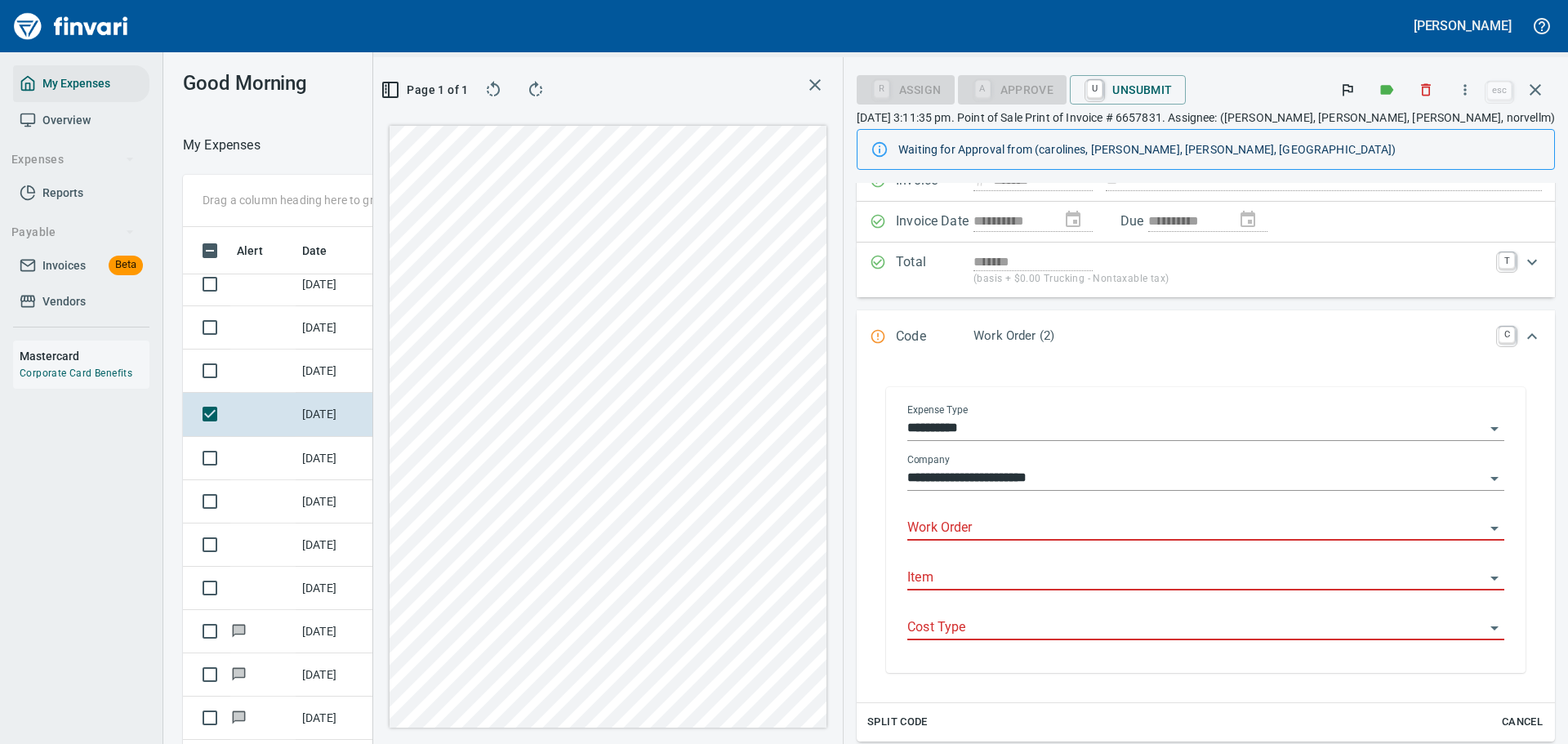
click at [1050, 522] on input "Work Order" at bounding box center [1196, 528] width 577 height 22
type input "*"
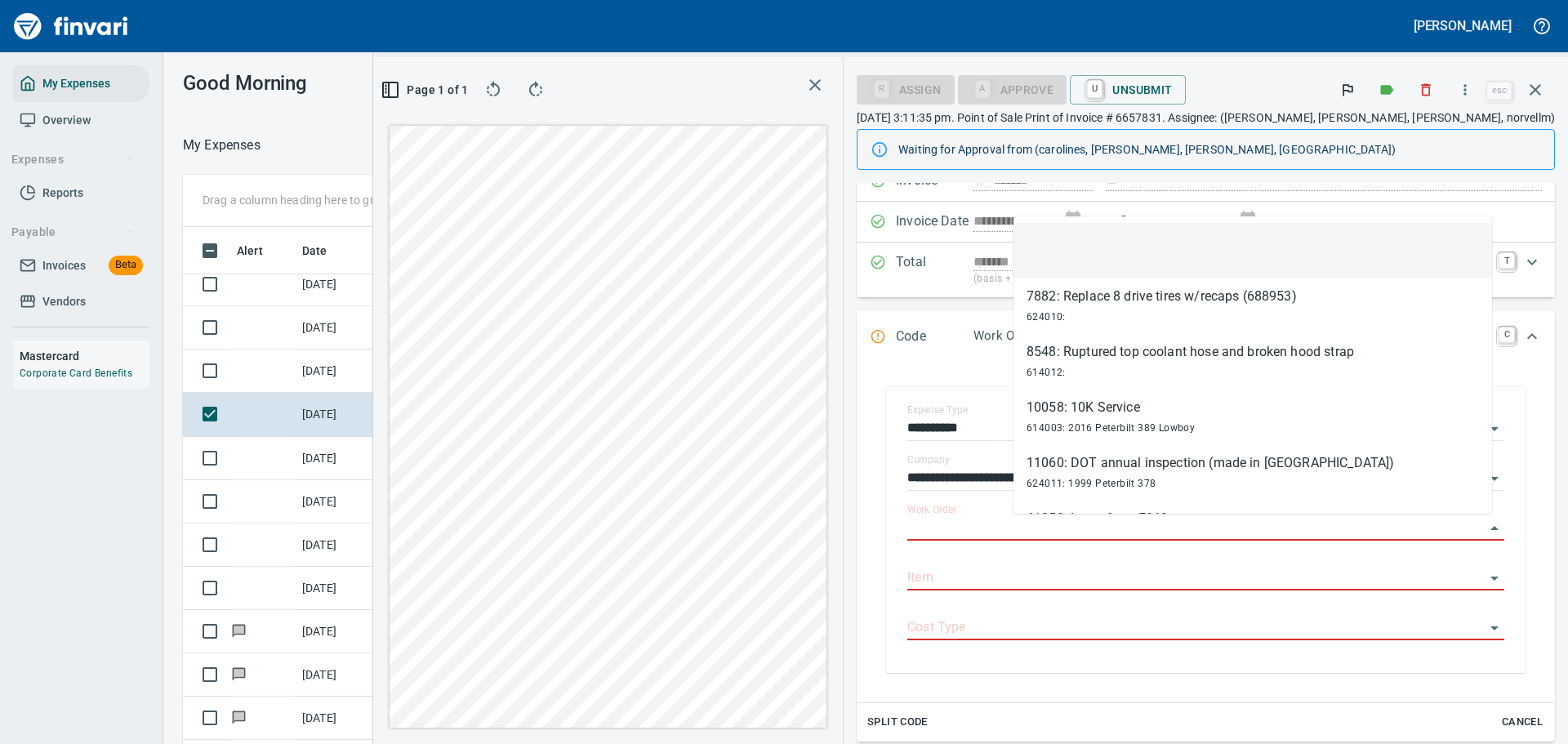
click at [1471, 86] on icon "button" at bounding box center [1465, 90] width 16 height 16
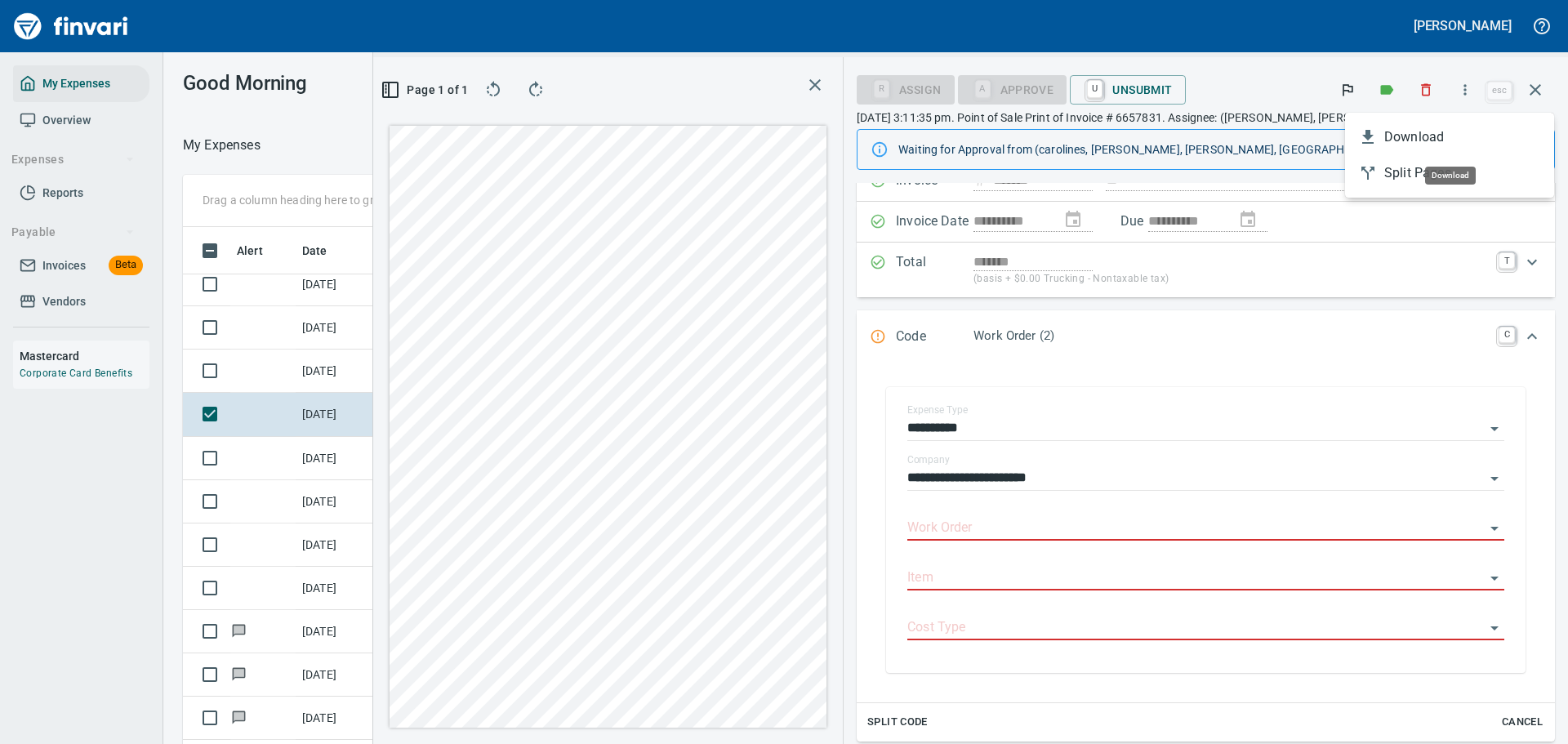
click at [1417, 133] on span "Download" at bounding box center [1463, 138] width 156 height 20
drag, startPoint x: 1535, startPoint y: 91, endPoint x: 1522, endPoint y: 92, distance: 13.0
click at [1535, 91] on icon "button" at bounding box center [1535, 90] width 12 height 12
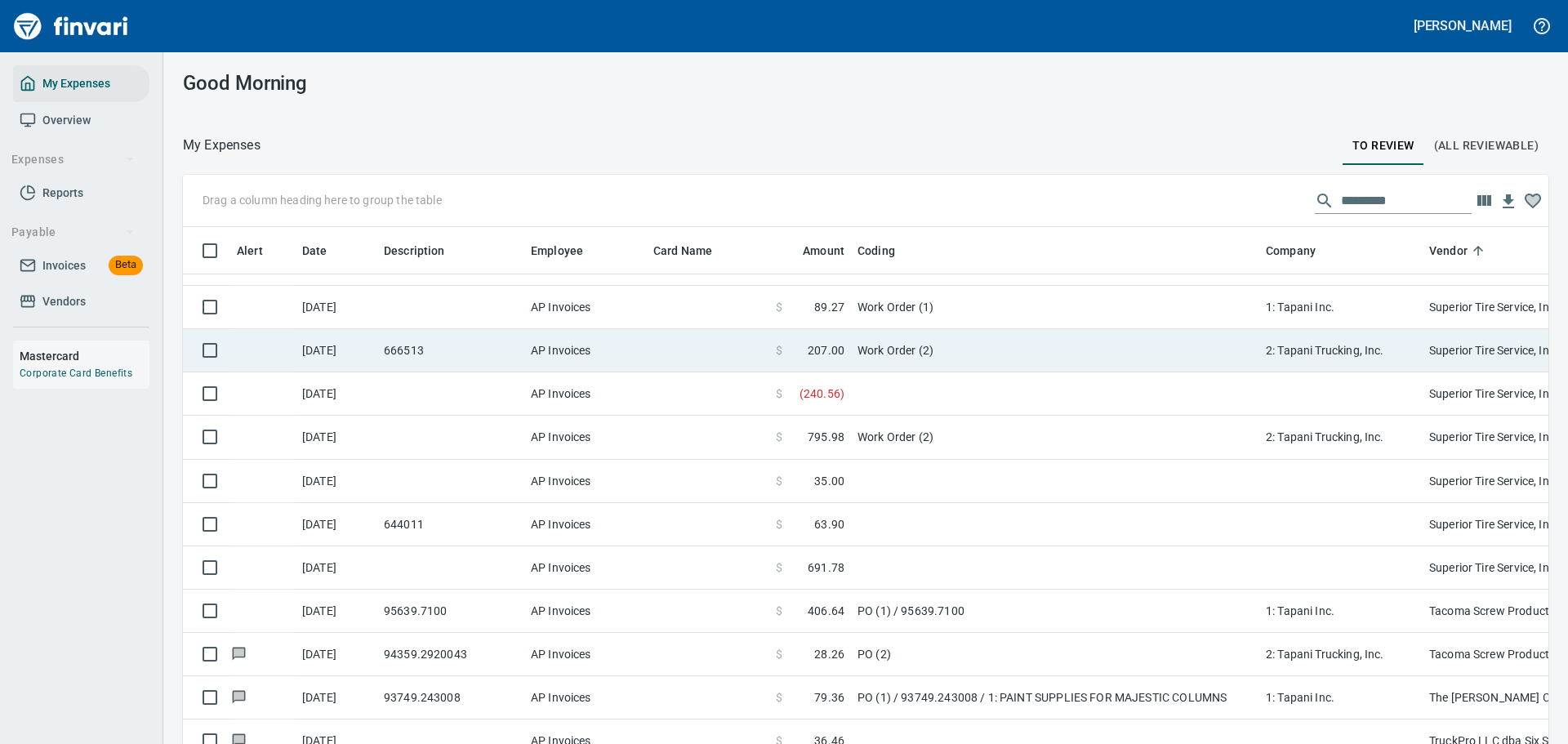
scroll to position [9070, 0]
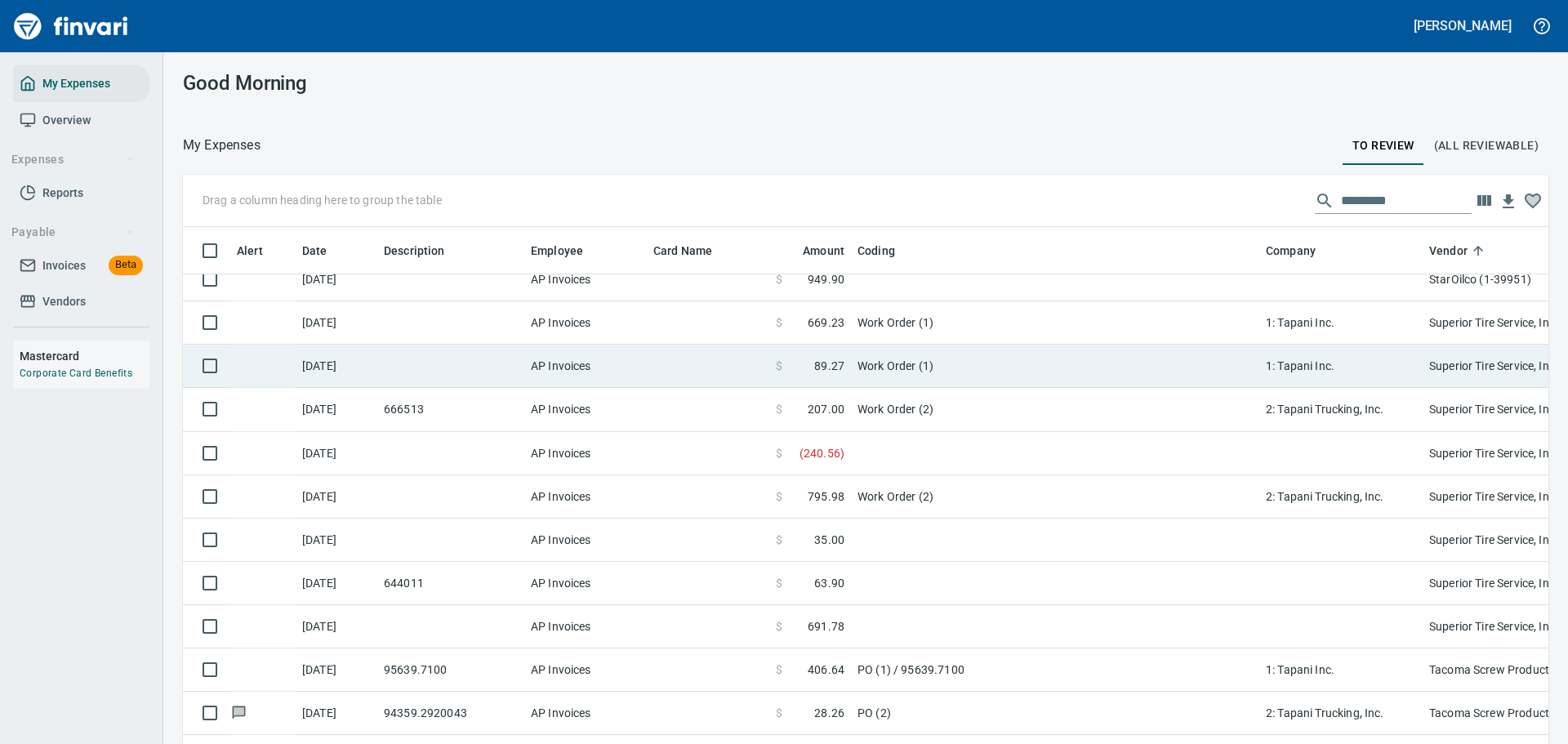
click at [851, 375] on td "Work Order (1)" at bounding box center [1055, 366] width 408 height 43
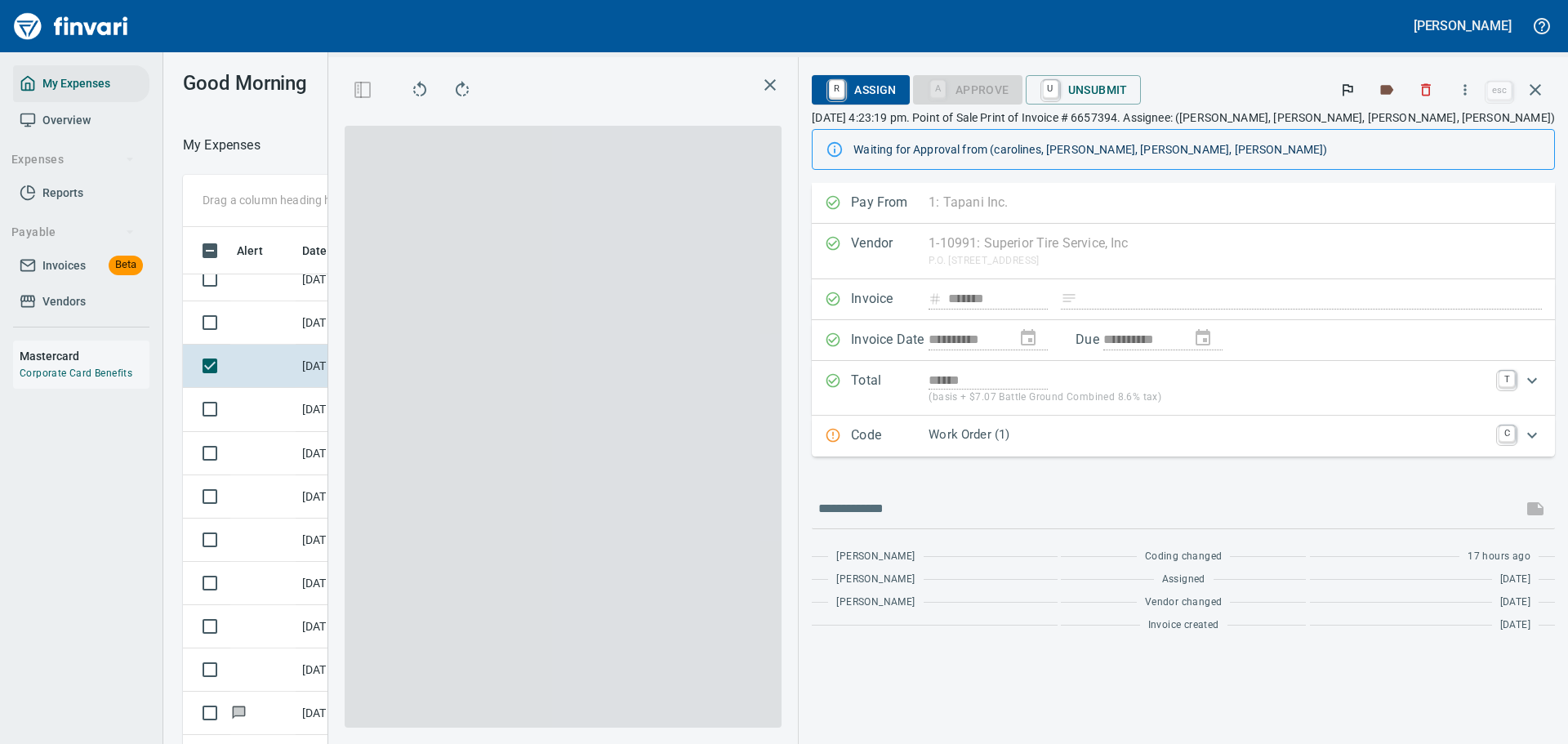
scroll to position [540, 921]
click at [1144, 441] on p "Work Order (1)" at bounding box center [1208, 435] width 560 height 19
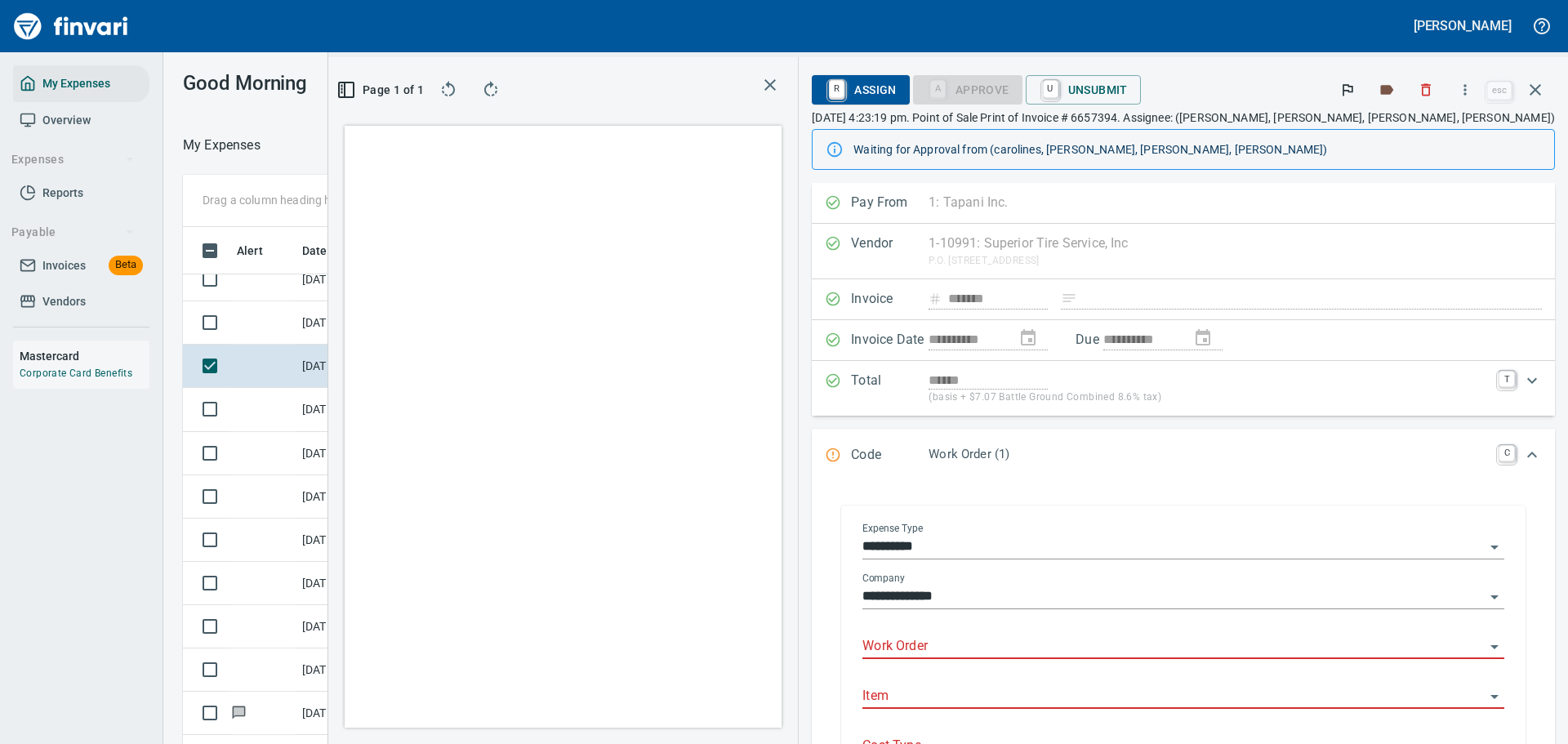
click at [1069, 630] on div "Work Order" at bounding box center [1183, 641] width 642 height 37
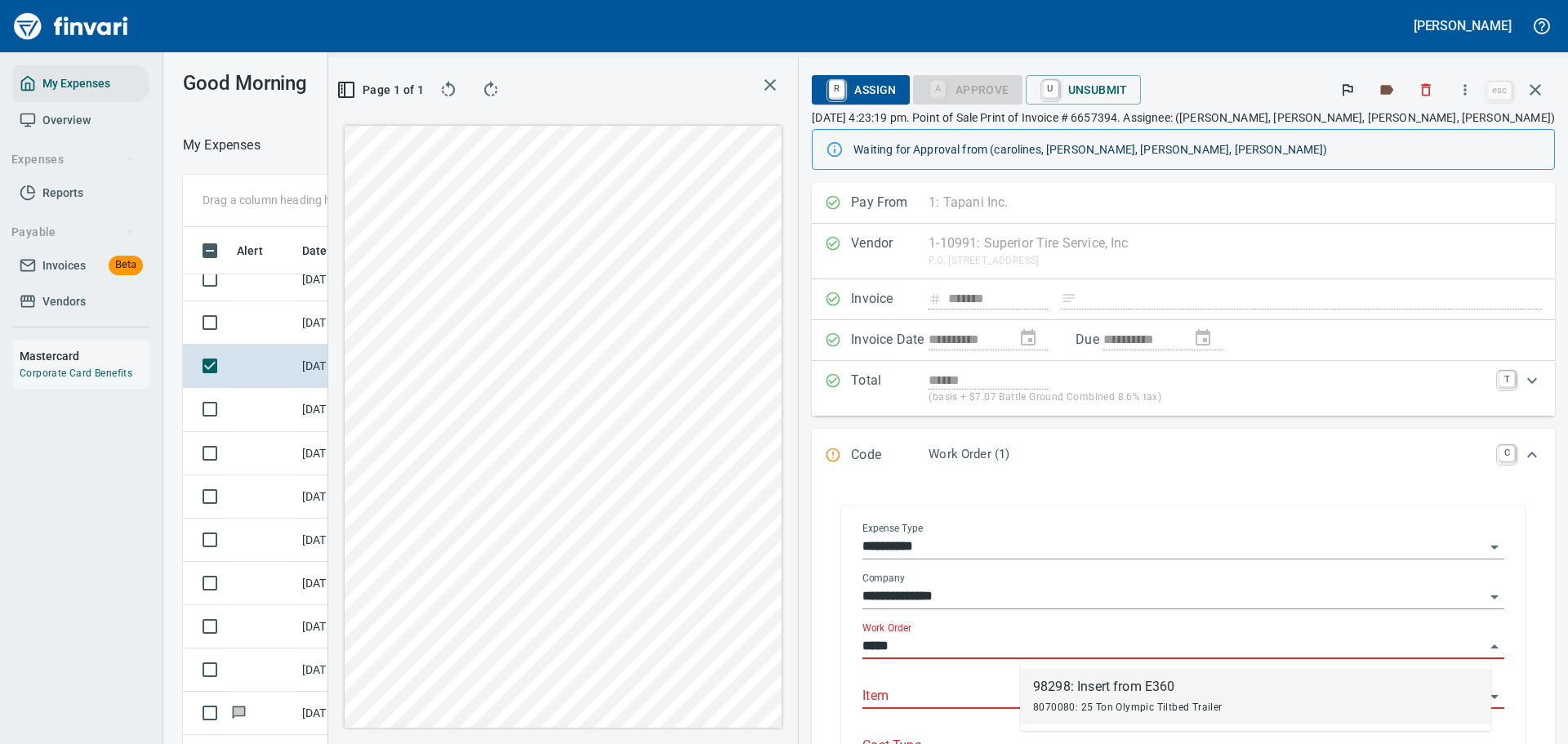
drag, startPoint x: 1062, startPoint y: 690, endPoint x: 1100, endPoint y: 655, distance: 51.7
click at [1063, 690] on div "98298: Insert from E360" at bounding box center [1127, 687] width 190 height 20
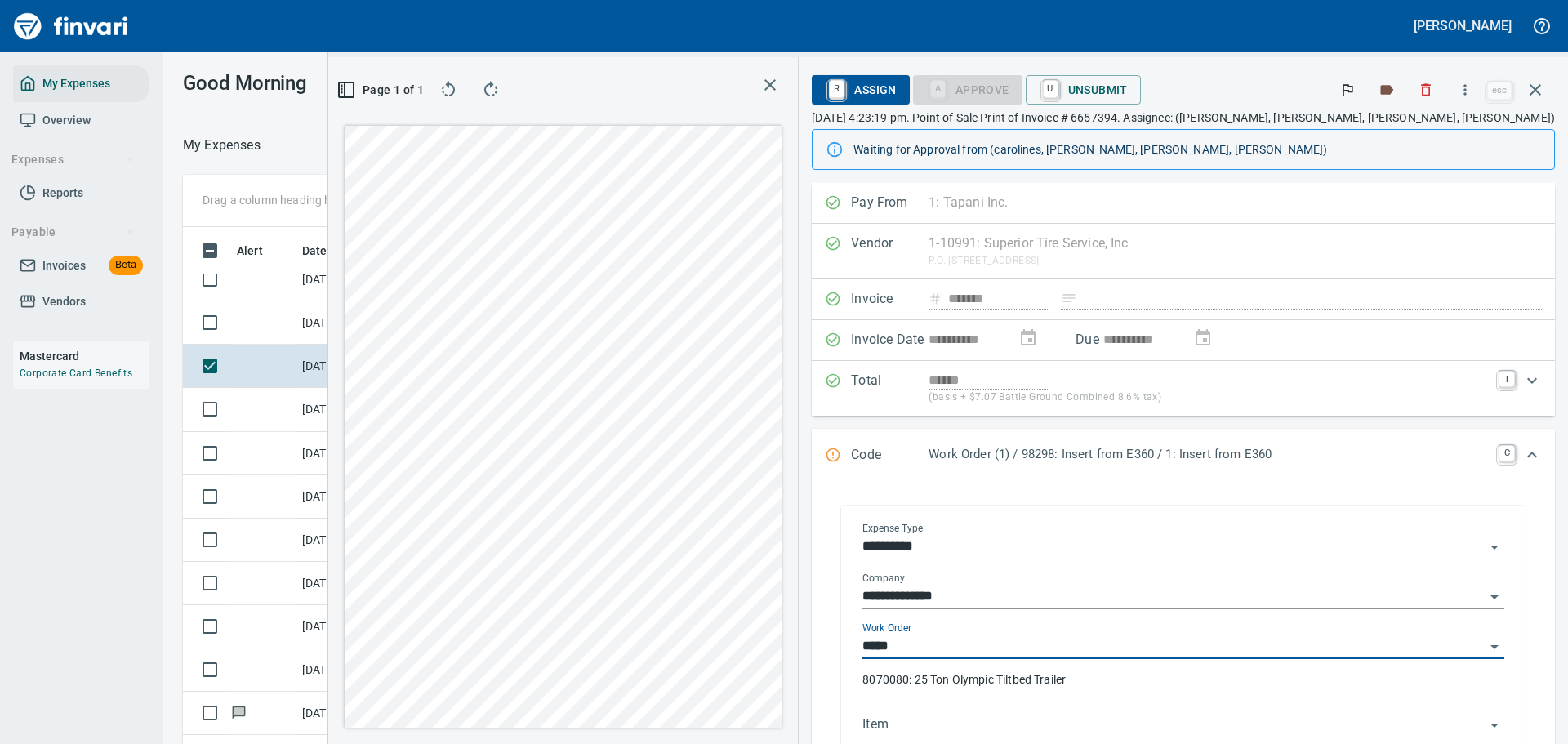
type input "**********"
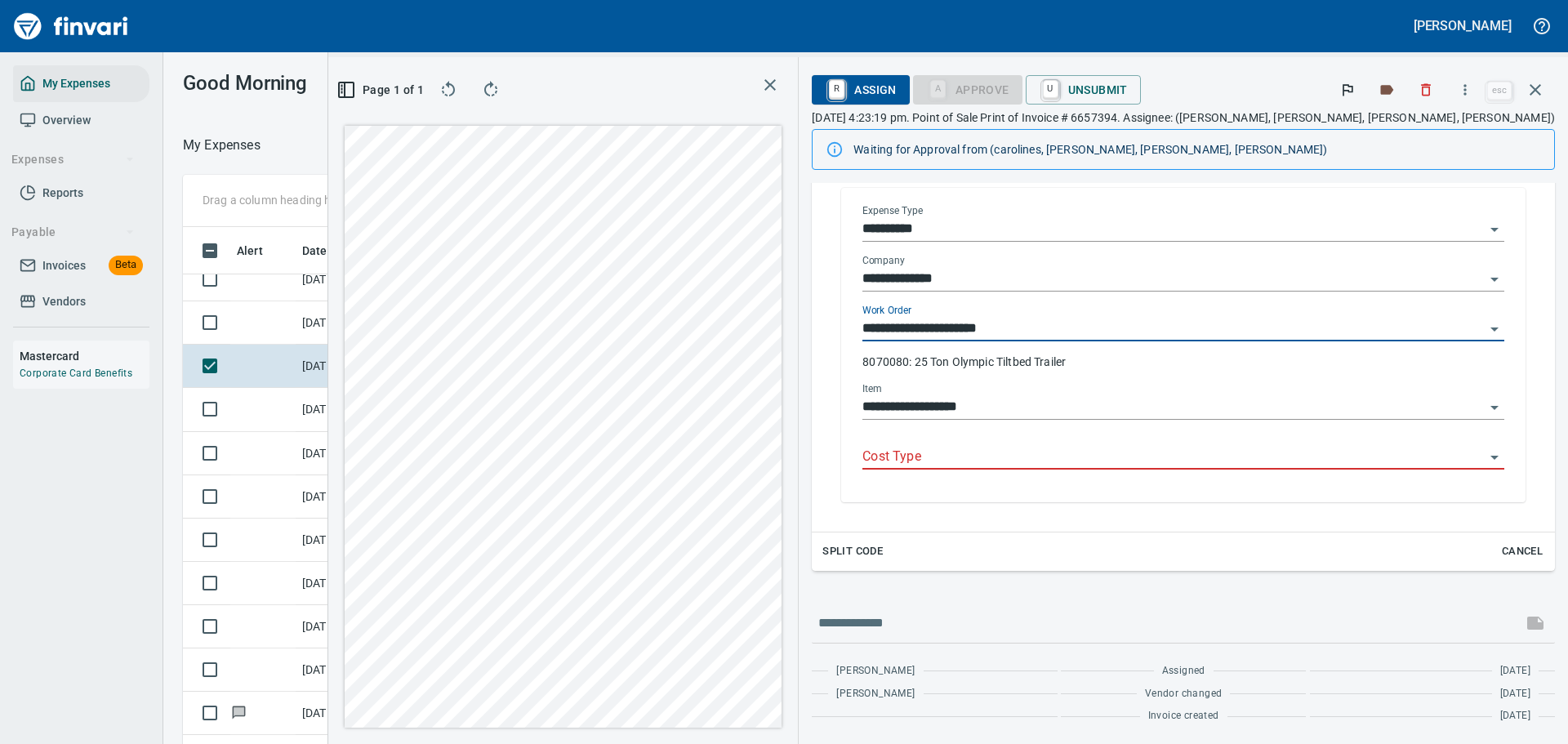
type input "**********"
click at [1080, 466] on input "Cost Type" at bounding box center [1173, 457] width 622 height 22
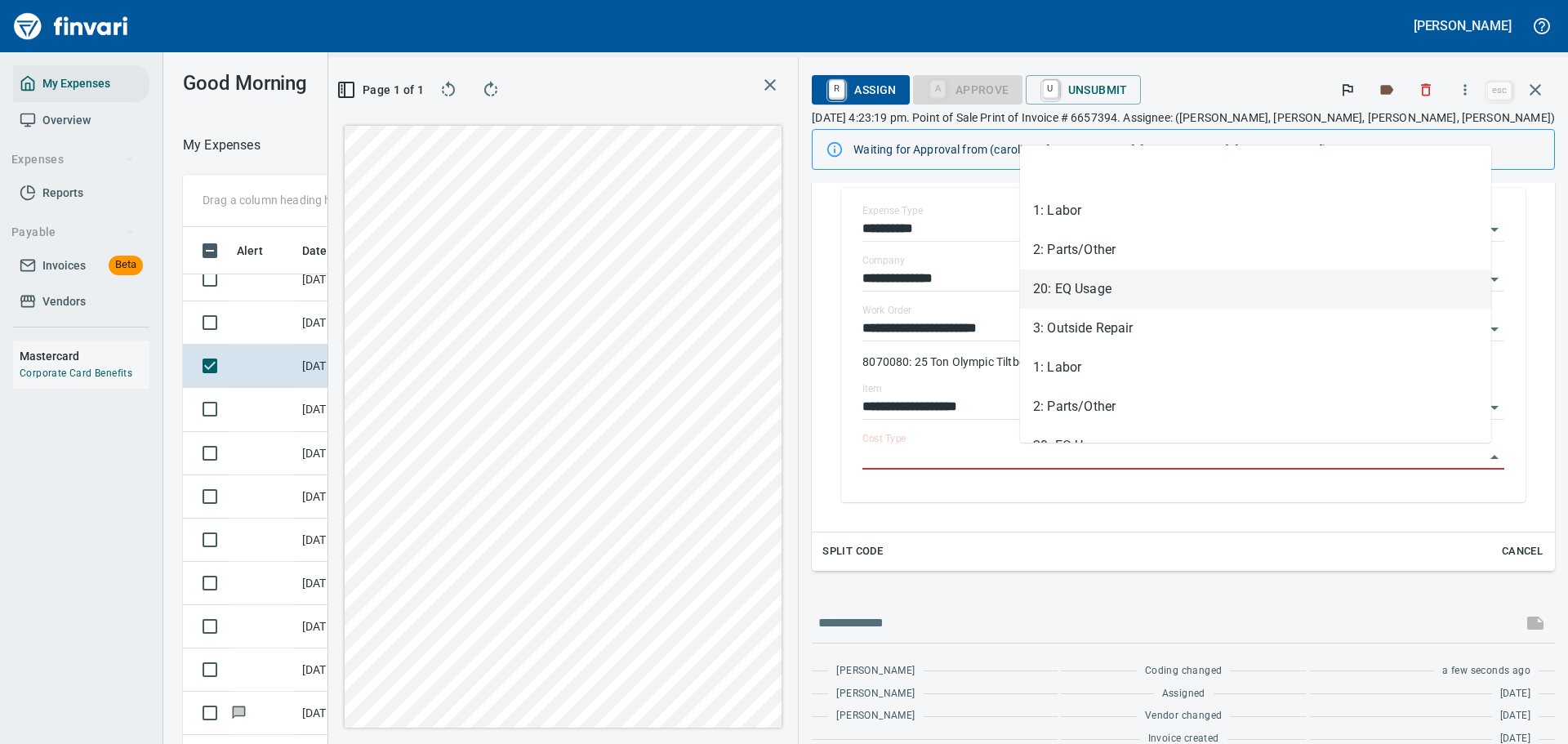
scroll to position [540, 921]
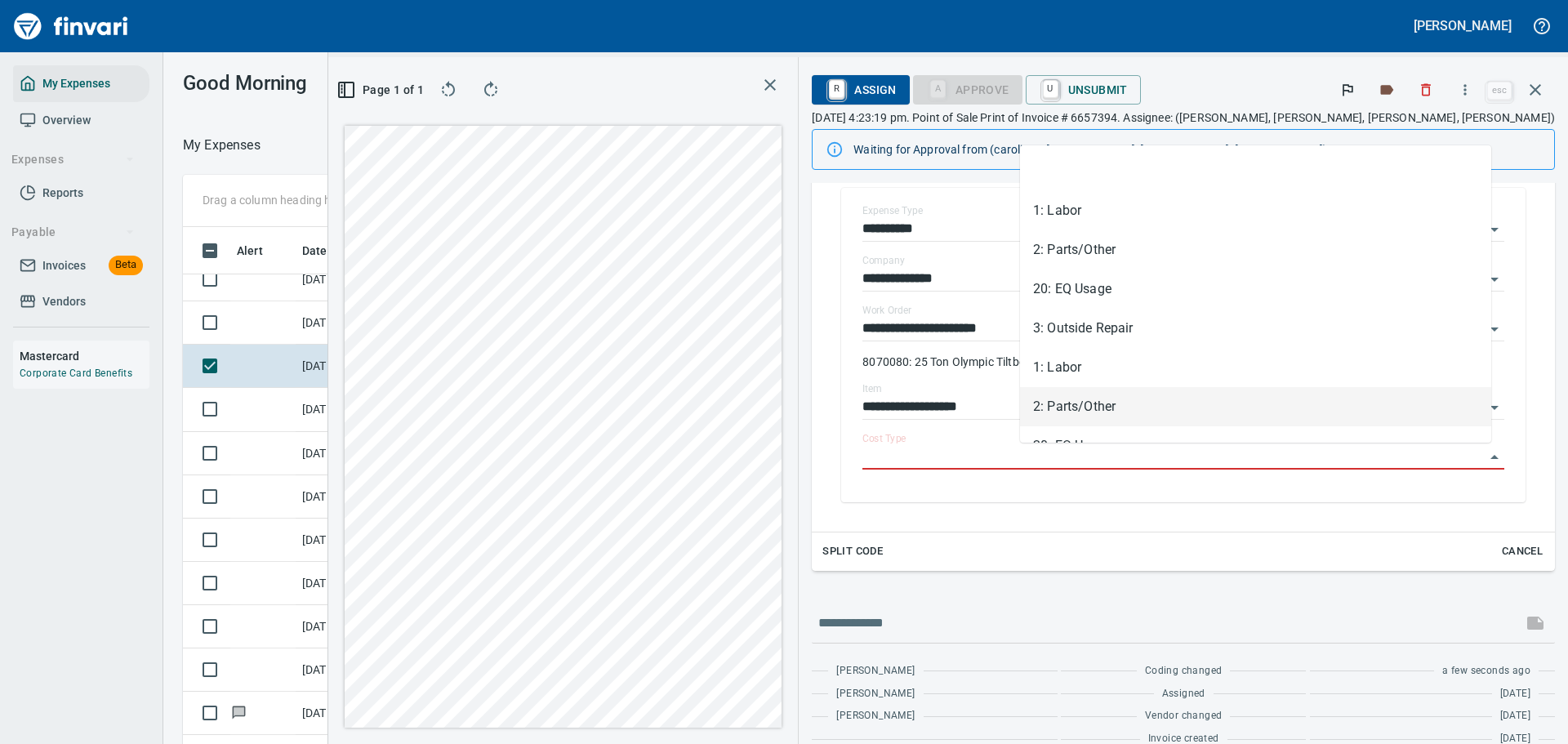
click at [1067, 403] on li "2: Parts/Other" at bounding box center [1255, 408] width 471 height 40
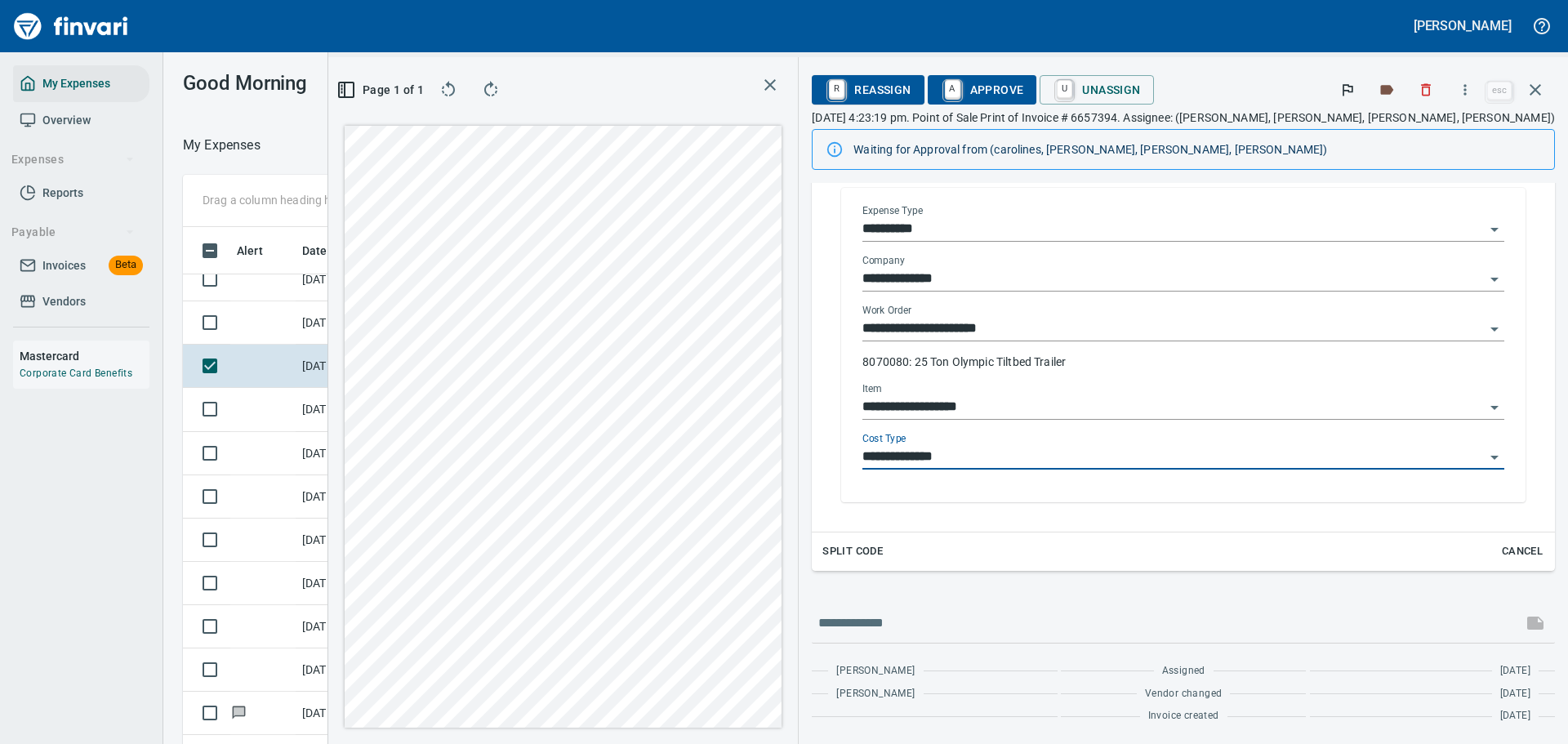
type input "**********"
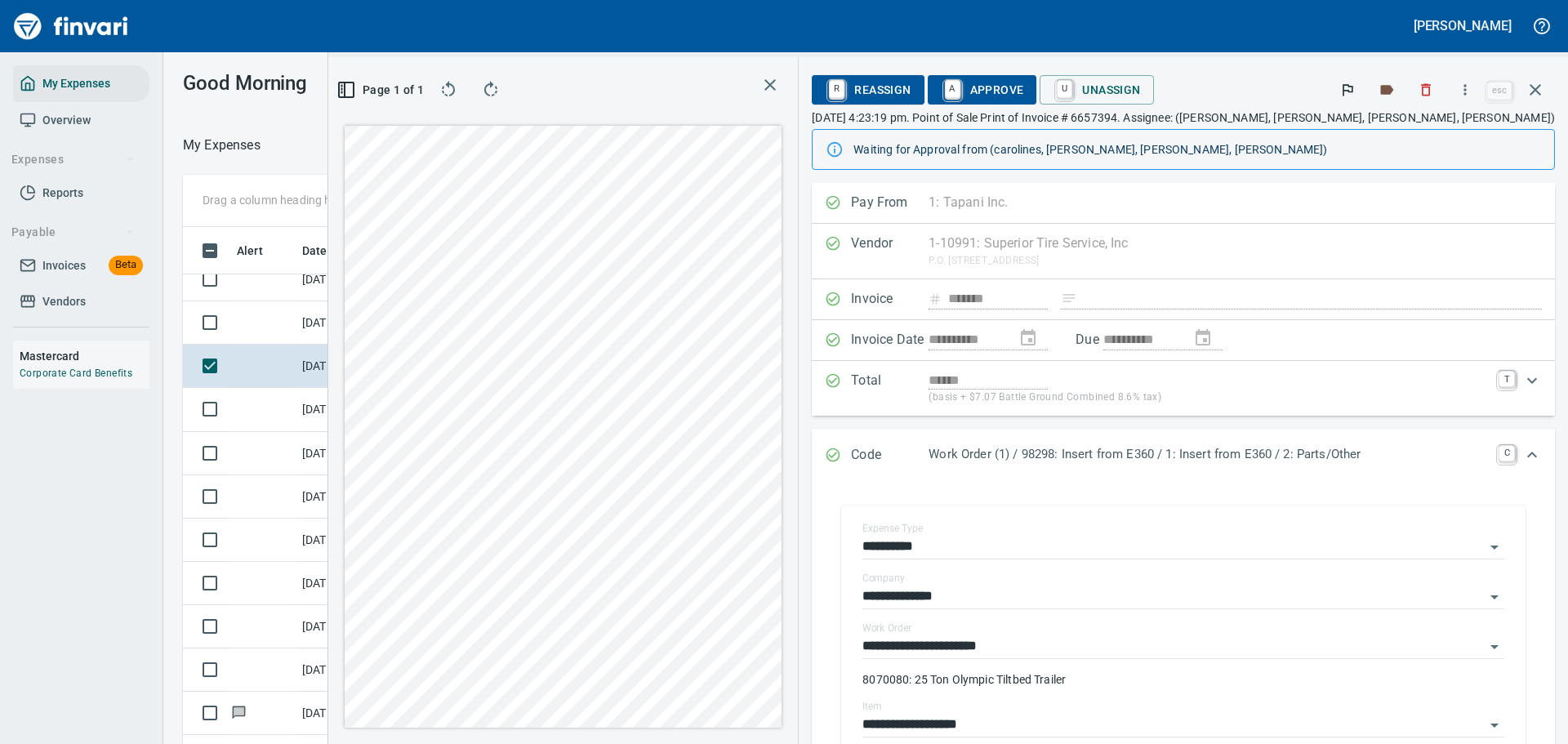
click at [1024, 91] on span "A Approve" at bounding box center [982, 89] width 84 height 28
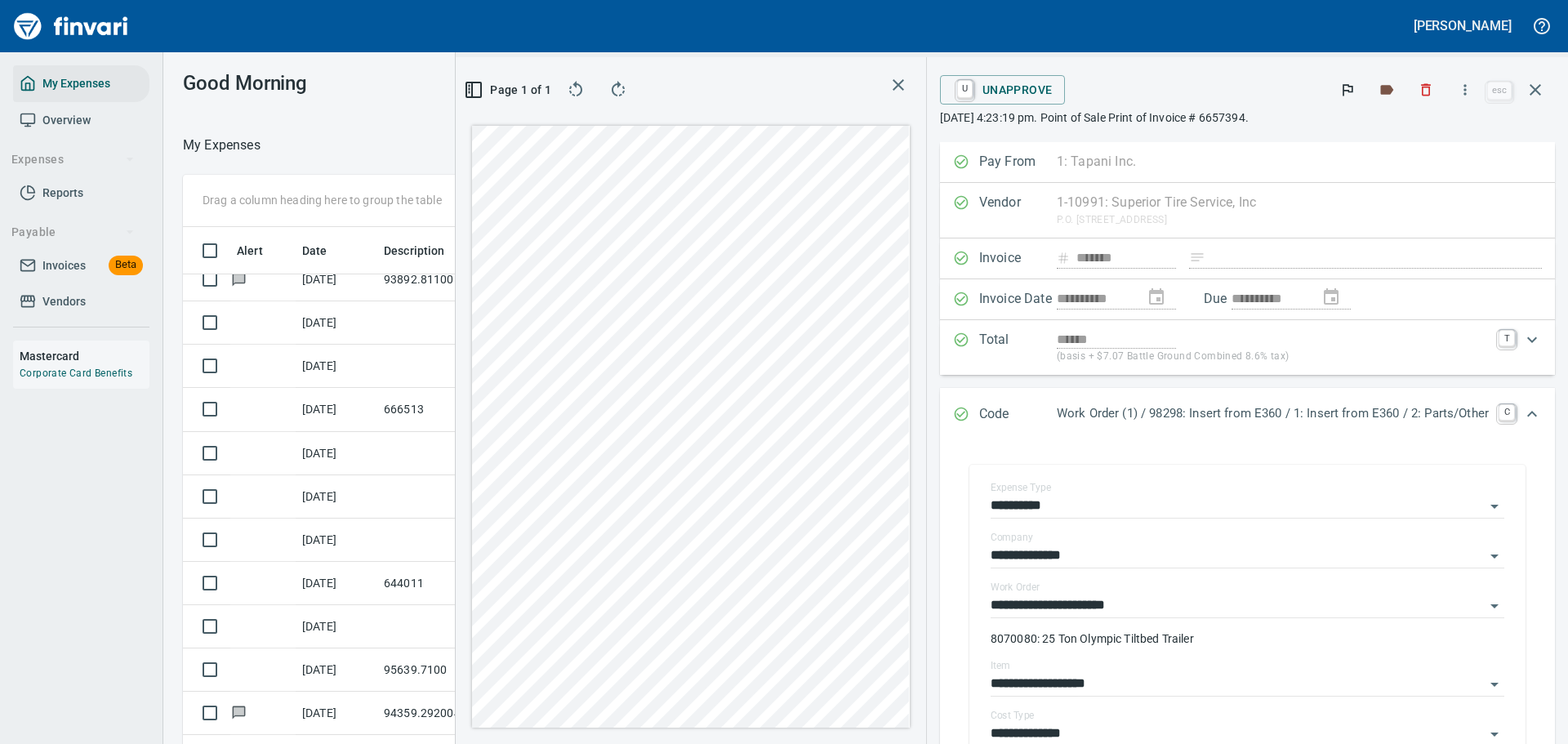
drag, startPoint x: 1528, startPoint y: 83, endPoint x: 1459, endPoint y: 168, distance: 109.5
click at [1529, 83] on icon "button" at bounding box center [1536, 90] width 20 height 20
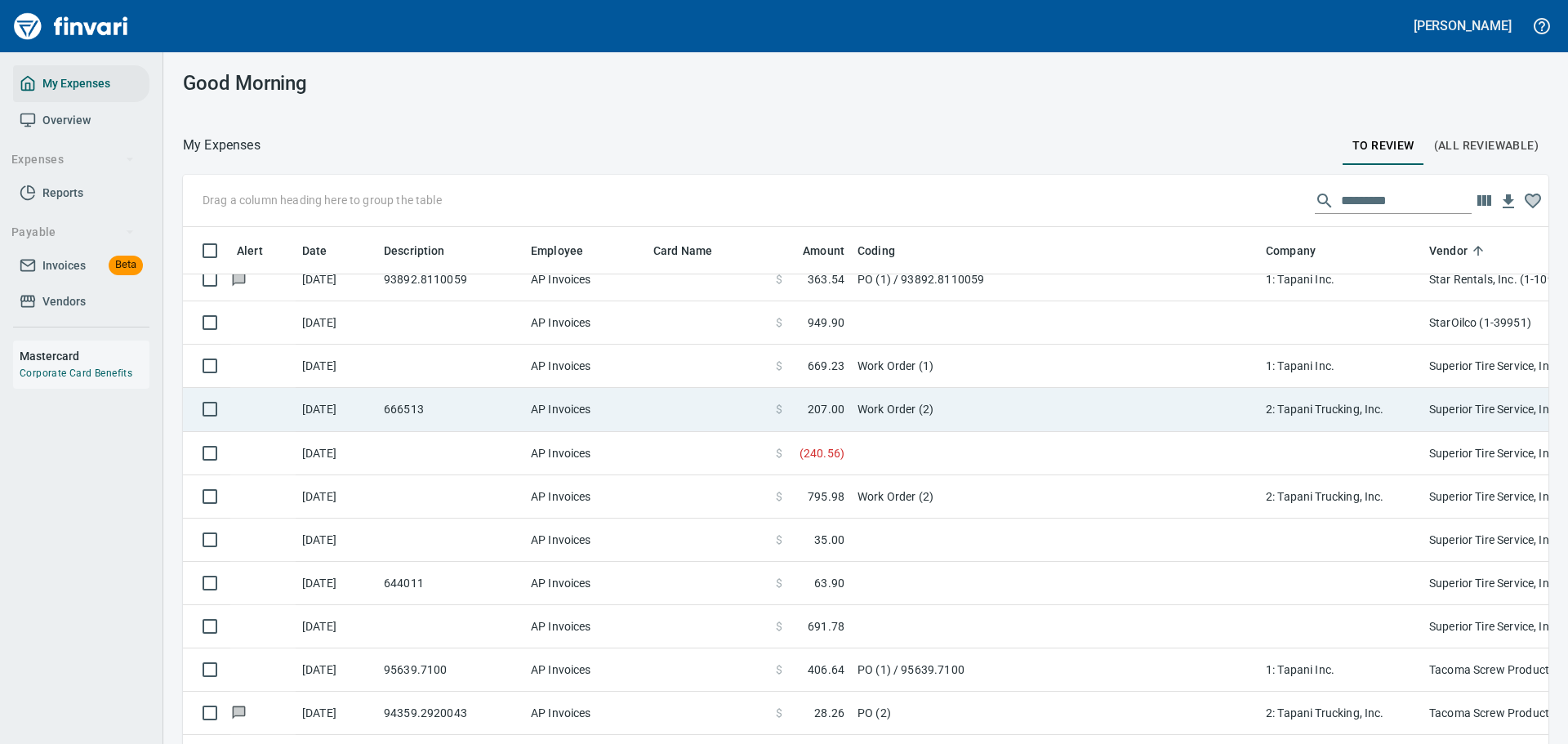
scroll to position [540, 1329]
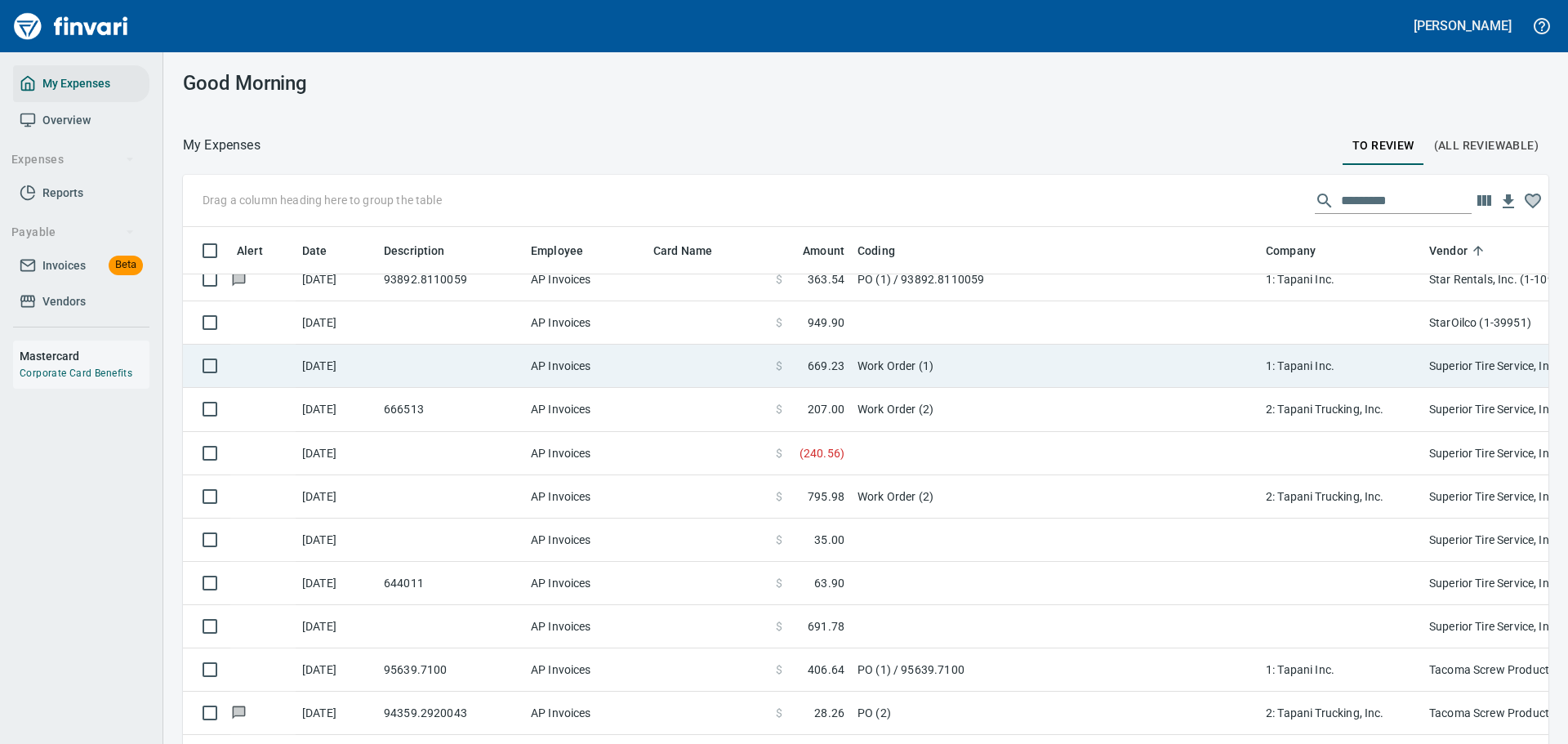
click at [859, 365] on td "Work Order (1)" at bounding box center [1055, 366] width 408 height 43
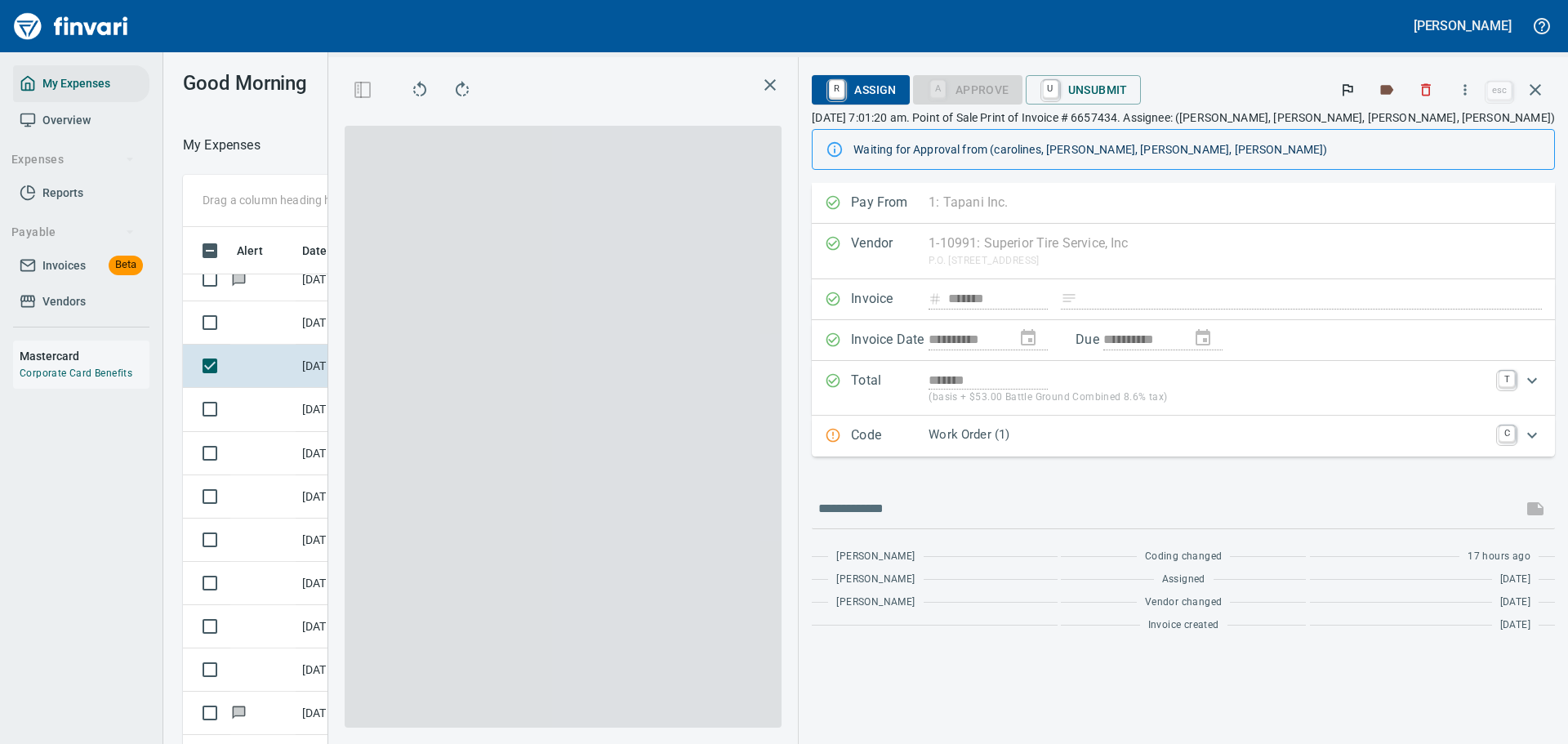
scroll to position [540, 921]
click at [1126, 441] on p "Work Order (1)" at bounding box center [1208, 435] width 560 height 19
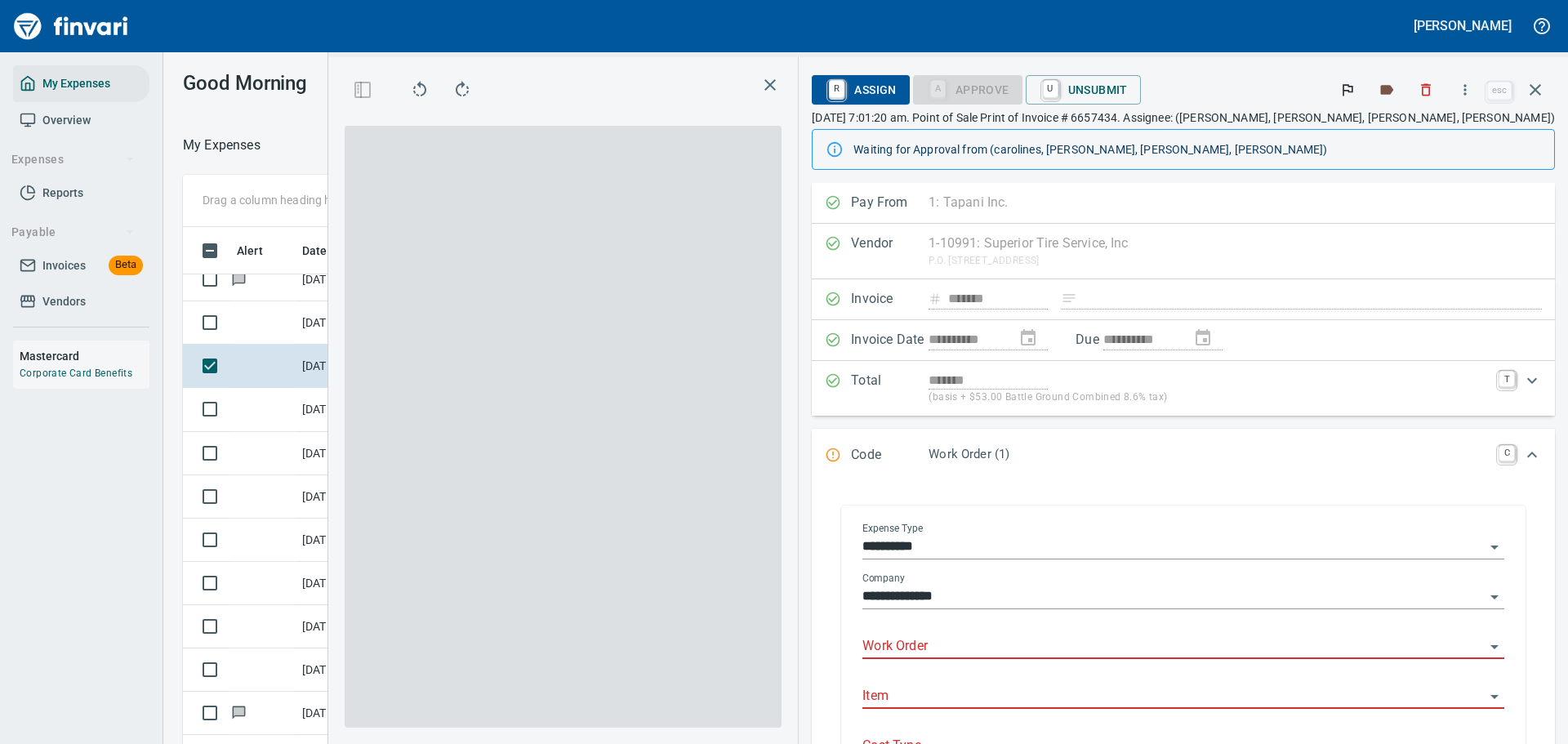
scroll to position [245, 0]
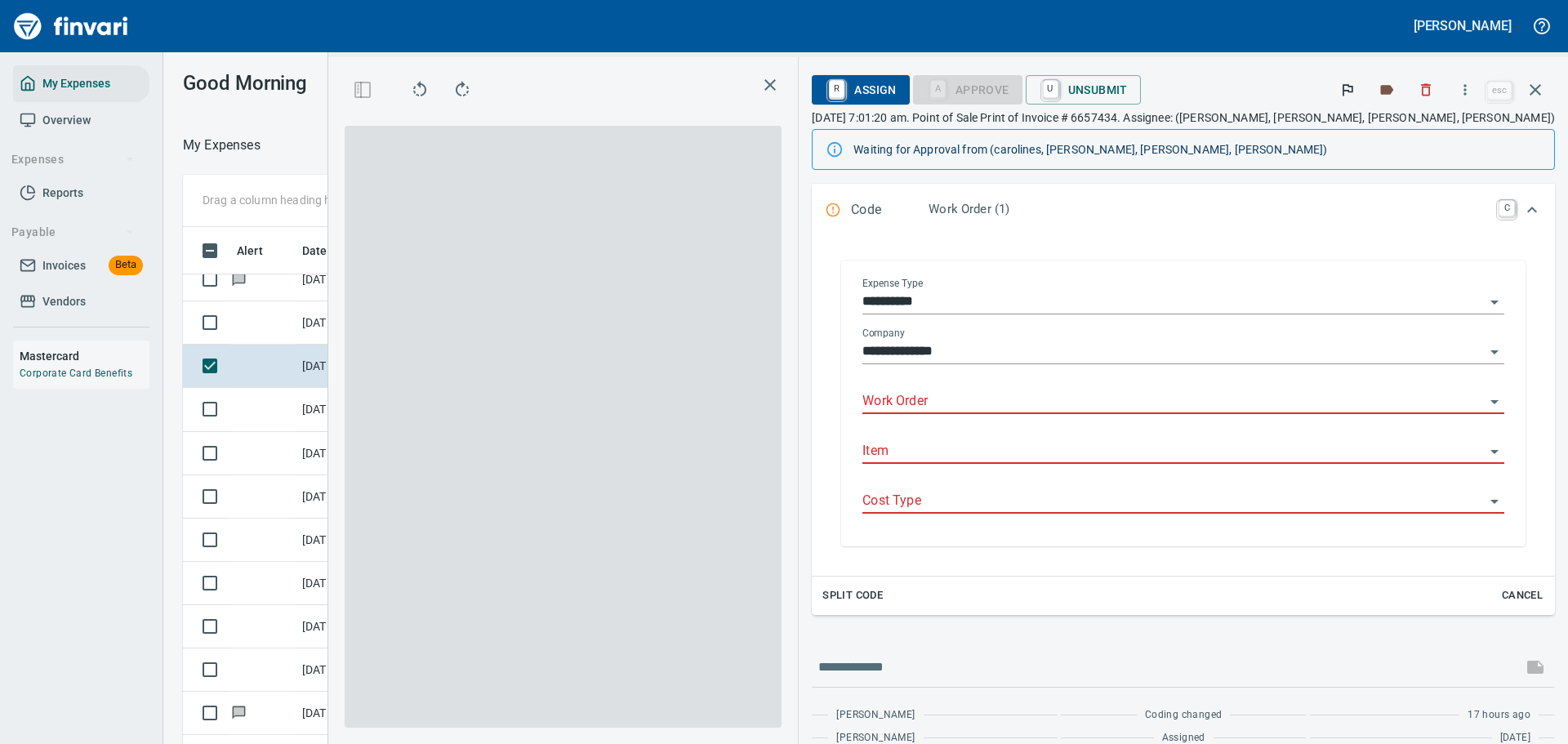
click at [1065, 390] on input "Work Order" at bounding box center [1173, 401] width 622 height 22
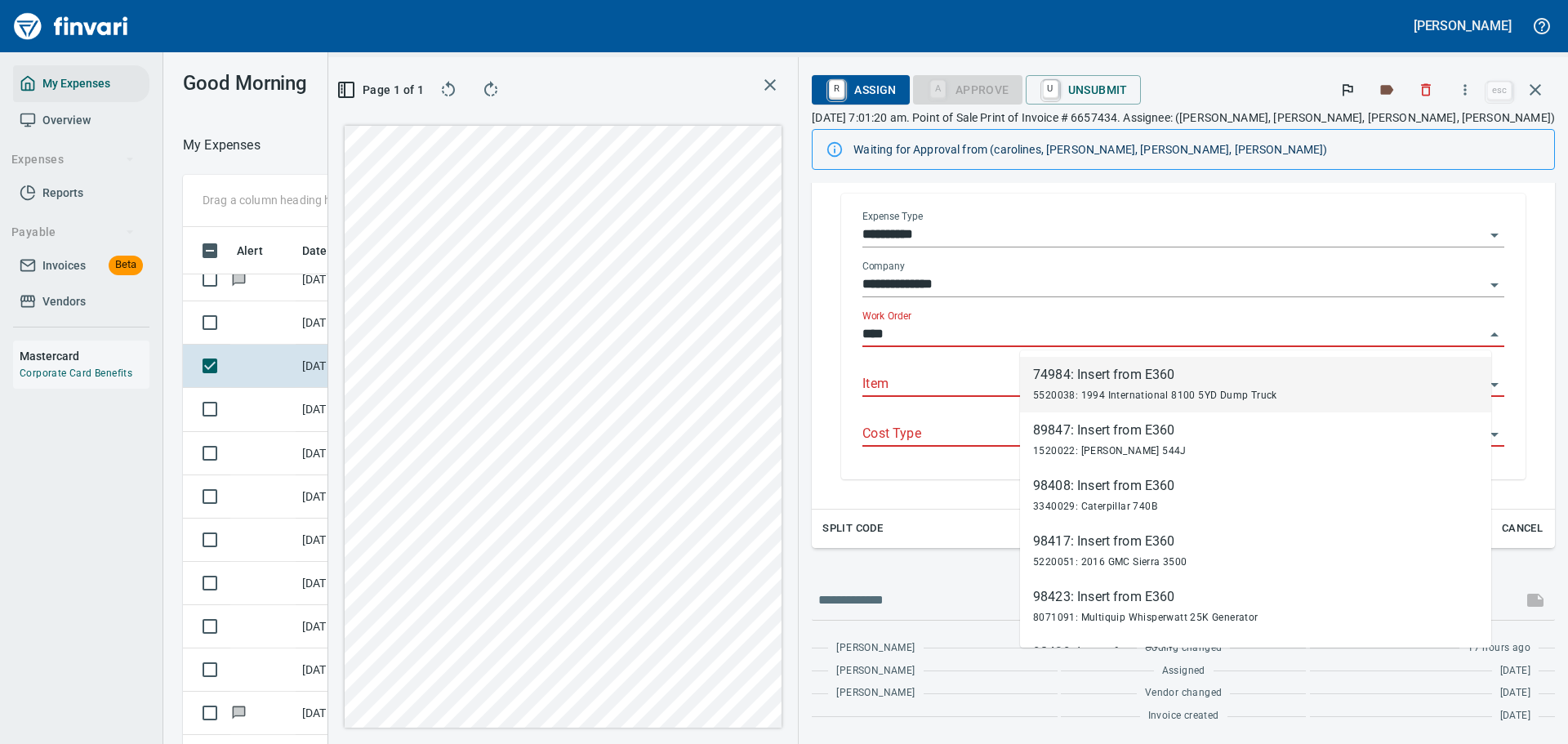
scroll to position [540, 921]
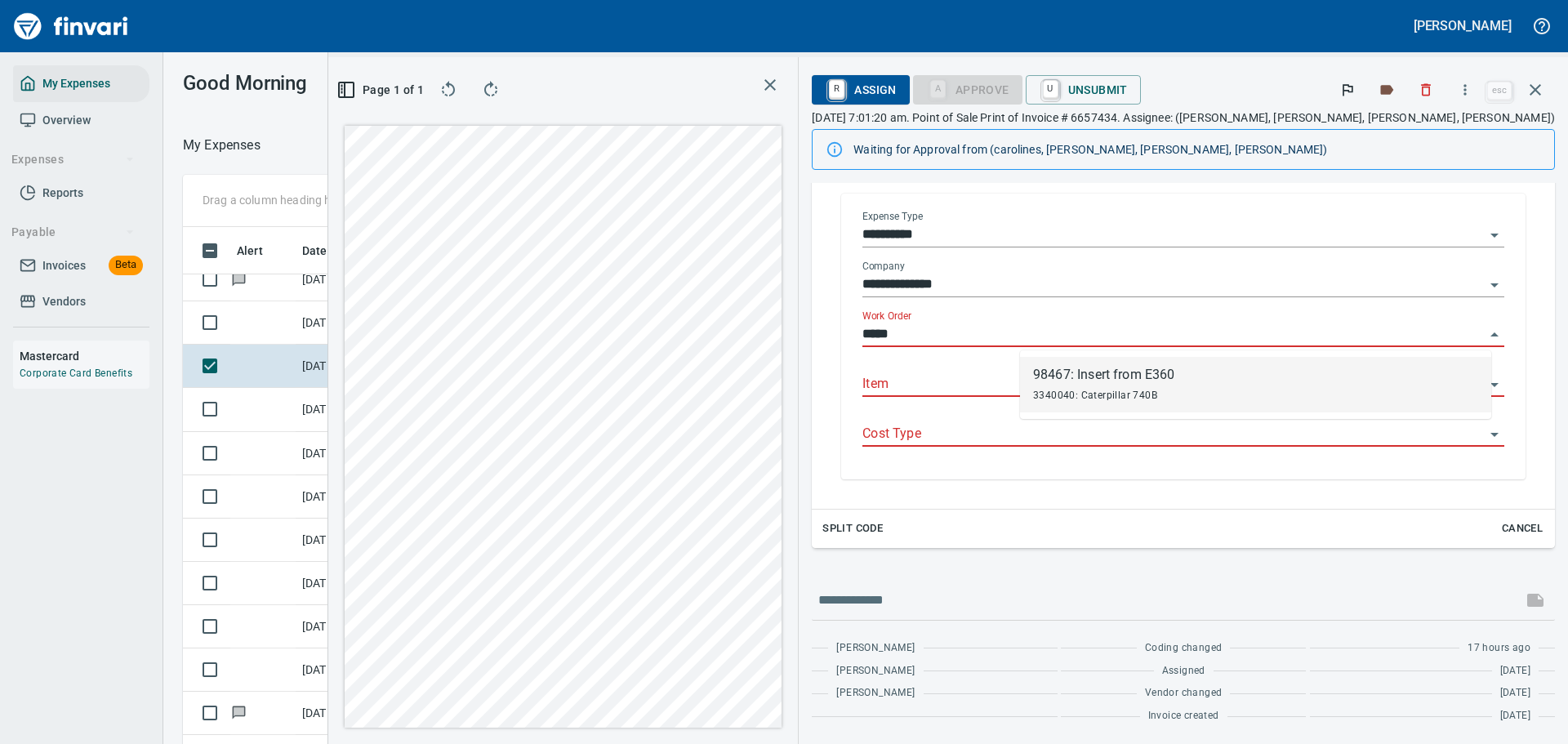
click at [1082, 390] on span "3340040: Caterpillar 740B" at bounding box center [1095, 395] width 124 height 12
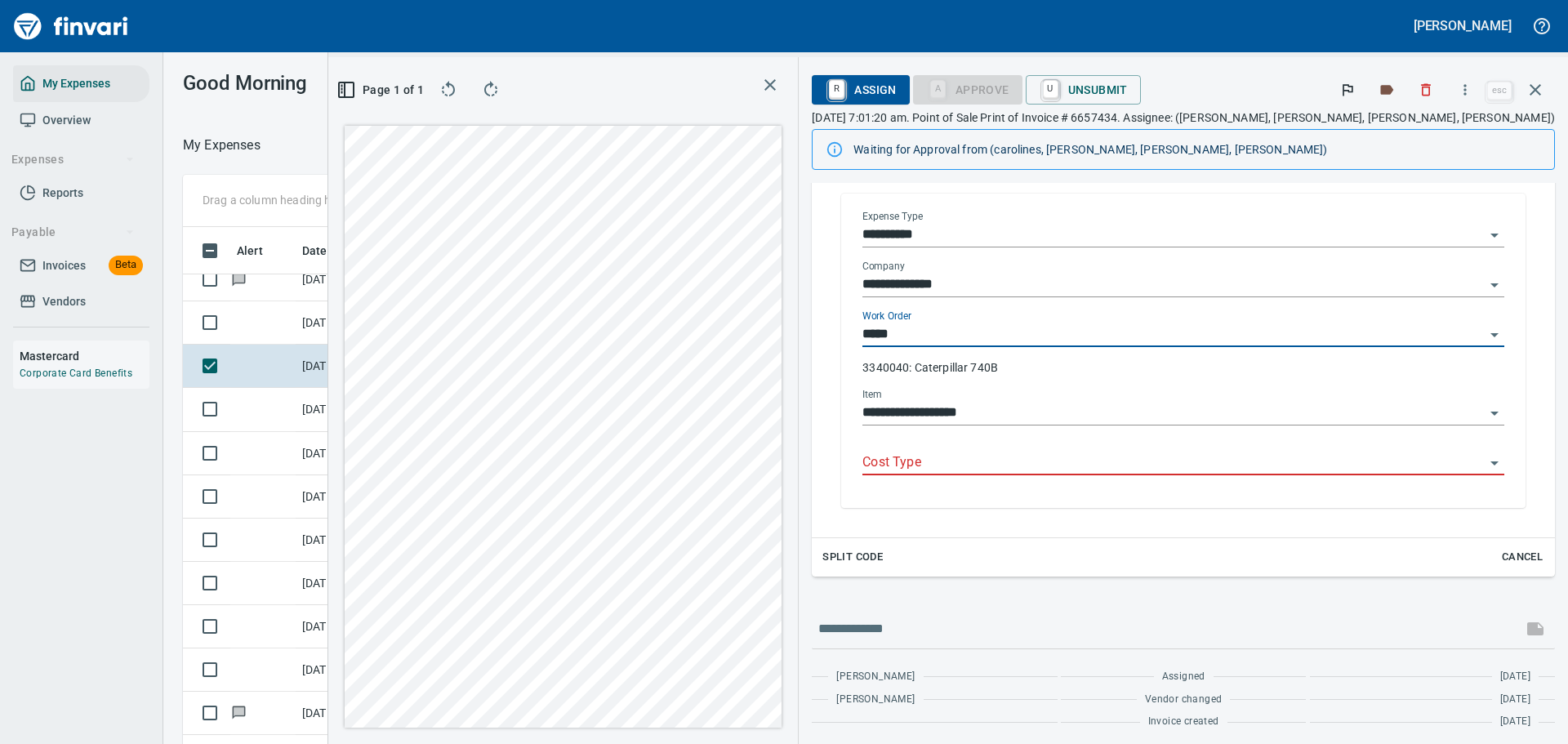
type input "**********"
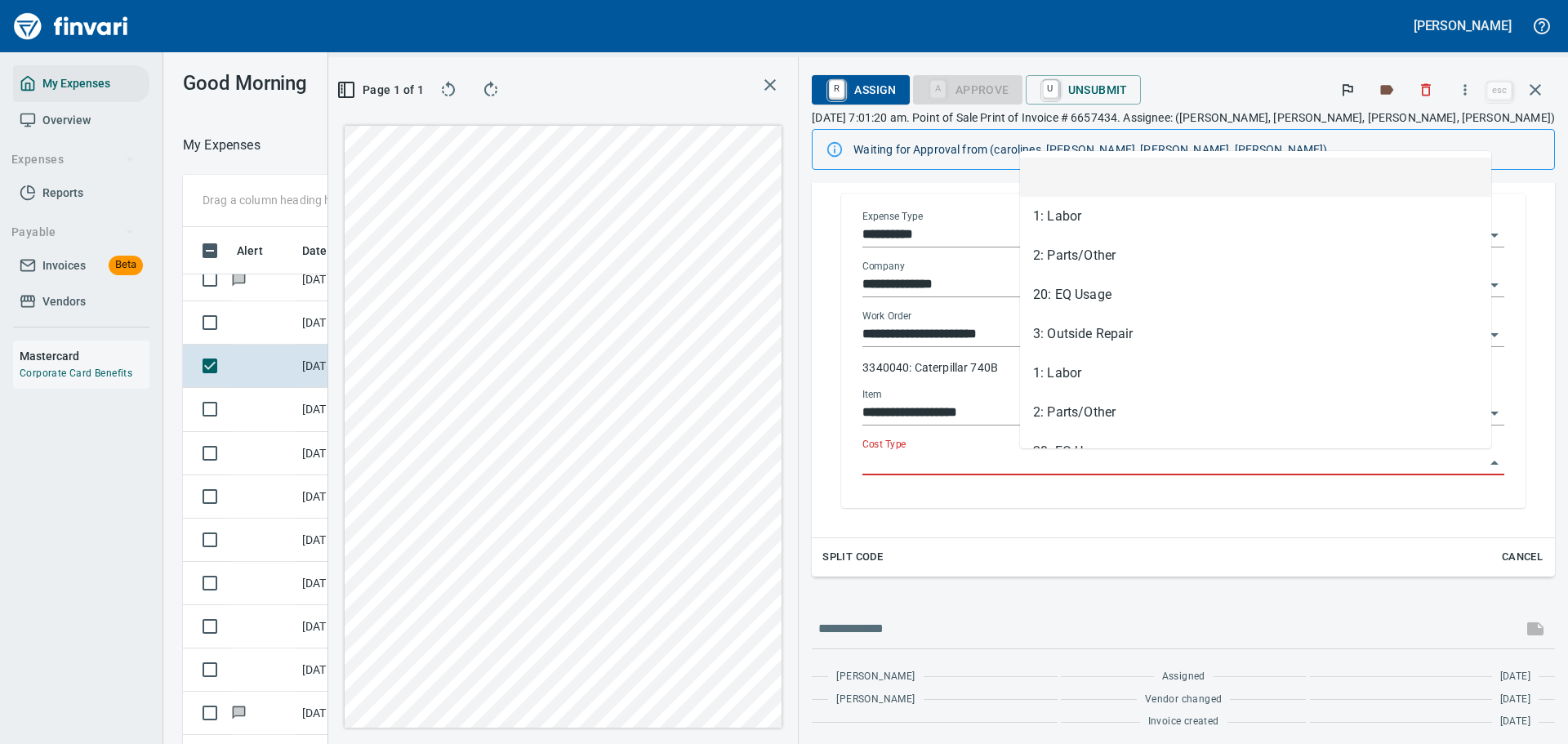
click at [1074, 462] on input "Cost Type" at bounding box center [1173, 462] width 622 height 22
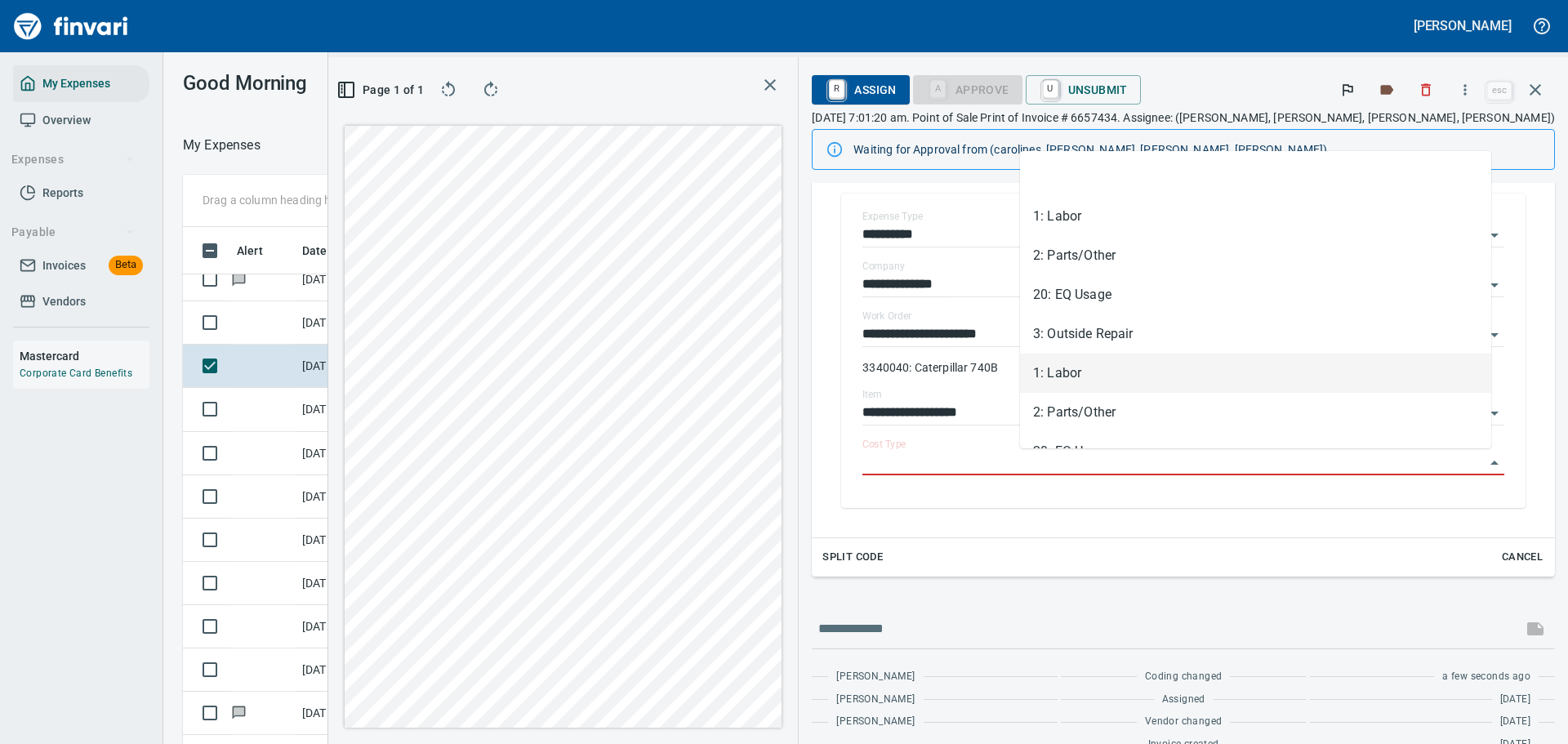
click at [1064, 420] on li "2: Parts/Other" at bounding box center [1255, 413] width 471 height 40
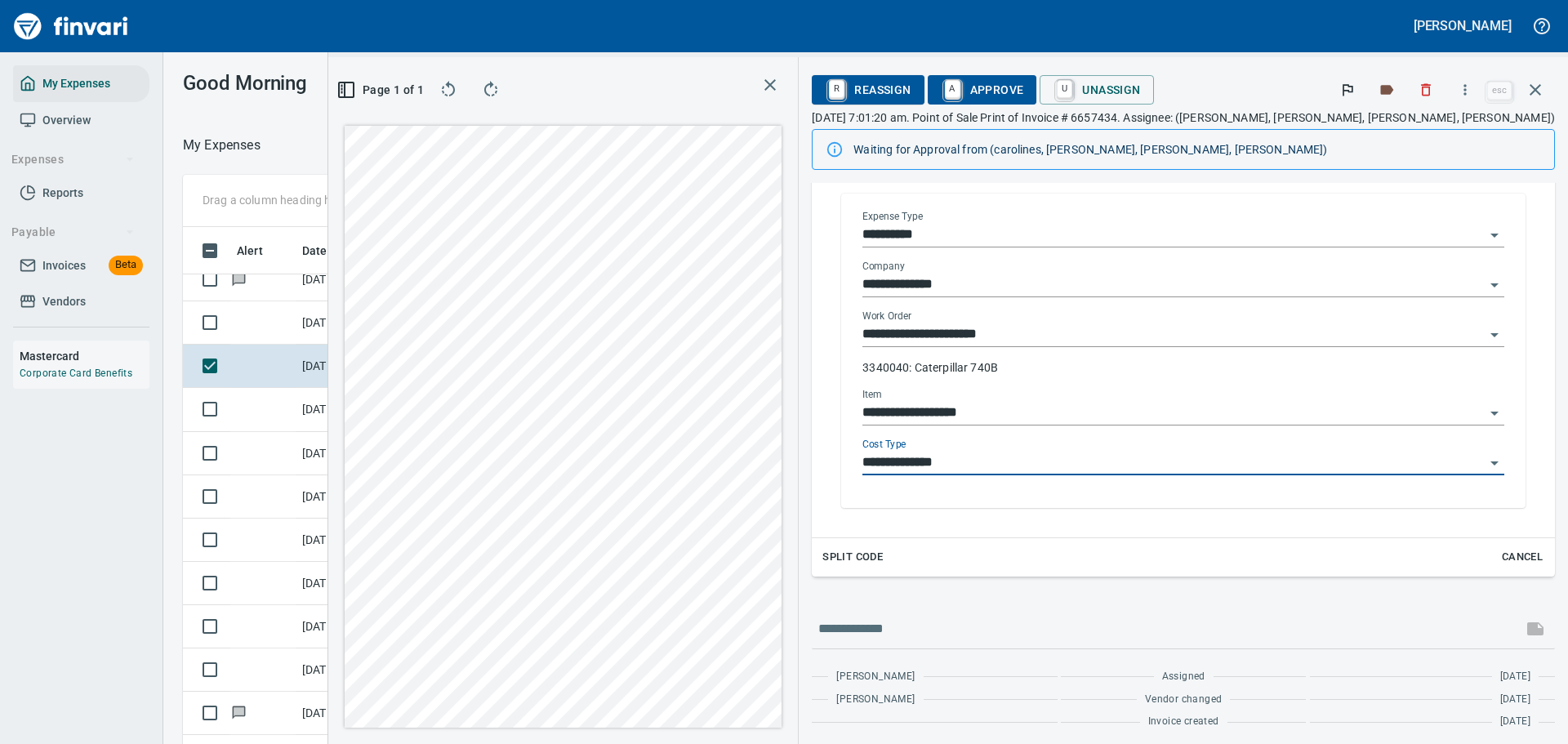
type input "**********"
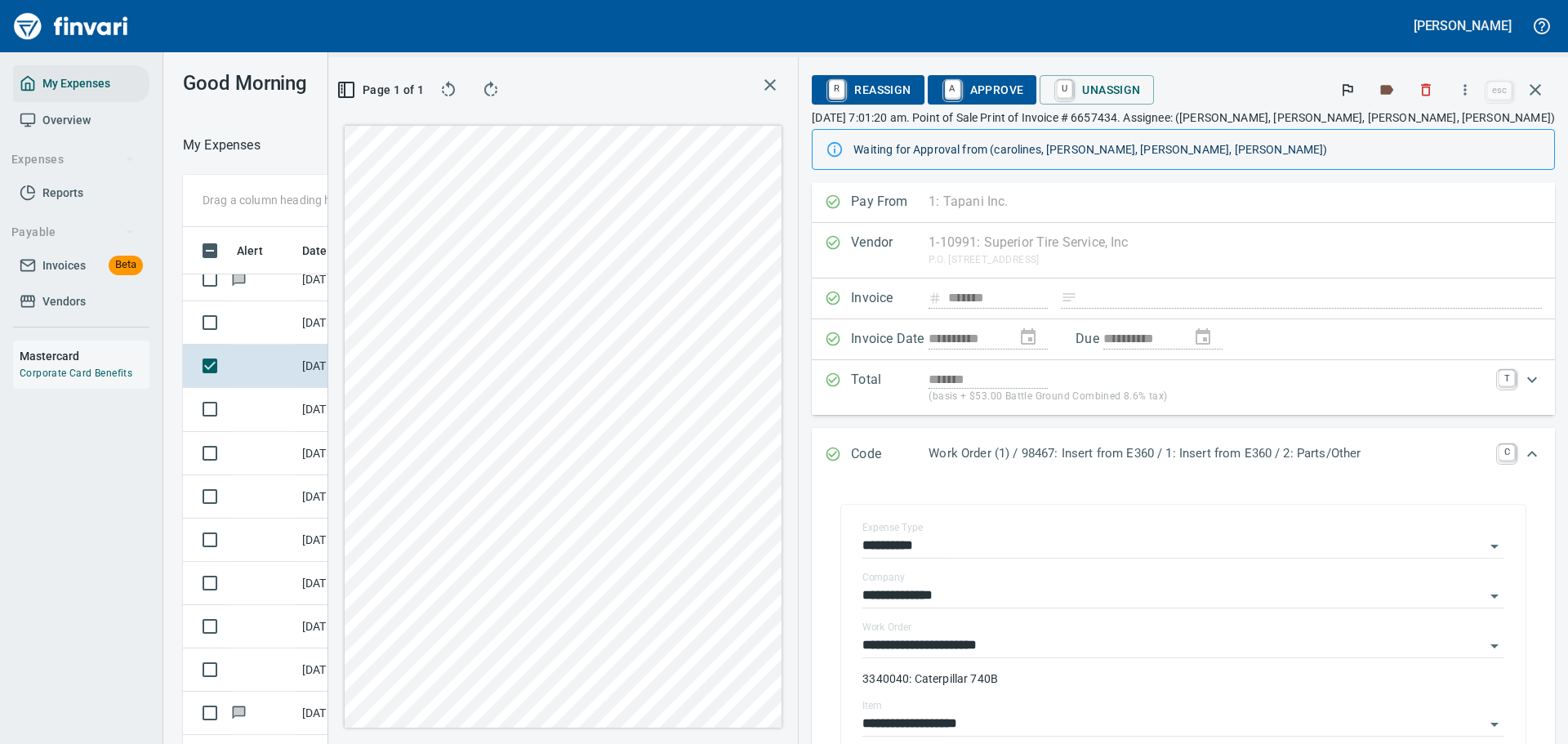
scroll to position [0, 0]
click at [960, 94] on link "A" at bounding box center [952, 90] width 15 height 18
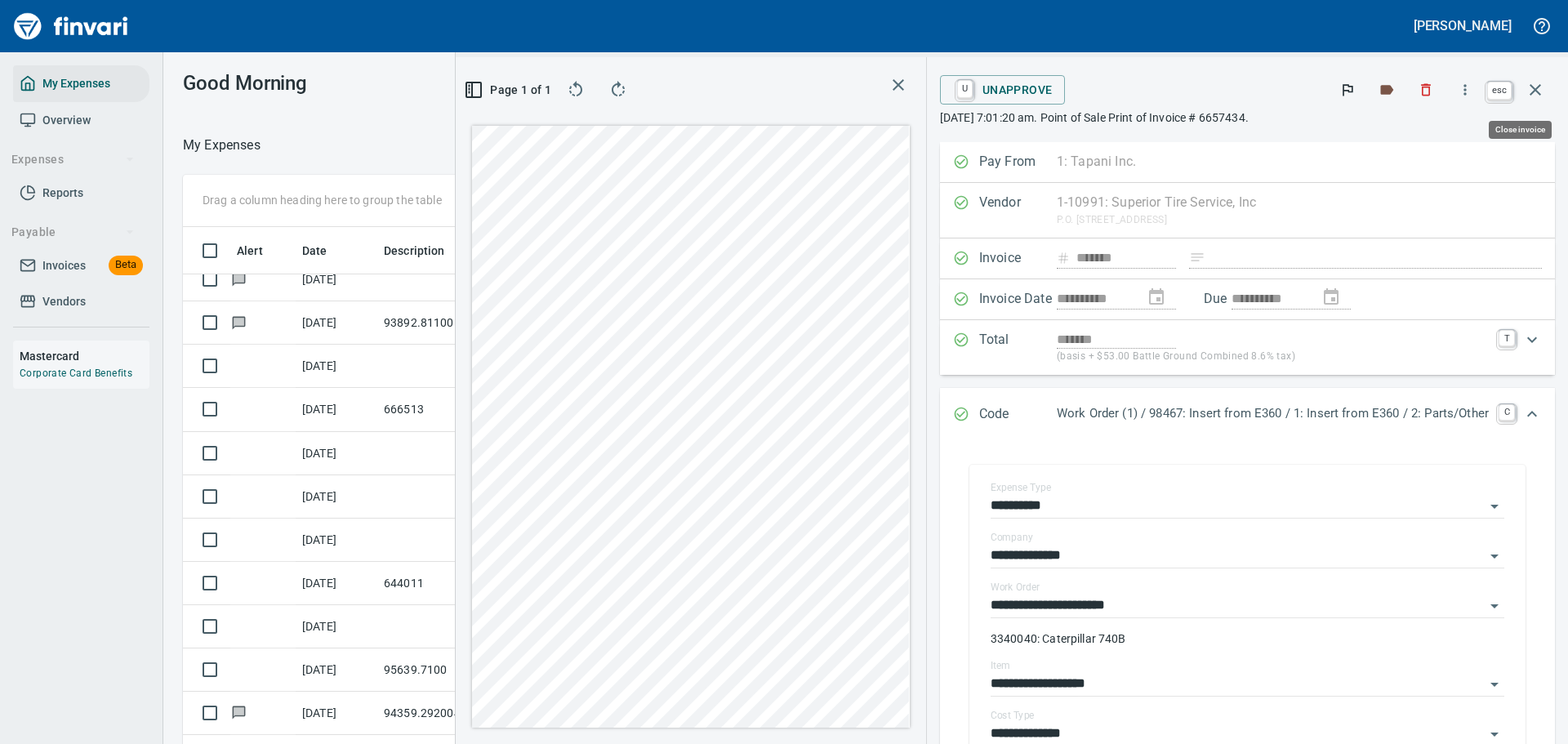
scroll to position [540, 921]
click at [1545, 93] on icon "button" at bounding box center [1536, 90] width 20 height 20
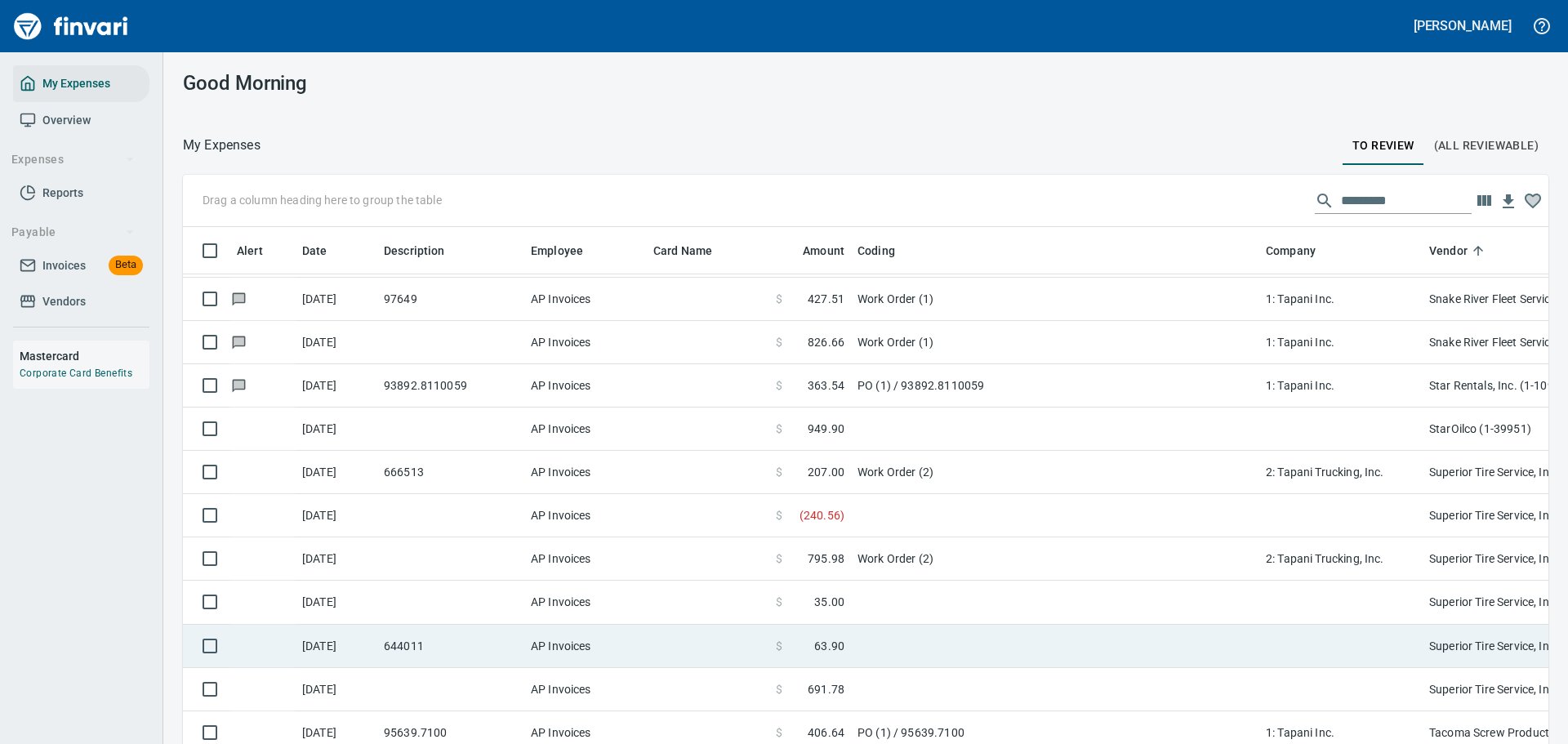
scroll to position [8988, 0]
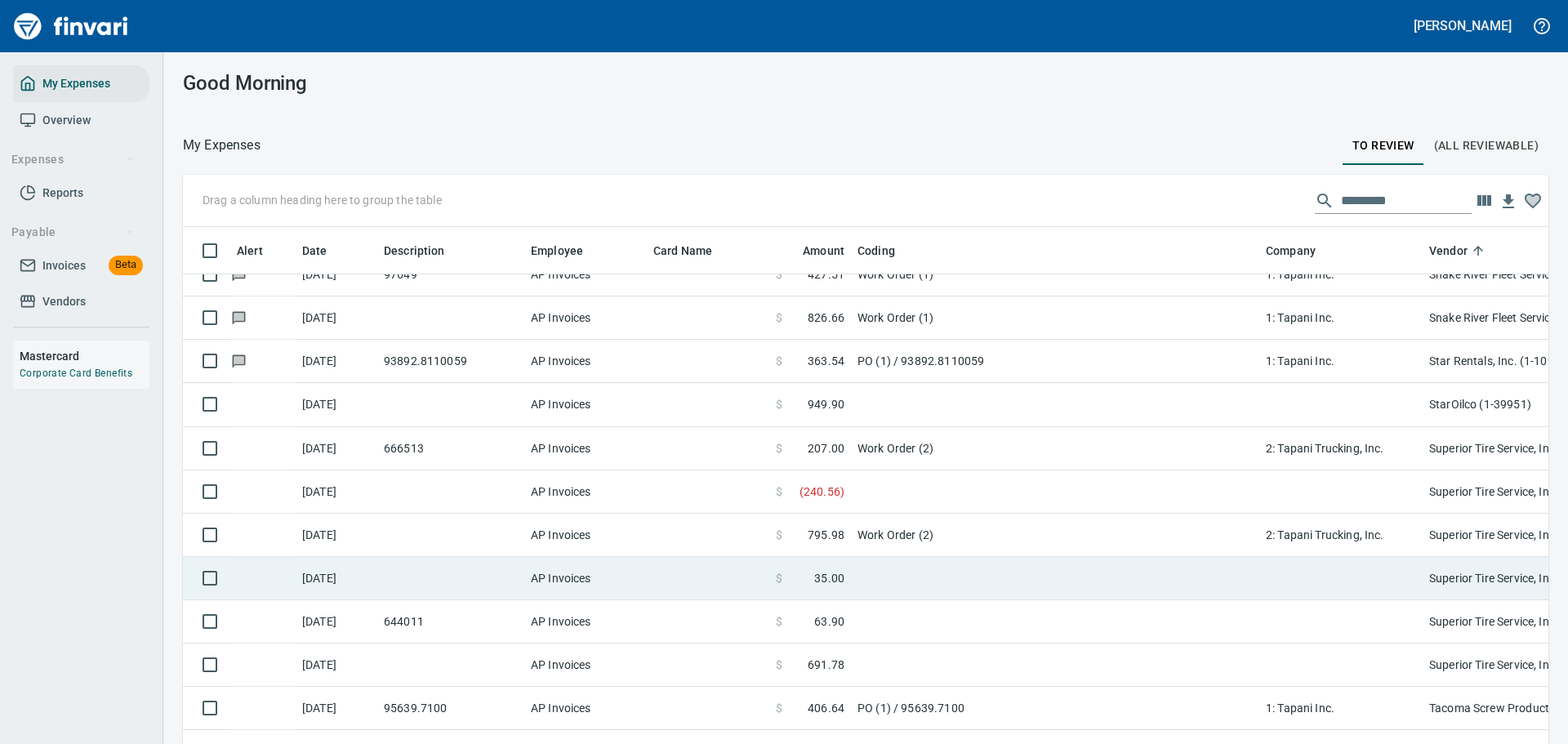
drag, startPoint x: 883, startPoint y: 573, endPoint x: 824, endPoint y: 560, distance: 60.4
click at [882, 573] on td at bounding box center [1055, 578] width 408 height 43
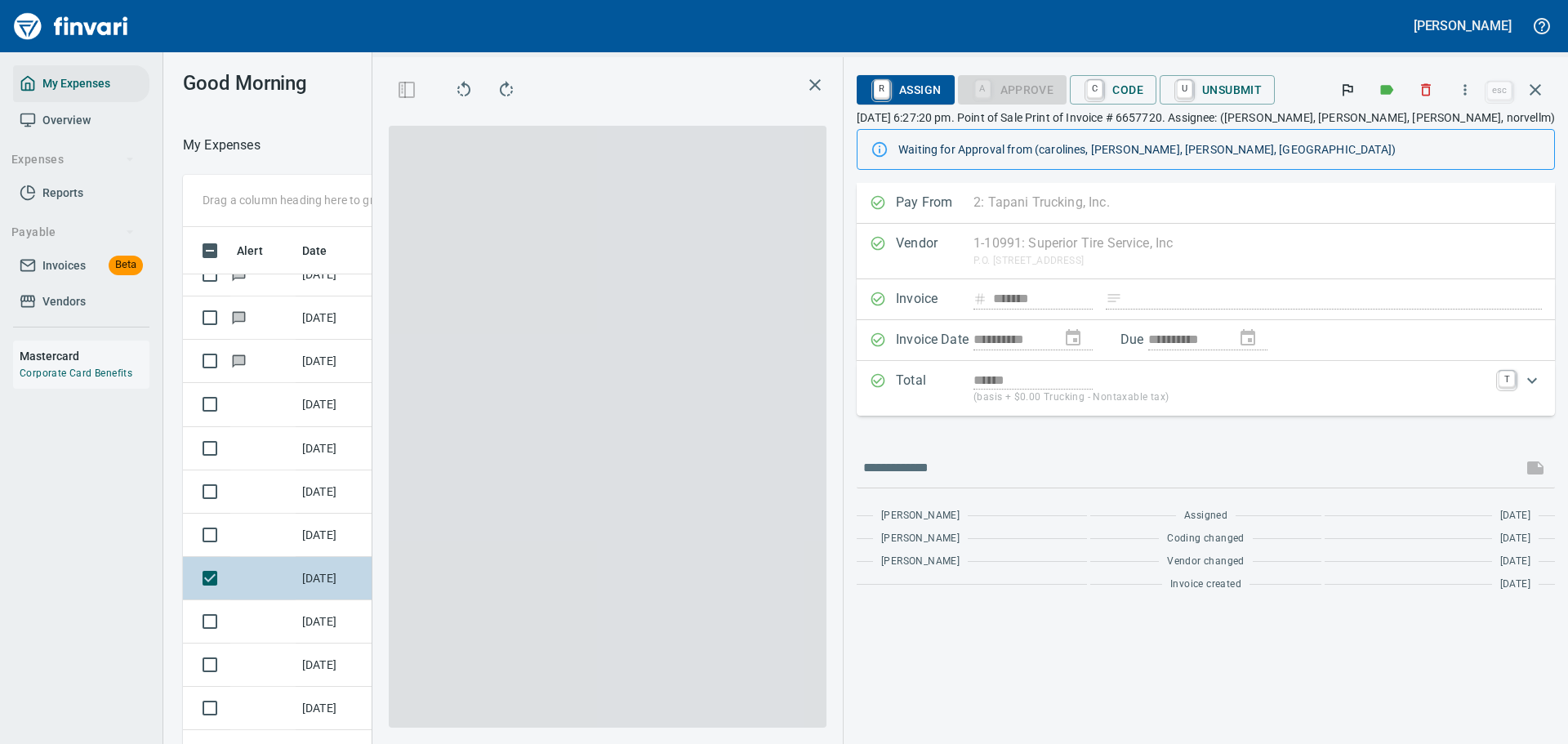
scroll to position [540, 921]
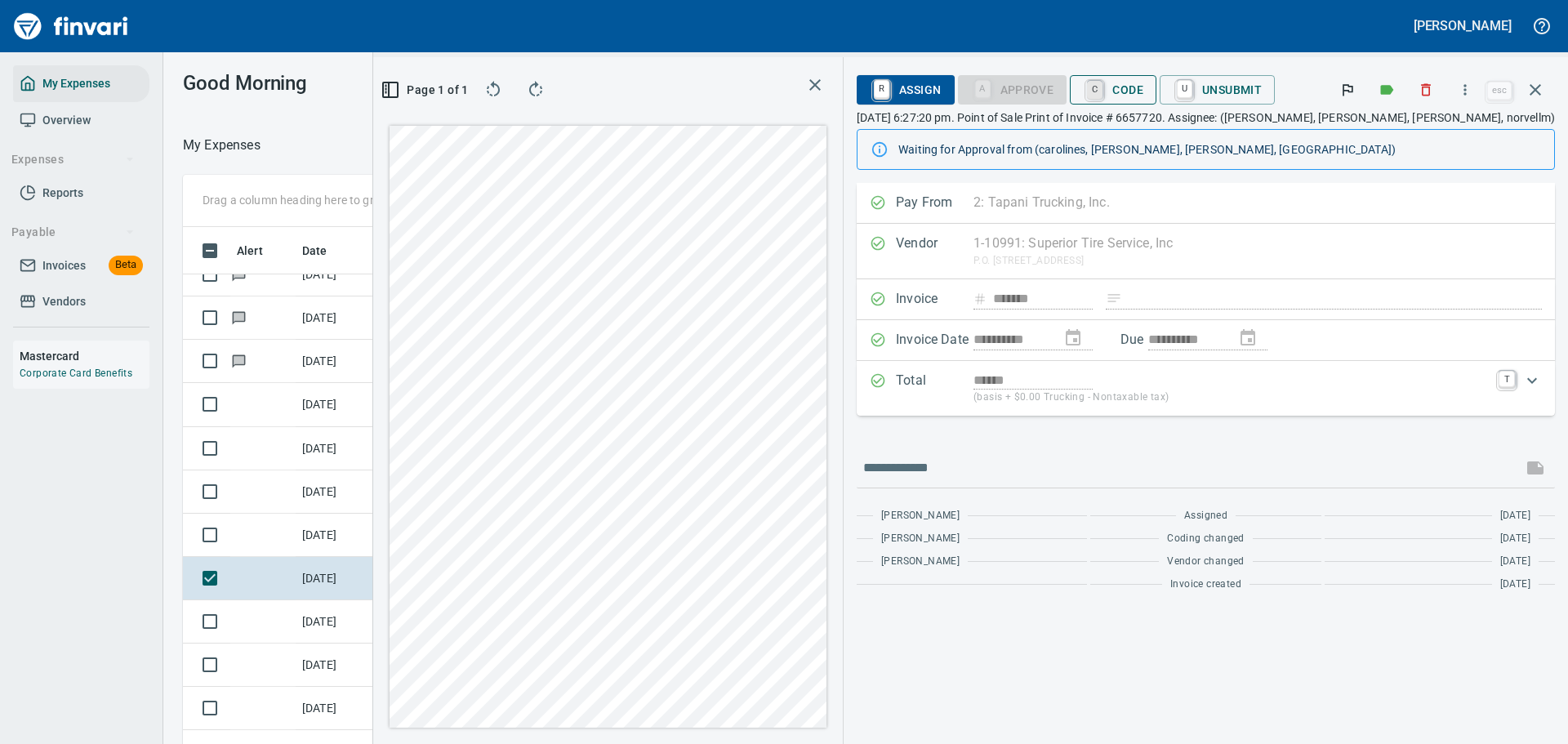
click at [1102, 90] on link "C" at bounding box center [1094, 90] width 15 height 18
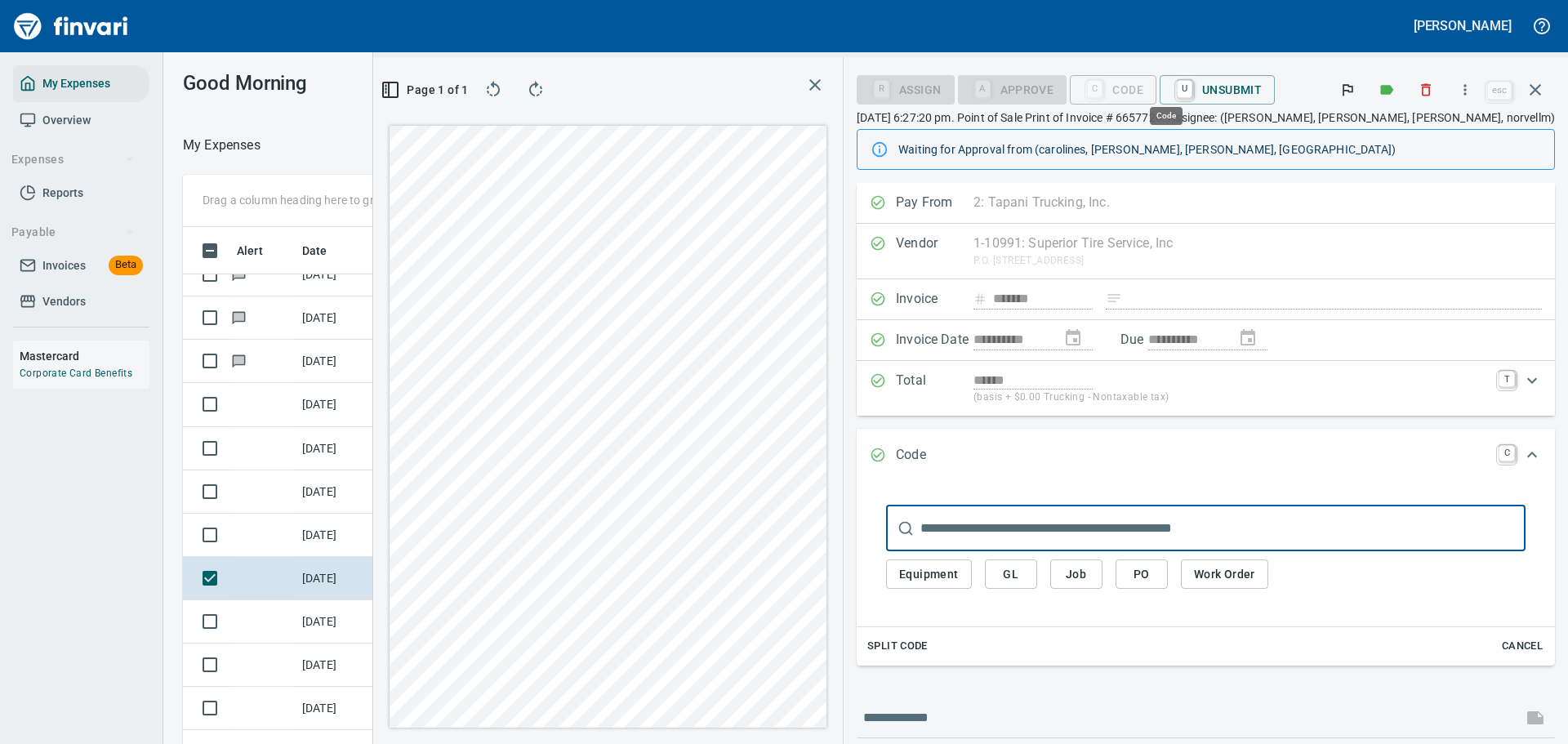
click at [1024, 575] on span "GL" at bounding box center [1011, 575] width 26 height 21
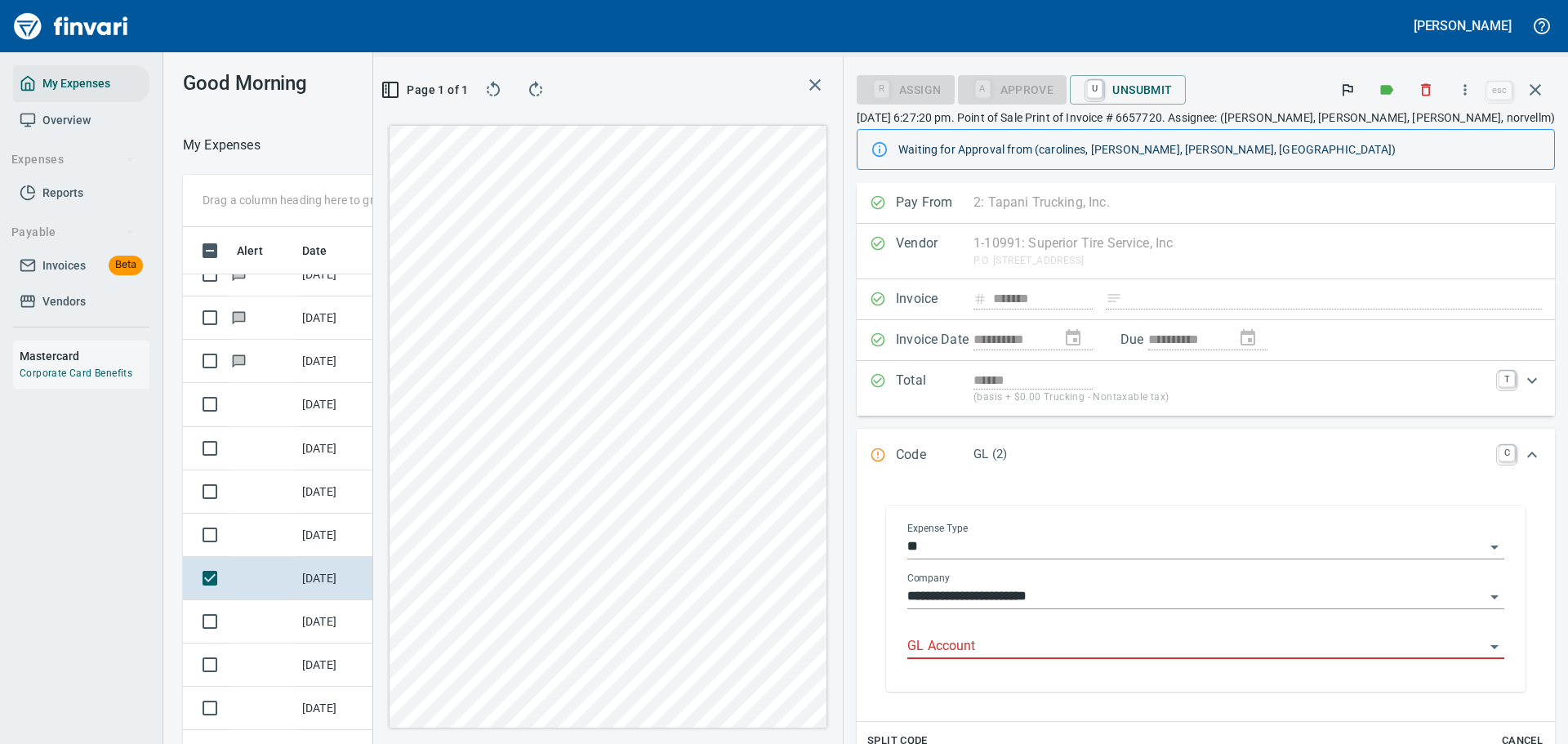
click at [1070, 649] on input "GL Account" at bounding box center [1196, 647] width 577 height 22
click at [1070, 693] on li "7100. .: Supplies / Misc" at bounding box center [1251, 689] width 479 height 40
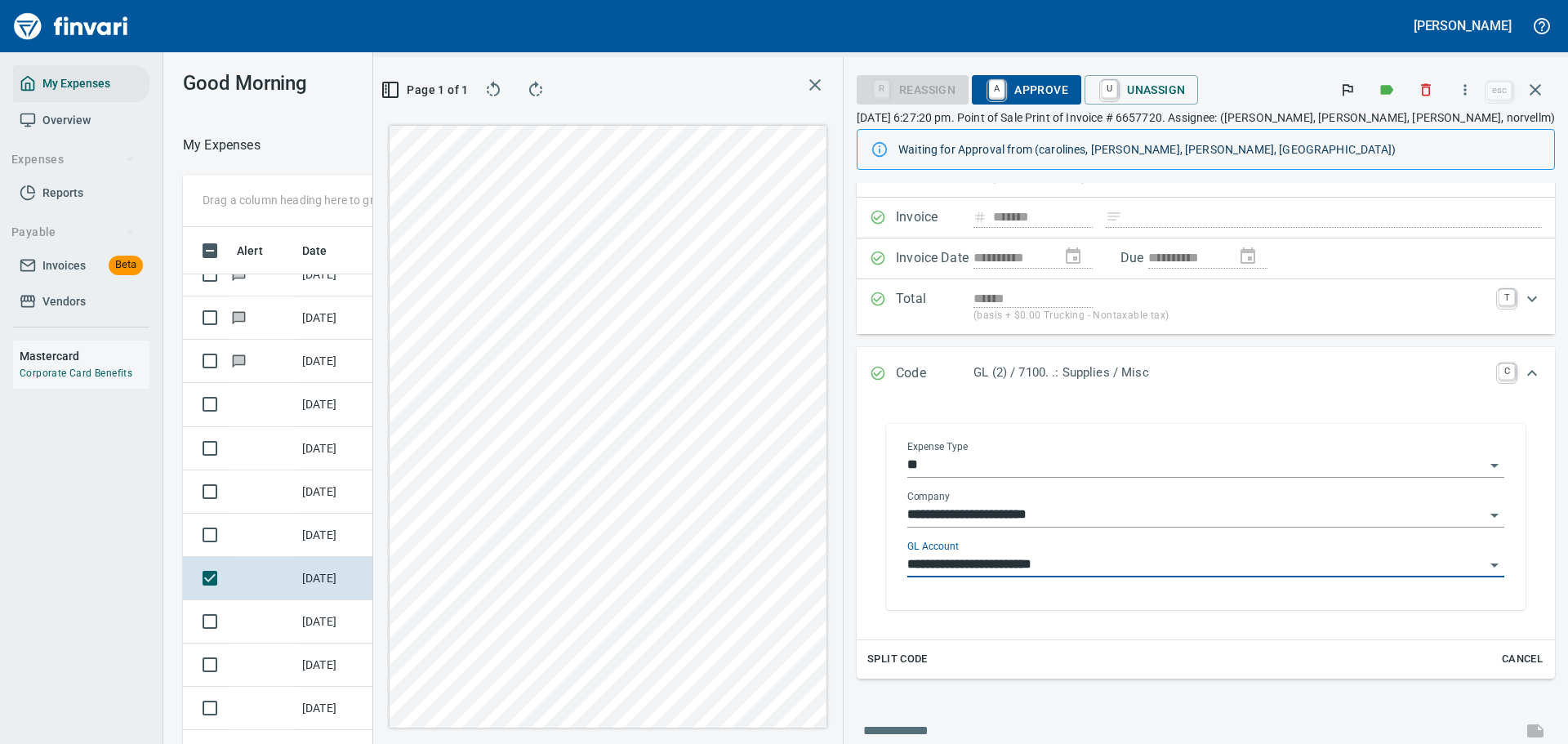
scroll to position [0, 0]
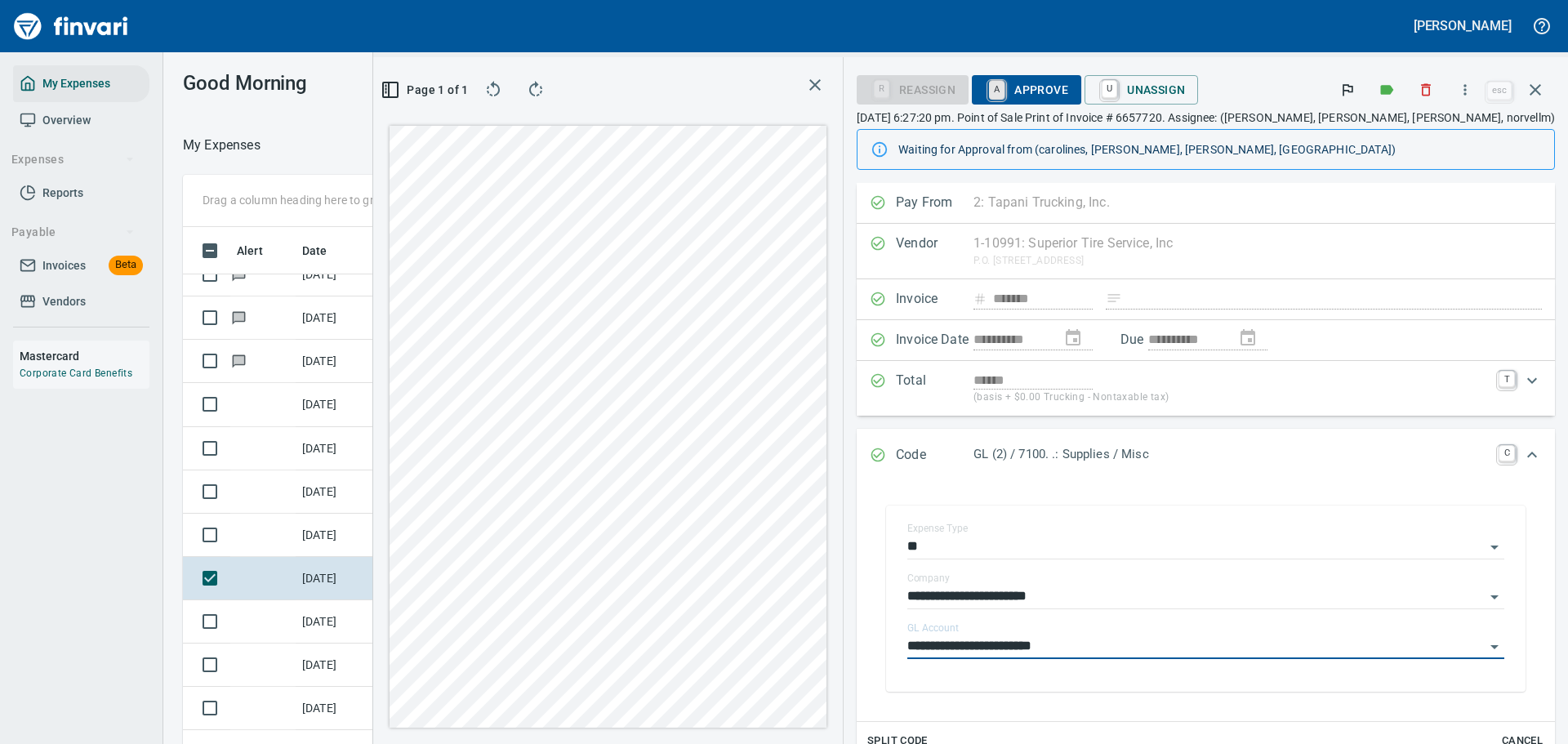
type input "**********"
click at [1004, 89] on link "A" at bounding box center [996, 90] width 15 height 18
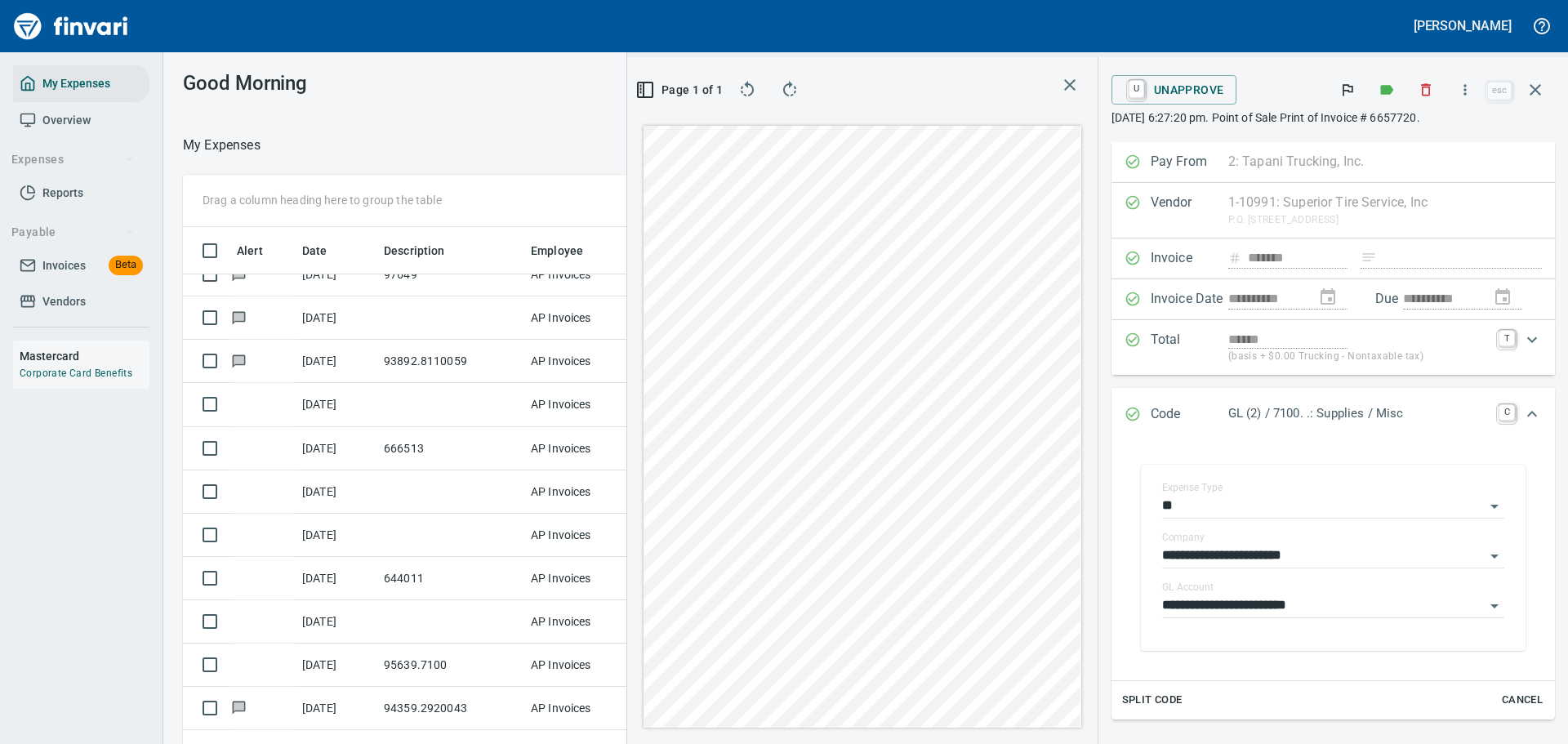
click at [1528, 91] on icon "button" at bounding box center [1536, 90] width 20 height 20
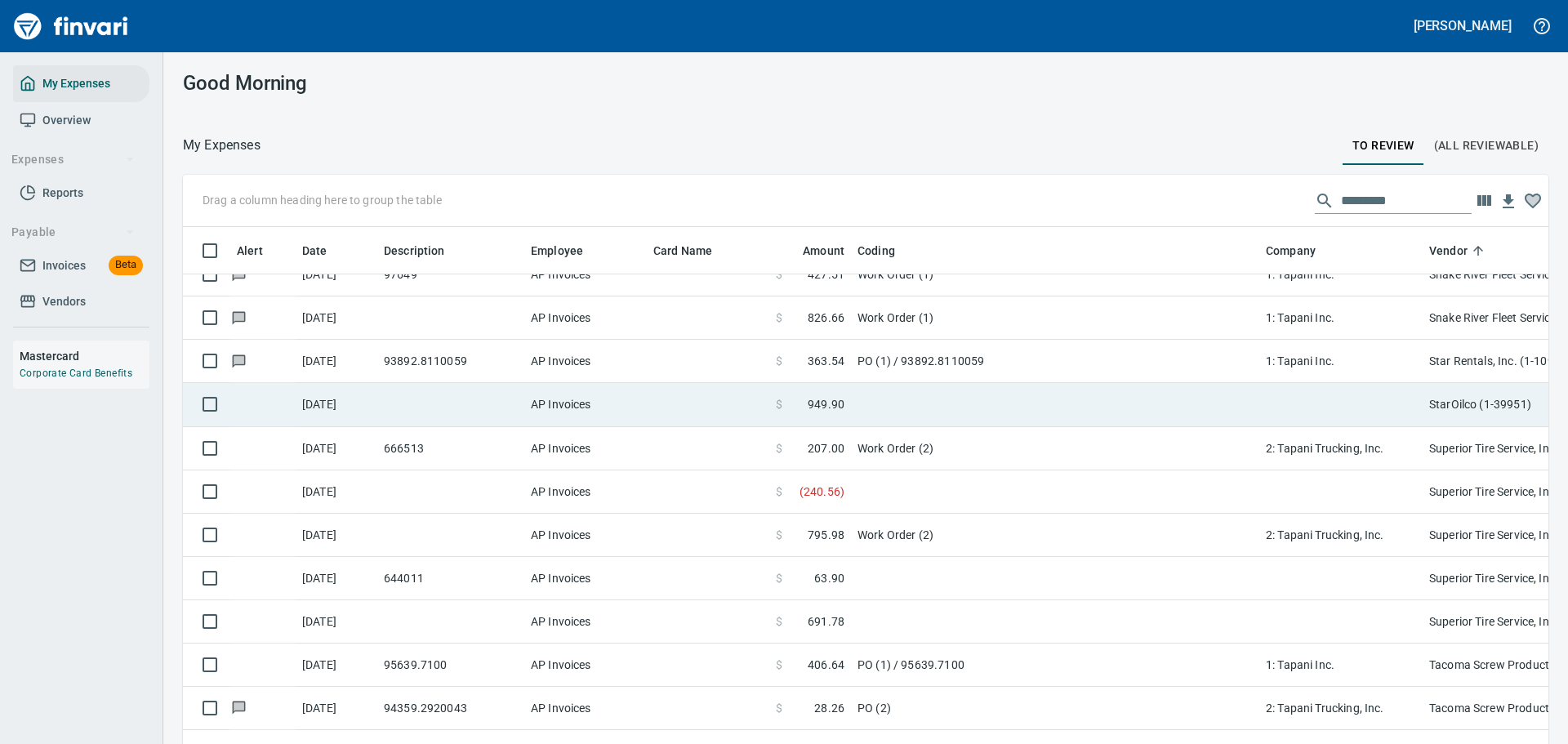
scroll to position [540, 1329]
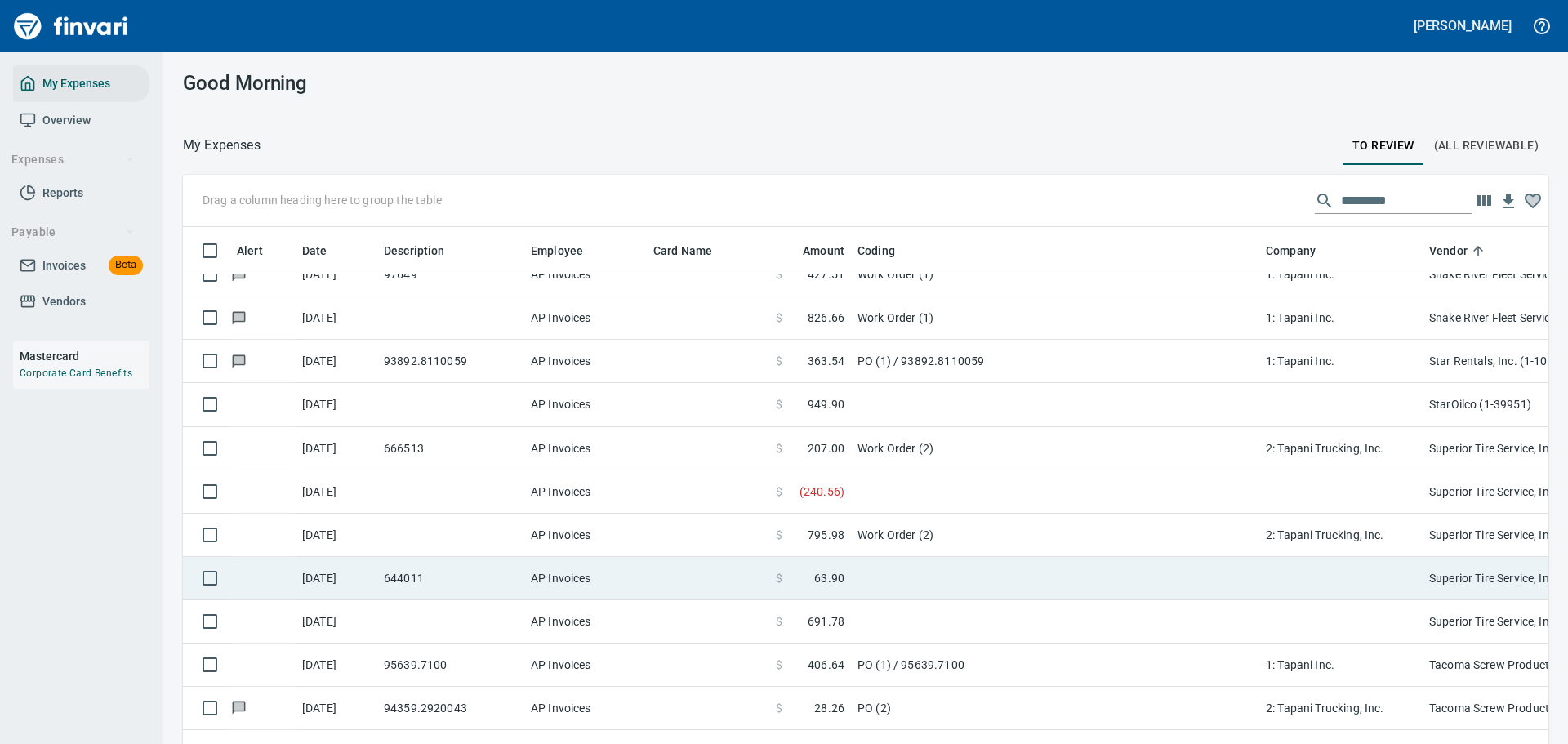
click at [713, 579] on td at bounding box center [708, 578] width 122 height 43
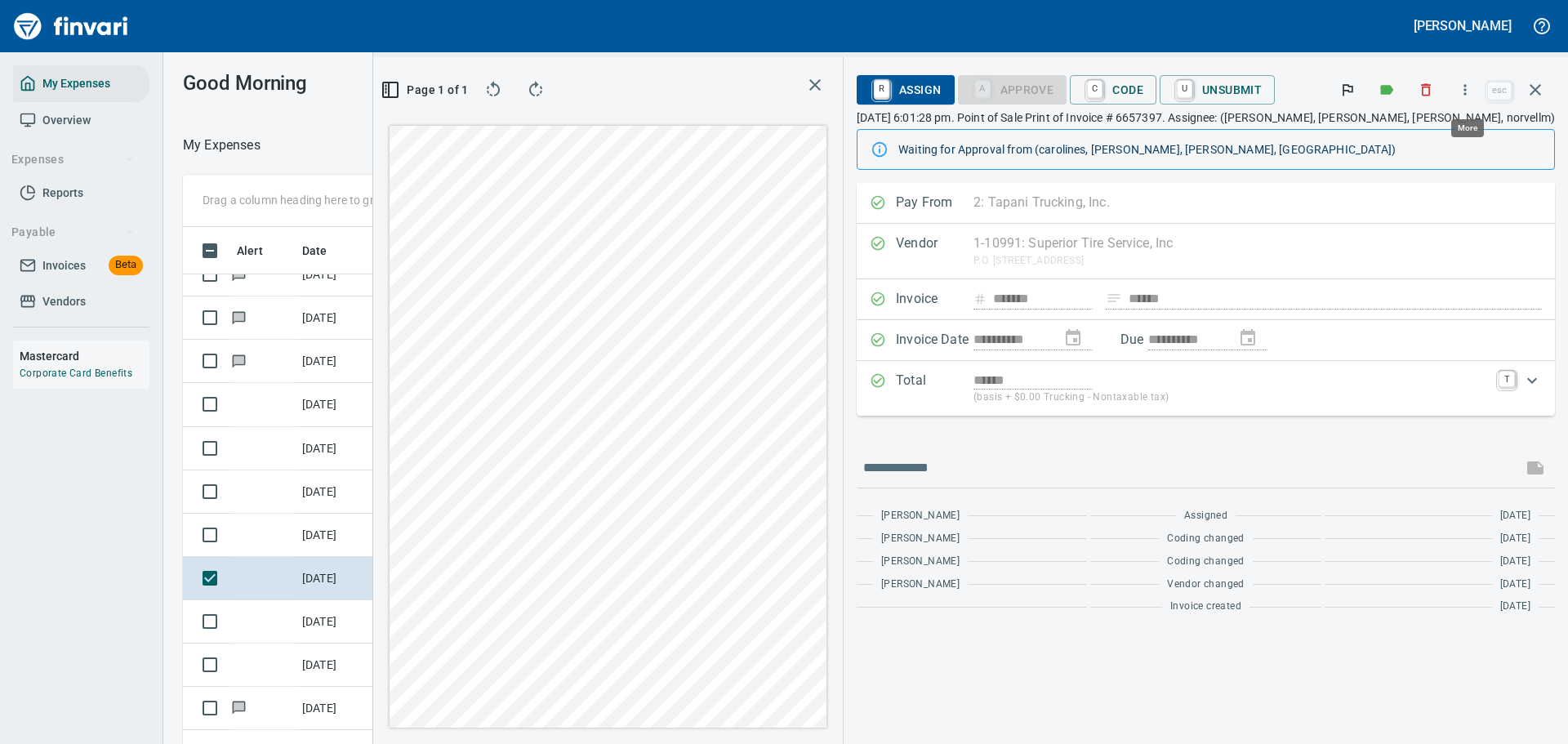
scroll to position [540, 921]
click at [1466, 93] on icon "button" at bounding box center [1465, 90] width 16 height 16
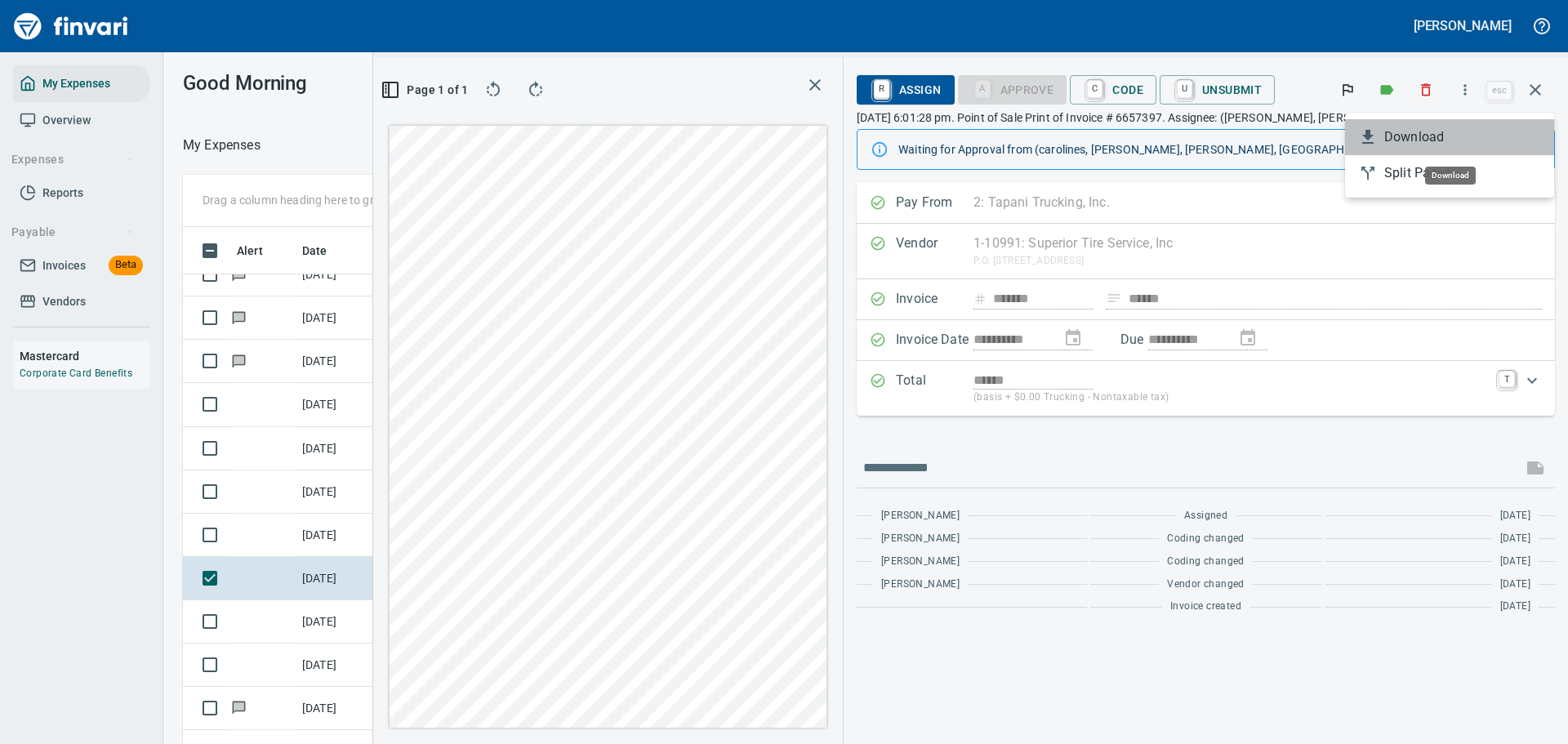
click at [1412, 133] on span "Download" at bounding box center [1463, 138] width 156 height 20
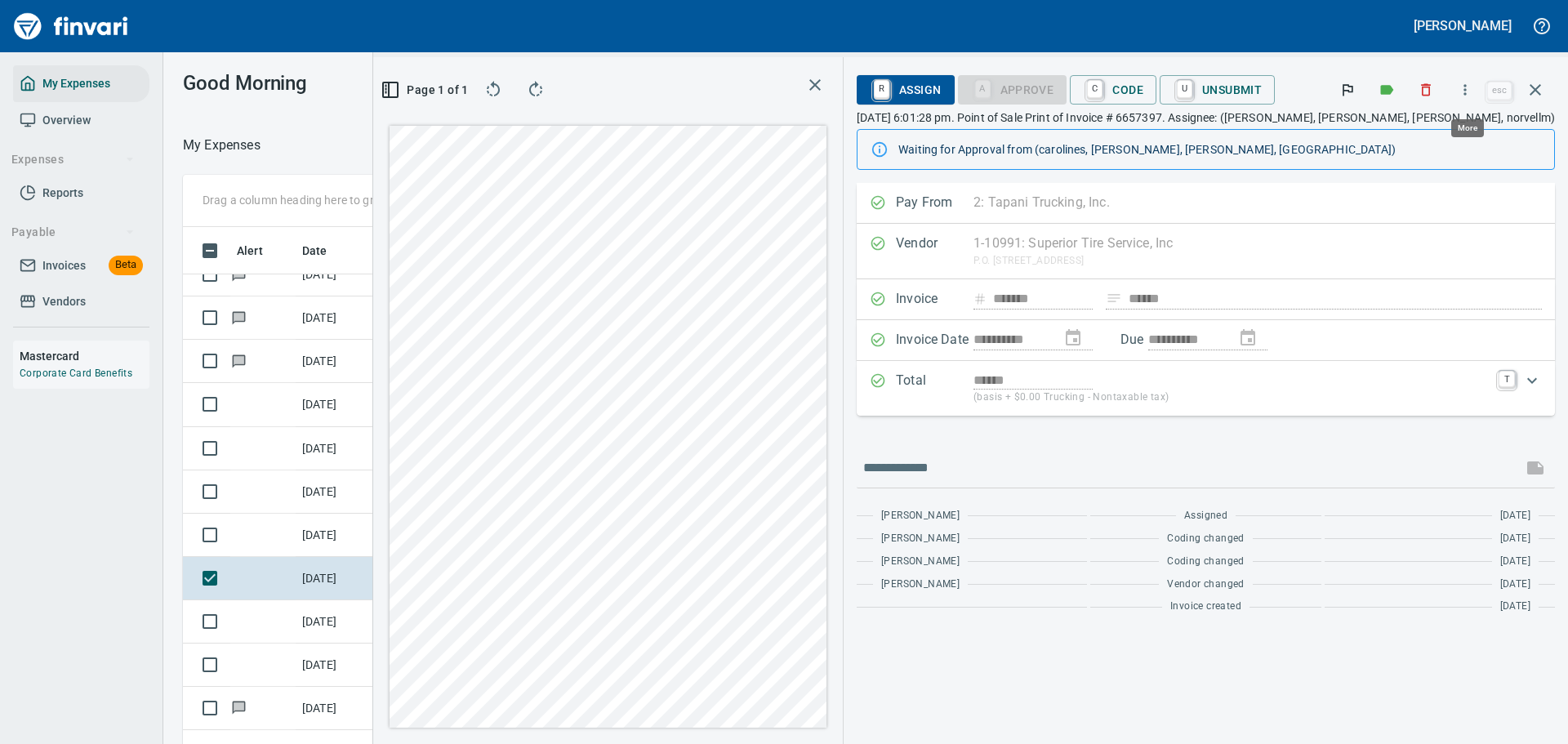
click at [1463, 94] on icon "button" at bounding box center [1465, 90] width 16 height 16
click at [1533, 88] on div at bounding box center [784, 372] width 1568 height 744
click at [1536, 92] on div "Download Split Pages" at bounding box center [784, 372] width 1568 height 744
click at [340, 628] on div "Download Split Pages" at bounding box center [784, 372] width 1568 height 744
click at [1534, 96] on icon "button" at bounding box center [1536, 90] width 20 height 20
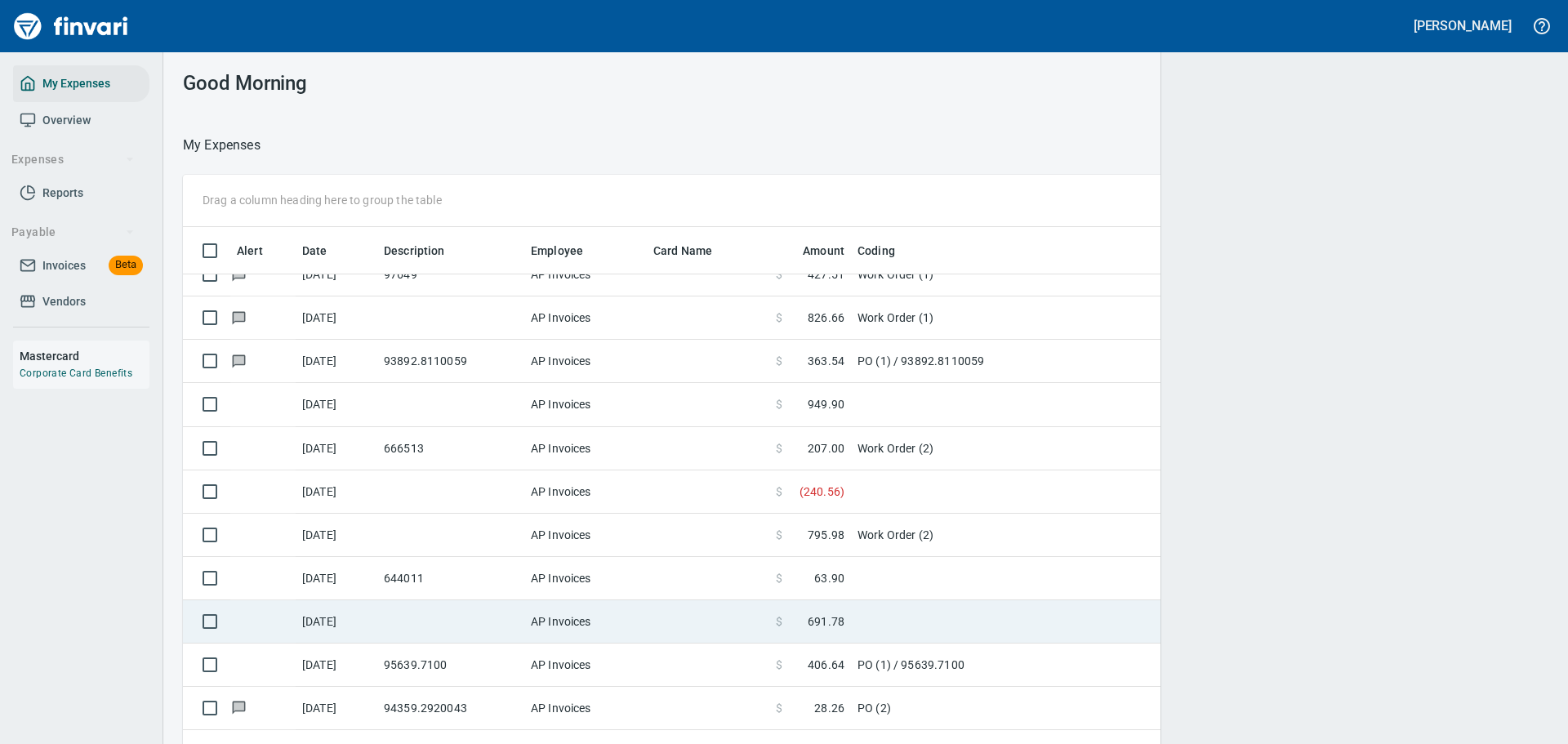
click at [853, 630] on td at bounding box center [1055, 623] width 408 height 43
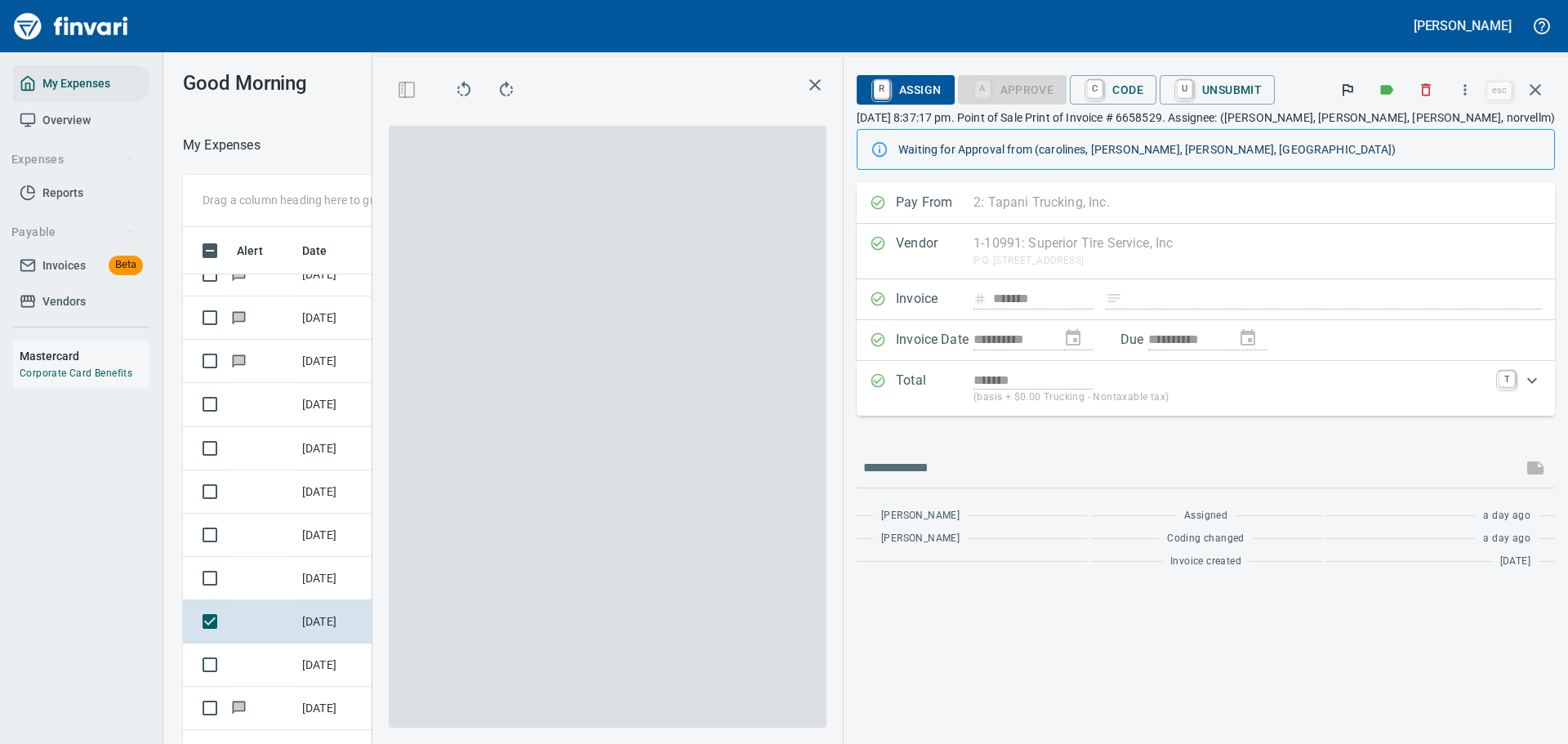
scroll to position [540, 921]
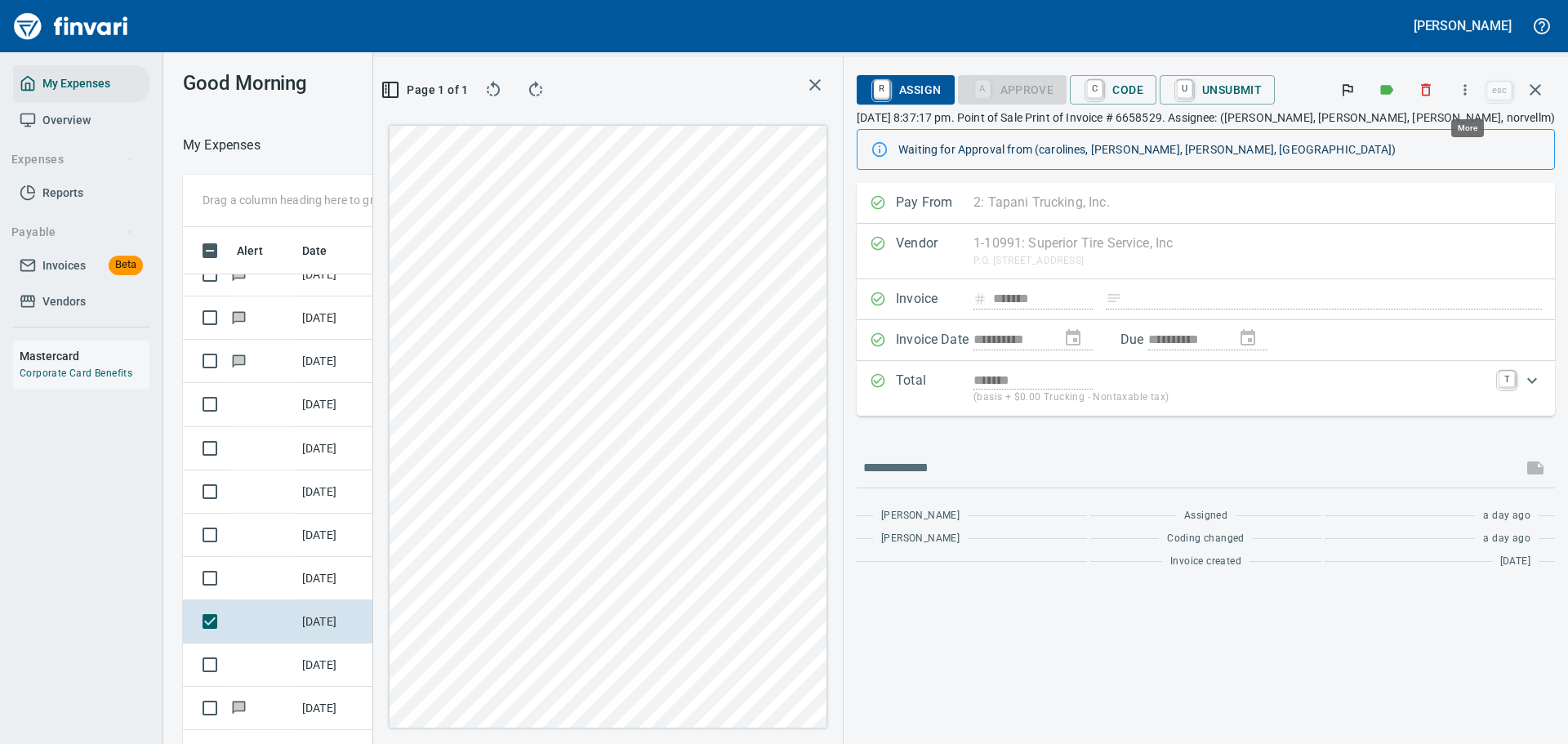
scroll to position [540, 921]
click at [1469, 92] on icon "button" at bounding box center [1465, 90] width 16 height 16
click at [1410, 138] on span "Download" at bounding box center [1463, 138] width 156 height 20
